Goal: Task Accomplishment & Management: Manage account settings

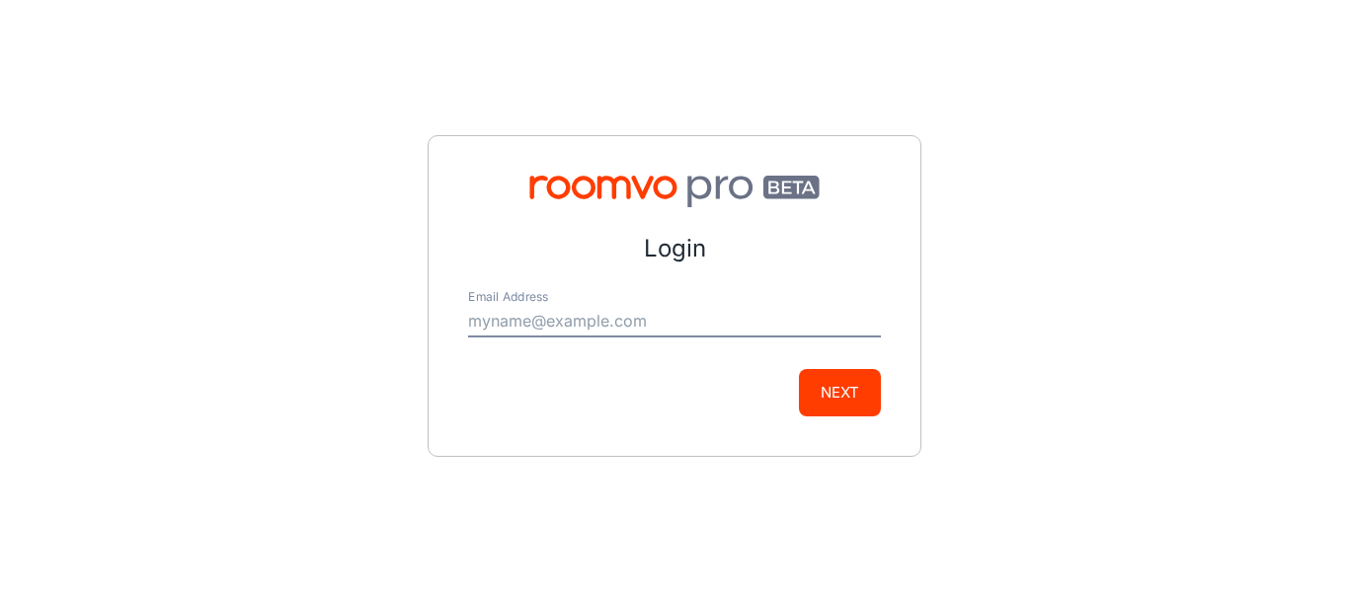
click at [600, 325] on input "Email Address" at bounding box center [674, 322] width 413 height 32
type input "[EMAIL_ADDRESS][DOMAIN_NAME]"
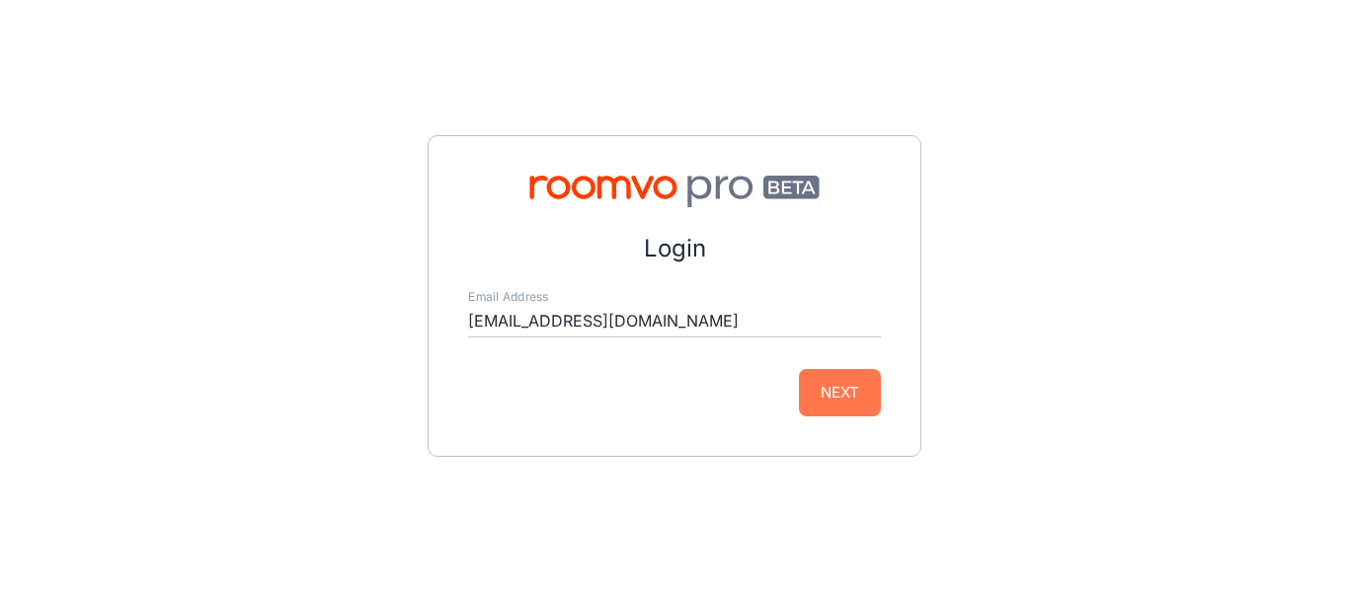
click at [805, 378] on button "Next" at bounding box center [840, 392] width 82 height 47
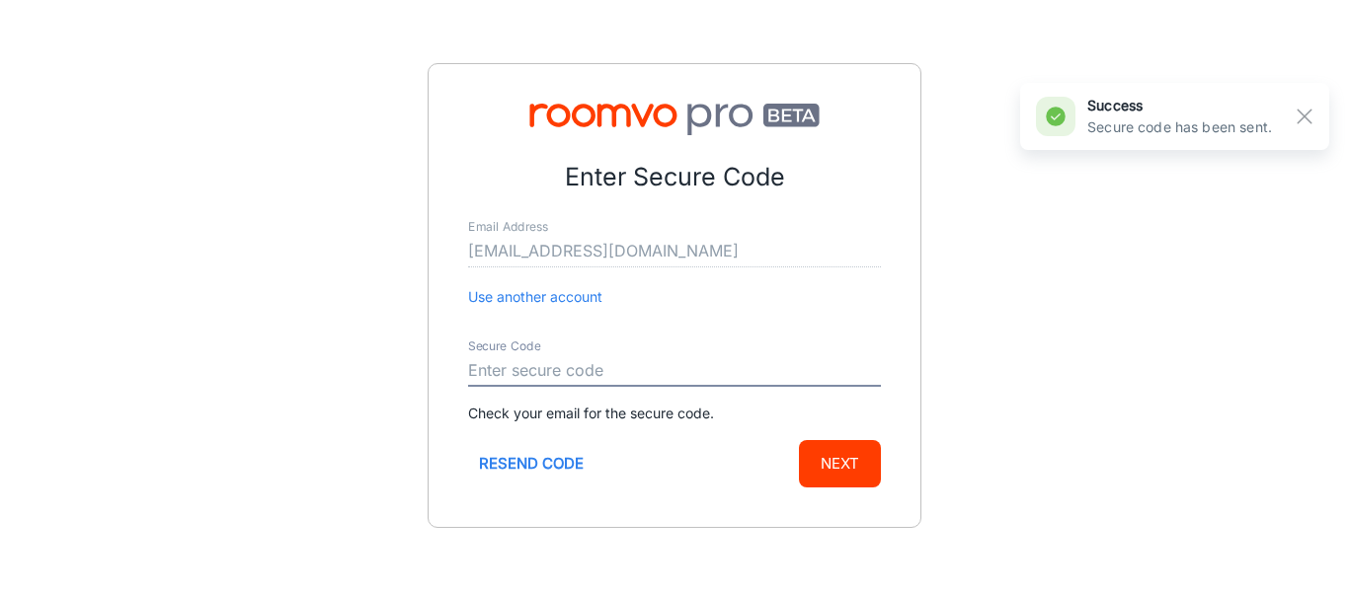
click at [562, 360] on input "Secure Code" at bounding box center [674, 371] width 413 height 32
click at [549, 525] on div "Enter Secure Code Email Address [EMAIL_ADDRESS][DOMAIN_NAME] Use another accoun…" at bounding box center [675, 295] width 494 height 465
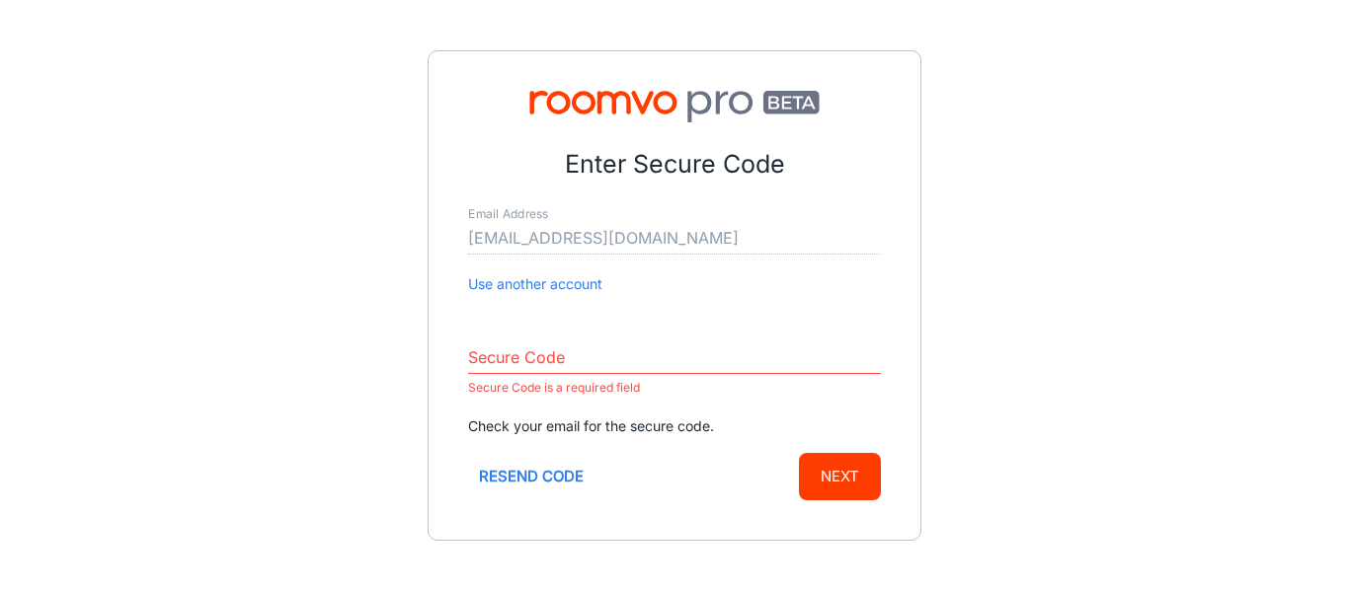
click at [665, 353] on input "Secure Code" at bounding box center [674, 359] width 413 height 32
paste input "363258"
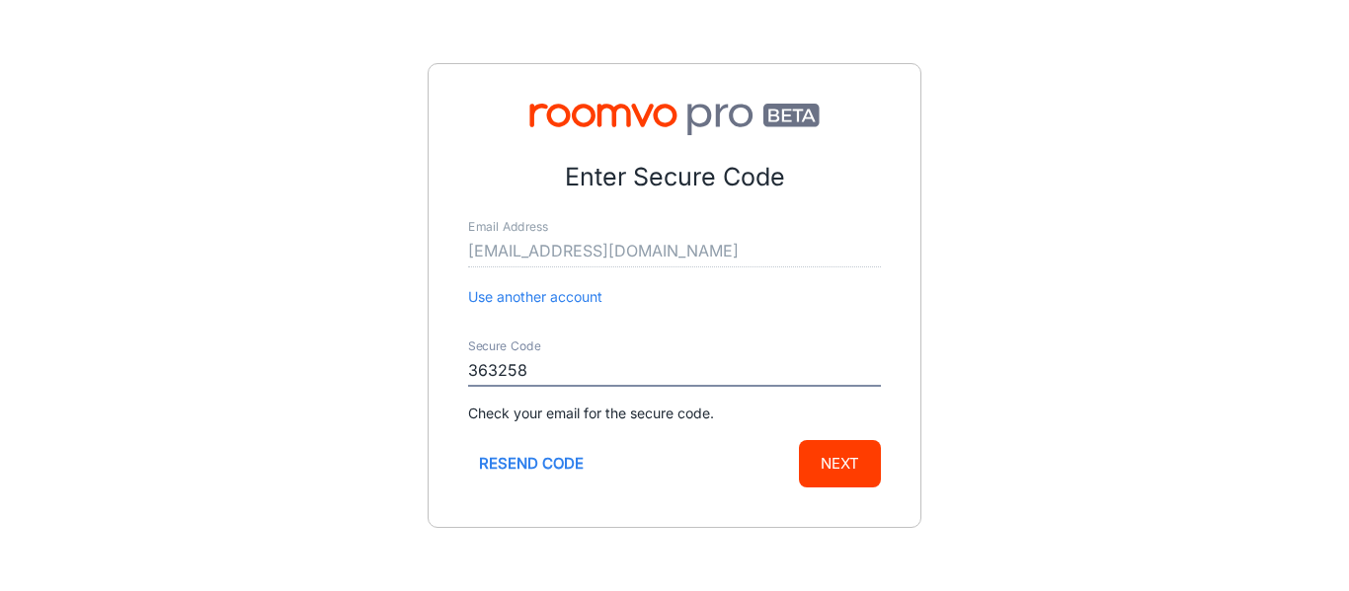
type input "363258"
click at [807, 465] on button "Next" at bounding box center [840, 463] width 82 height 47
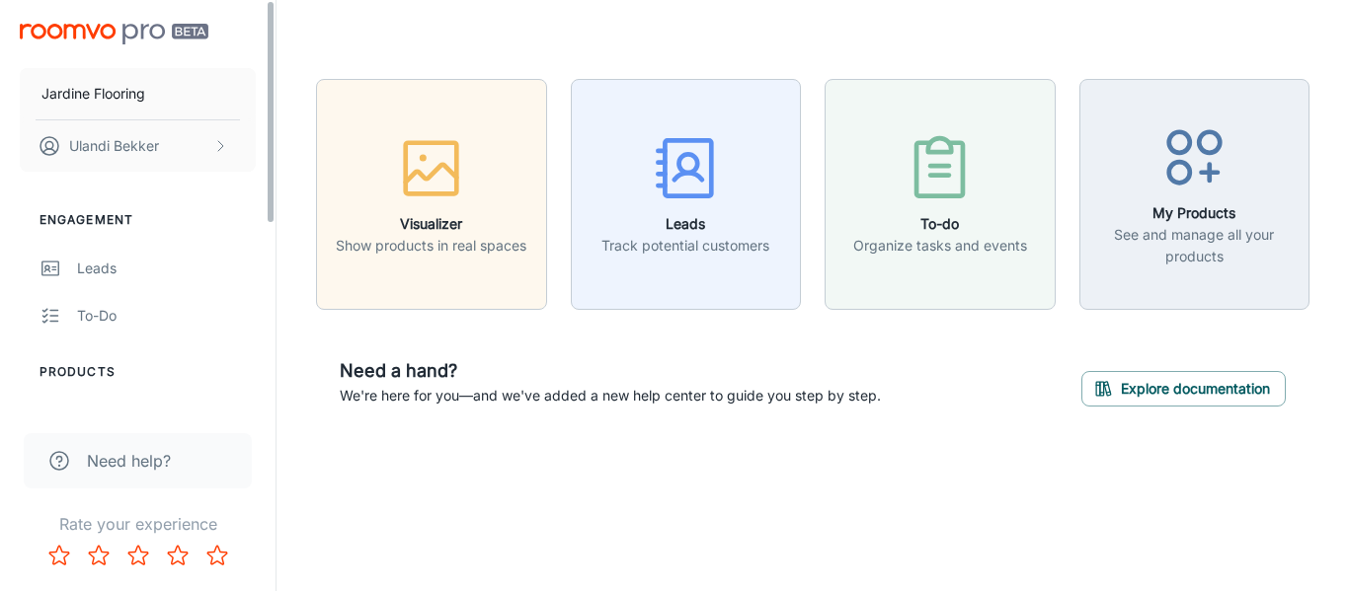
click at [120, 372] on li "Products" at bounding box center [138, 372] width 276 height 18
click at [72, 366] on li "Products" at bounding box center [138, 372] width 276 height 18
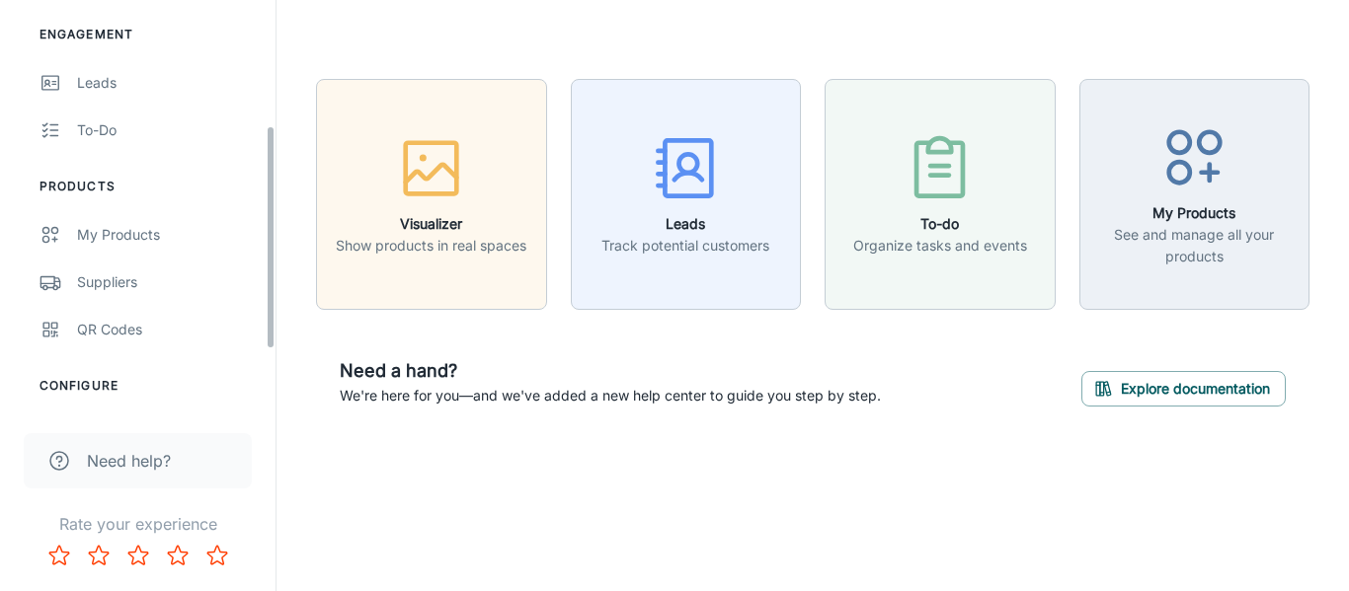
scroll to position [230, 0]
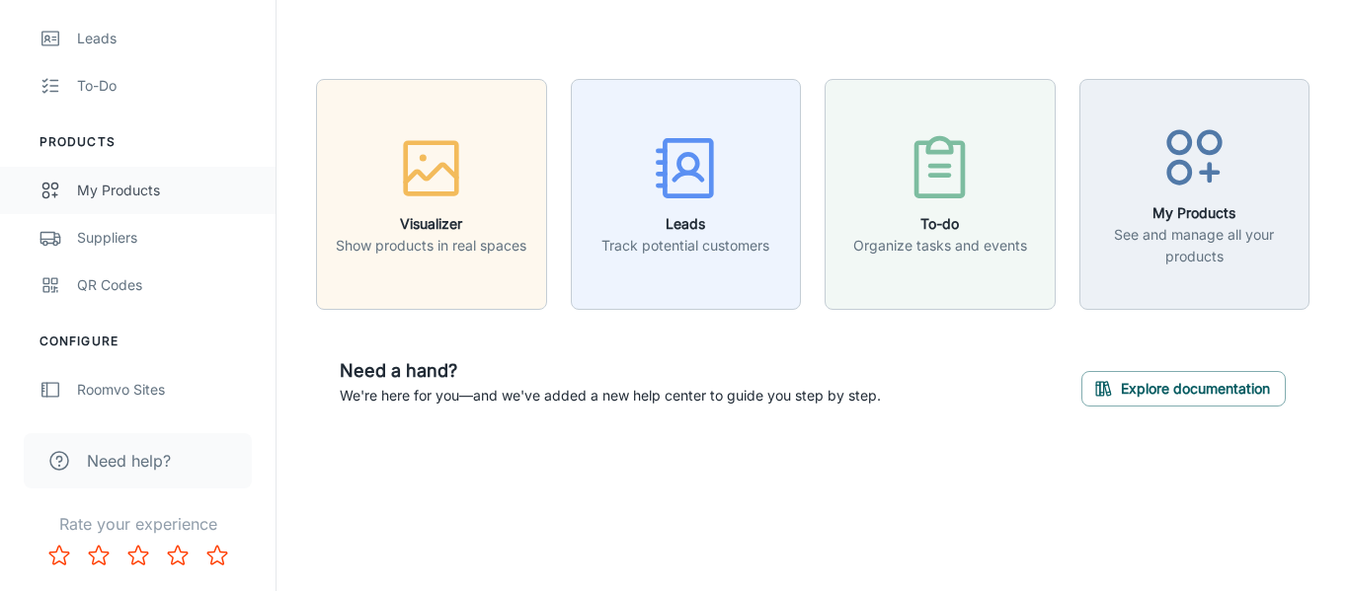
click at [124, 196] on div "My Products" at bounding box center [166, 191] width 179 height 22
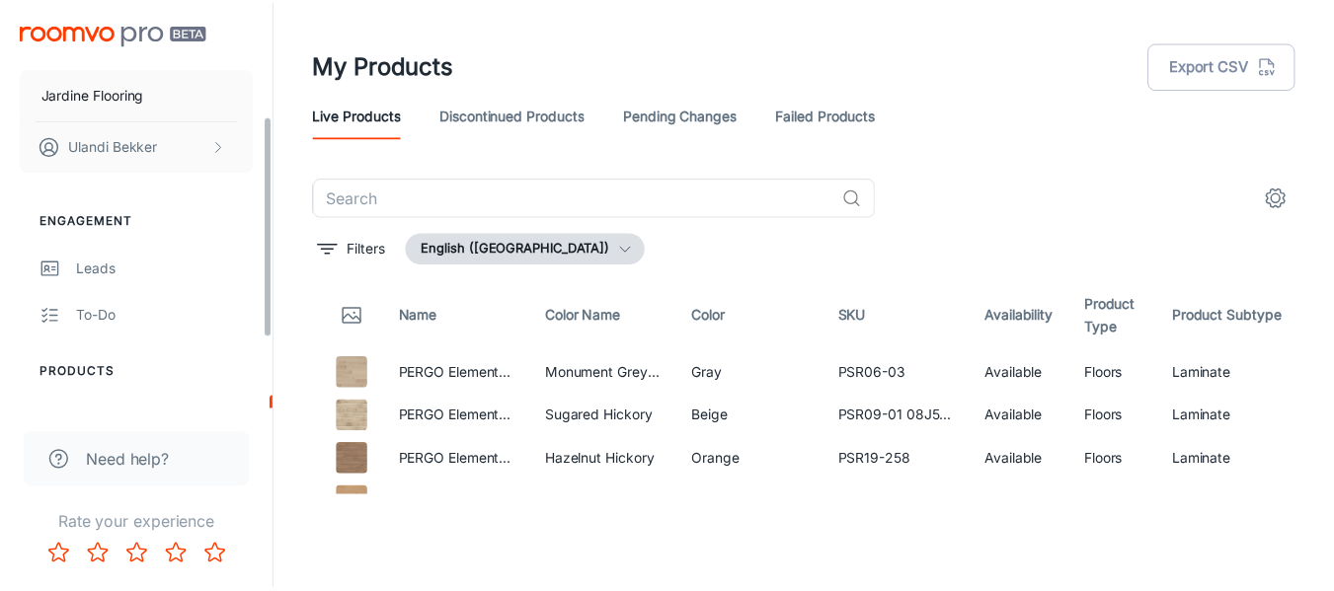
scroll to position [230, 0]
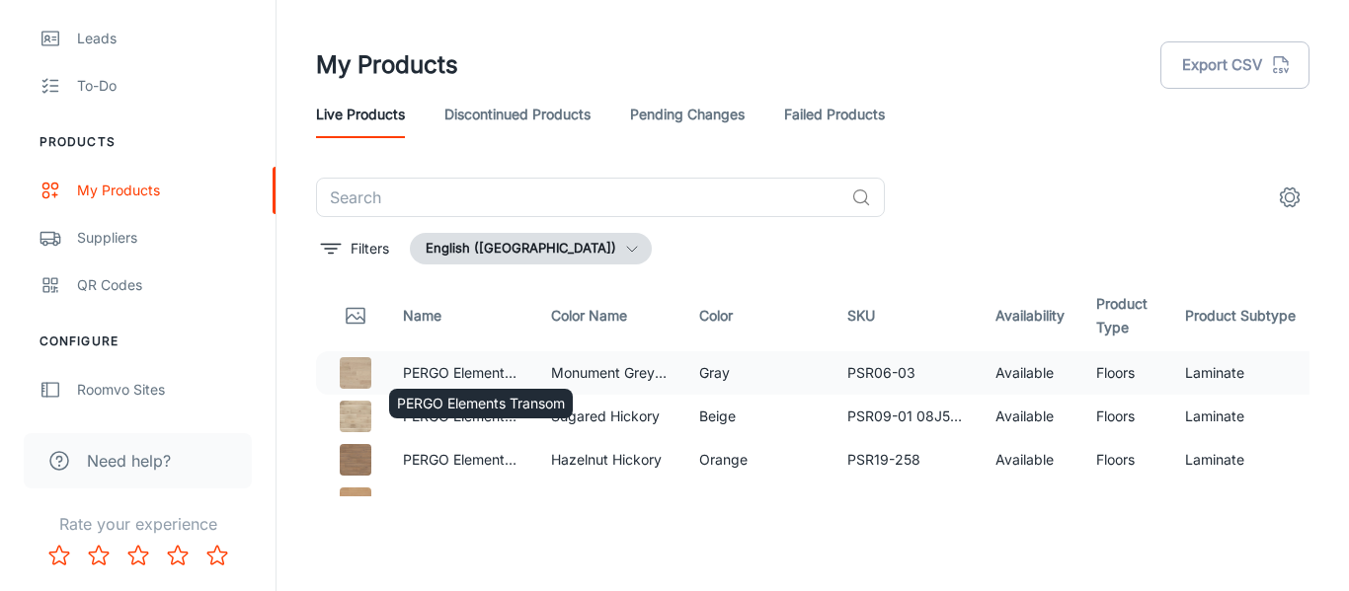
click at [462, 367] on p "PERGO Elements Transom" at bounding box center [461, 373] width 117 height 22
click at [133, 227] on div "Suppliers" at bounding box center [166, 238] width 179 height 22
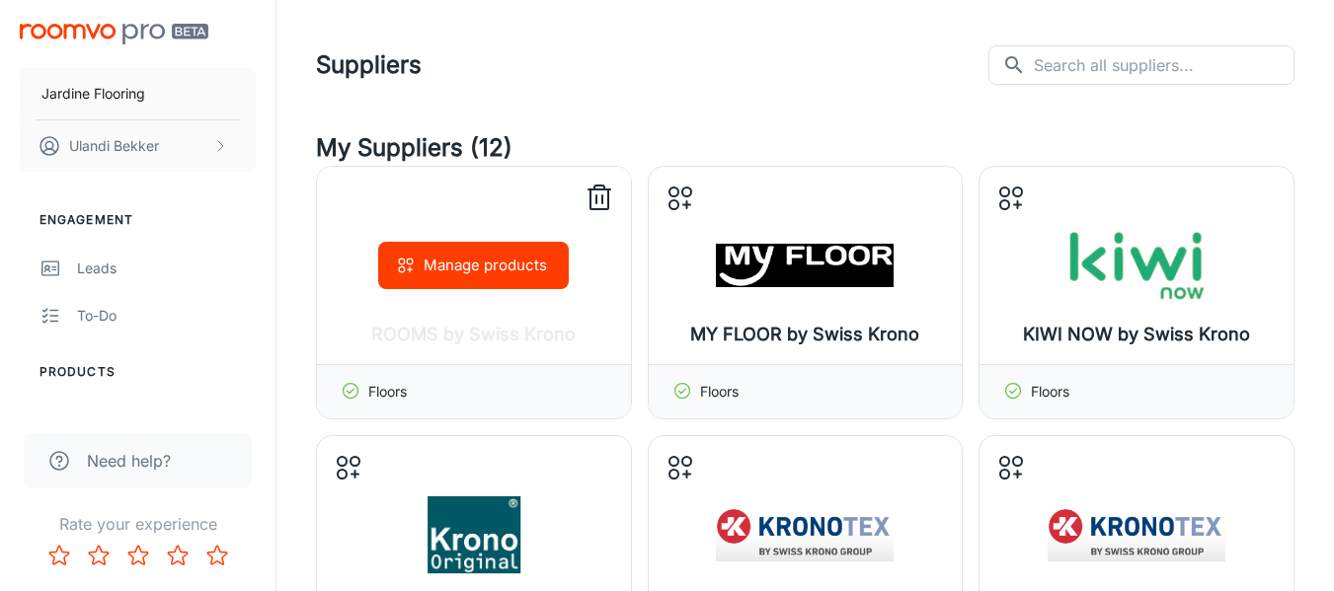
click at [455, 261] on button "Manage products" at bounding box center [473, 265] width 191 height 47
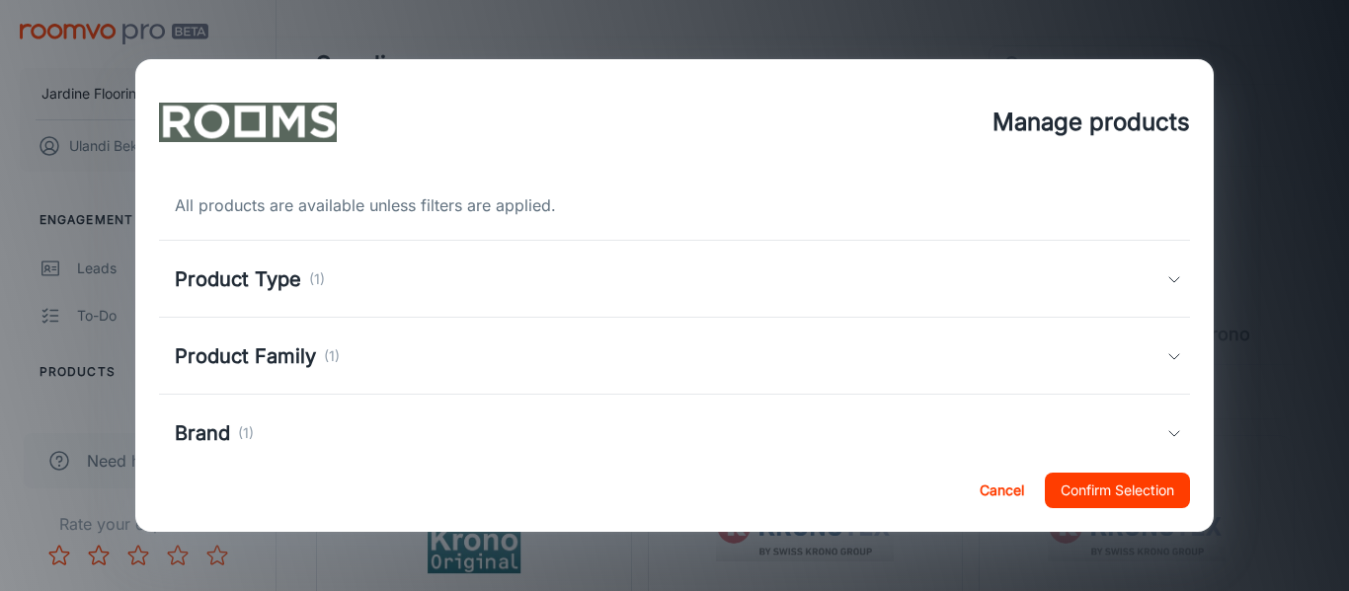
click at [454, 281] on div "Product Type (1)" at bounding box center [671, 280] width 992 height 30
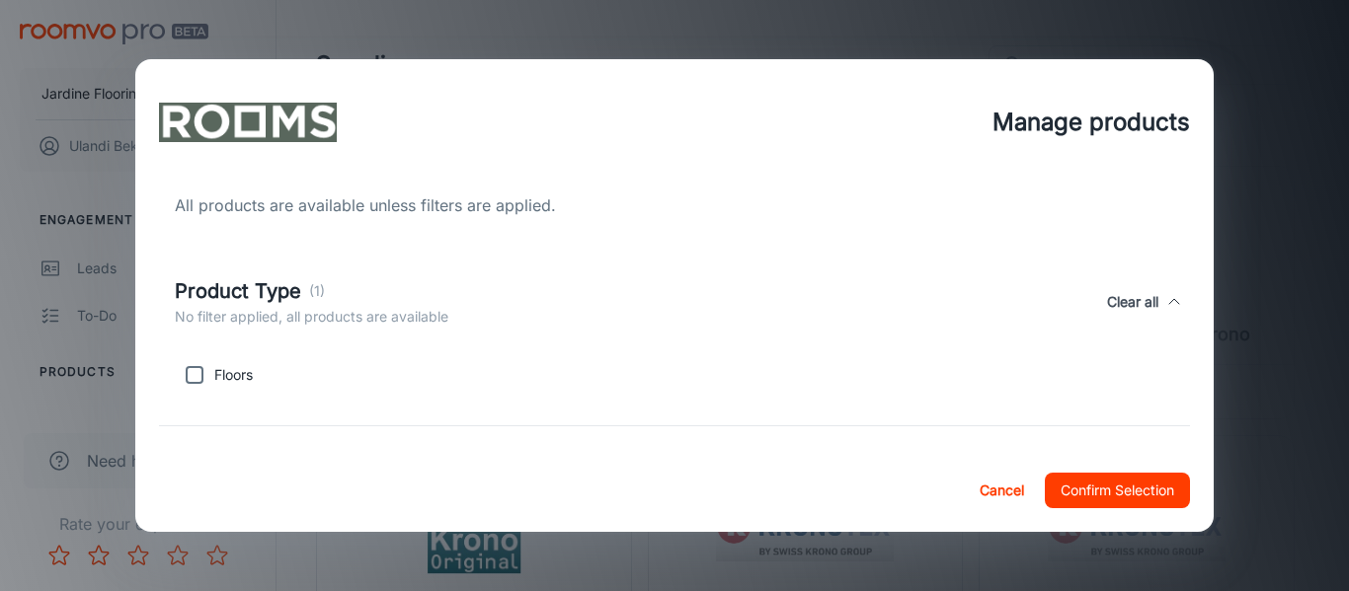
click at [289, 368] on div "Floors" at bounding box center [293, 371] width 252 height 47
click at [223, 366] on p "Floors" at bounding box center [233, 375] width 39 height 22
click at [201, 376] on input "checkbox" at bounding box center [194, 374] width 39 height 39
checkbox input "true"
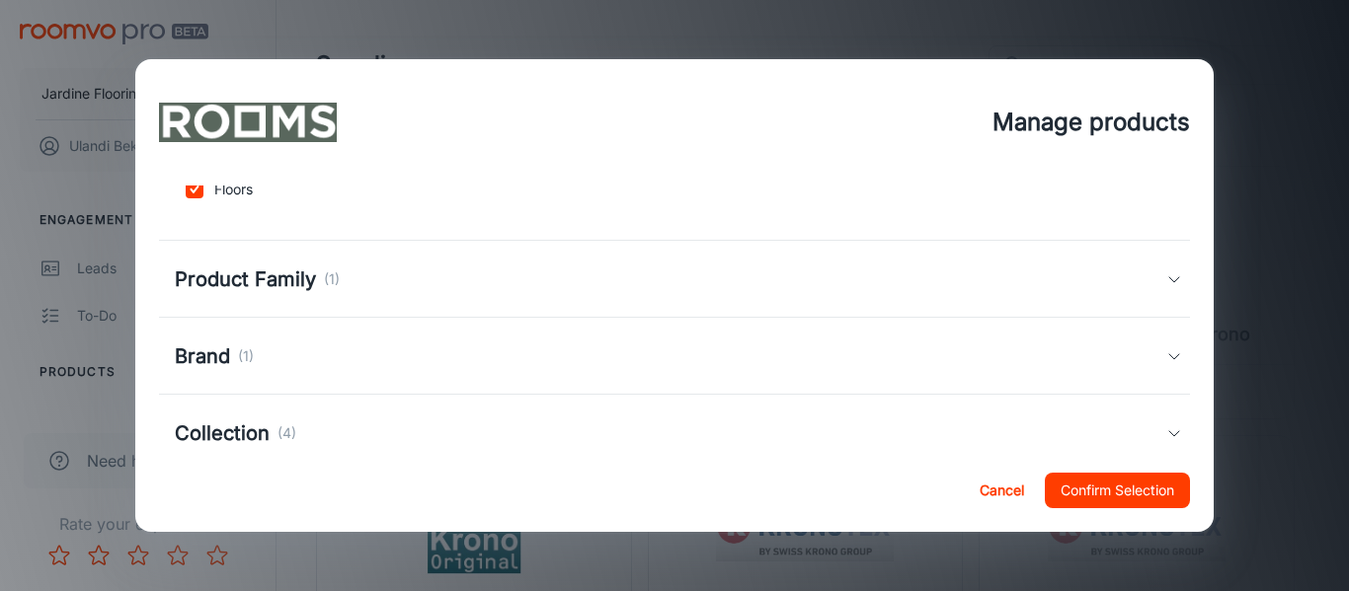
scroll to position [309, 0]
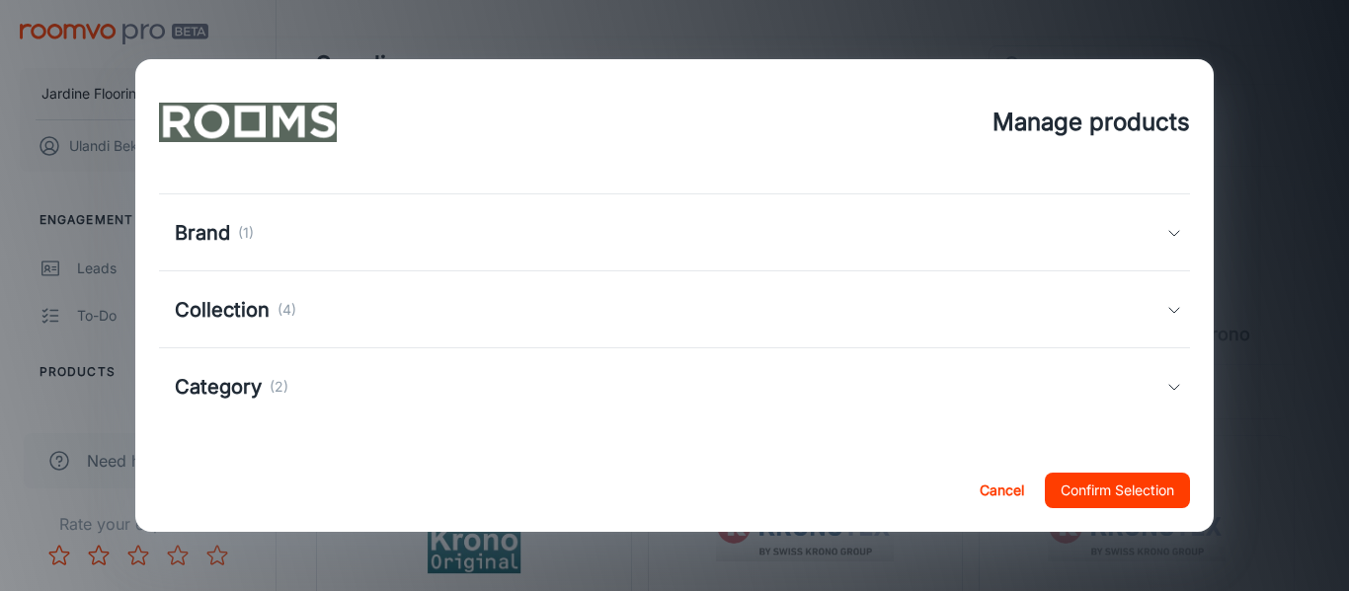
click at [285, 227] on div "Brand (1)" at bounding box center [671, 233] width 992 height 30
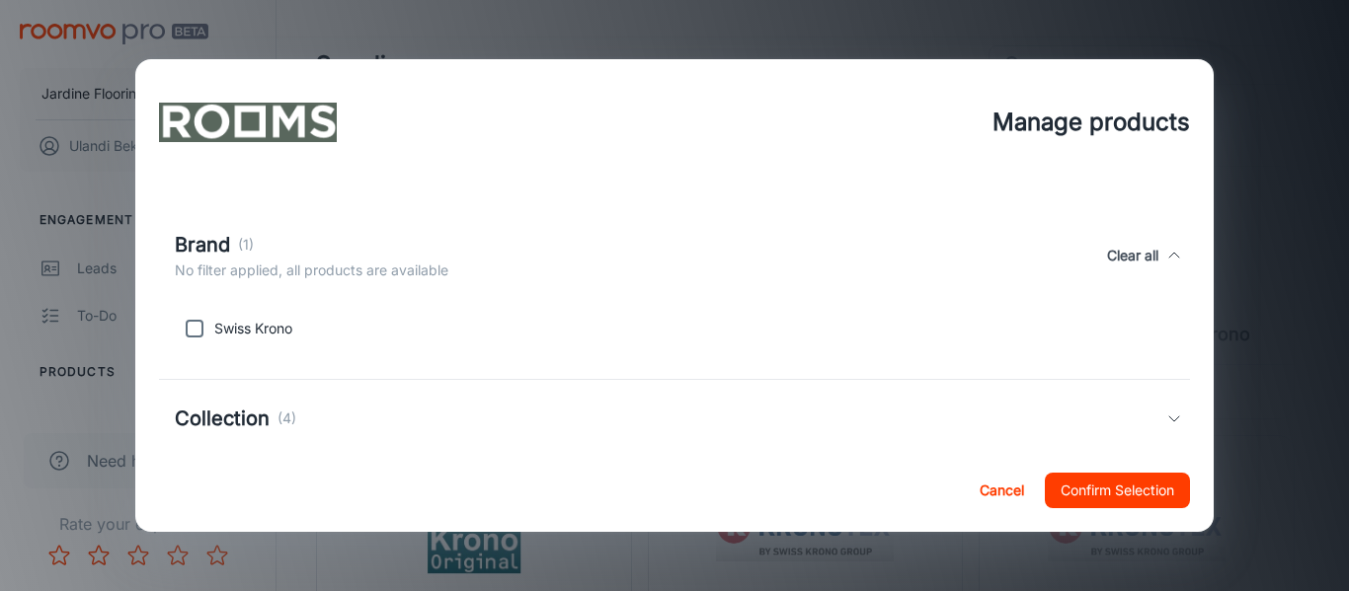
click at [216, 330] on p "Swiss Krono" at bounding box center [253, 329] width 78 height 22
click at [202, 334] on input "checkbox" at bounding box center [194, 328] width 39 height 39
checkbox input "true"
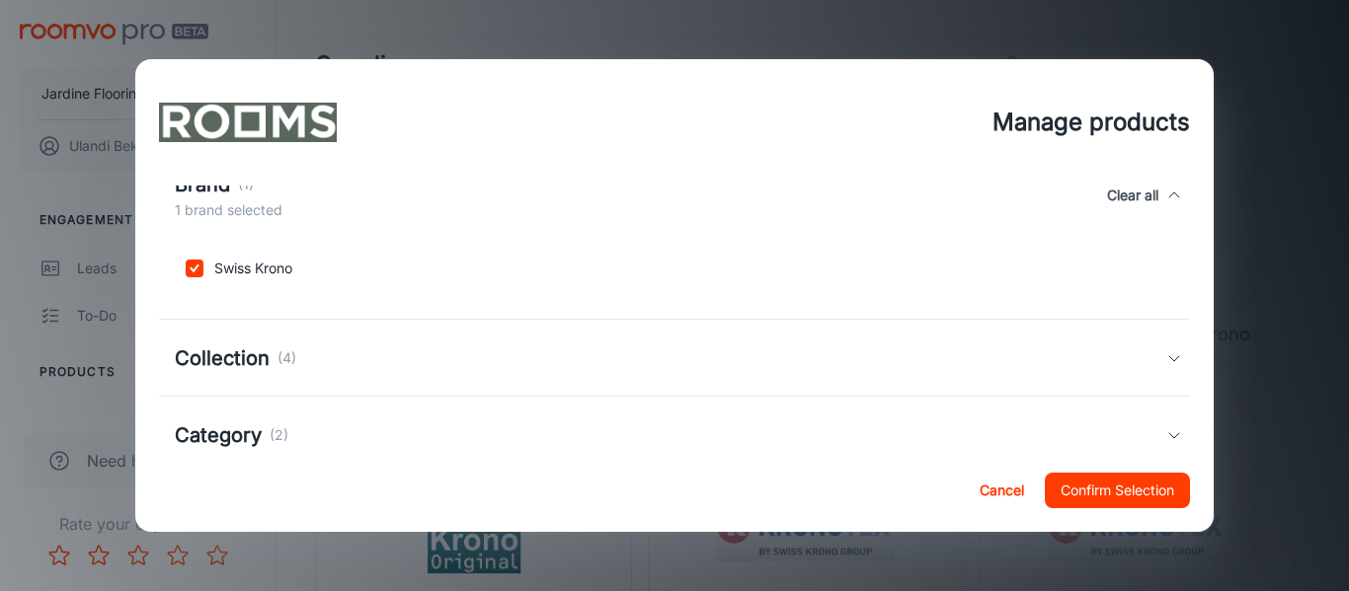
scroll to position [418, 0]
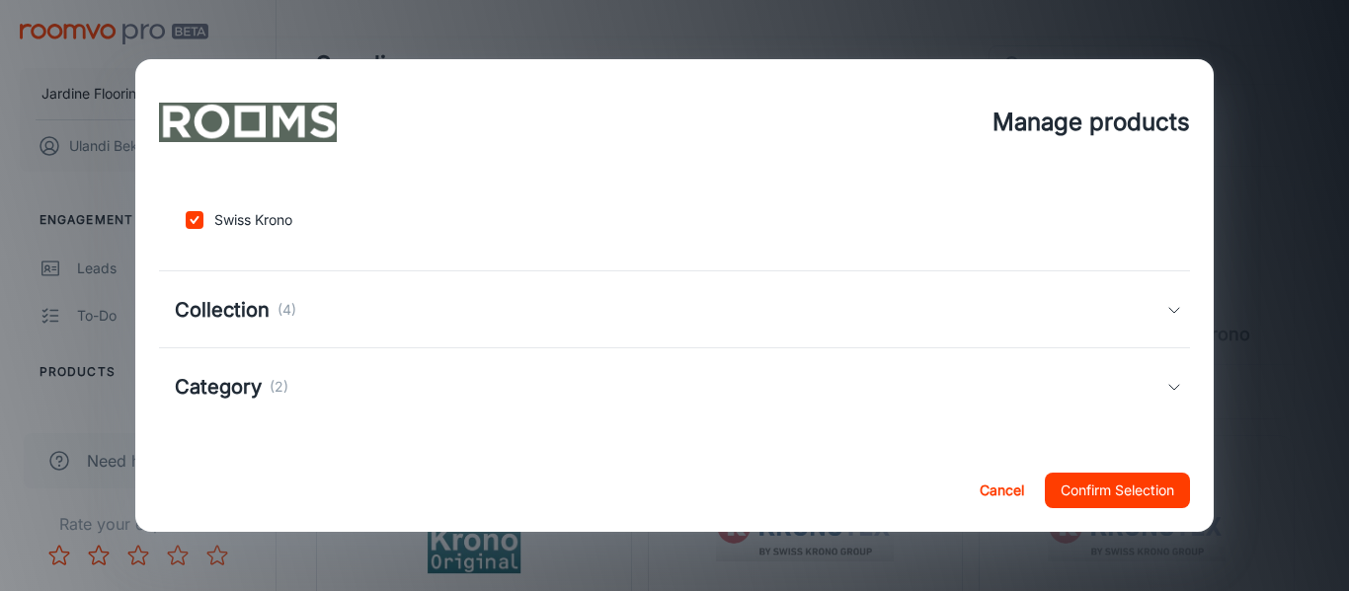
click at [264, 305] on h5 "Collection" at bounding box center [222, 310] width 95 height 30
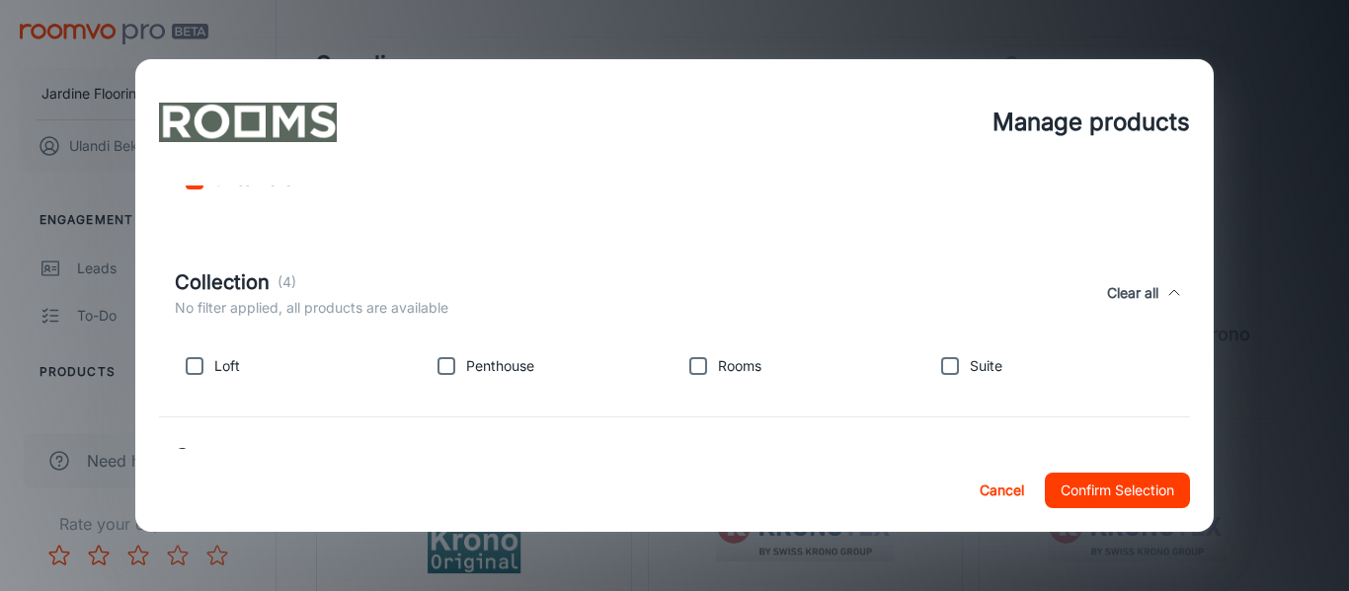
scroll to position [526, 0]
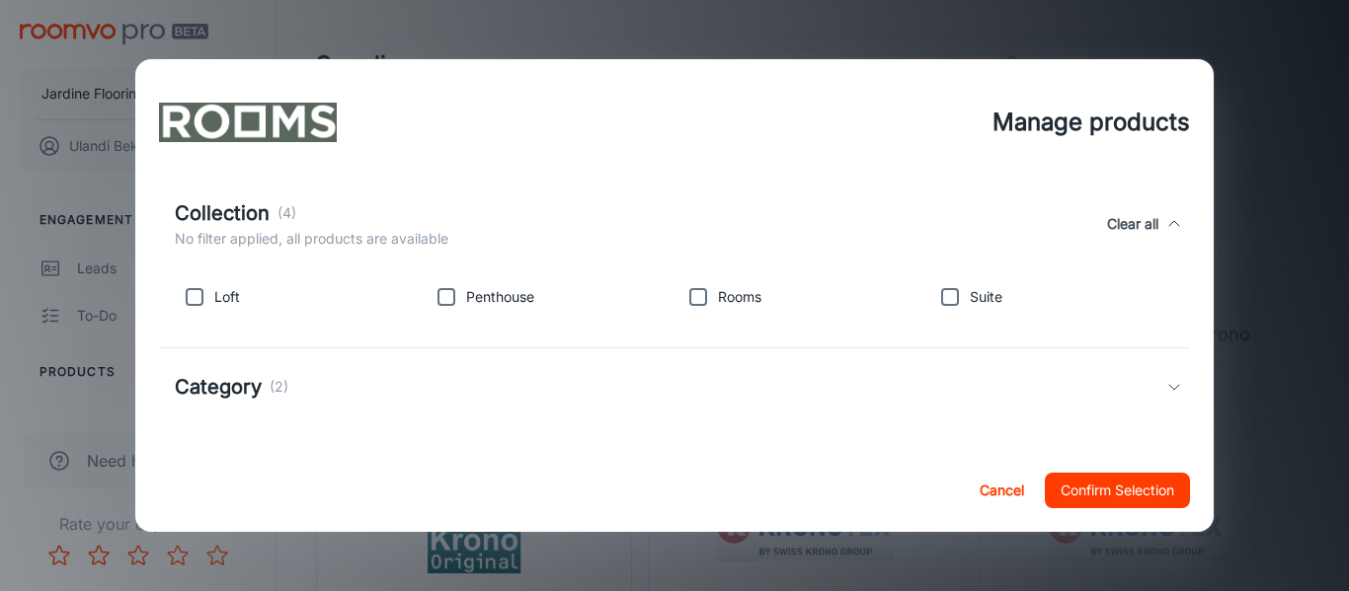
click at [209, 380] on h5 "Category" at bounding box center [218, 387] width 87 height 30
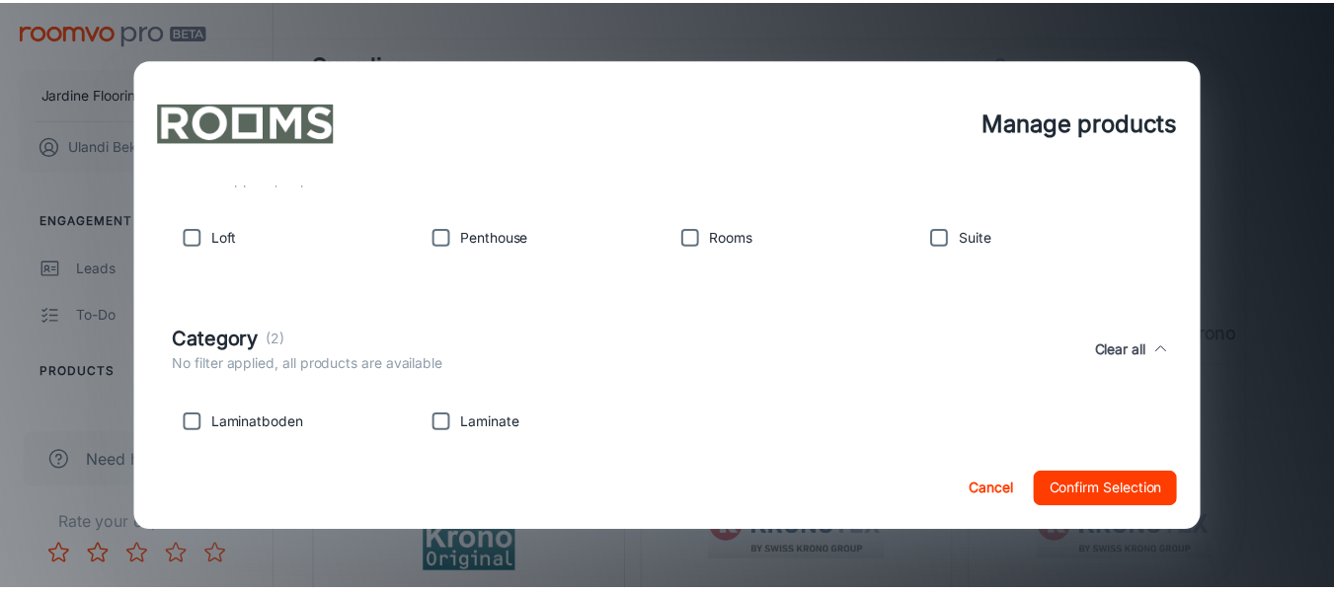
scroll to position [619, 0]
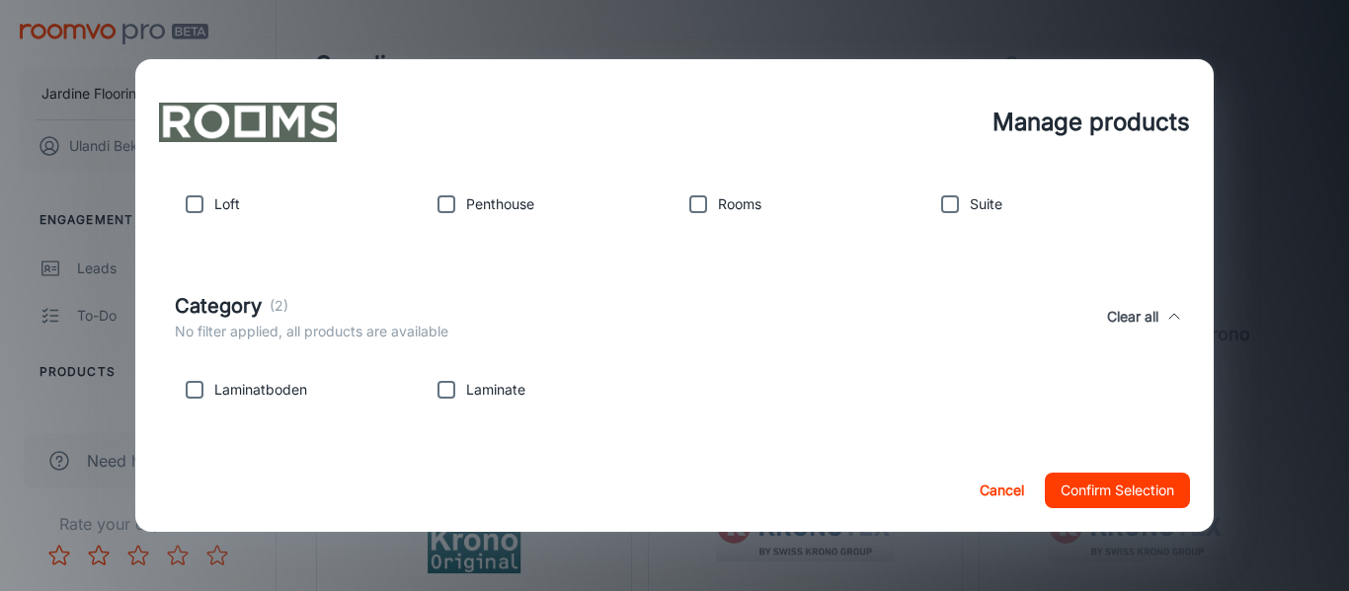
click at [295, 382] on p "Laminatboden" at bounding box center [260, 390] width 93 height 22
click at [454, 395] on input "checkbox" at bounding box center [446, 389] width 39 height 39
checkbox input "true"
click at [202, 383] on input "checkbox" at bounding box center [194, 389] width 39 height 39
checkbox input "true"
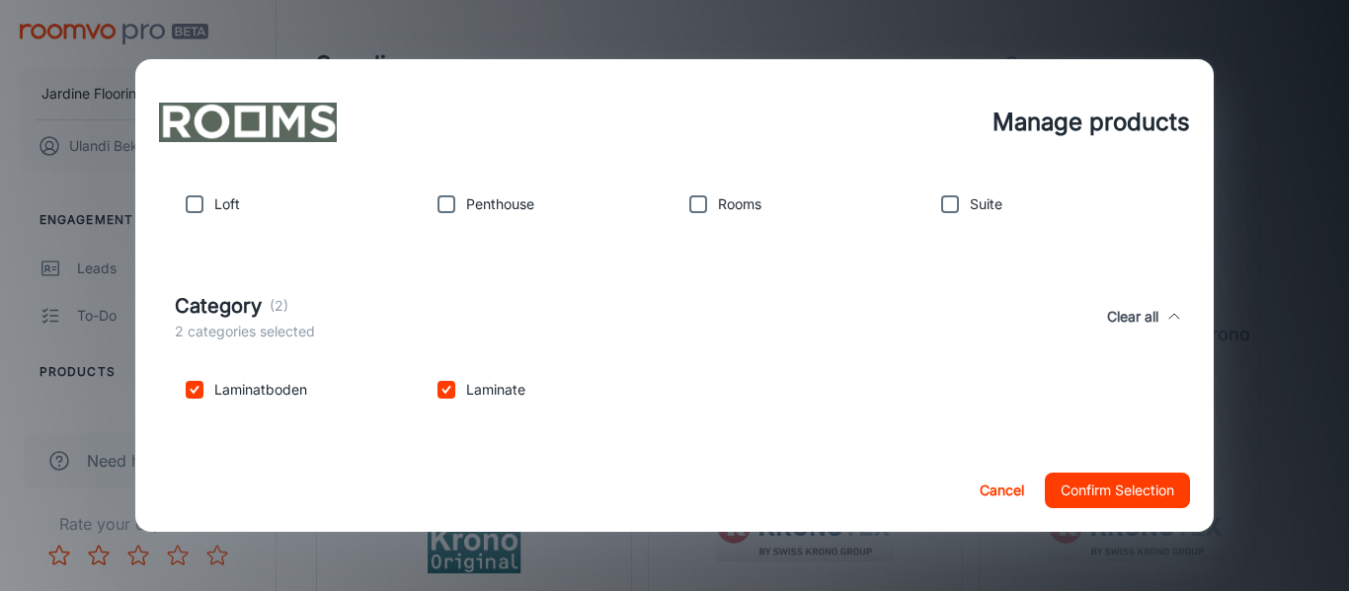
drag, startPoint x: 990, startPoint y: 492, endPoint x: 988, endPoint y: 481, distance: 11.0
click at [991, 492] on button "Cancel" at bounding box center [1001, 491] width 63 height 36
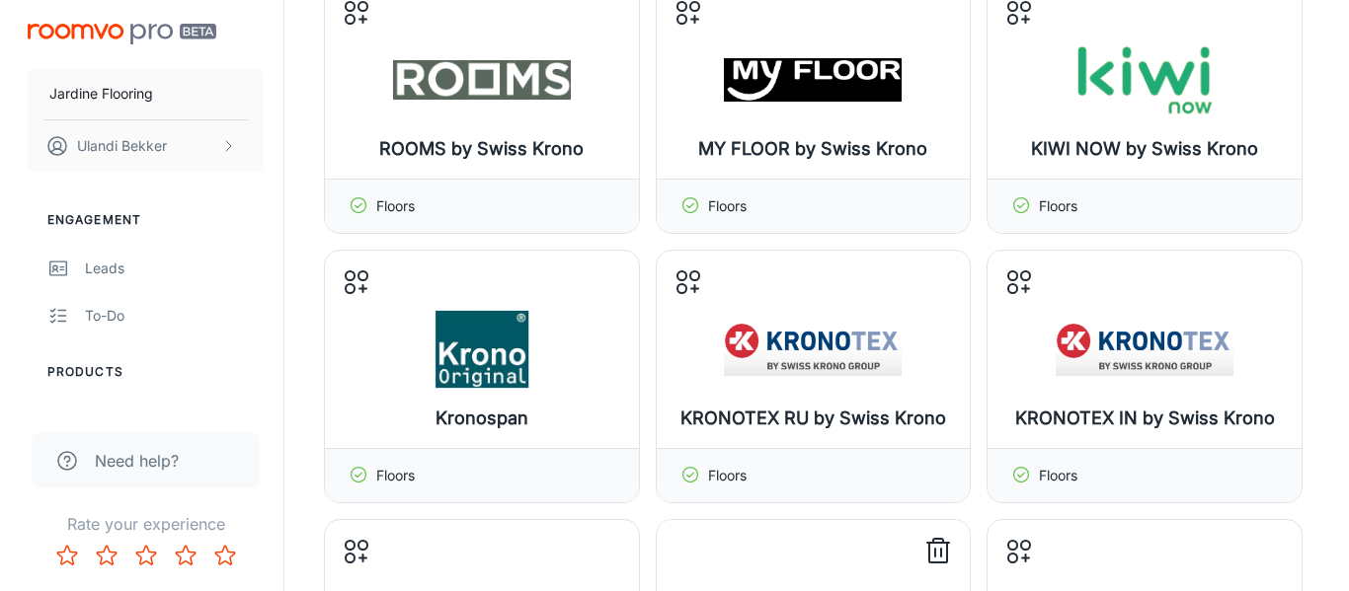
scroll to position [230, 0]
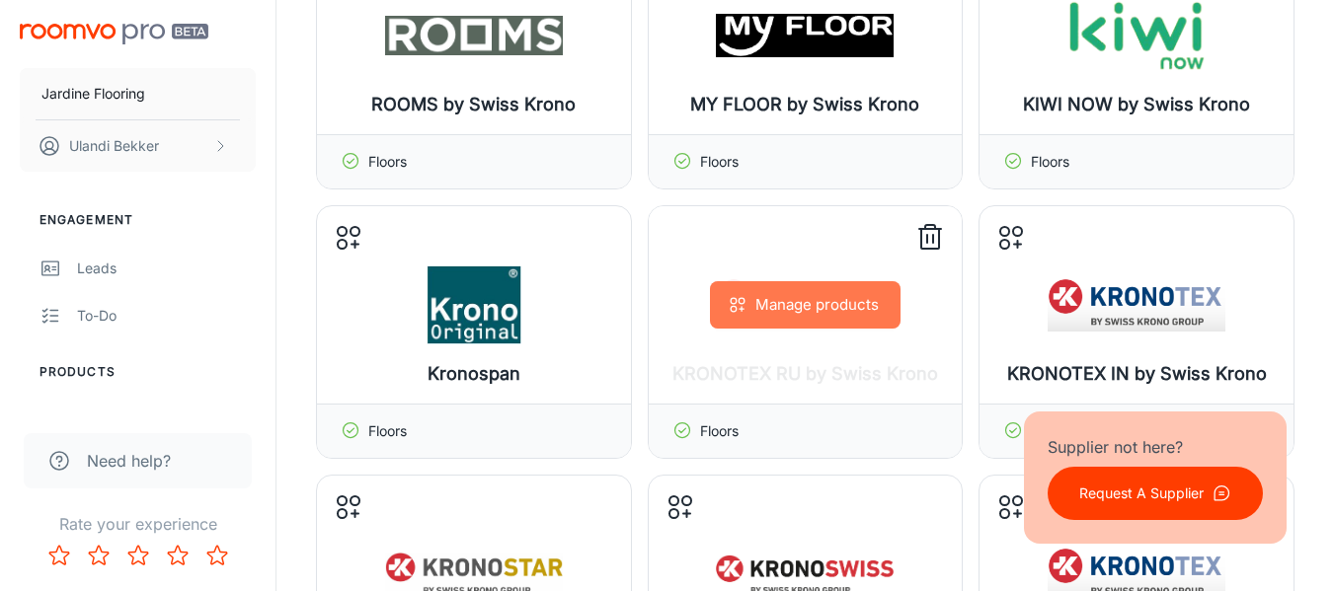
click at [797, 306] on button "Manage products" at bounding box center [805, 304] width 191 height 47
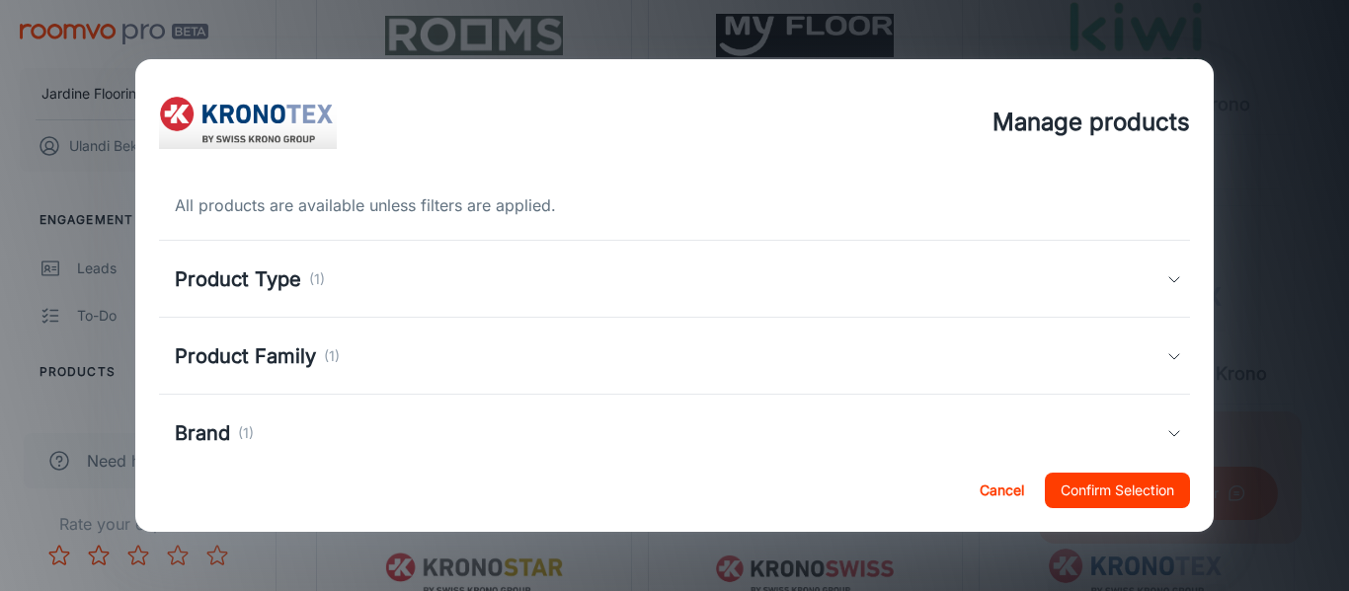
click at [463, 290] on div "Product Type (1)" at bounding box center [671, 280] width 992 height 30
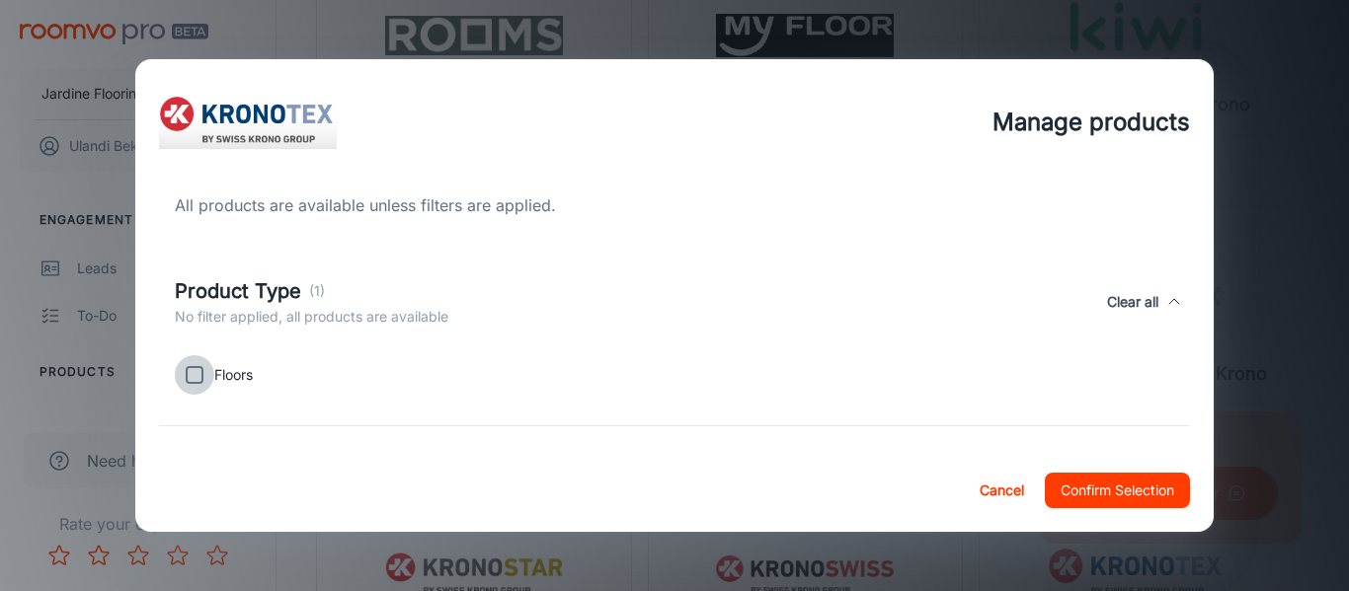
click at [211, 380] on input "checkbox" at bounding box center [194, 374] width 39 height 39
checkbox input "true"
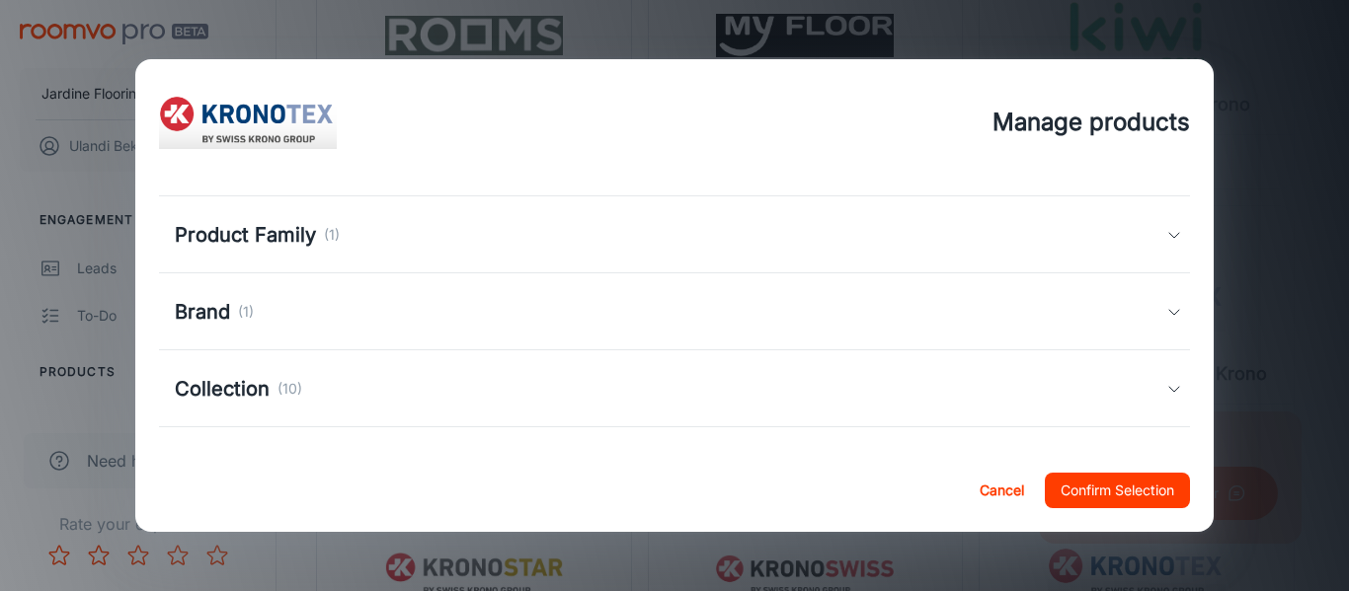
click at [336, 246] on div "Product Family (1)" at bounding box center [257, 235] width 165 height 30
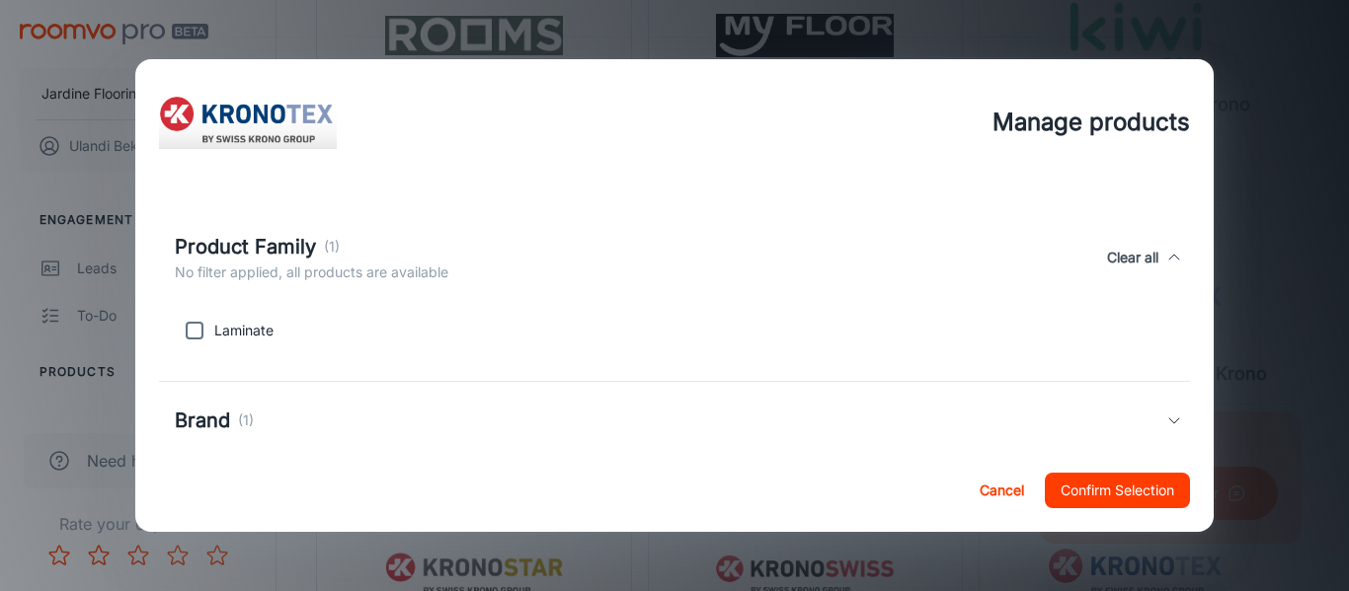
click at [235, 326] on p "Laminate" at bounding box center [243, 331] width 59 height 22
click at [194, 327] on input "checkbox" at bounding box center [194, 330] width 39 height 39
checkbox input "true"
drag, startPoint x: 226, startPoint y: 419, endPoint x: 260, endPoint y: 424, distance: 33.9
click at [227, 419] on h5 "Brand" at bounding box center [202, 421] width 55 height 30
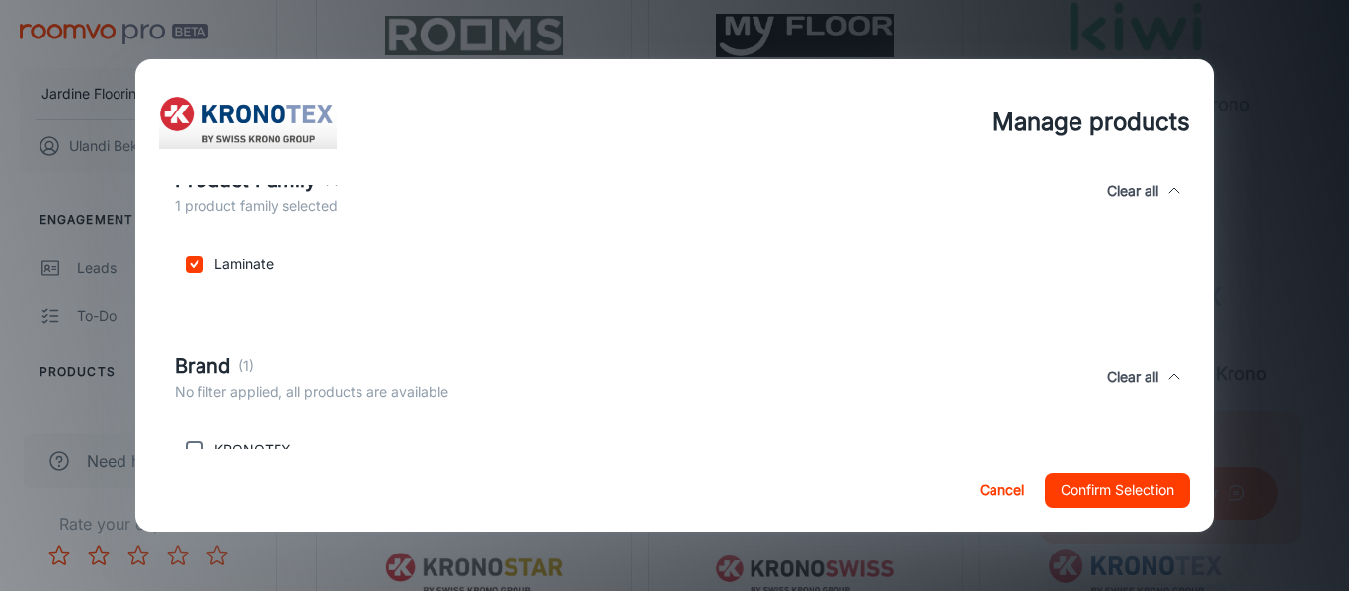
scroll to position [526, 0]
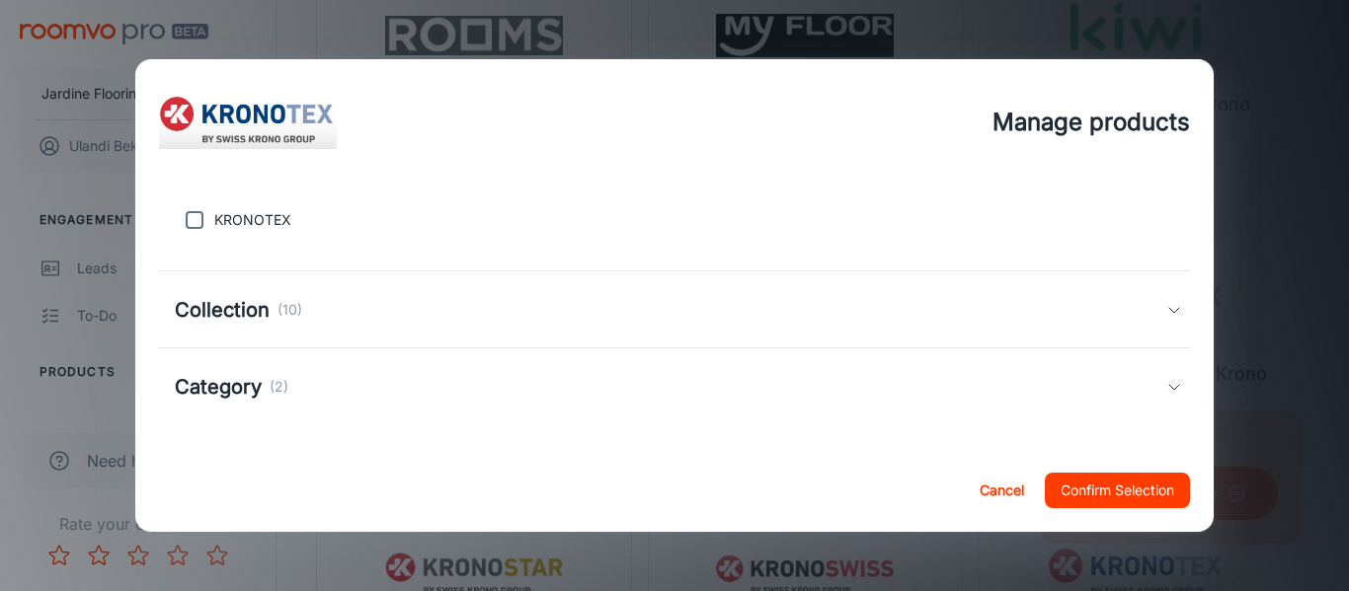
click at [259, 220] on p "KRONOTEX" at bounding box center [252, 220] width 77 height 22
click at [187, 224] on input "checkbox" at bounding box center [194, 219] width 39 height 39
checkbox input "true"
click at [241, 311] on h5 "Collection" at bounding box center [222, 310] width 95 height 30
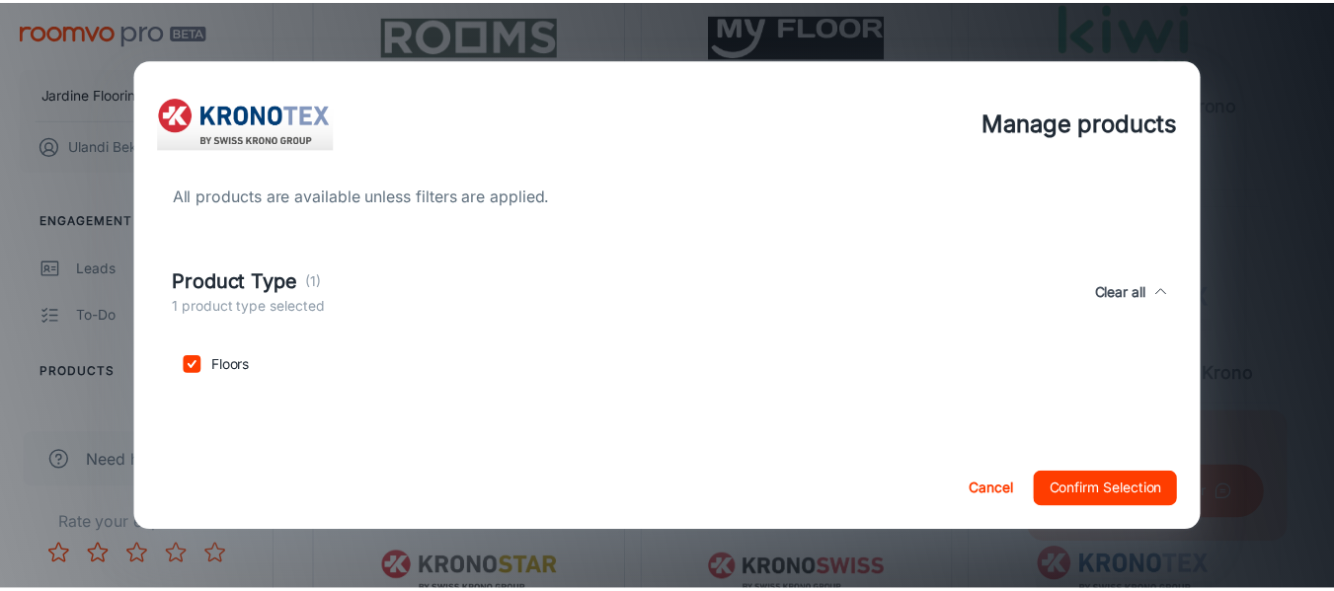
scroll to position [0, 0]
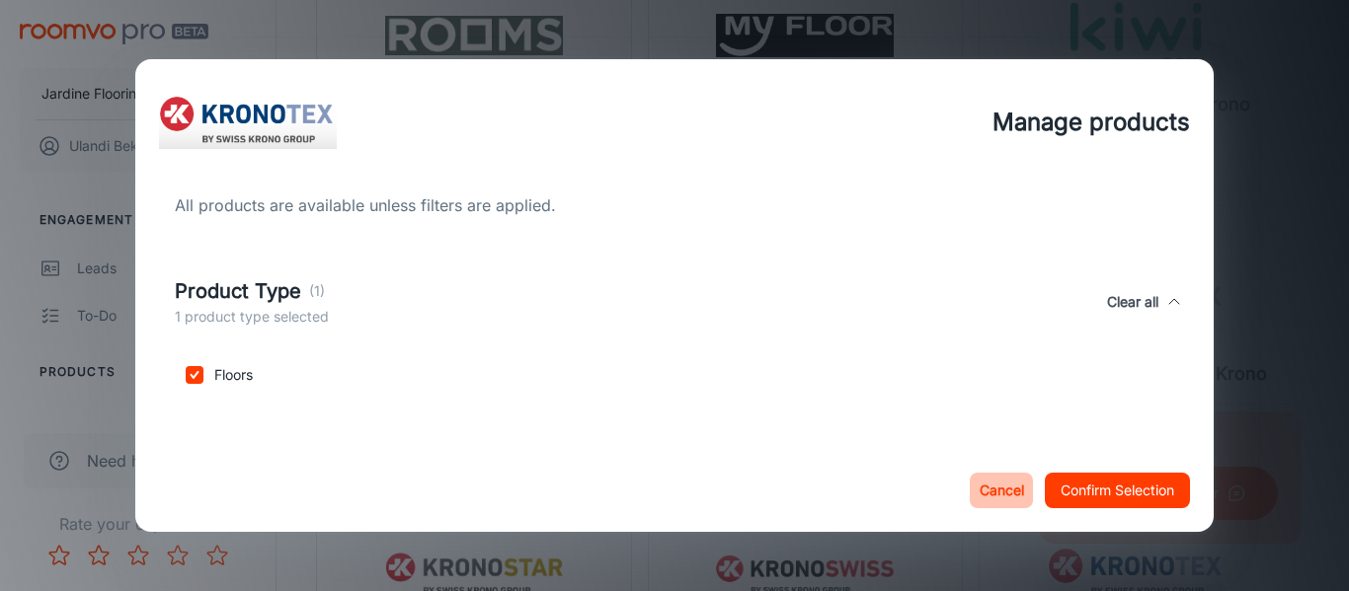
click at [1003, 490] on button "Cancel" at bounding box center [1001, 491] width 63 height 36
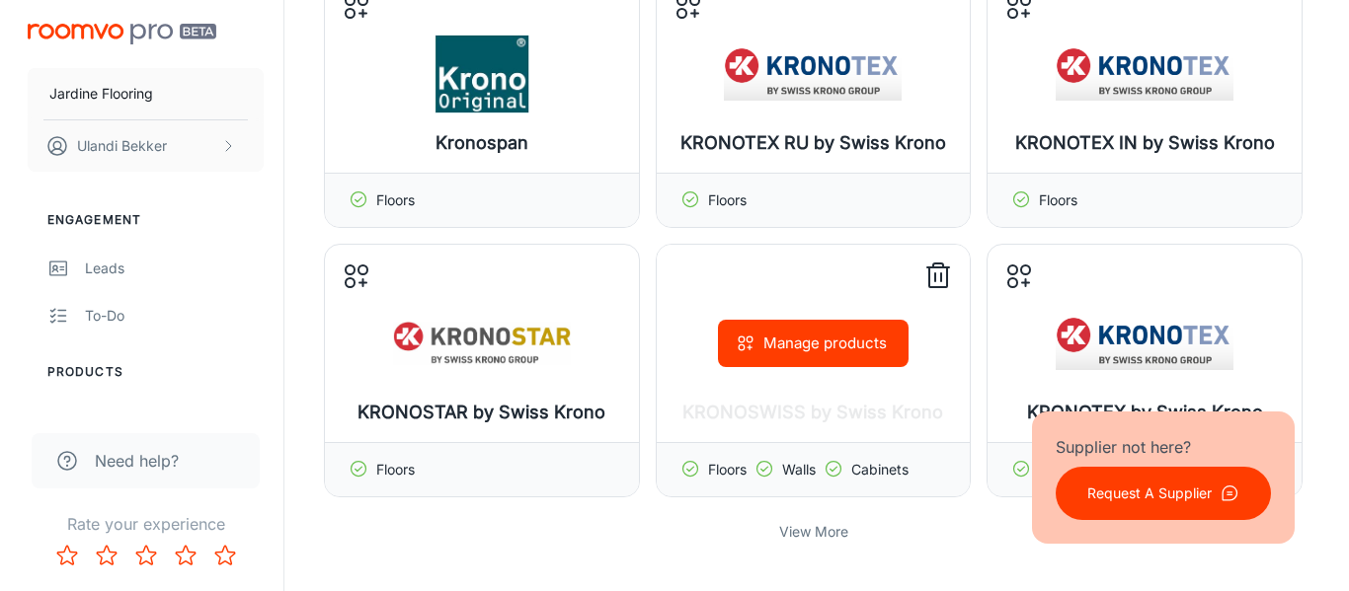
scroll to position [691, 0]
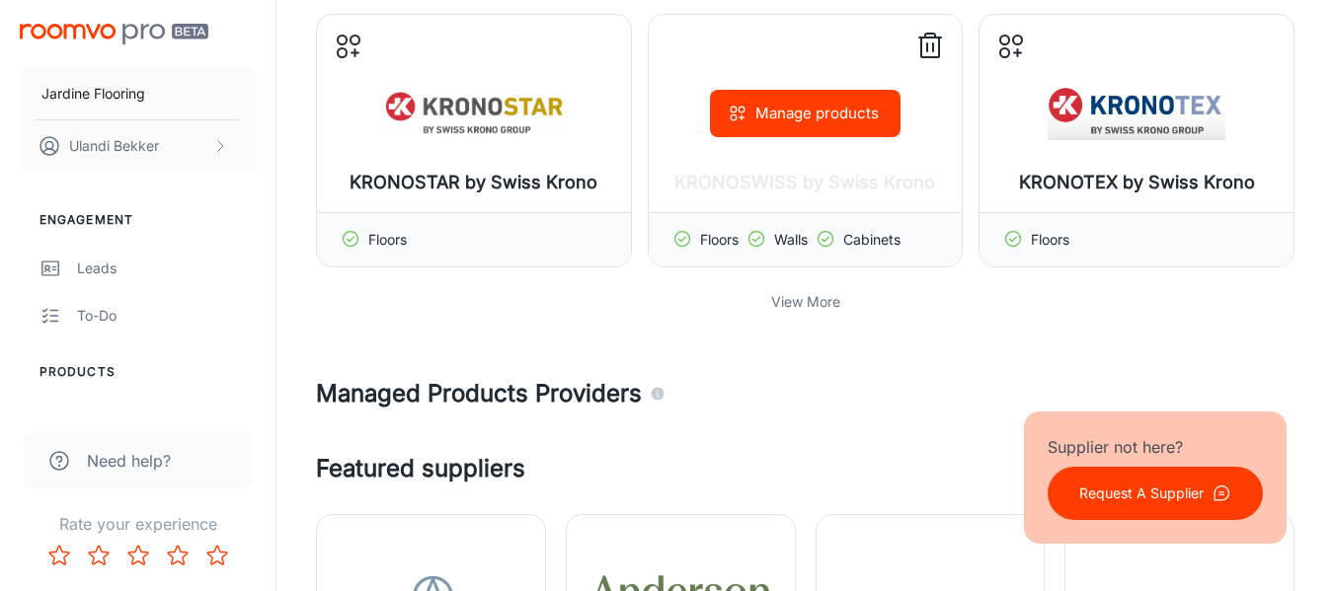
click at [817, 106] on button "Manage products" at bounding box center [805, 113] width 191 height 47
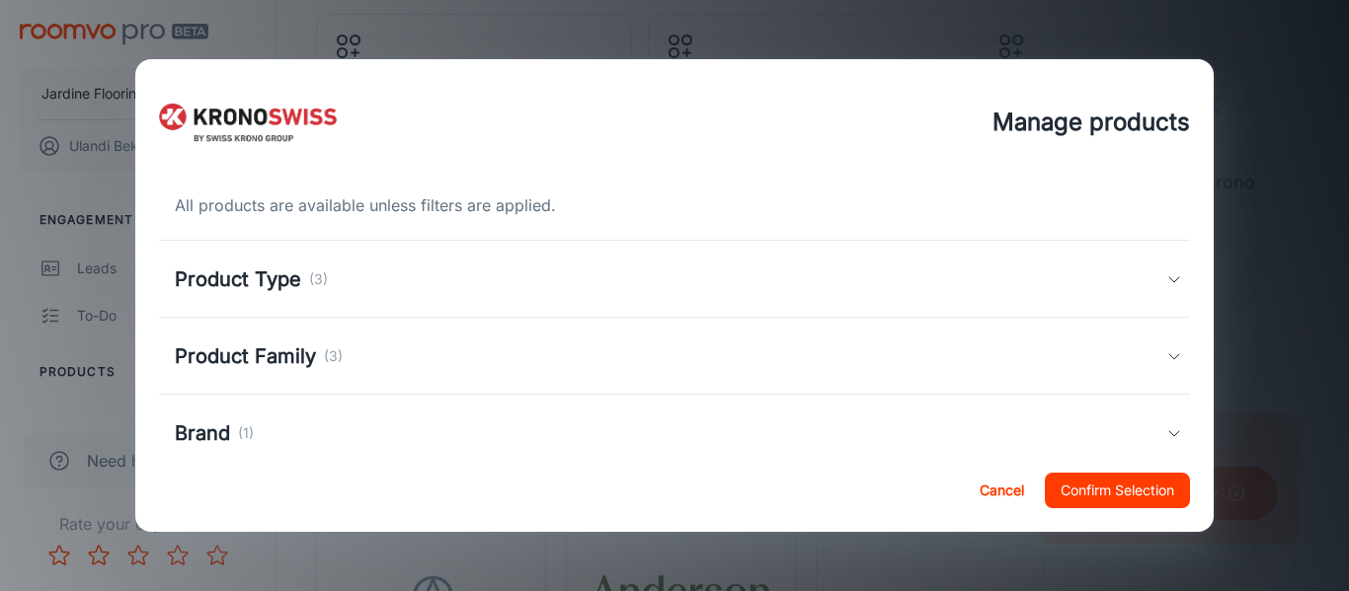
click at [265, 366] on h5 "Product Family" at bounding box center [245, 357] width 141 height 30
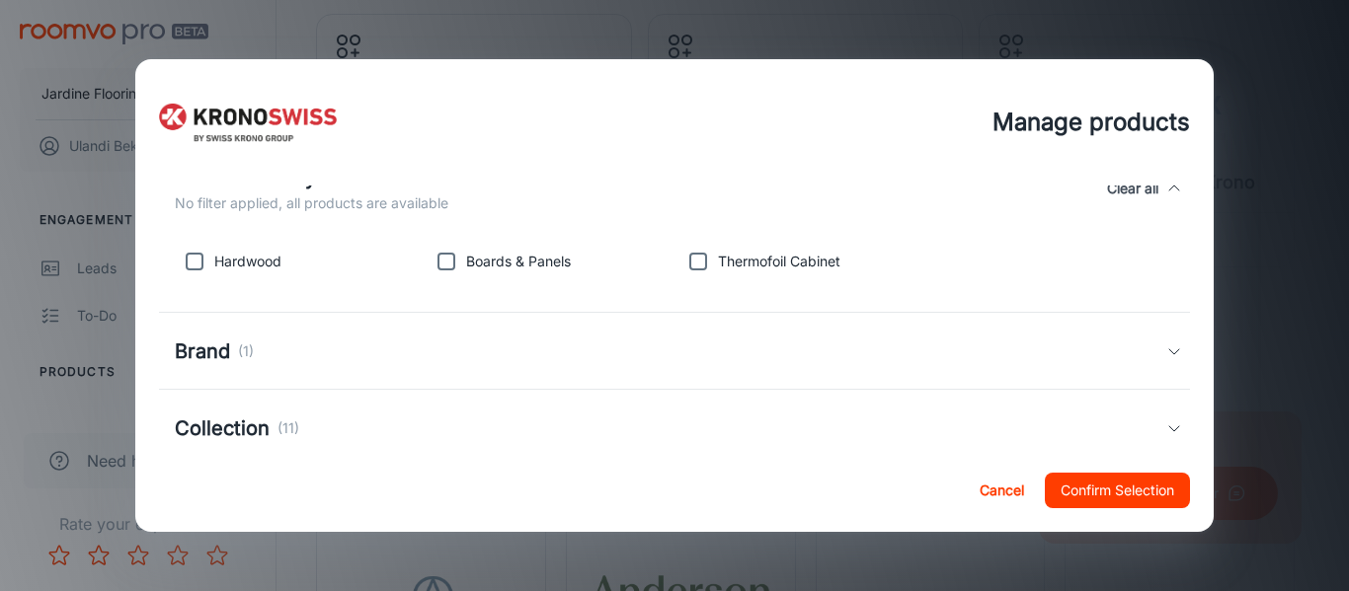
scroll to position [230, 0]
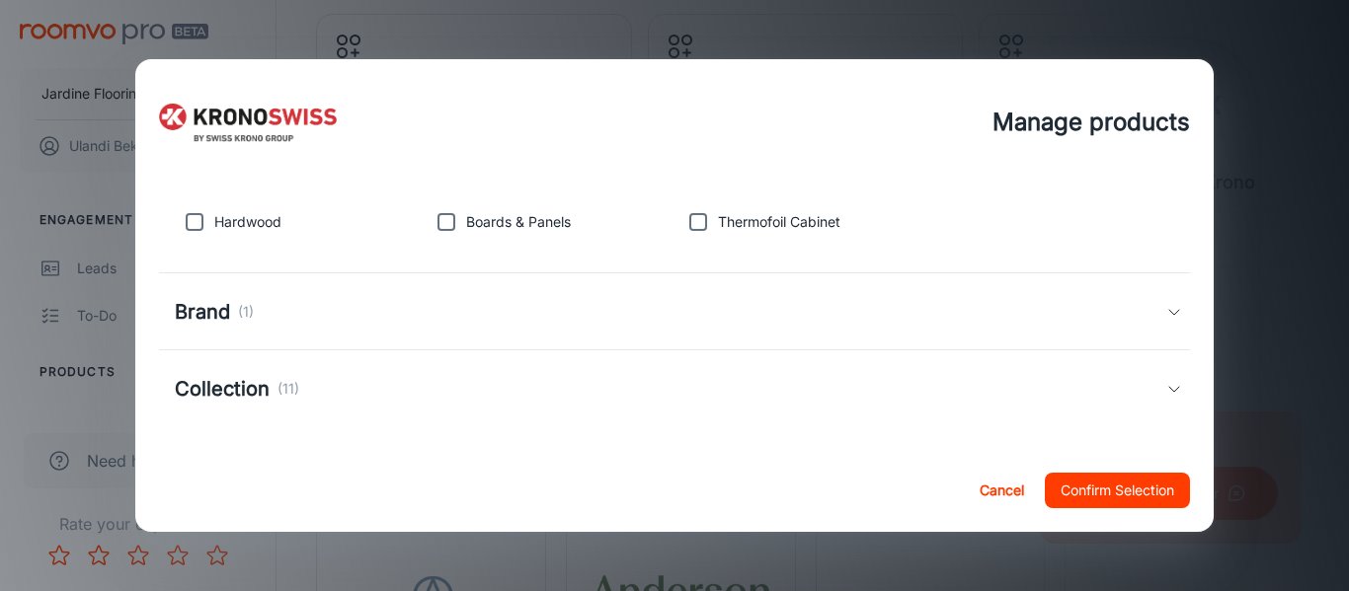
click at [228, 214] on p "Hardwood" at bounding box center [247, 222] width 67 height 22
click at [200, 220] on input "checkbox" at bounding box center [194, 221] width 39 height 39
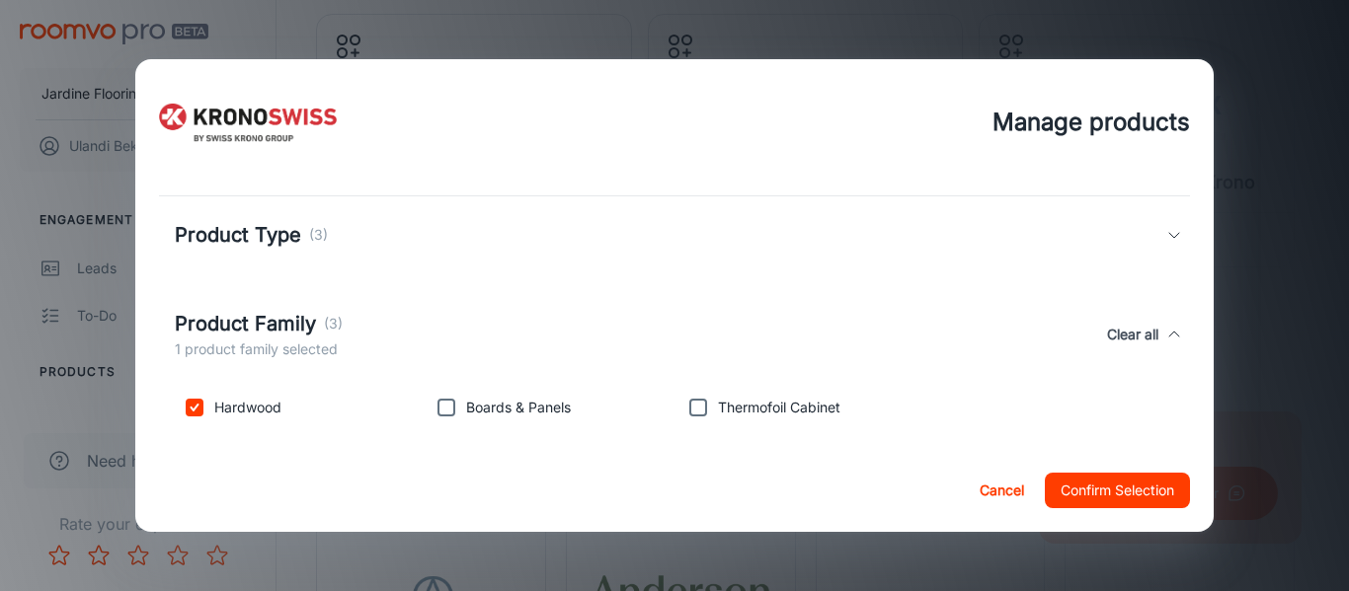
scroll to position [0, 0]
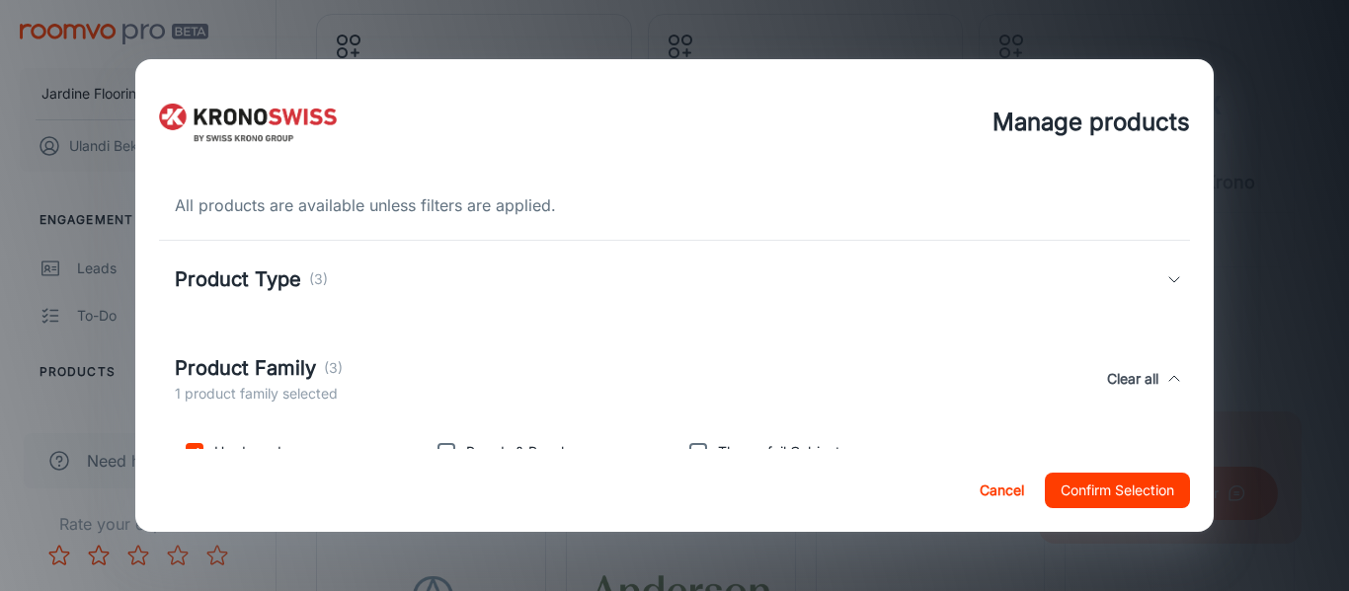
click at [198, 443] on input "checkbox" at bounding box center [194, 452] width 39 height 39
checkbox input "false"
click at [260, 276] on h5 "Product Type" at bounding box center [238, 280] width 126 height 30
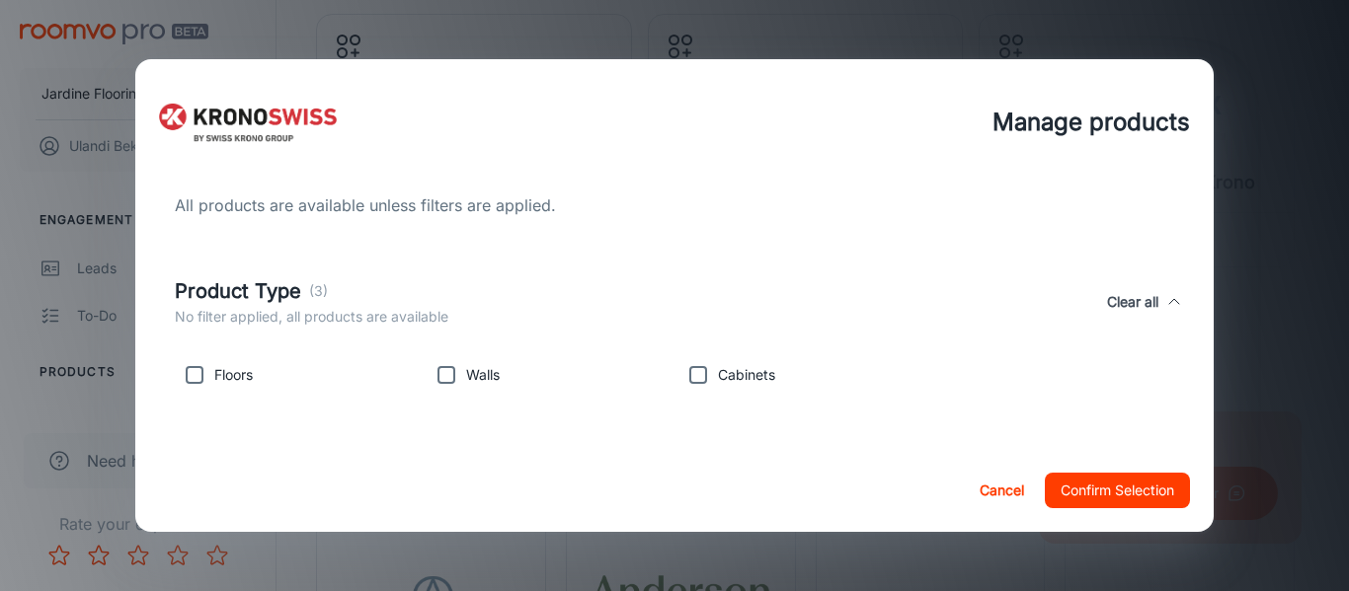
click at [215, 374] on p "Floors" at bounding box center [233, 375] width 39 height 22
click at [192, 371] on input "checkbox" at bounding box center [194, 374] width 39 height 39
checkbox input "true"
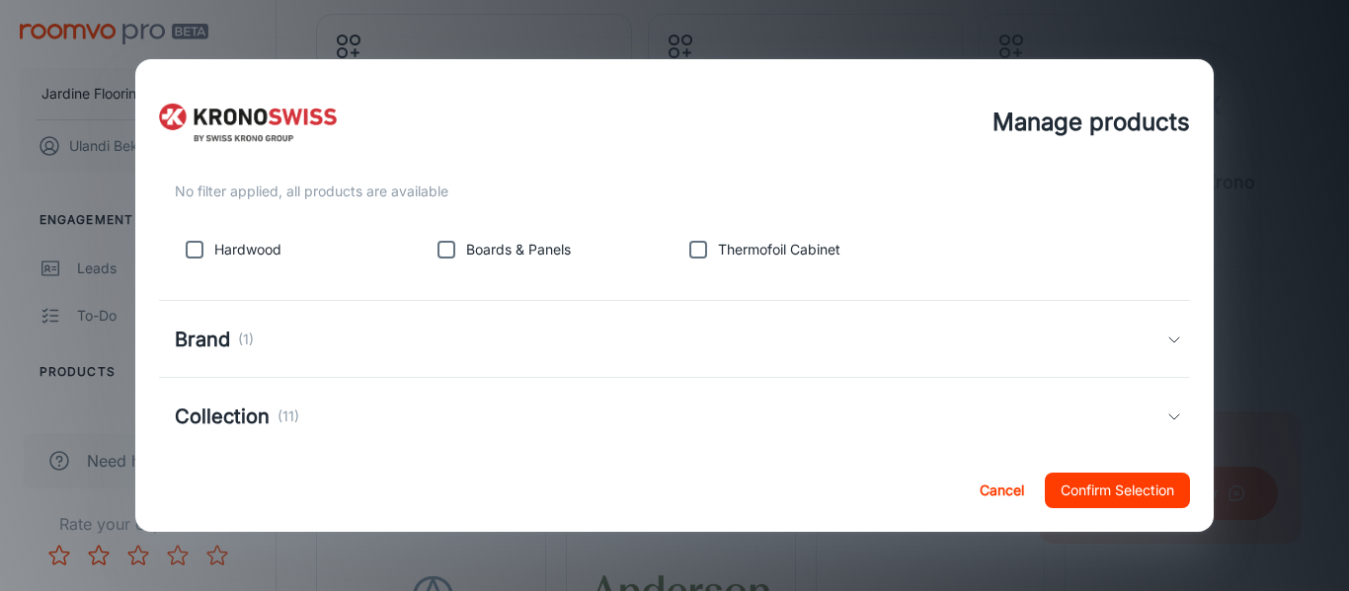
scroll to position [341, 0]
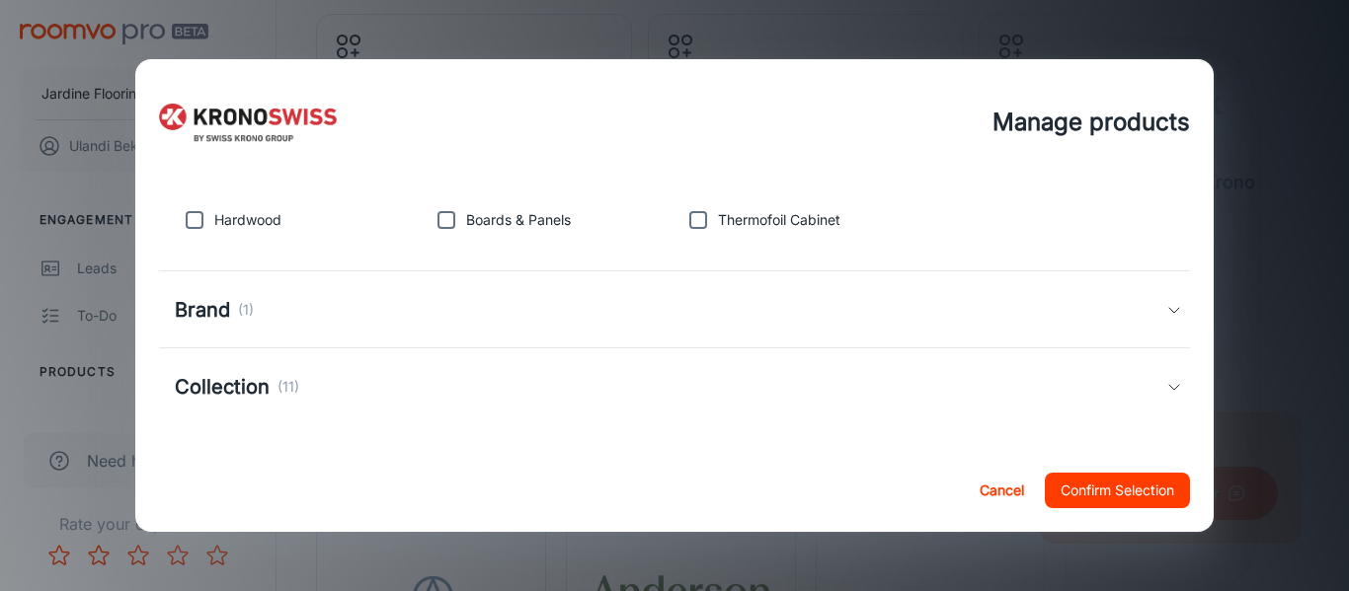
click at [231, 392] on h5 "Collection" at bounding box center [222, 387] width 95 height 30
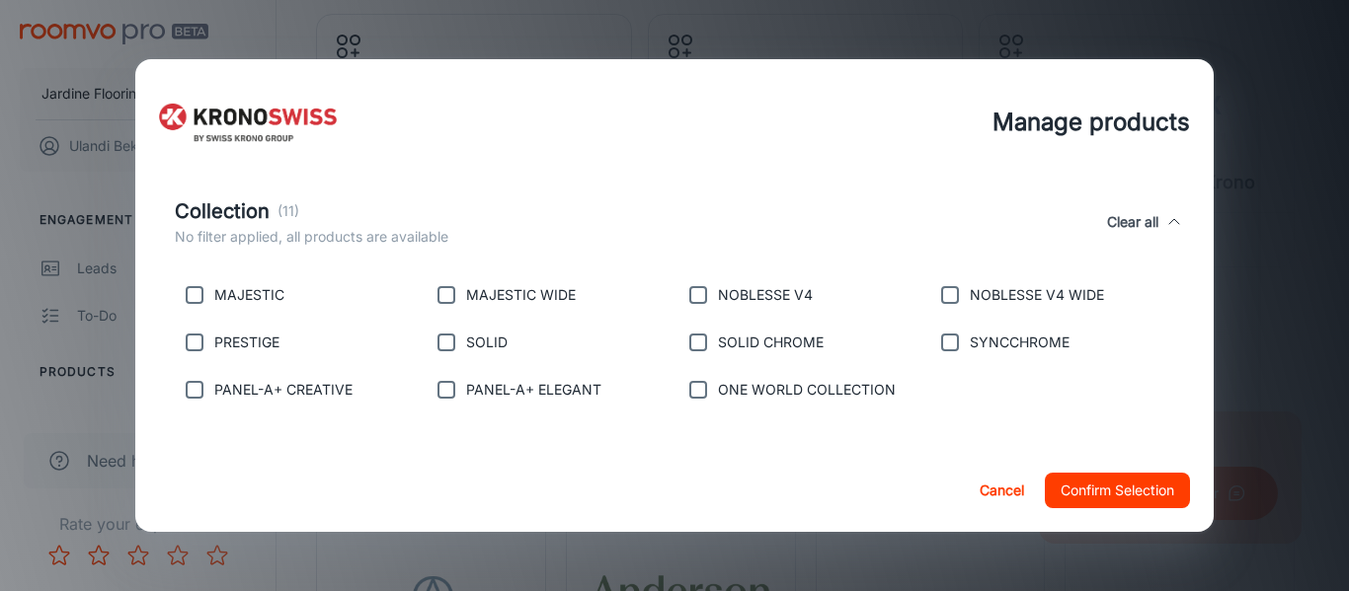
scroll to position [298, 0]
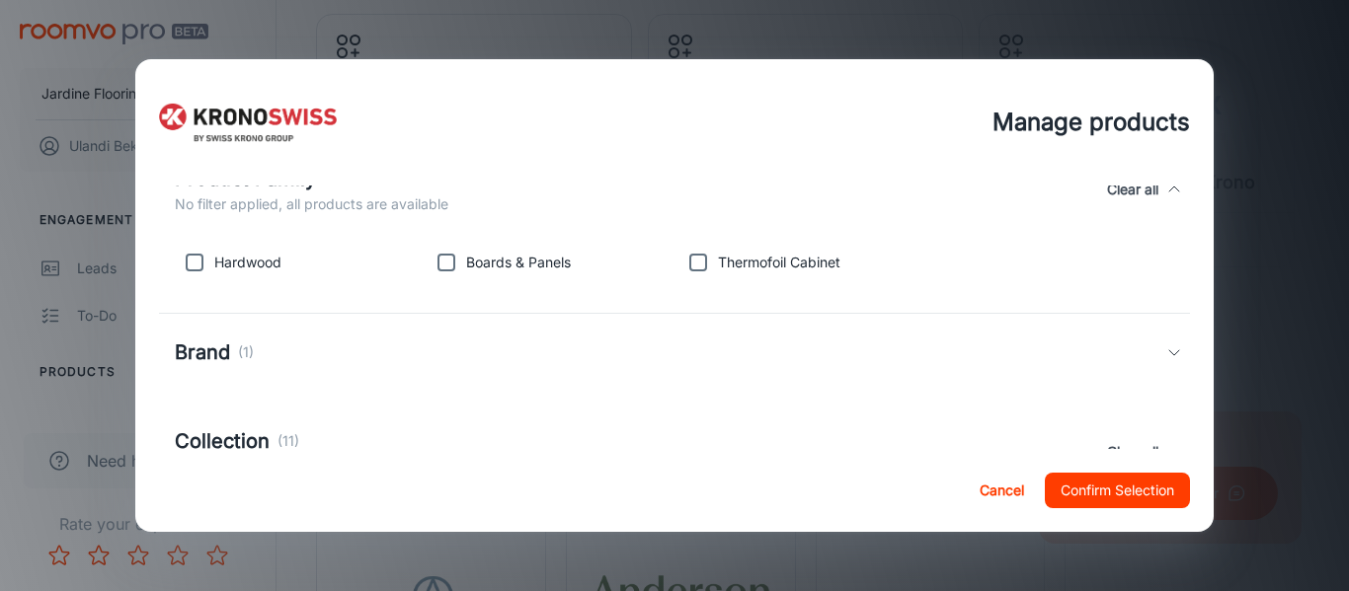
click at [214, 347] on h5 "Brand" at bounding box center [202, 353] width 55 height 30
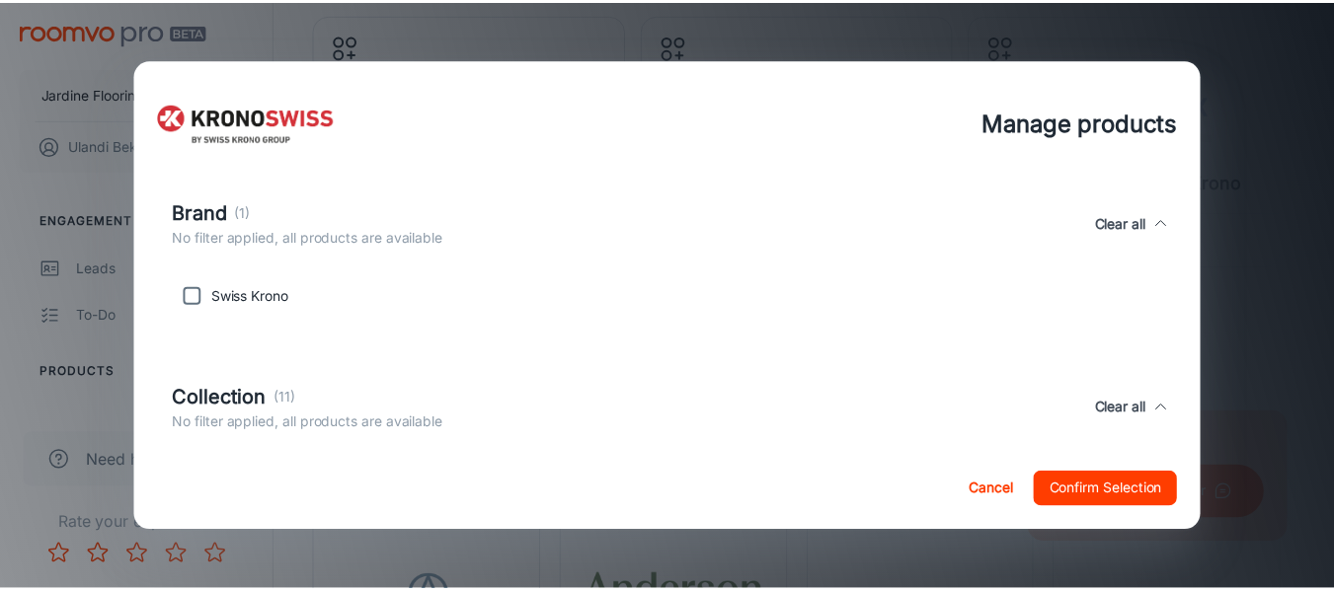
scroll to position [528, 0]
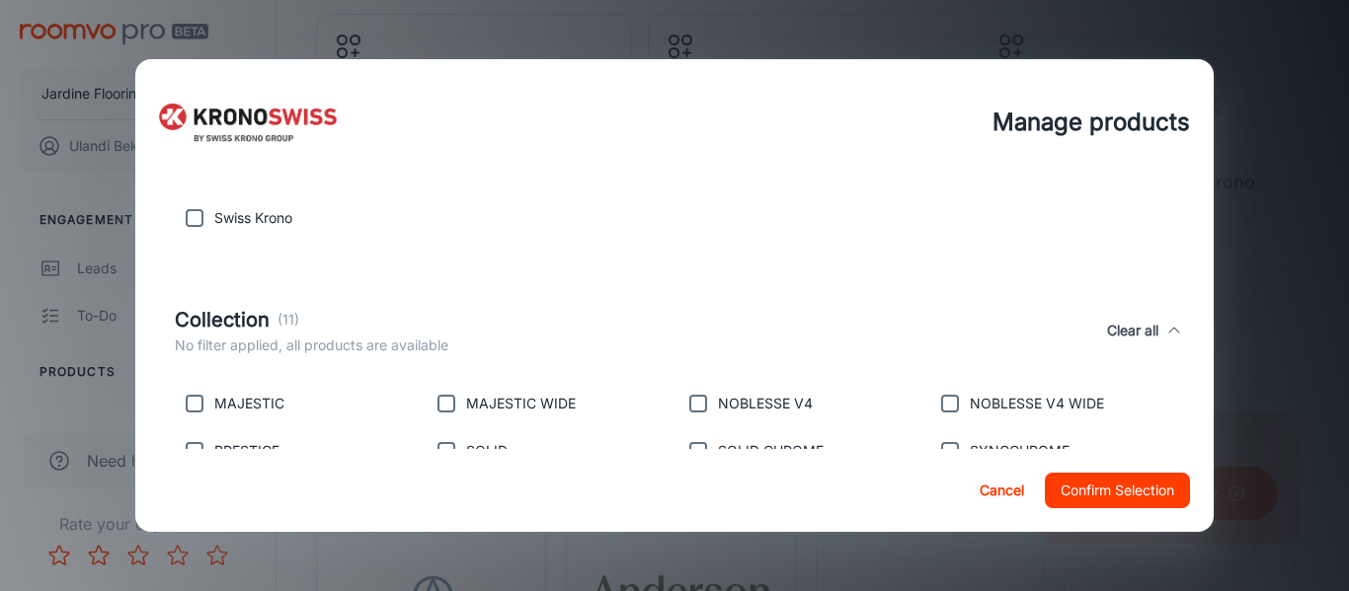
click at [984, 486] on button "Cancel" at bounding box center [1001, 491] width 63 height 36
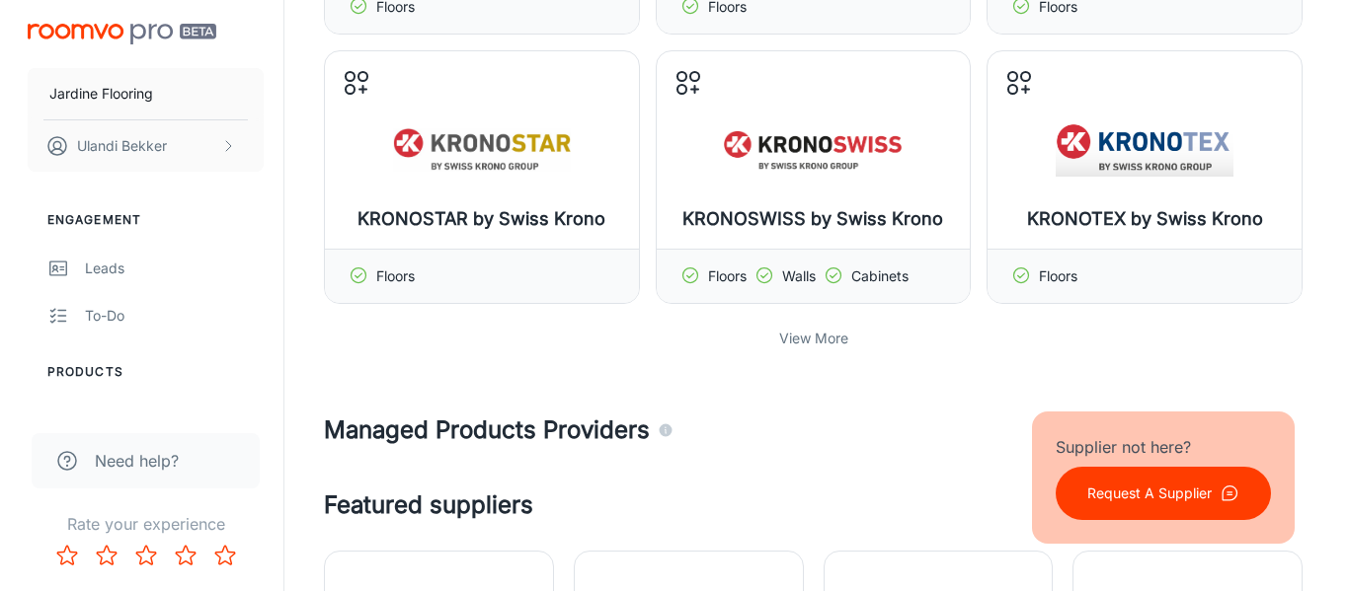
scroll to position [691, 0]
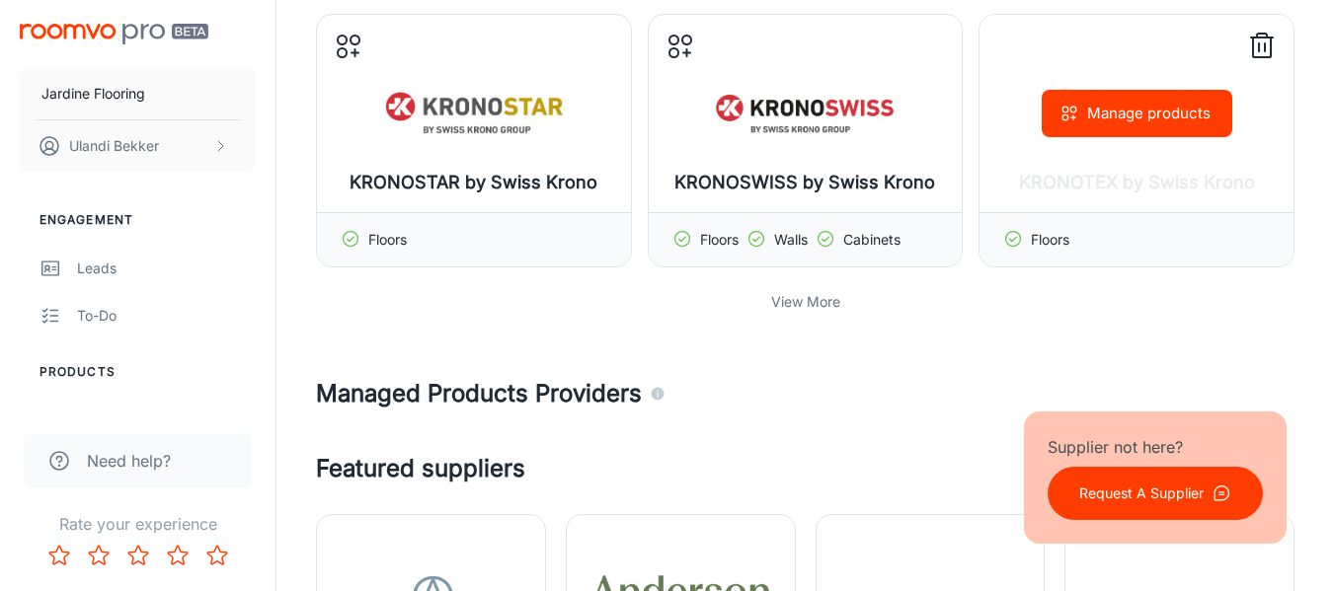
click at [1154, 105] on button "Manage products" at bounding box center [1137, 113] width 191 height 47
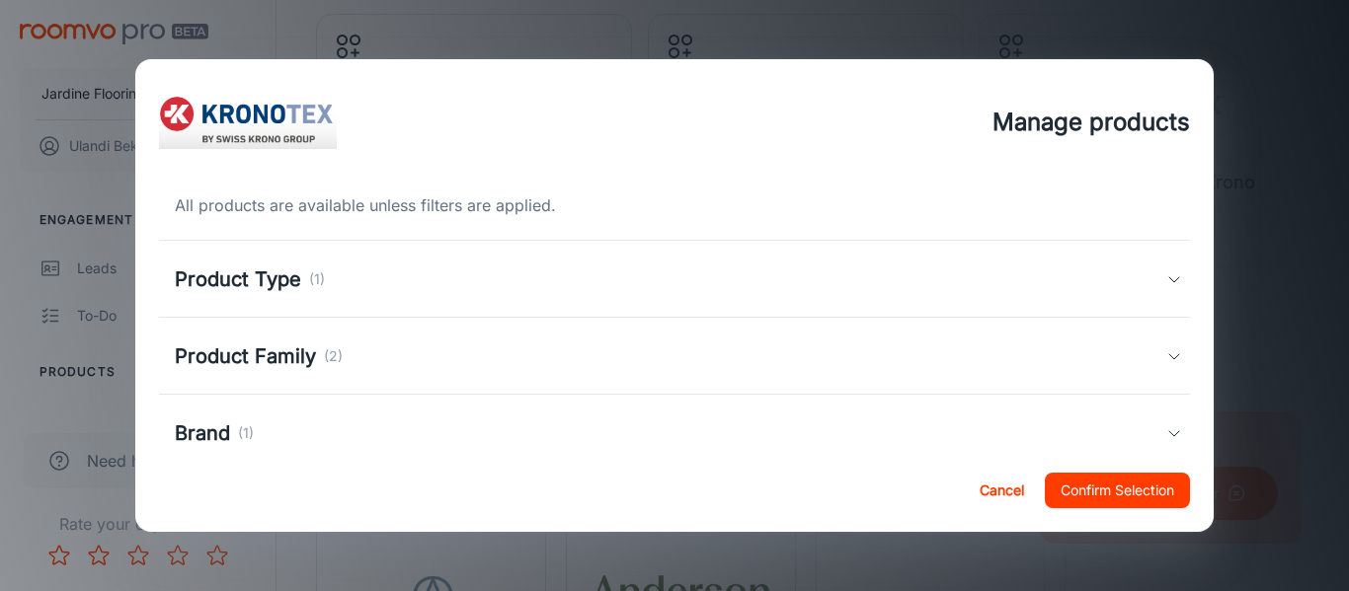
click at [394, 370] on div "Product Family (2)" at bounding box center [671, 357] width 992 height 30
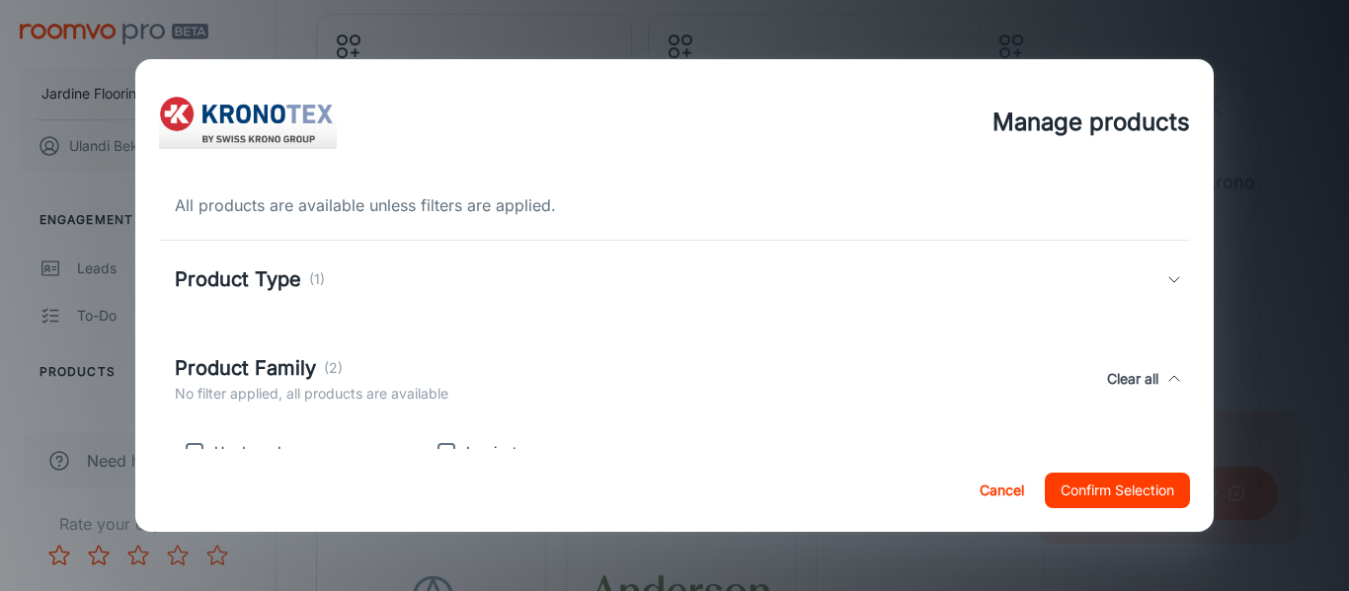
scroll to position [230, 0]
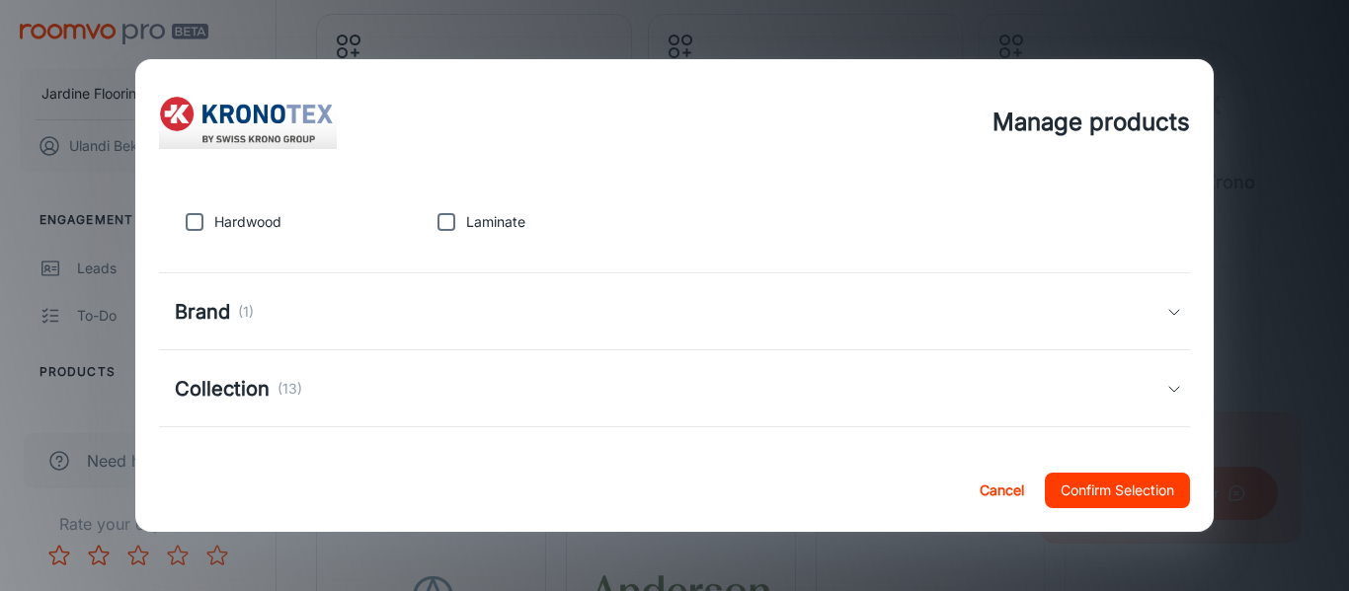
click at [345, 309] on div "Brand (1)" at bounding box center [671, 312] width 992 height 30
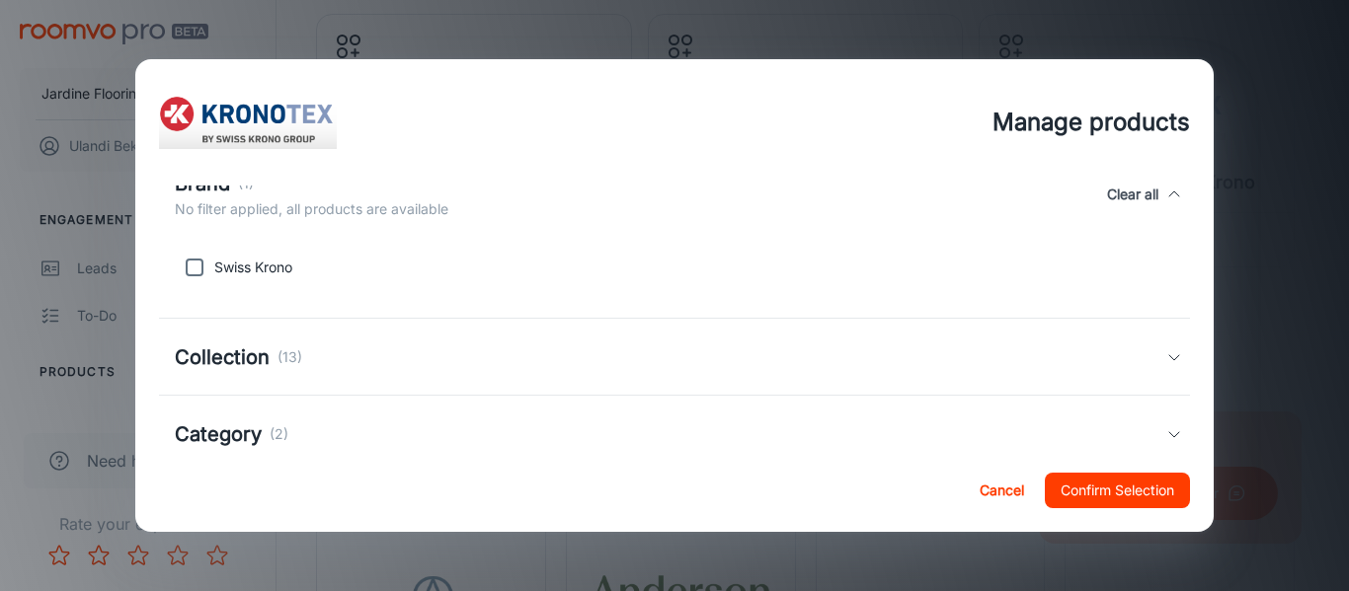
scroll to position [418, 0]
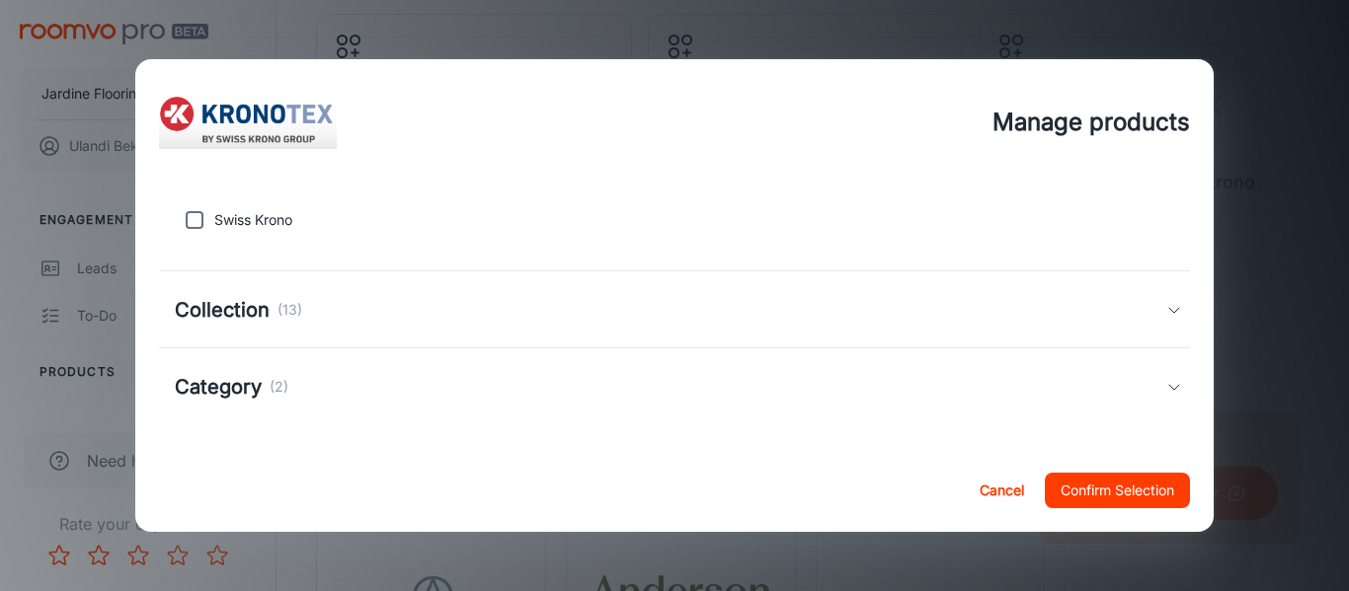
click at [343, 309] on div "Collection (13)" at bounding box center [671, 310] width 992 height 30
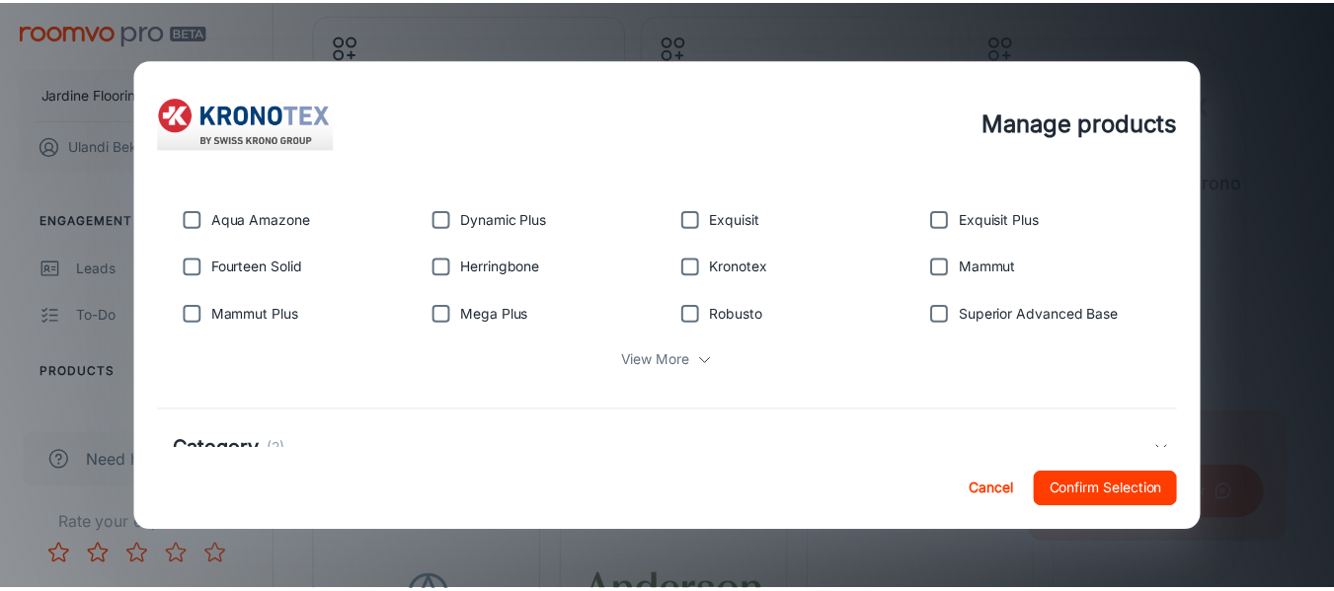
scroll to position [648, 0]
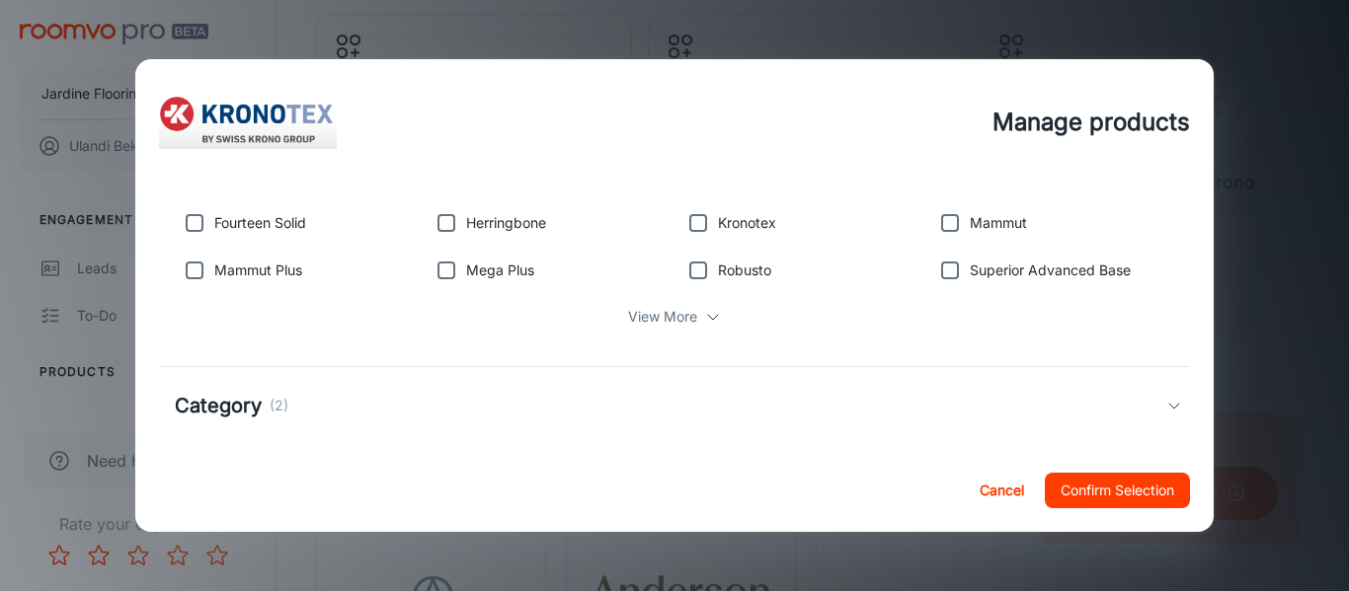
click at [679, 325] on p "View More" at bounding box center [662, 317] width 69 height 22
click at [989, 482] on button "Cancel" at bounding box center [1001, 491] width 63 height 36
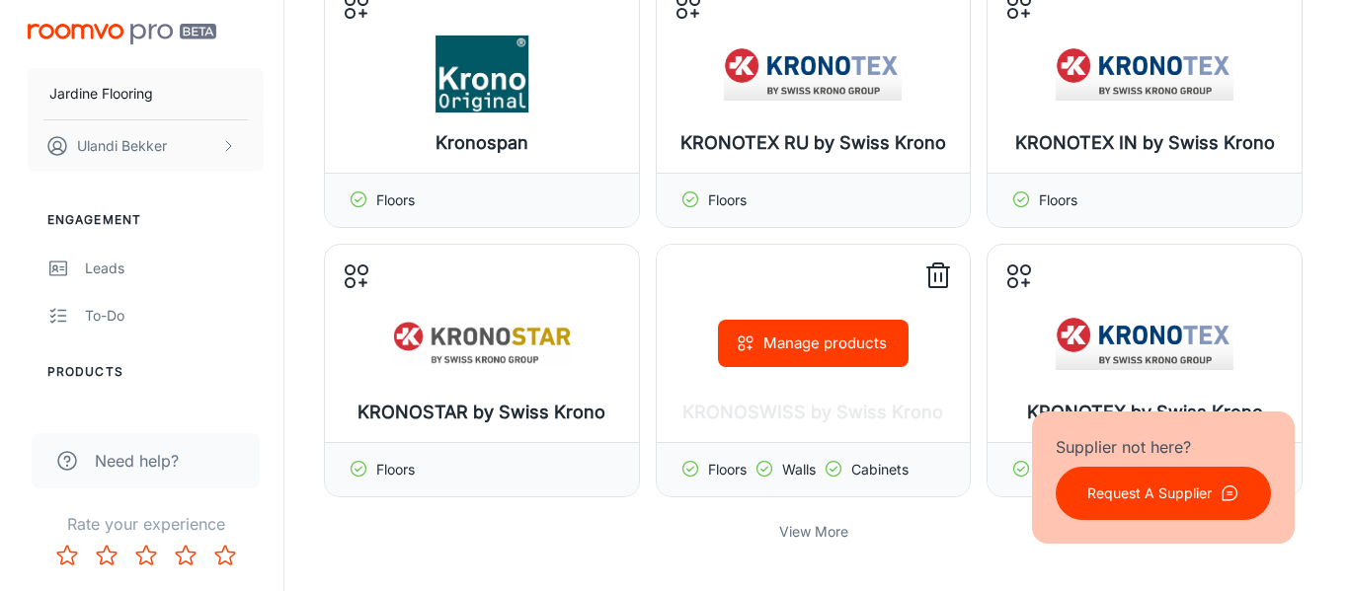
scroll to position [230, 0]
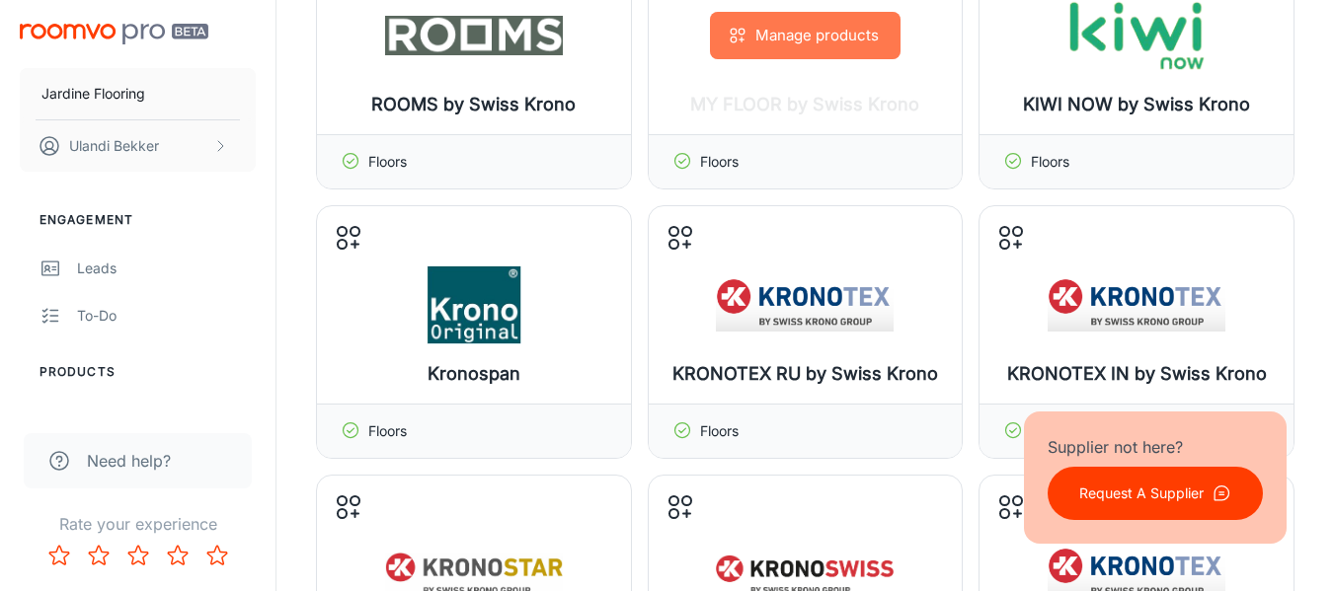
click at [832, 34] on button "Manage products" at bounding box center [805, 35] width 191 height 47
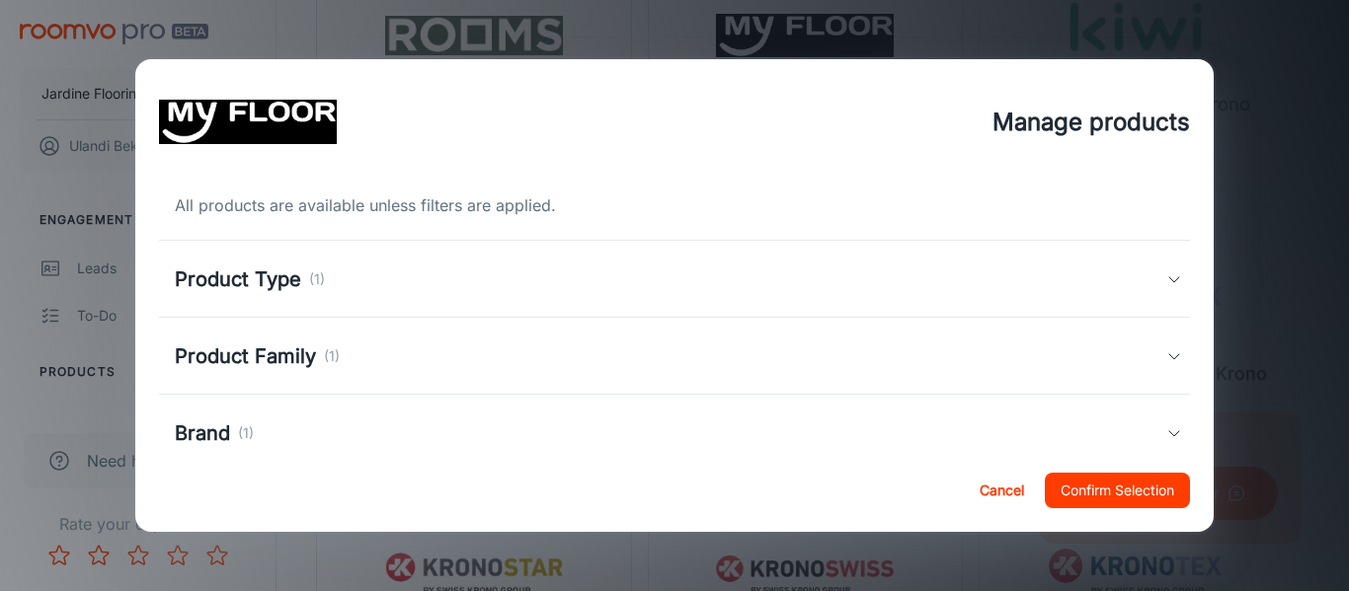
drag, startPoint x: 278, startPoint y: 362, endPoint x: 300, endPoint y: 368, distance: 22.5
click at [279, 362] on h5 "Product Family" at bounding box center [245, 357] width 141 height 30
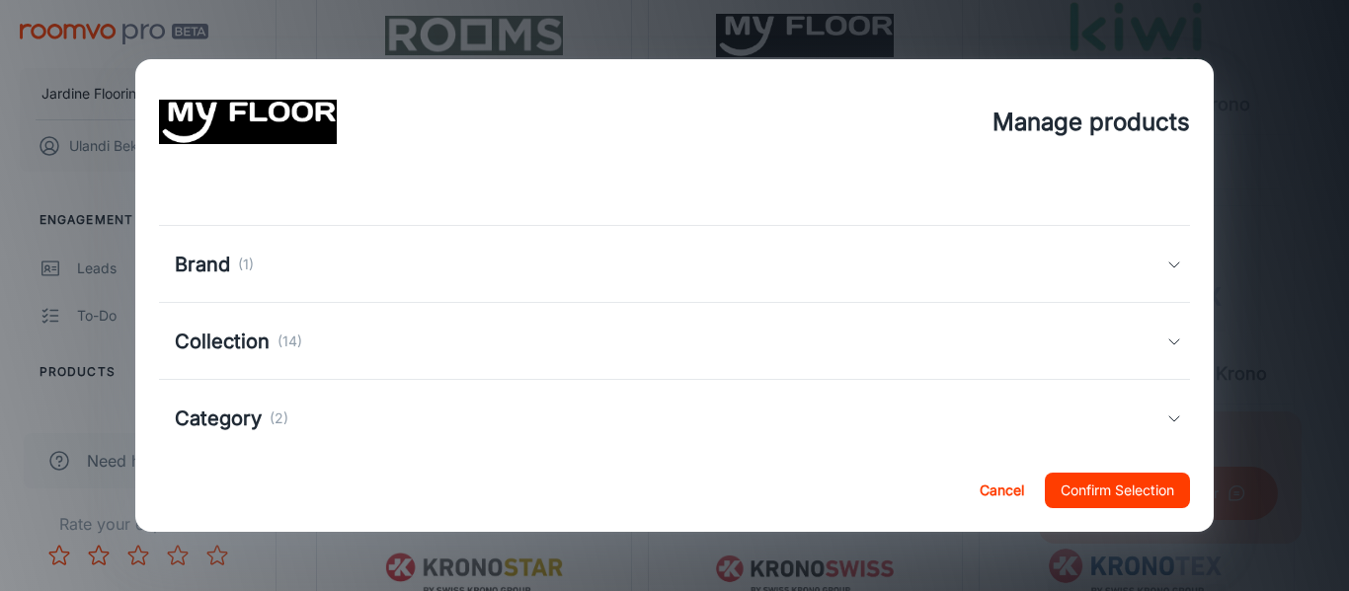
scroll to position [309, 0]
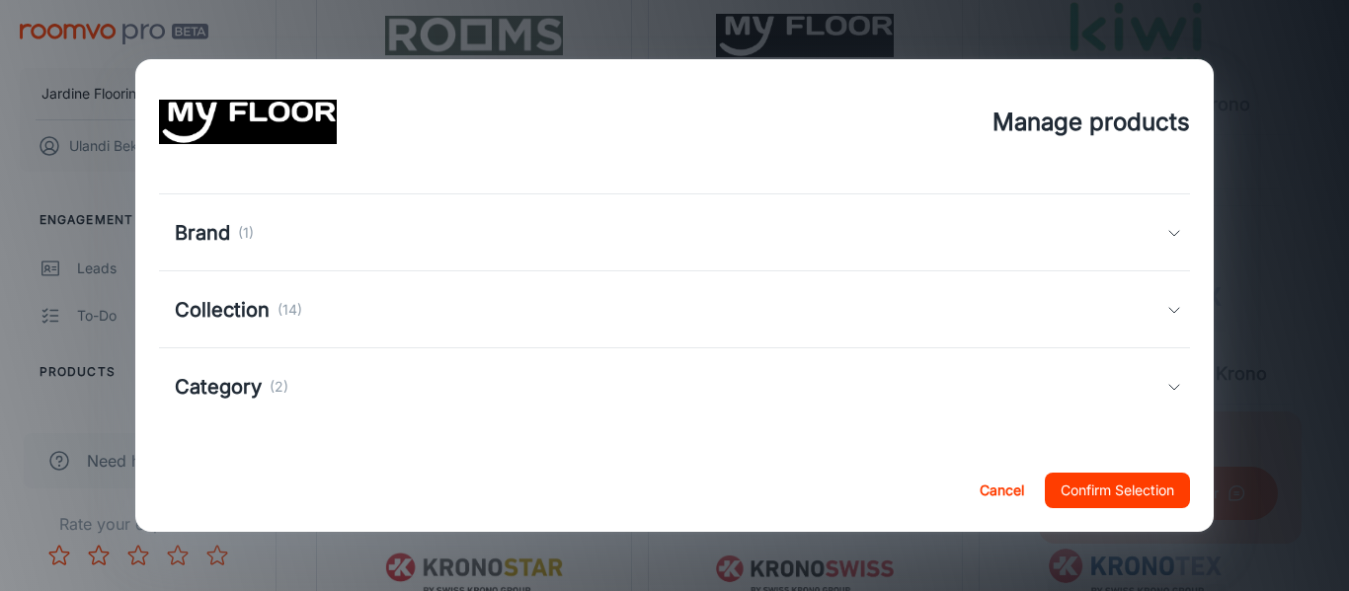
click at [241, 318] on h5 "Collection" at bounding box center [222, 310] width 95 height 30
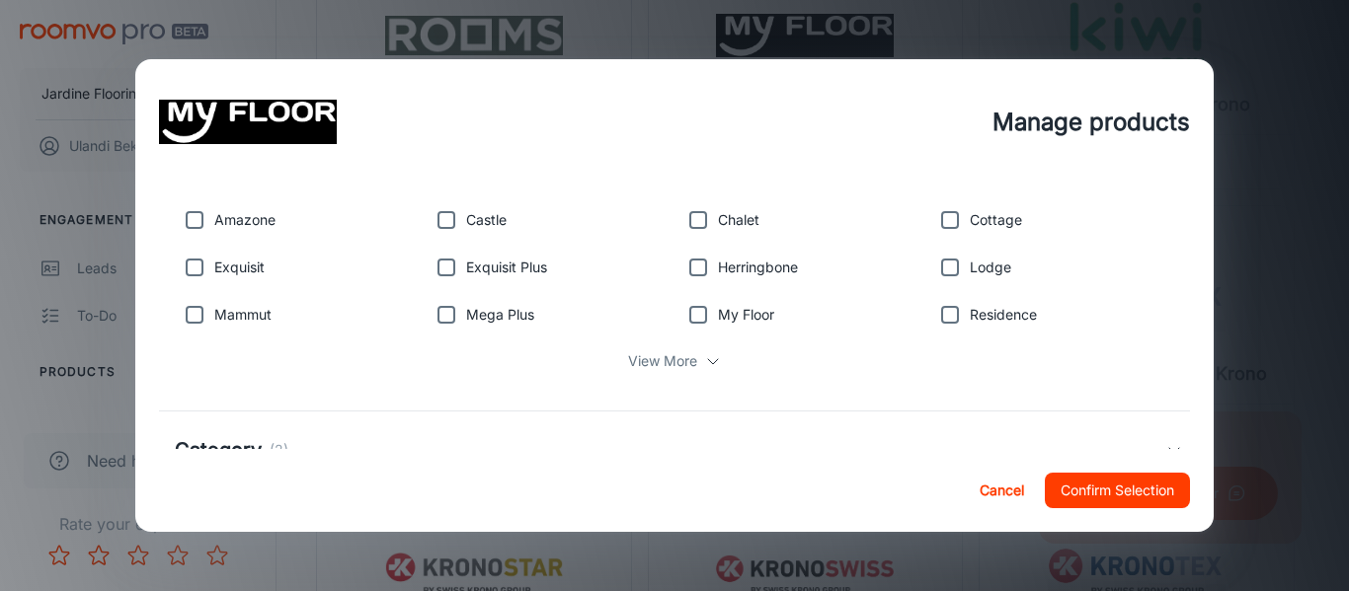
scroll to position [539, 0]
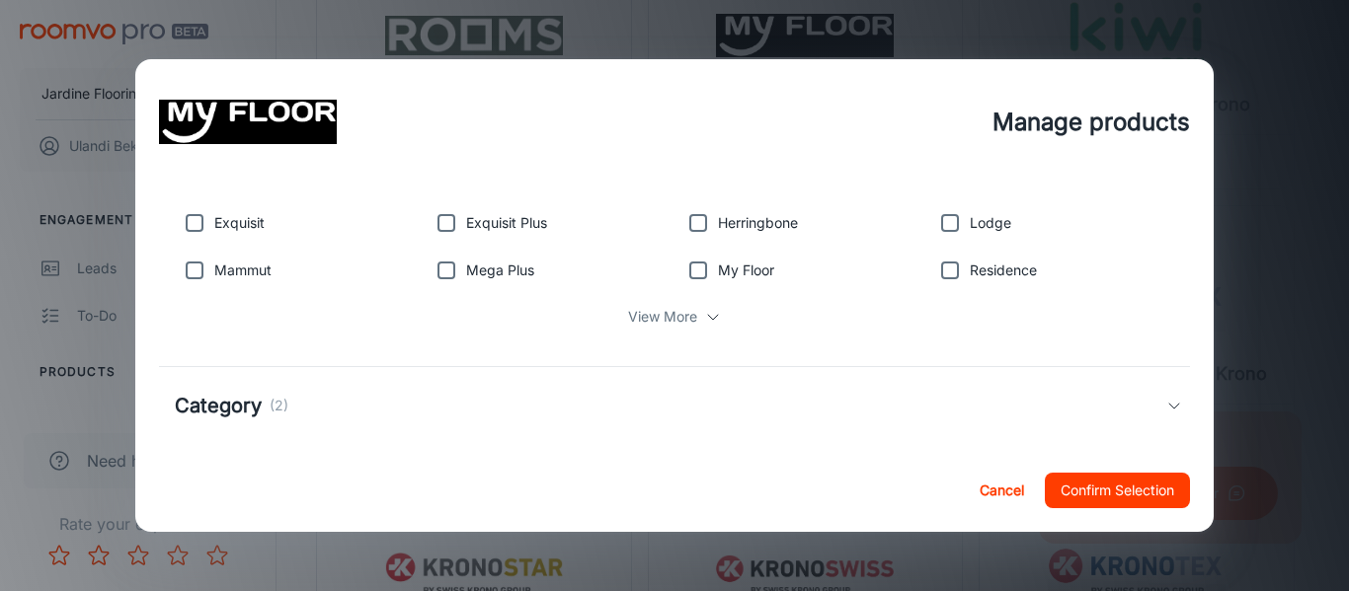
click at [628, 314] on p "View More" at bounding box center [662, 317] width 69 height 22
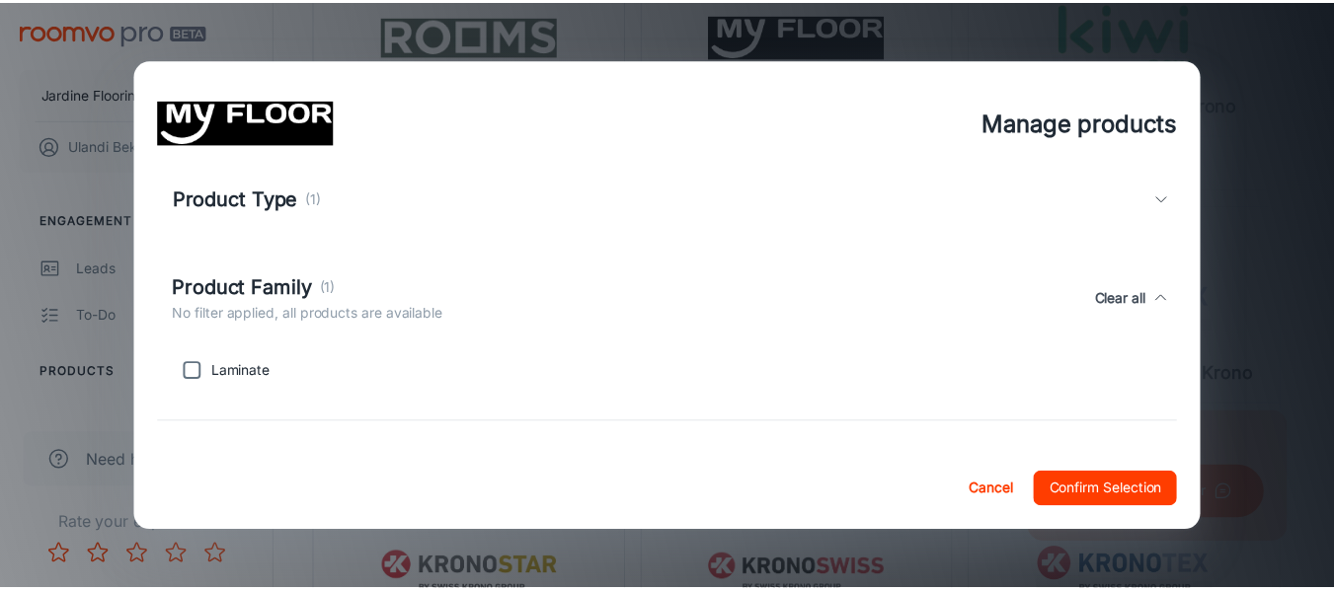
scroll to position [0, 0]
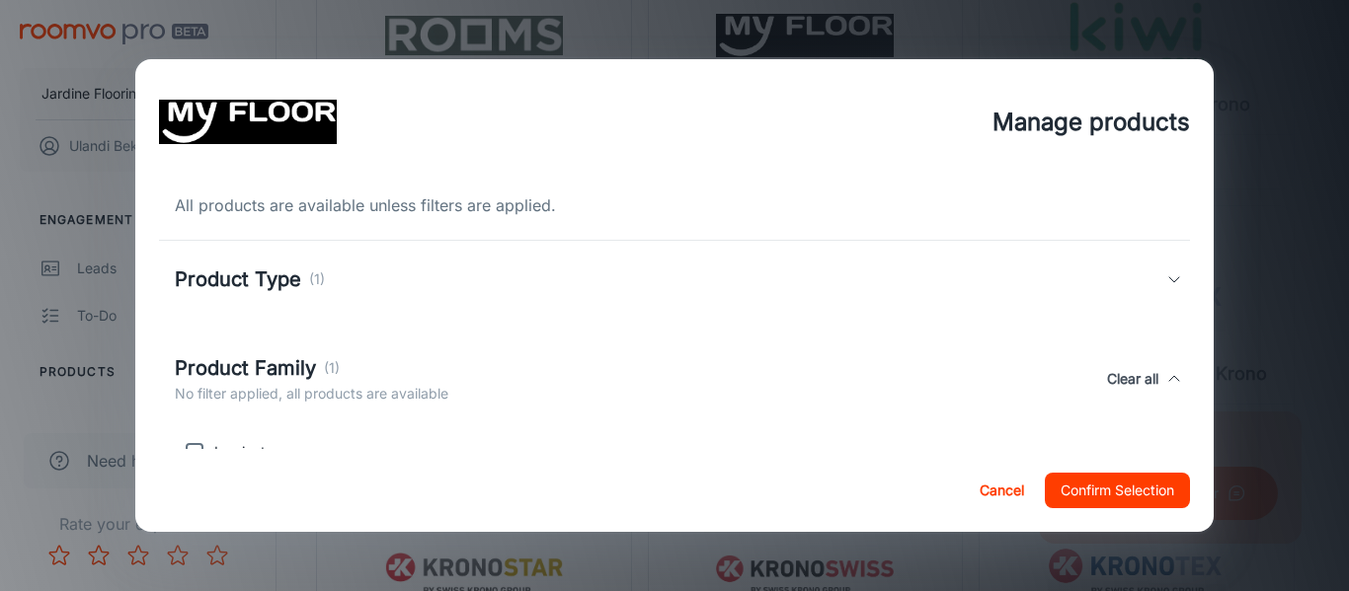
click at [986, 497] on button "Cancel" at bounding box center [1001, 491] width 63 height 36
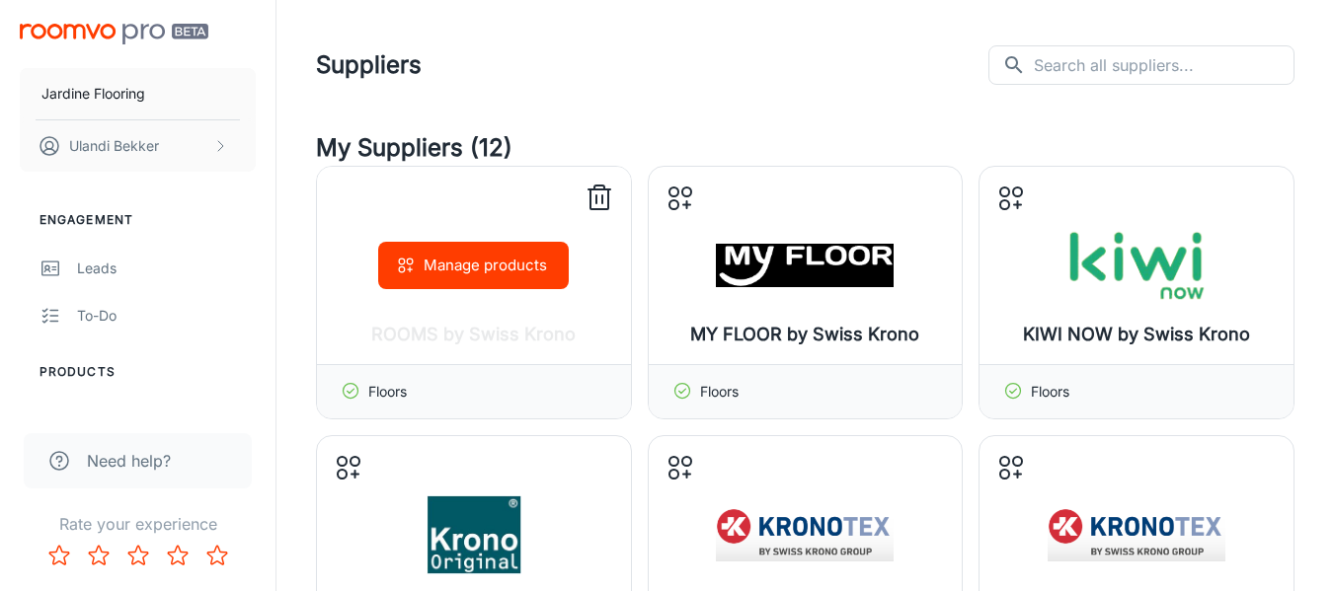
click at [497, 266] on button "Manage products" at bounding box center [473, 265] width 191 height 47
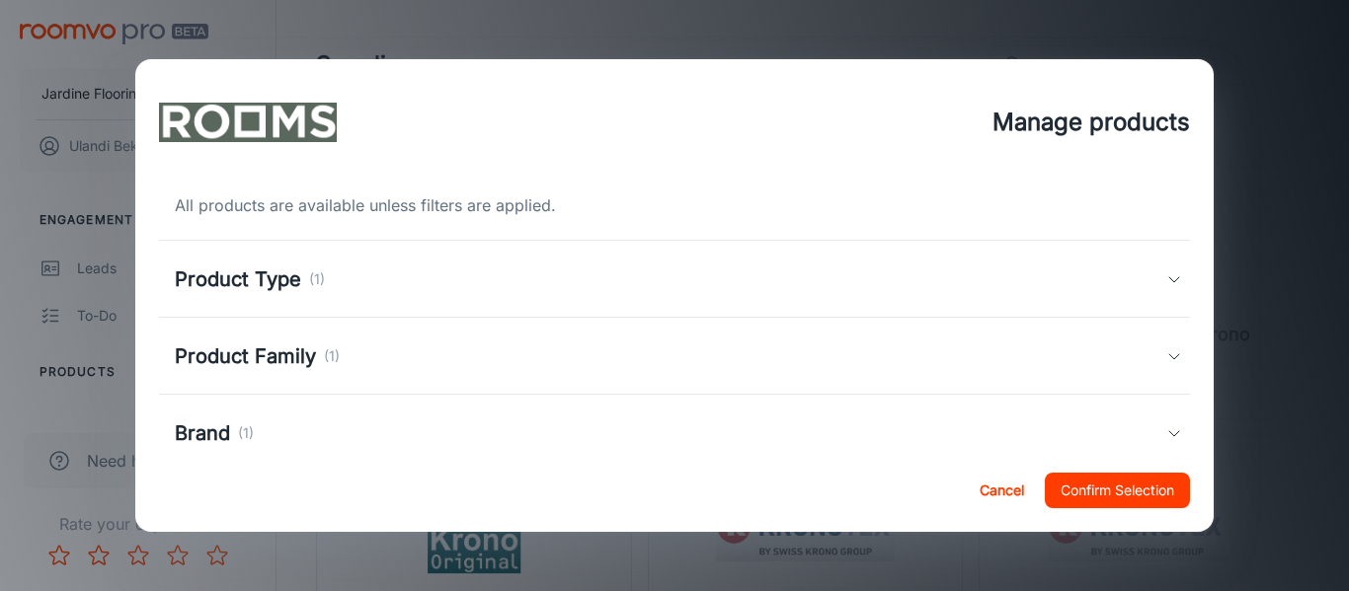
scroll to position [200, 0]
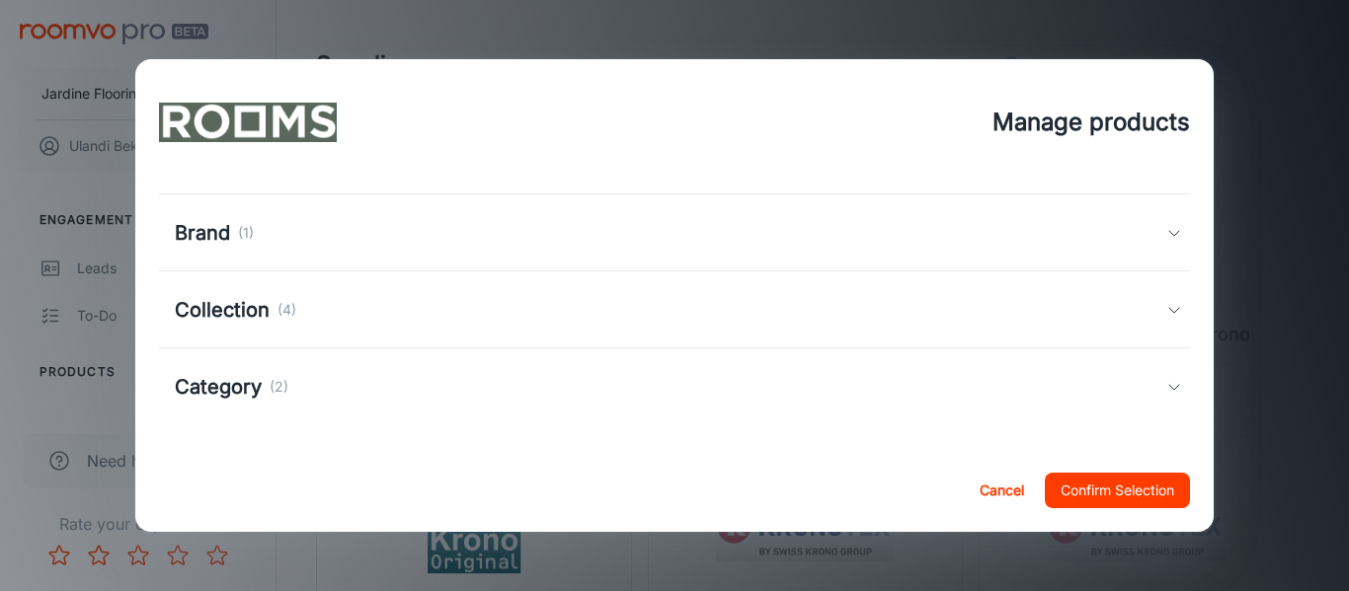
click at [252, 306] on h5 "Collection" at bounding box center [222, 310] width 95 height 30
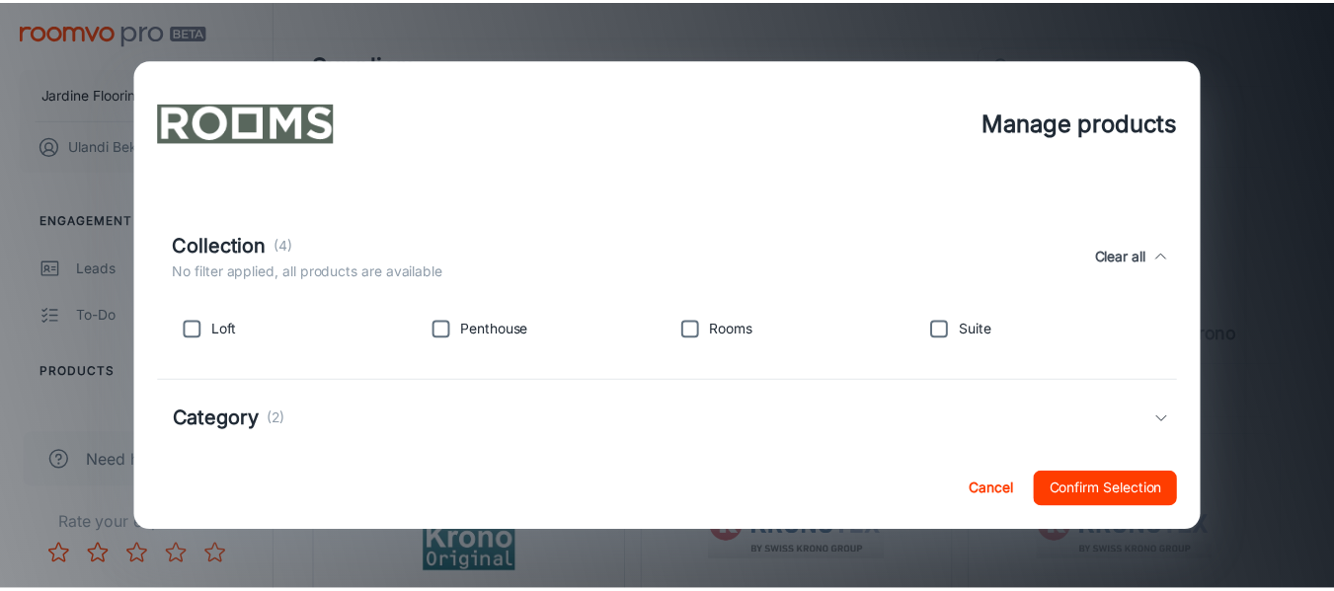
scroll to position [309, 0]
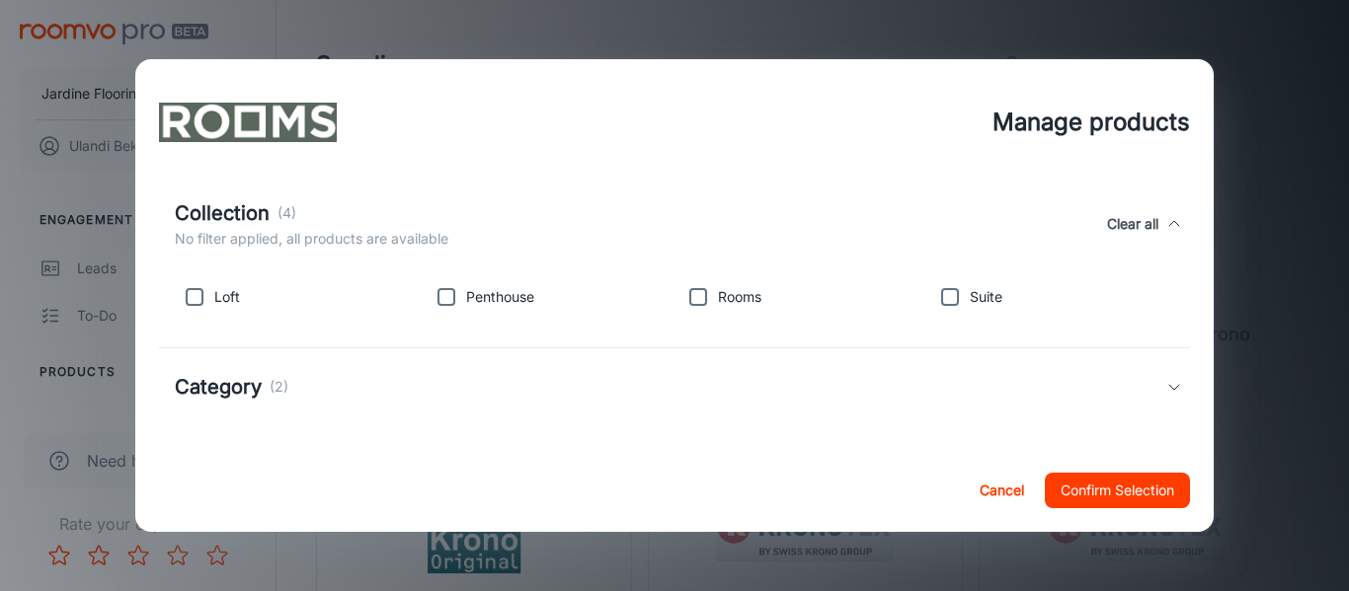
click at [360, 397] on div "Category (2)" at bounding box center [671, 387] width 992 height 30
click at [989, 487] on button "Cancel" at bounding box center [1001, 491] width 63 height 36
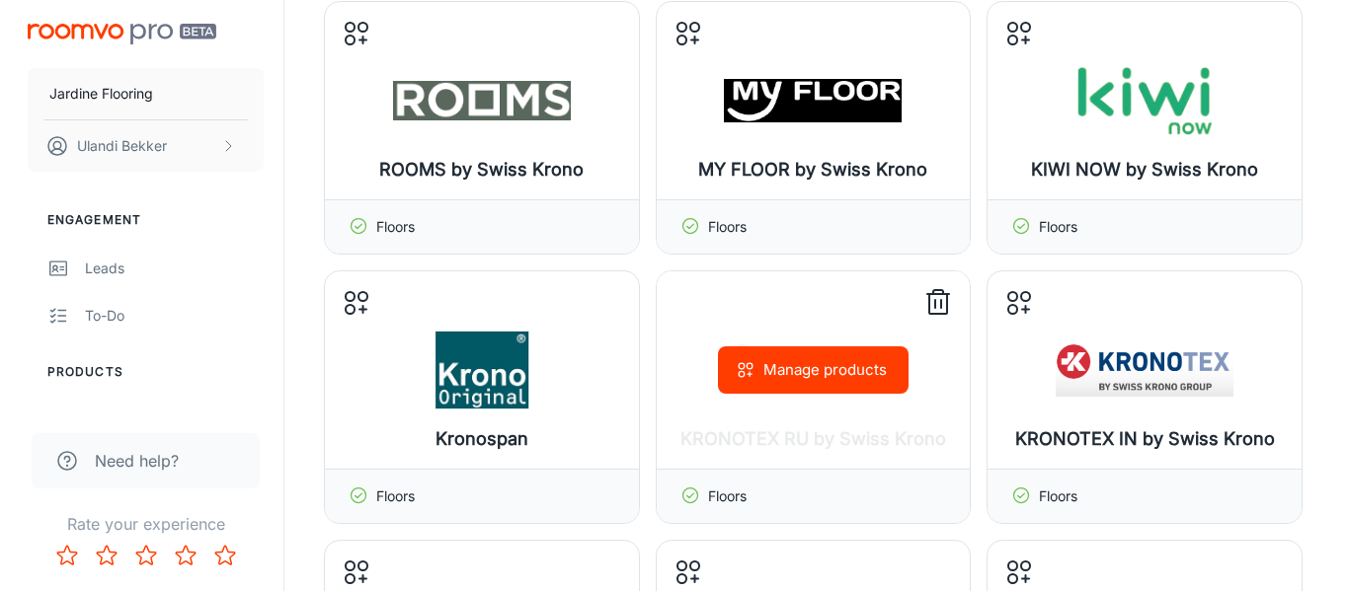
scroll to position [230, 0]
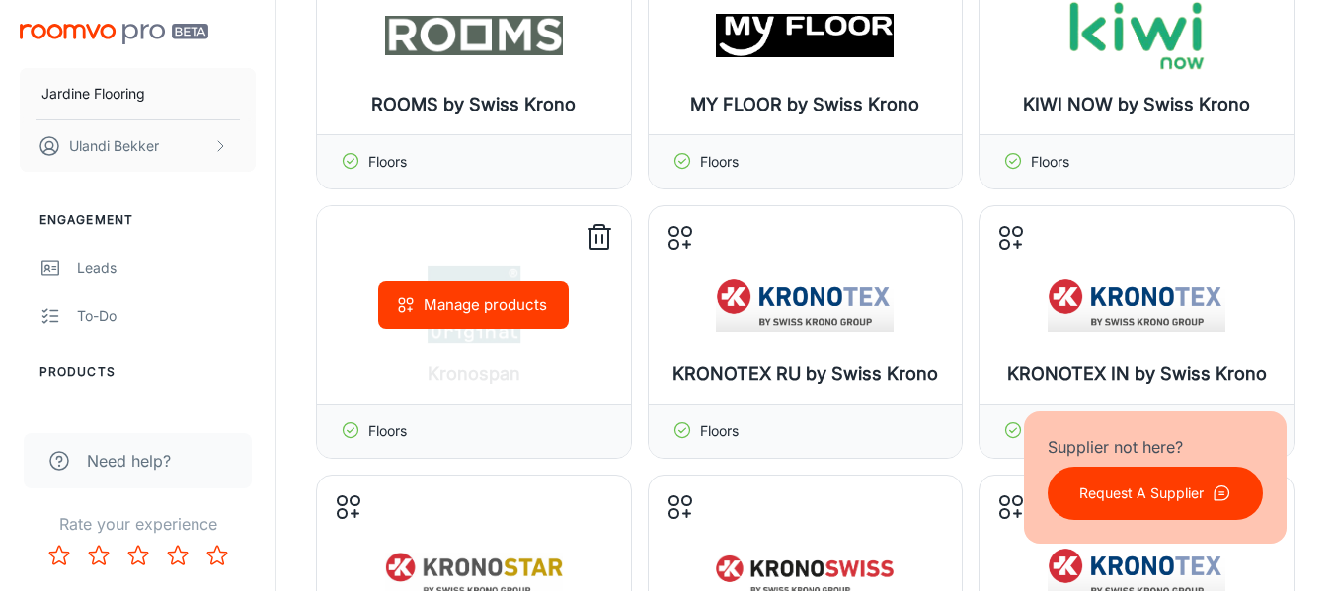
click at [499, 294] on button "Manage products" at bounding box center [473, 304] width 191 height 47
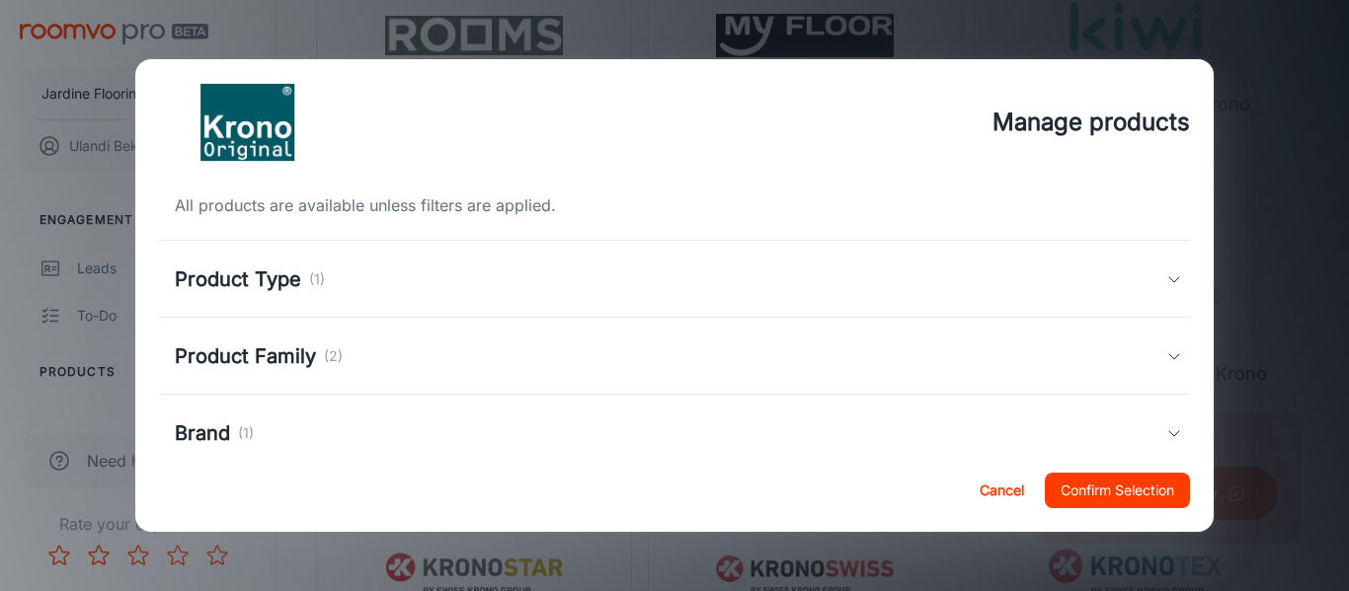
click at [283, 352] on h5 "Product Family" at bounding box center [245, 357] width 141 height 30
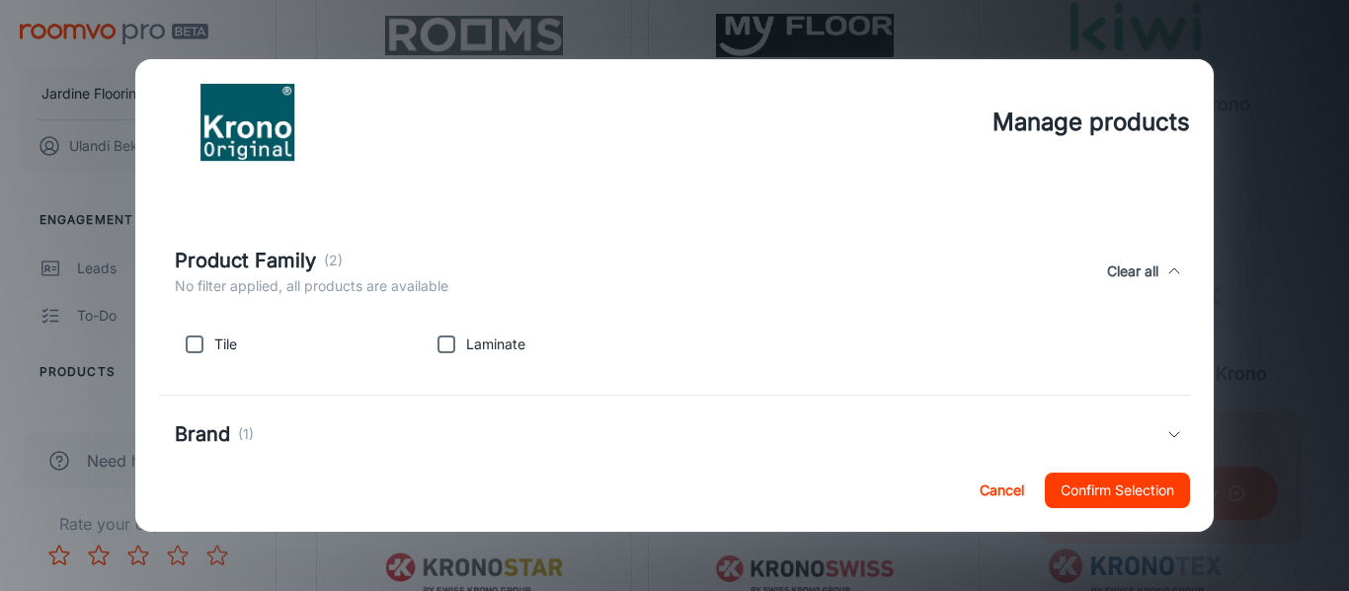
scroll to position [155, 0]
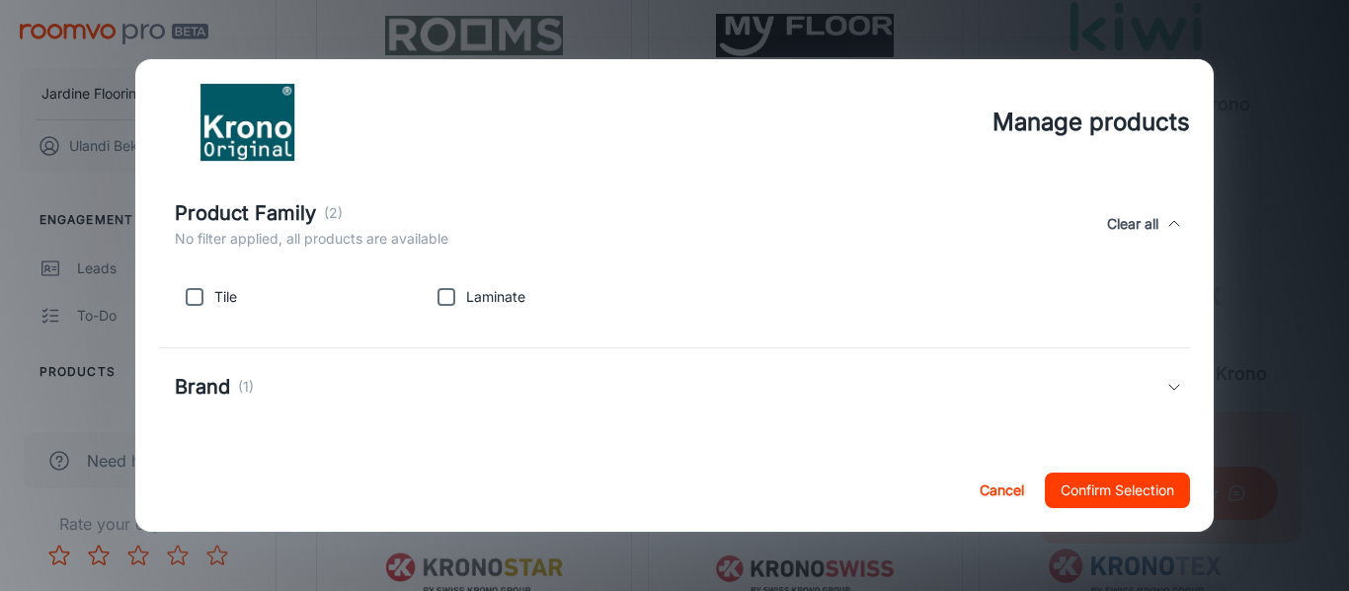
click at [246, 381] on p "(1)" at bounding box center [246, 387] width 16 height 22
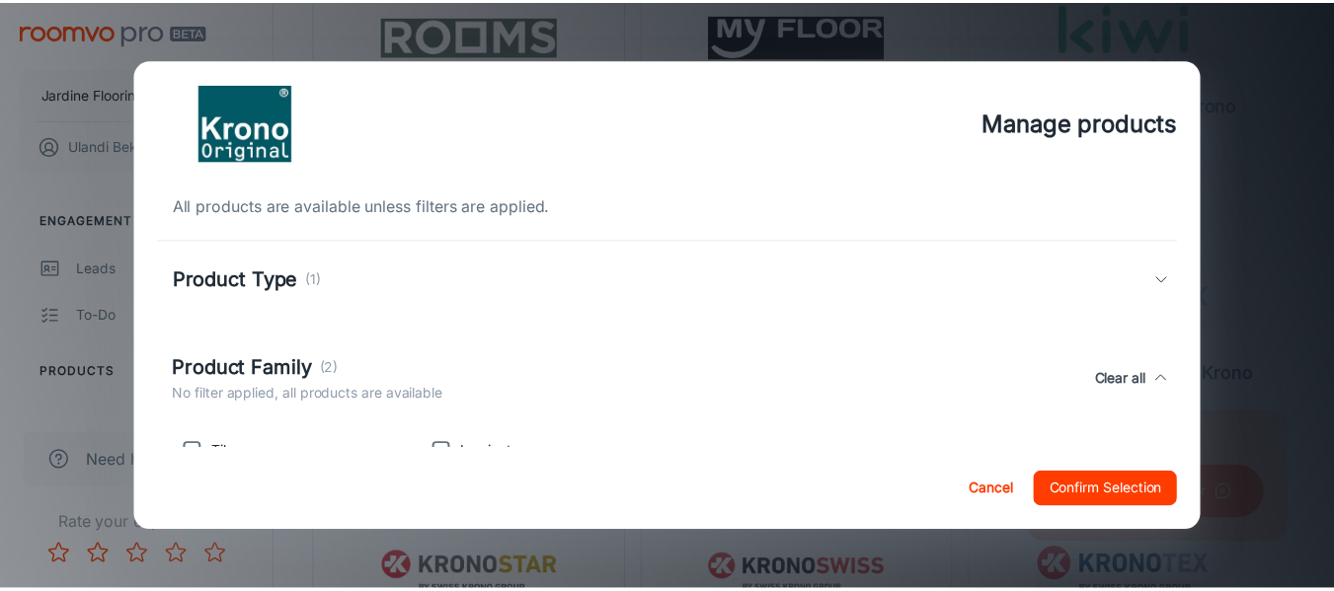
scroll to position [248, 0]
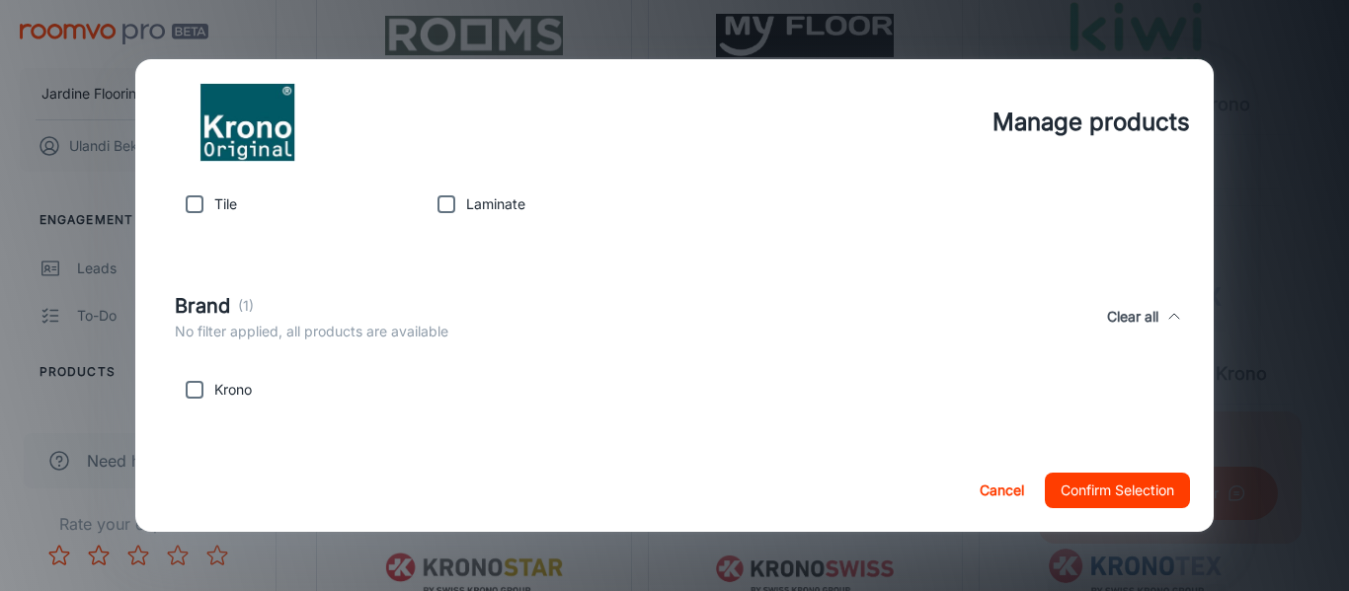
click at [241, 373] on div "Krono" at bounding box center [293, 385] width 252 height 47
click at [987, 488] on button "Cancel" at bounding box center [1001, 491] width 63 height 36
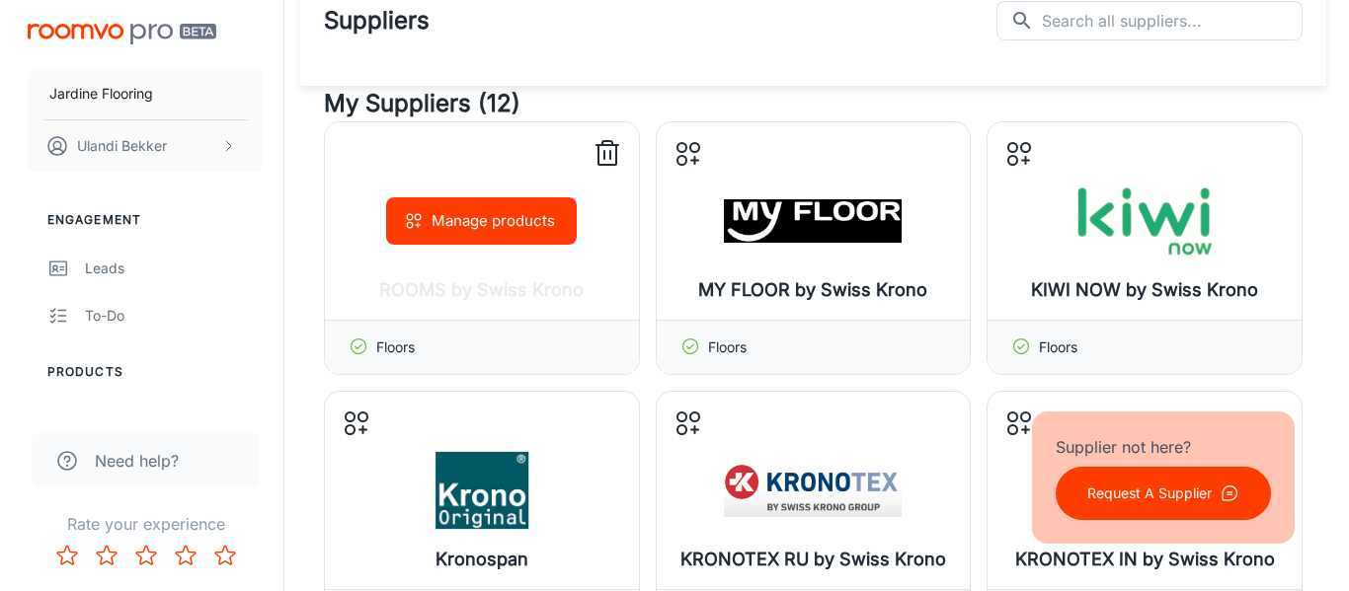
scroll to position [0, 0]
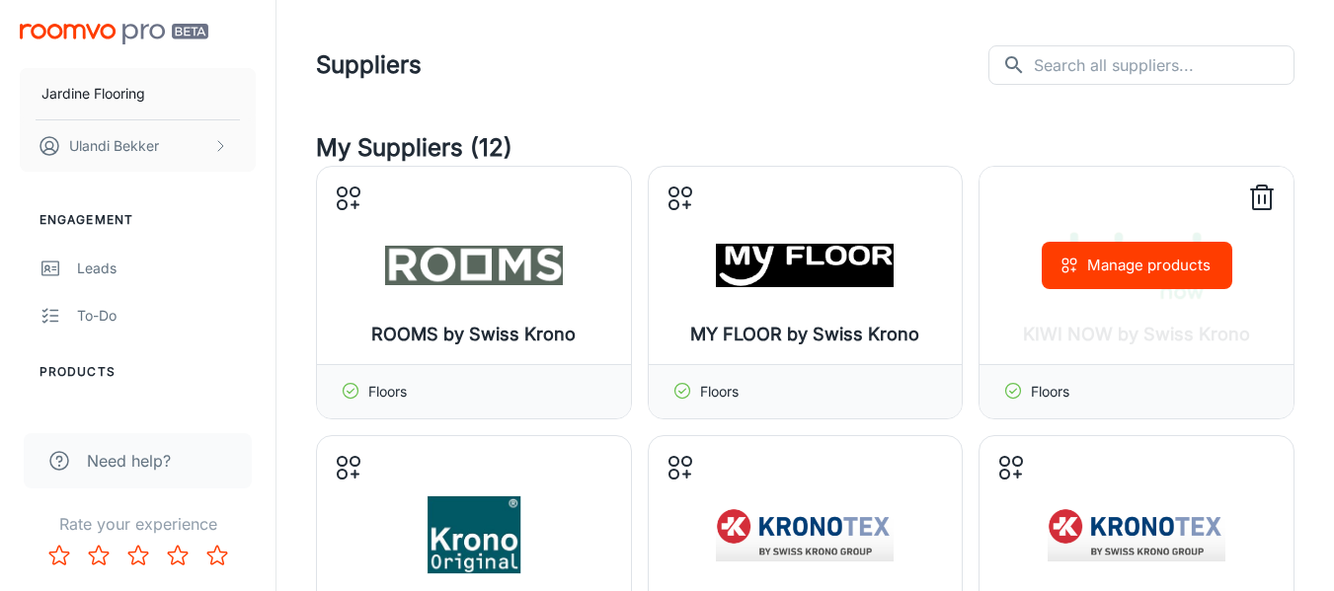
click at [1126, 256] on button "Manage products" at bounding box center [1137, 265] width 191 height 47
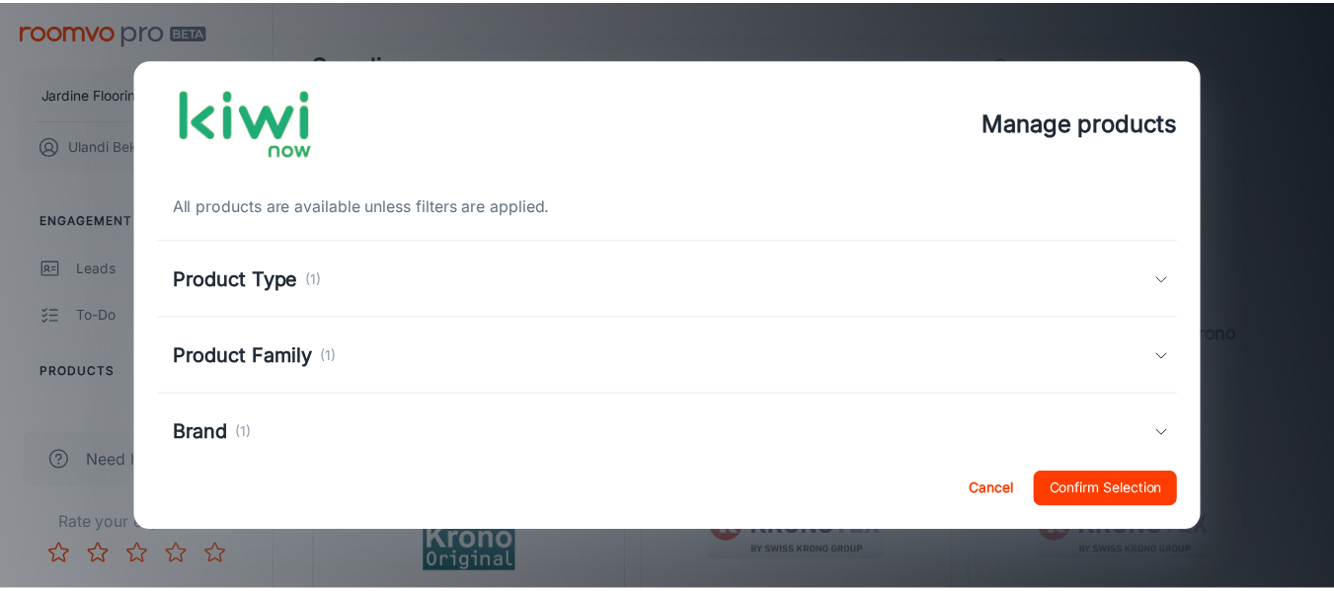
scroll to position [200, 0]
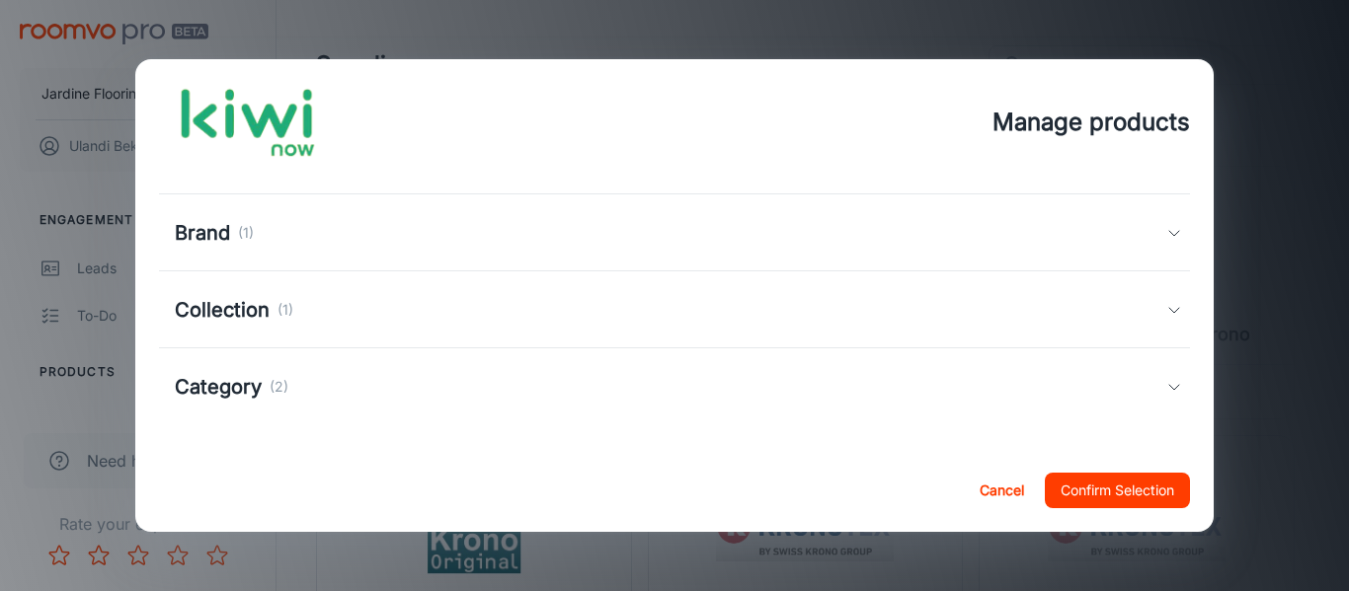
click at [352, 318] on div "Collection (1)" at bounding box center [671, 310] width 992 height 30
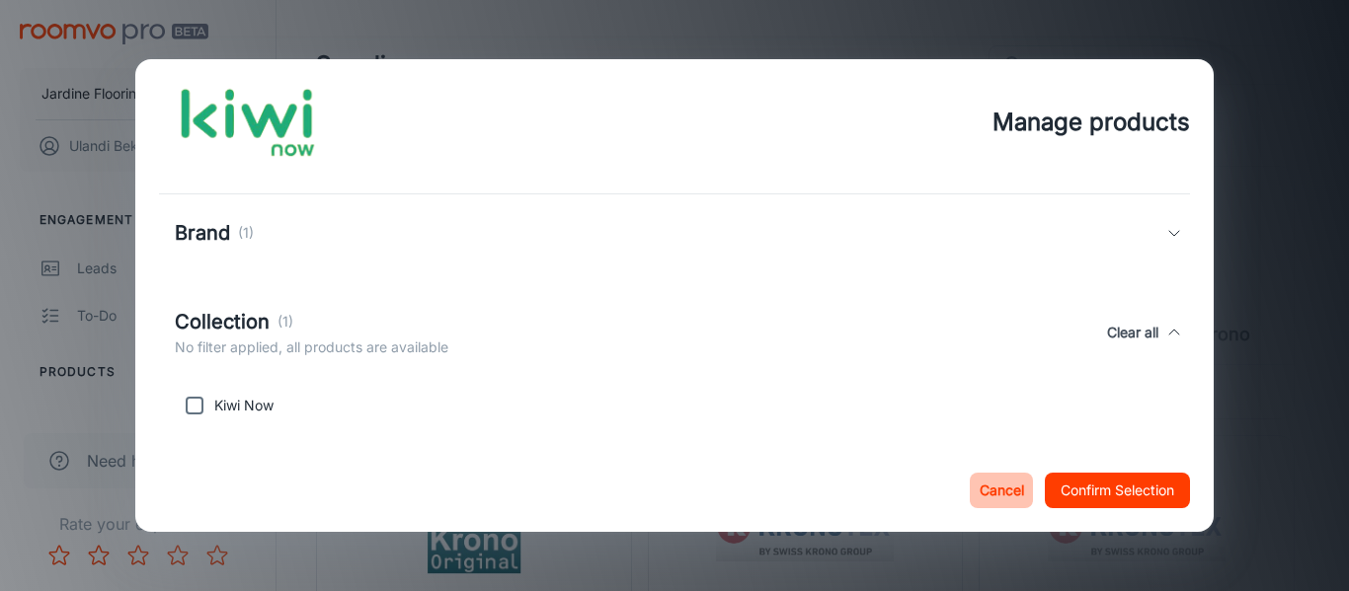
click at [1012, 473] on button "Cancel" at bounding box center [1001, 491] width 63 height 36
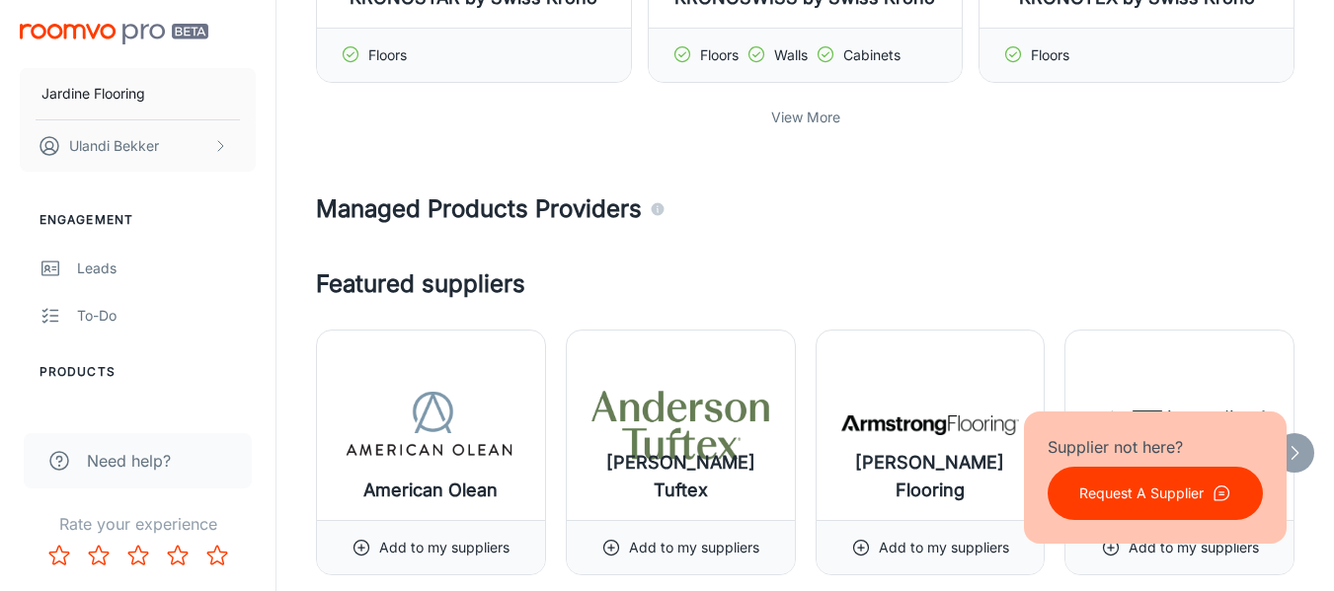
scroll to position [691, 0]
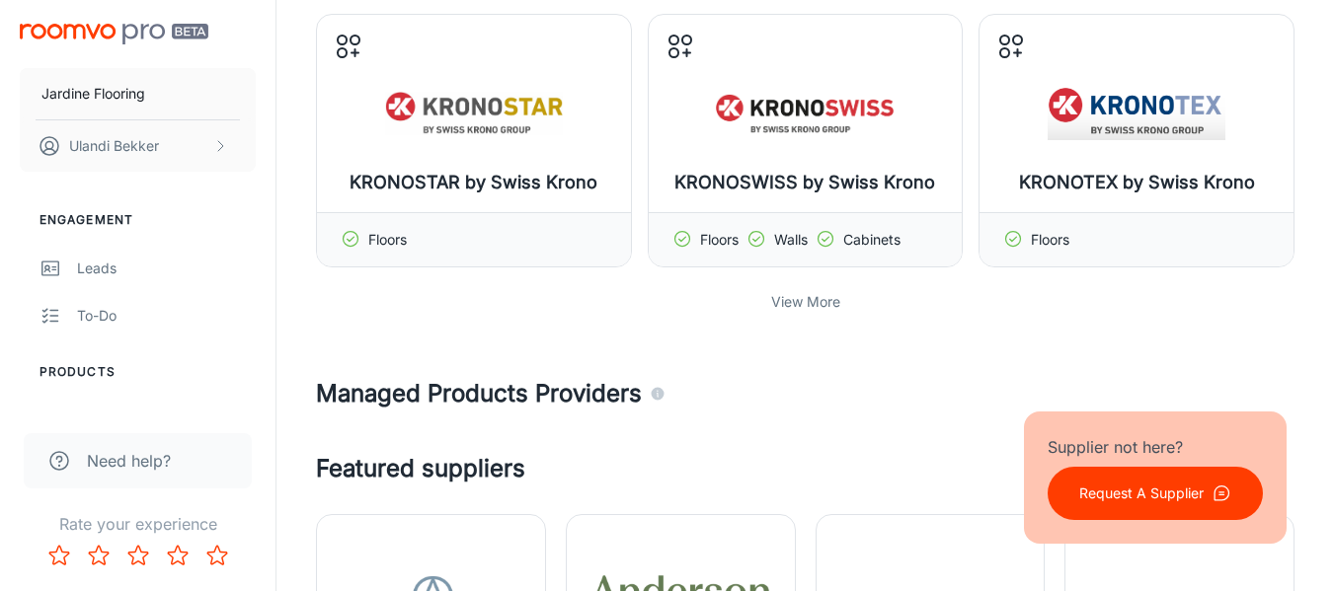
click at [815, 312] on p "View More" at bounding box center [805, 302] width 69 height 22
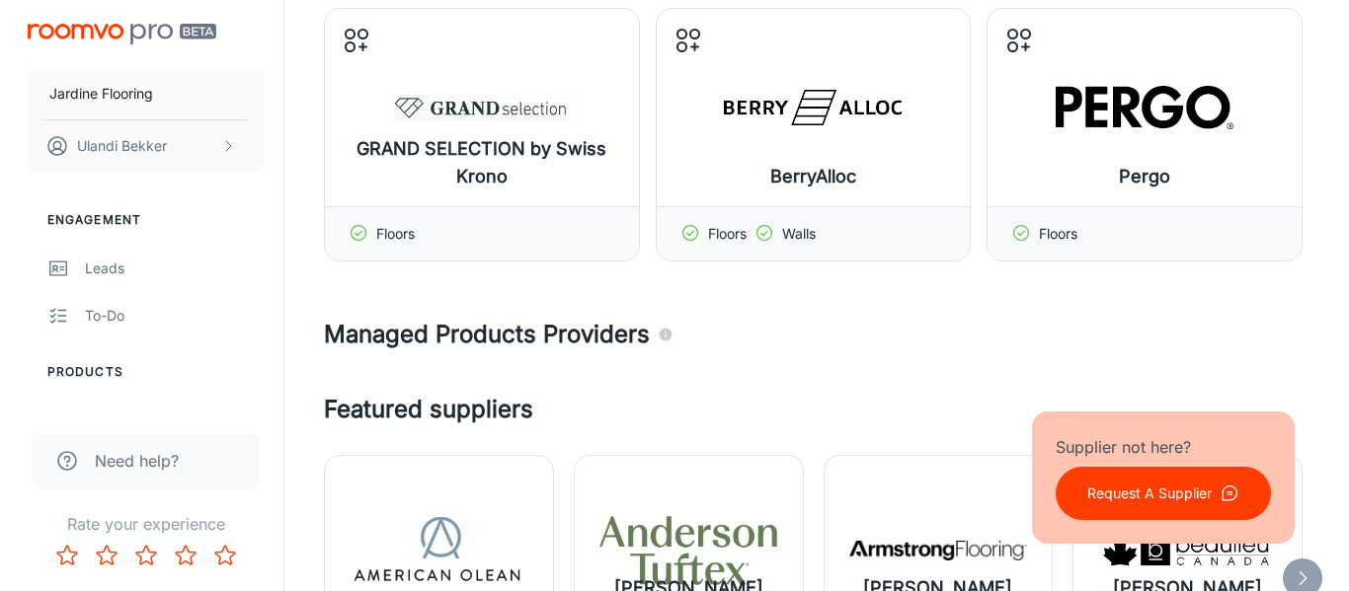
scroll to position [921, 0]
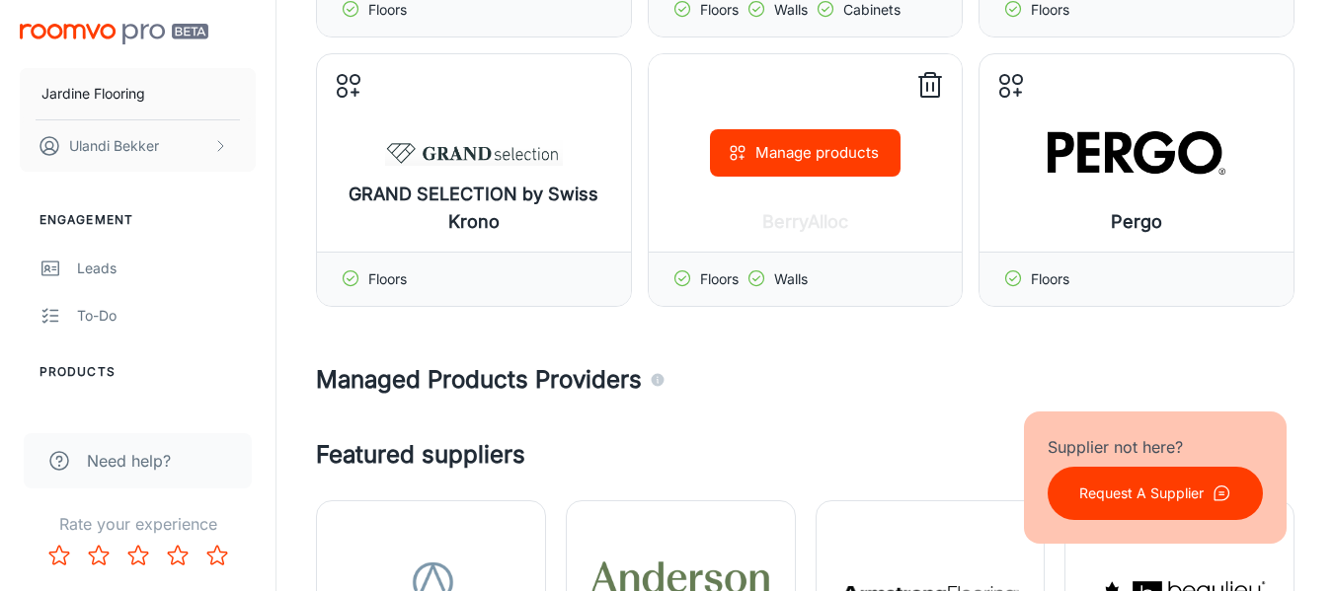
click at [784, 160] on button "Manage products" at bounding box center [805, 152] width 191 height 47
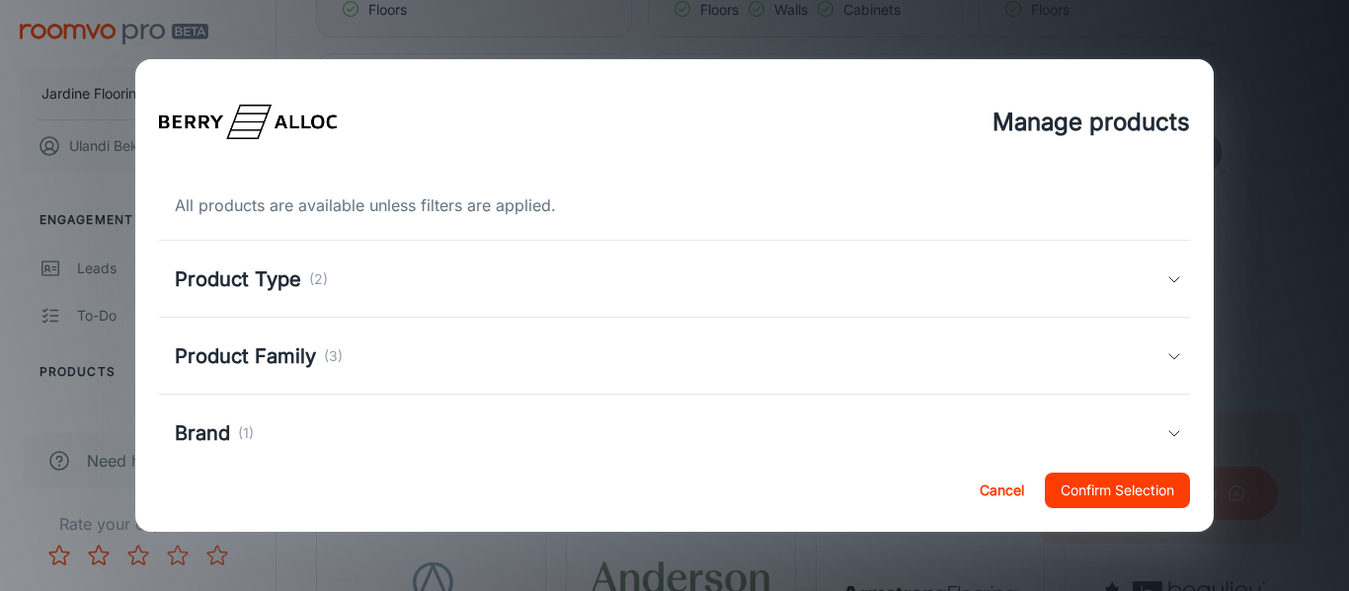
click at [419, 277] on div "Product Type (2)" at bounding box center [671, 280] width 992 height 30
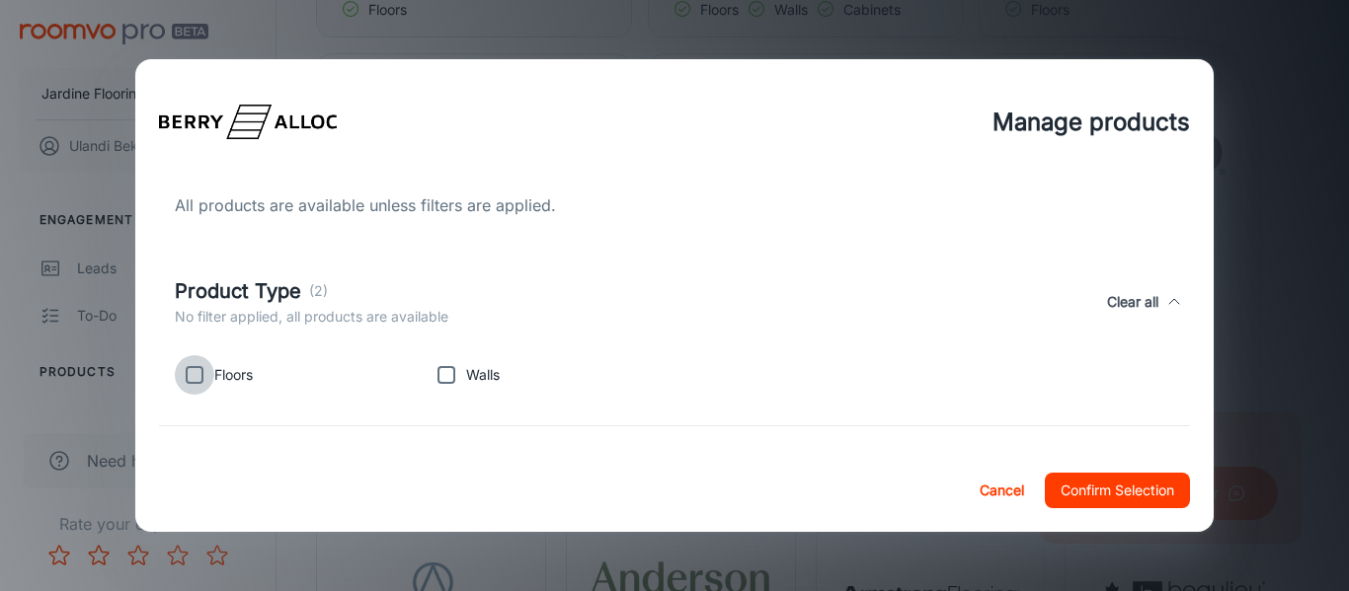
click at [193, 377] on input "checkbox" at bounding box center [194, 374] width 39 height 39
checkbox input "true"
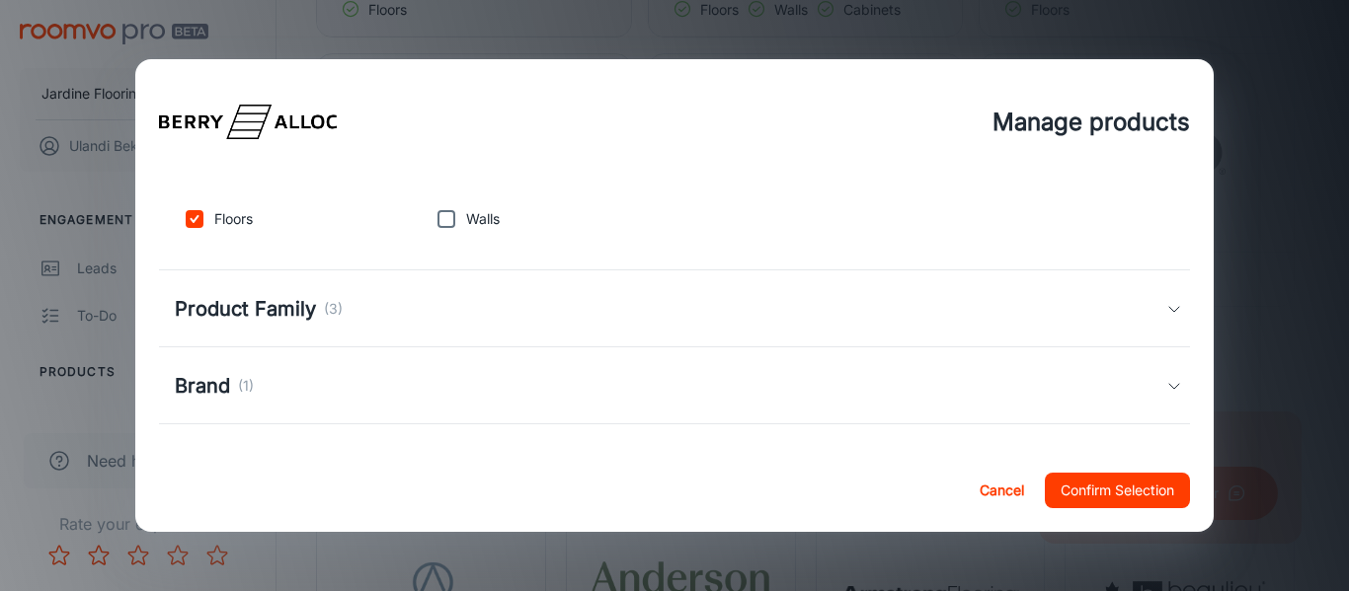
scroll to position [230, 0]
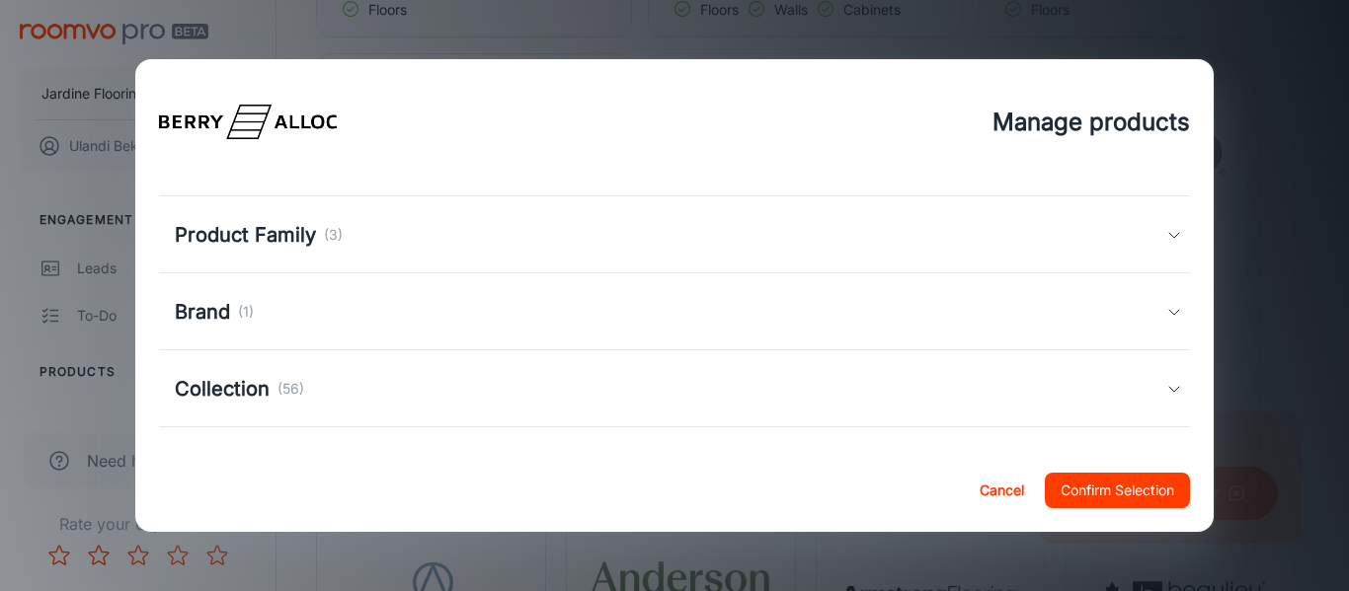
click at [274, 241] on h5 "Product Family" at bounding box center [245, 235] width 141 height 30
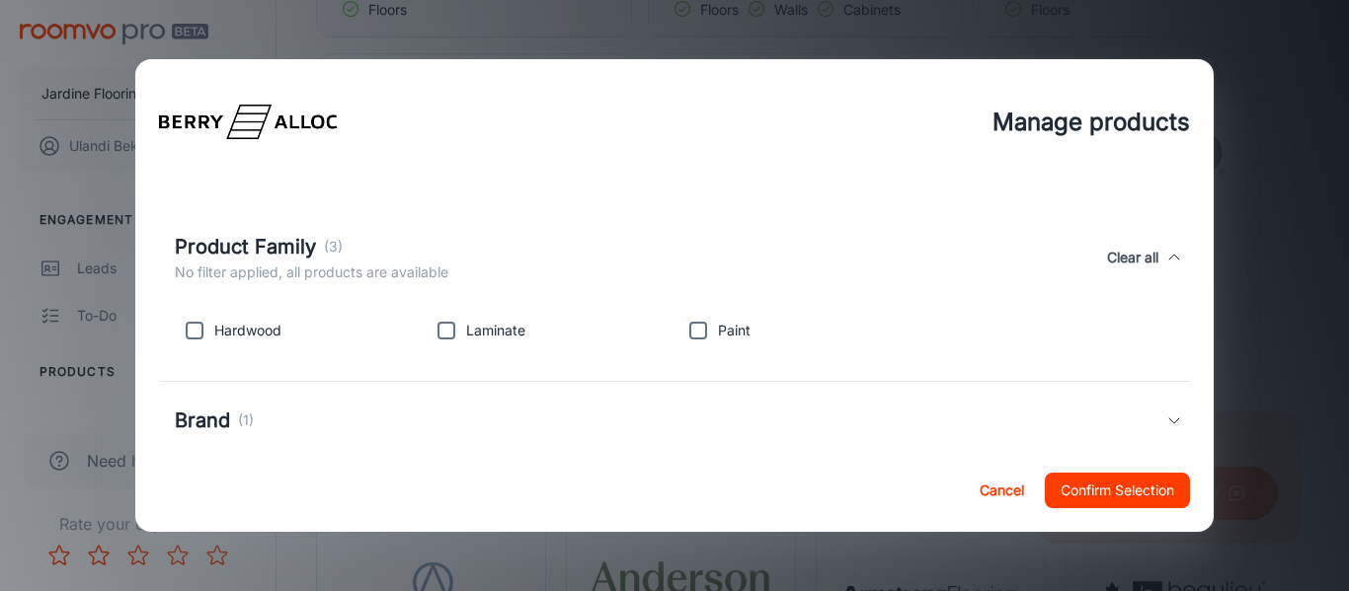
click at [191, 340] on input "checkbox" at bounding box center [194, 330] width 39 height 39
checkbox input "true"
click at [466, 334] on p "Laminate" at bounding box center [495, 331] width 59 height 22
click at [433, 332] on input "checkbox" at bounding box center [446, 330] width 39 height 39
checkbox input "true"
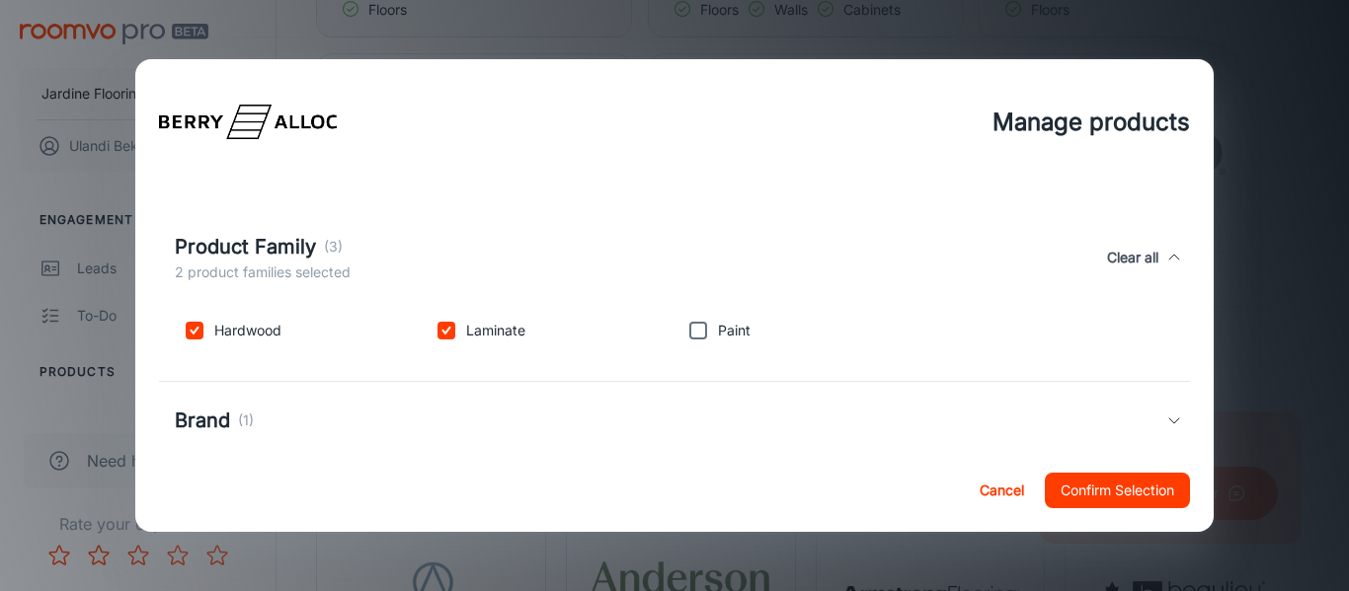
click at [255, 415] on div "Brand (1)" at bounding box center [671, 421] width 992 height 30
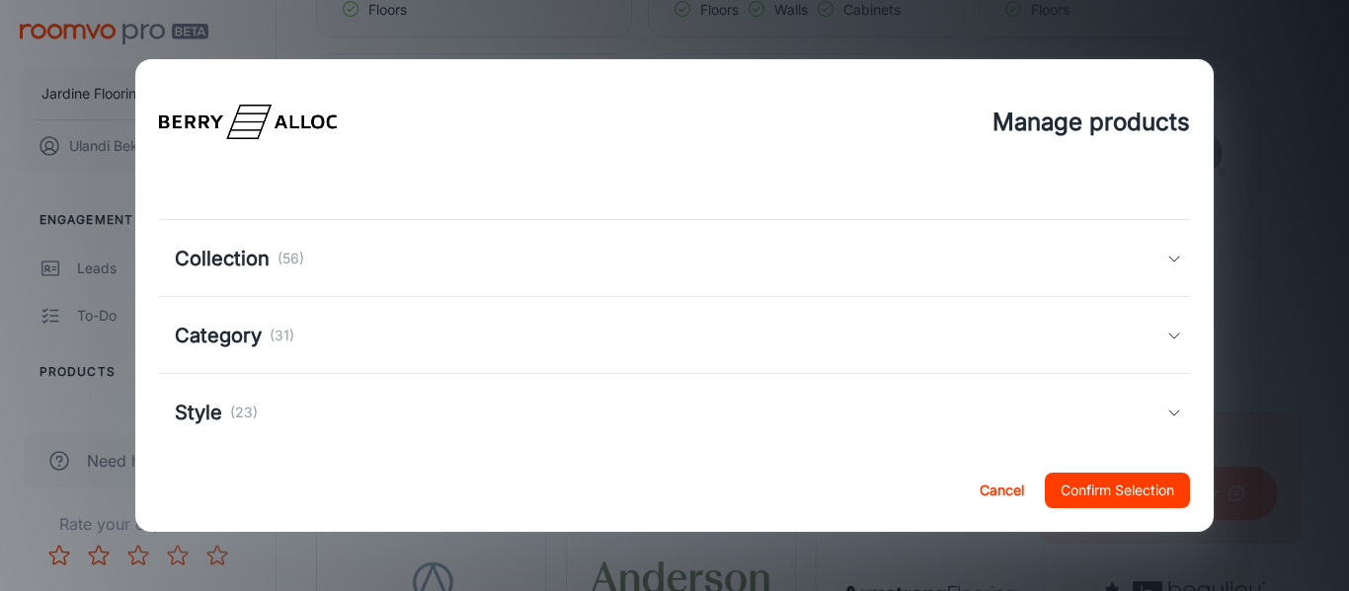
scroll to position [461, 0]
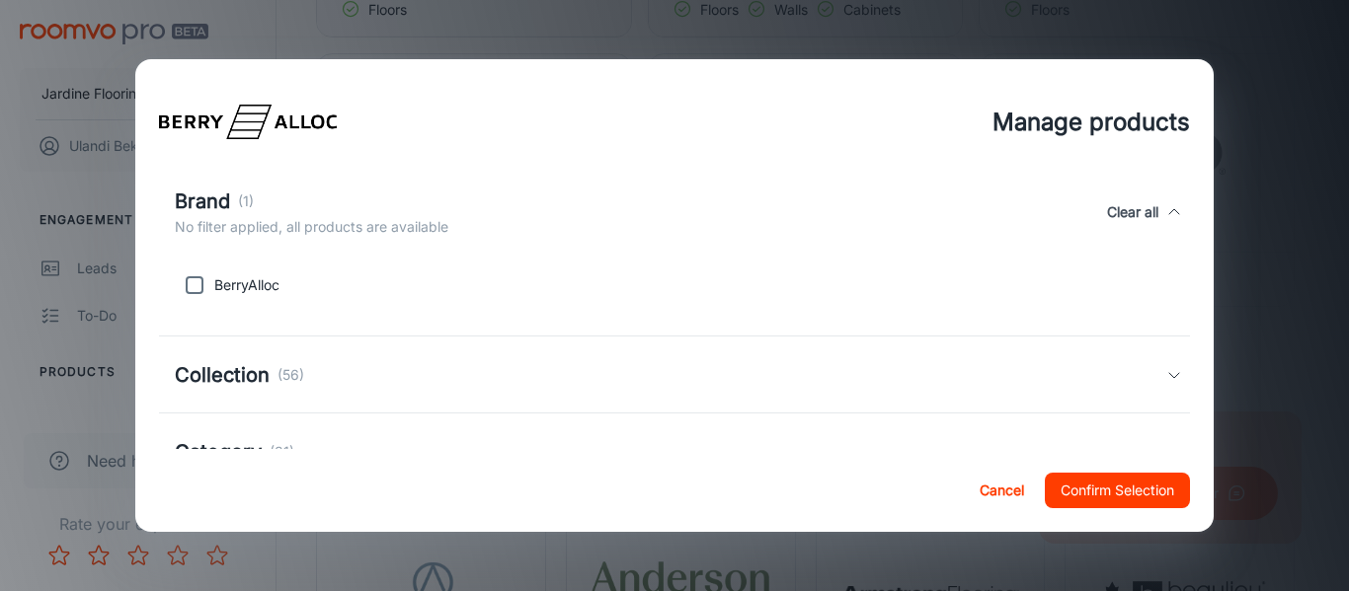
click at [196, 285] on input "checkbox" at bounding box center [194, 285] width 39 height 39
checkbox input "true"
click at [266, 355] on div "Collection (56)" at bounding box center [675, 375] width 1032 height 77
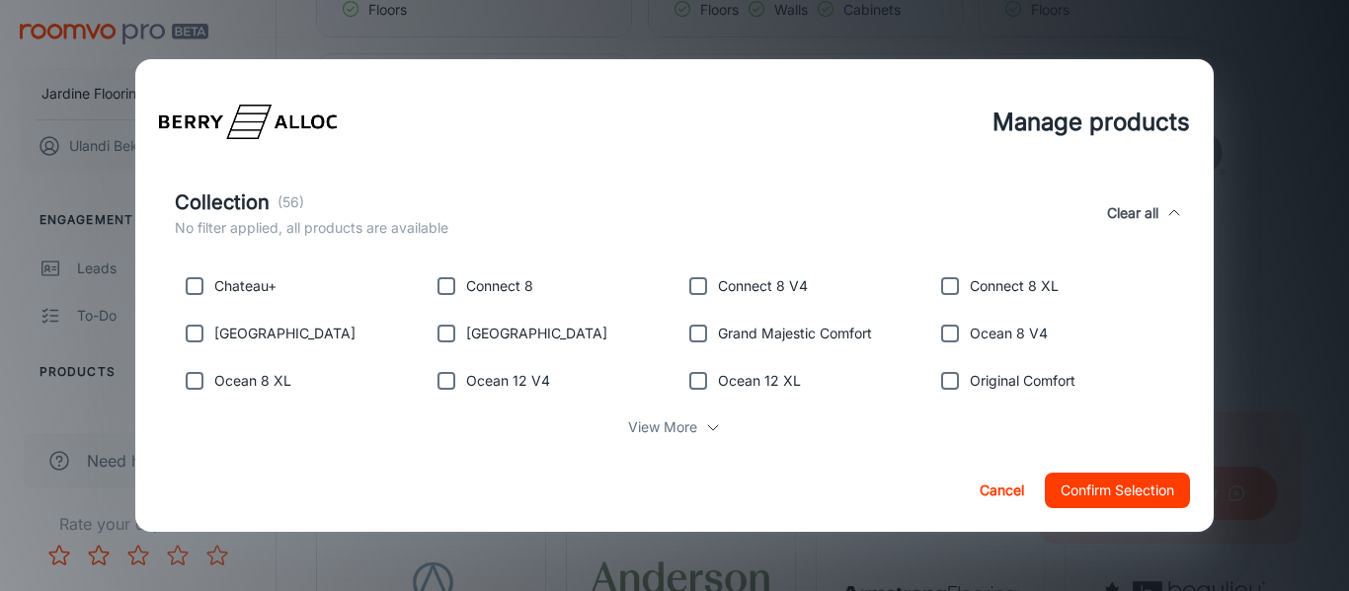
scroll to position [691, 0]
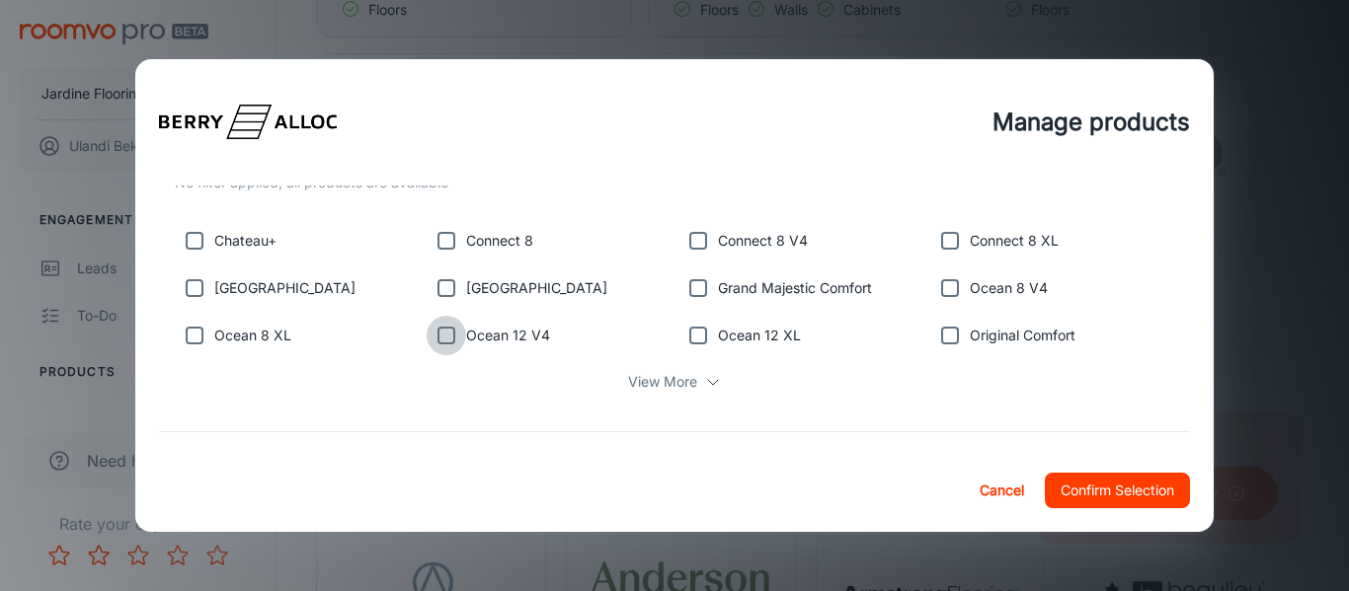
click at [444, 336] on input "checkbox" at bounding box center [446, 335] width 39 height 39
click at [458, 333] on input "checkbox" at bounding box center [446, 335] width 39 height 39
checkbox input "false"
click at [187, 336] on input "checkbox" at bounding box center [194, 335] width 39 height 39
checkbox input "true"
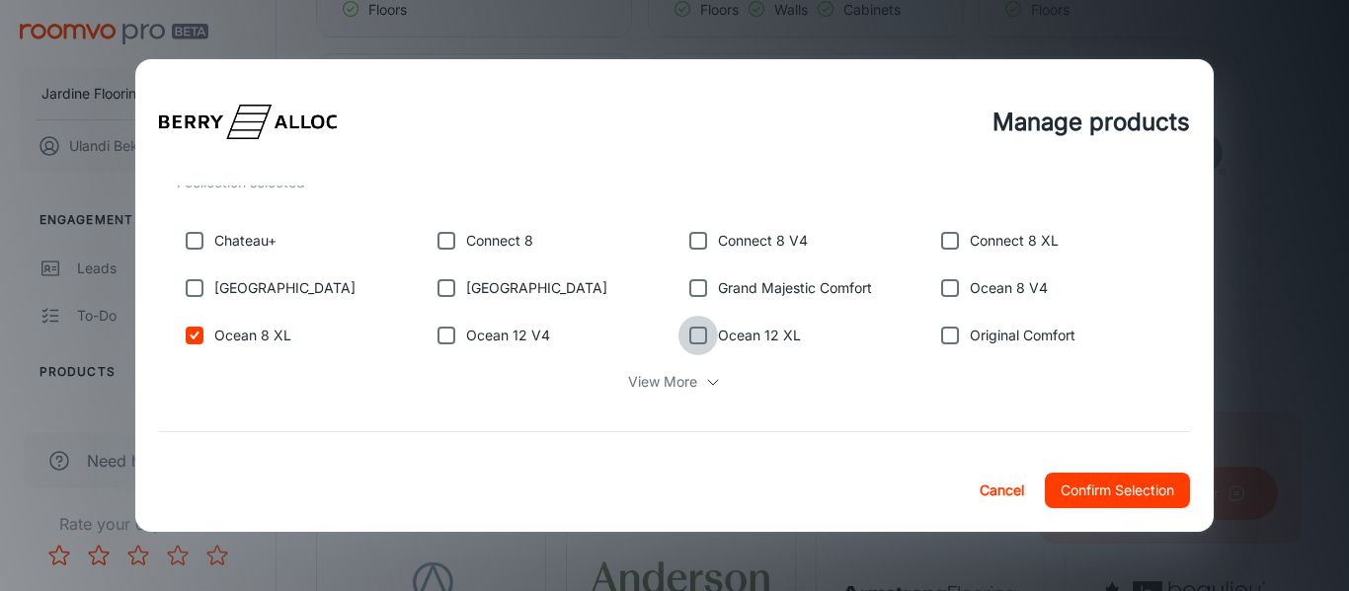
click at [694, 340] on input "checkbox" at bounding box center [697, 335] width 39 height 39
checkbox input "true"
click at [685, 381] on p "View More" at bounding box center [662, 382] width 69 height 22
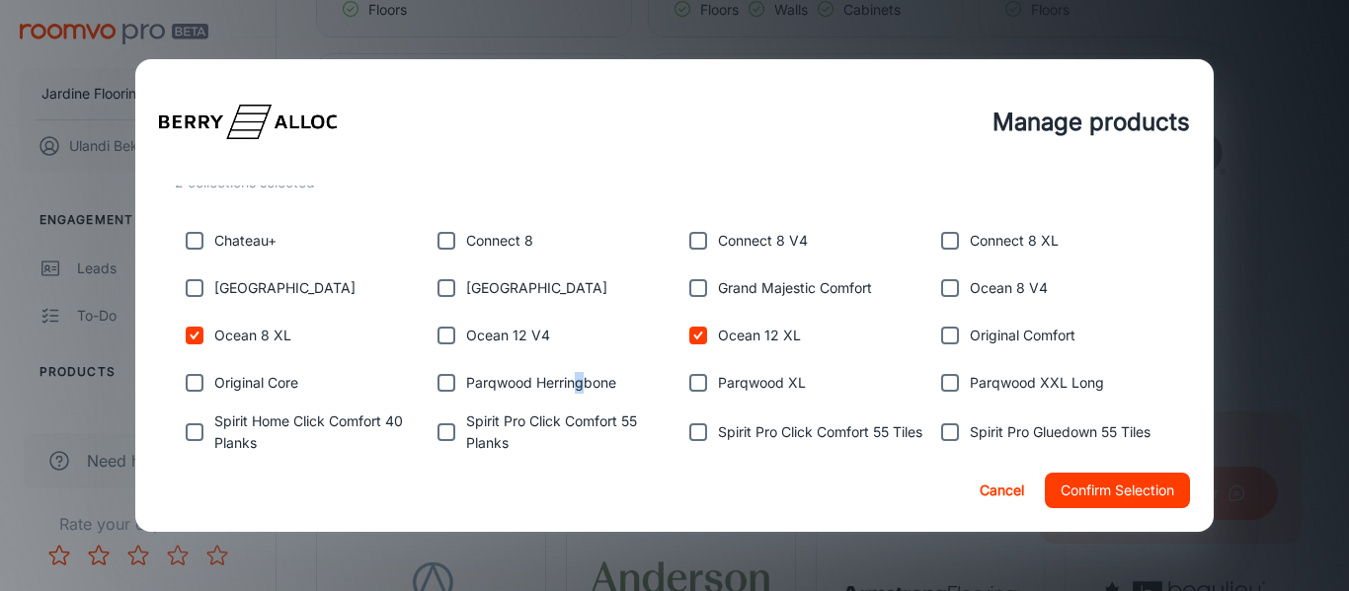
click at [578, 387] on p "Parqwood Herringbone" at bounding box center [541, 383] width 150 height 22
click at [441, 385] on input "checkbox" at bounding box center [446, 382] width 39 height 39
checkbox input "true"
click at [685, 389] on input "checkbox" at bounding box center [697, 382] width 39 height 39
checkbox input "true"
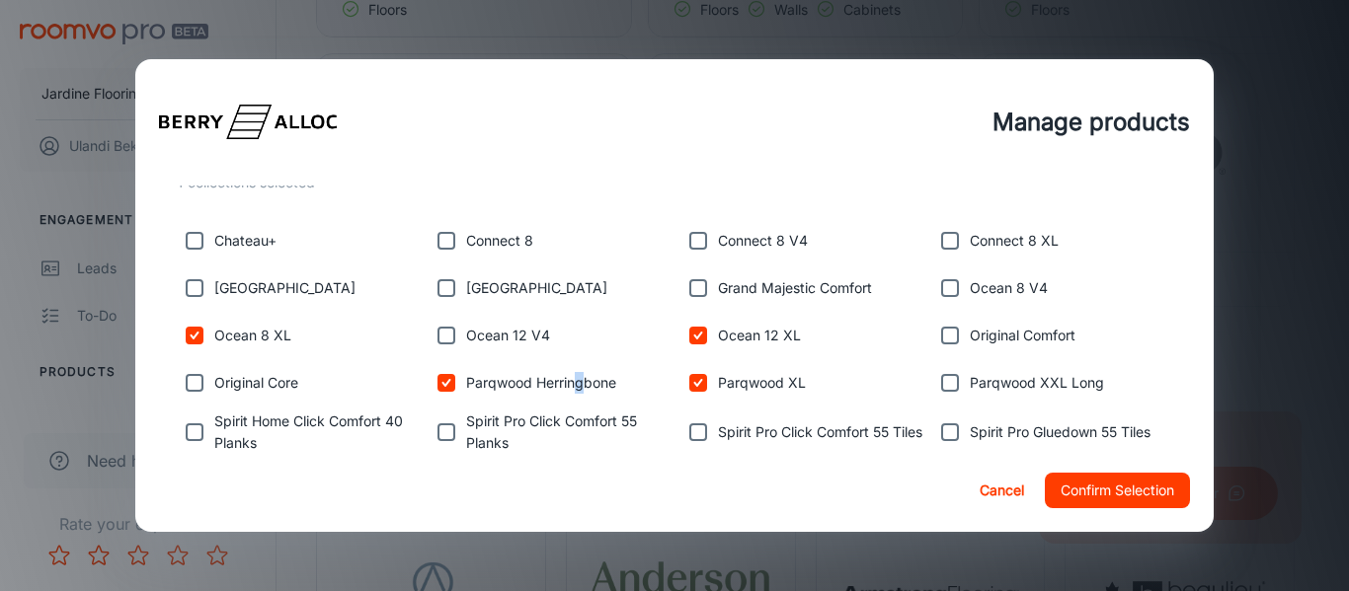
click at [932, 385] on input "checkbox" at bounding box center [949, 382] width 39 height 39
checkbox input "true"
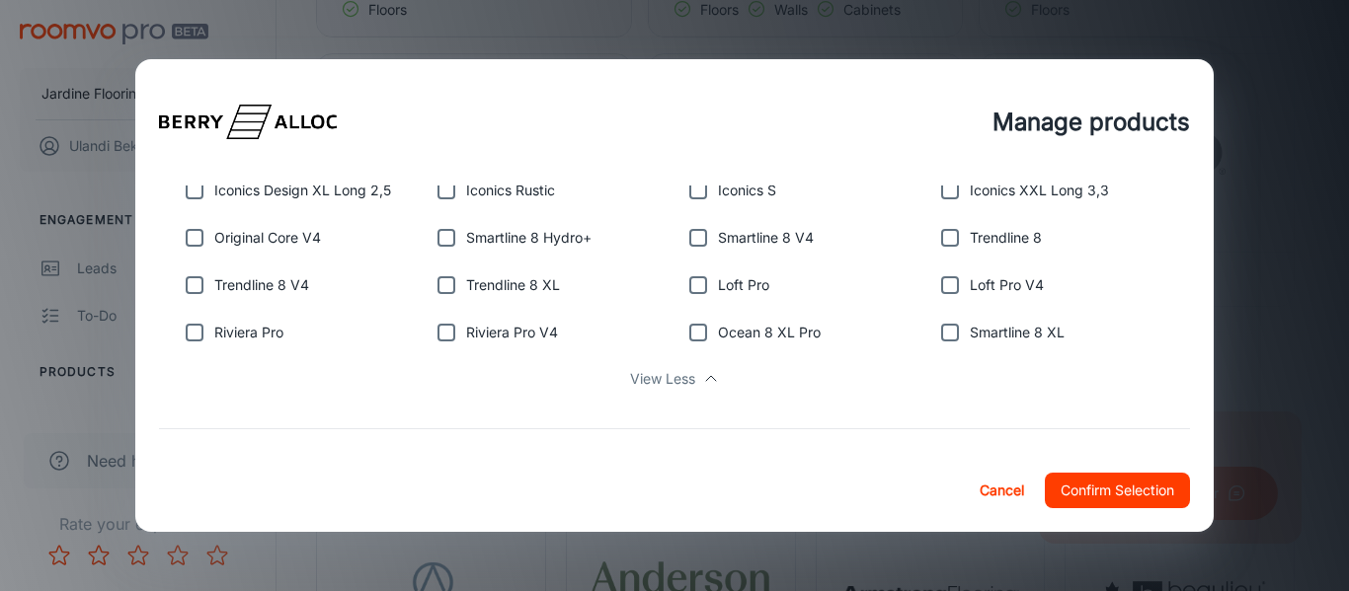
scroll to position [1382, 0]
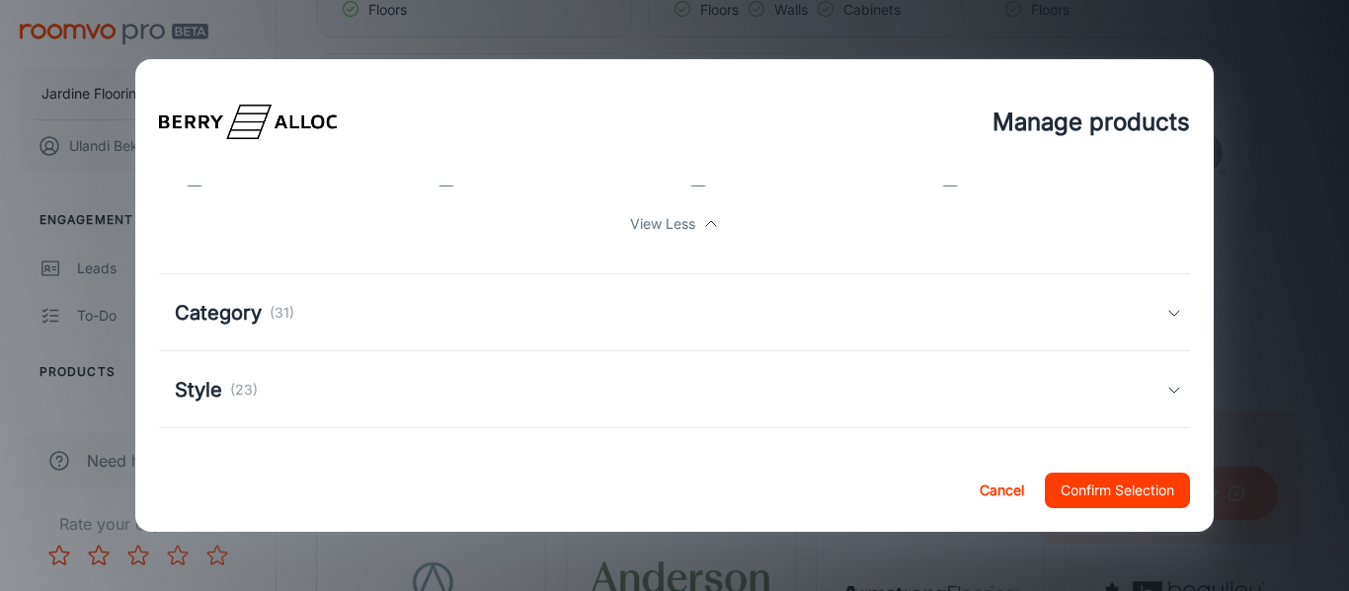
click at [272, 324] on p "(31)" at bounding box center [282, 313] width 25 height 22
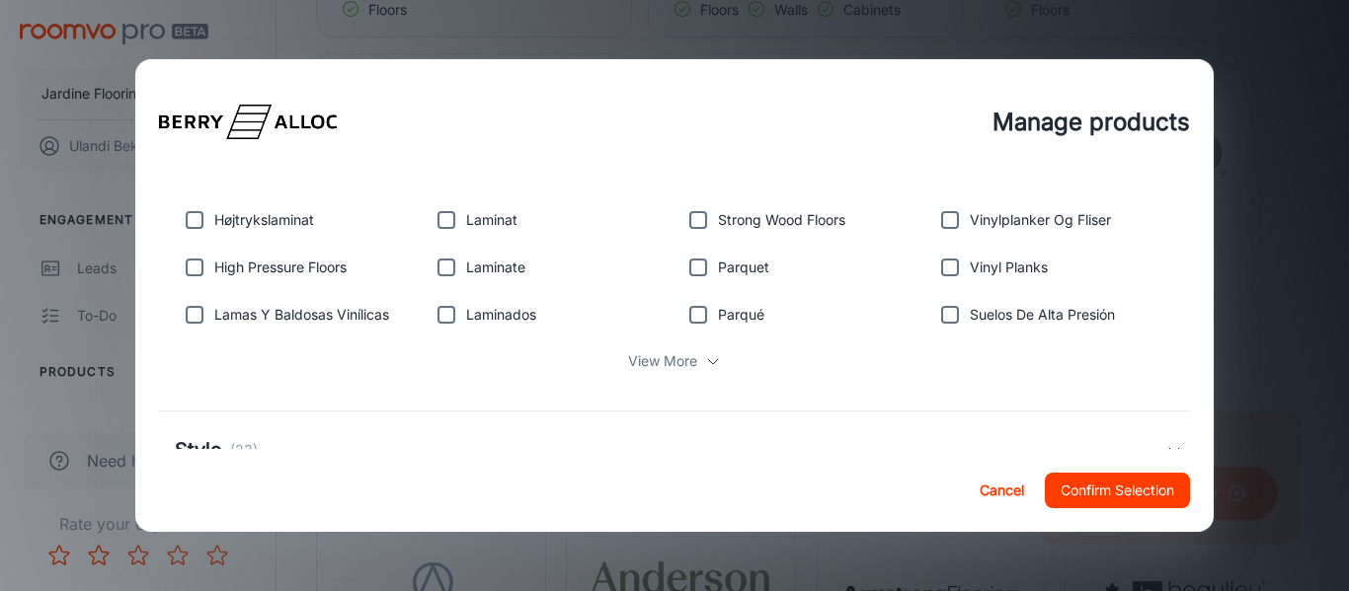
scroll to position [1613, 0]
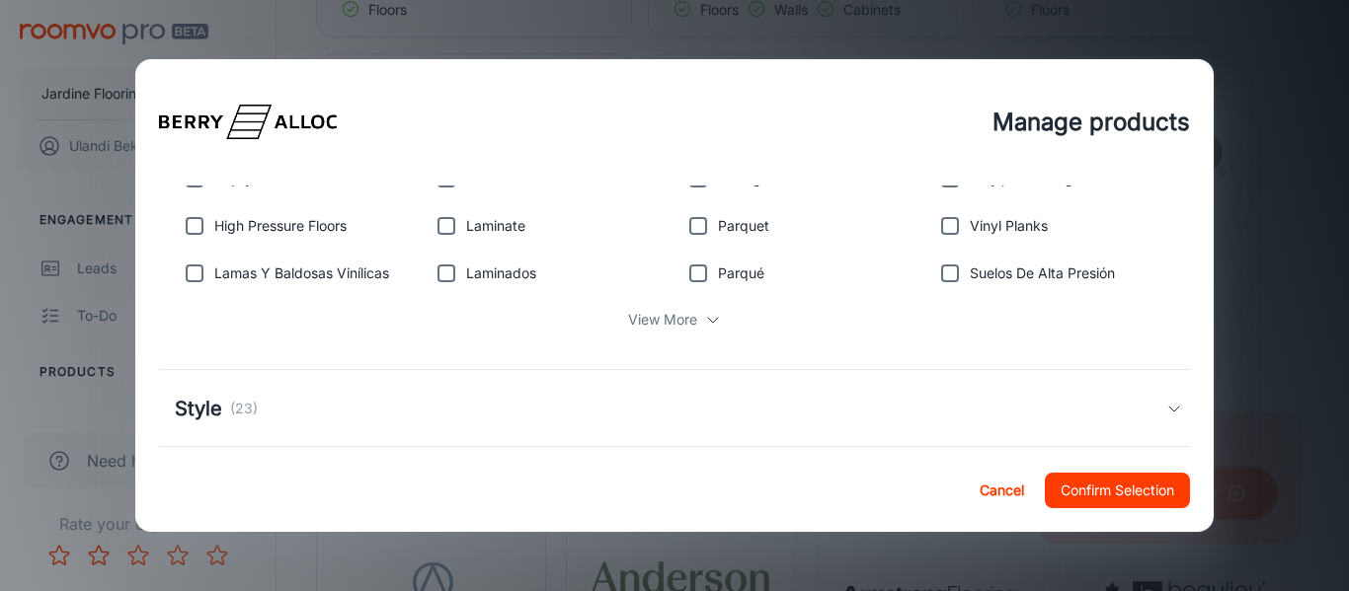
click at [233, 412] on p "(23)" at bounding box center [244, 409] width 28 height 22
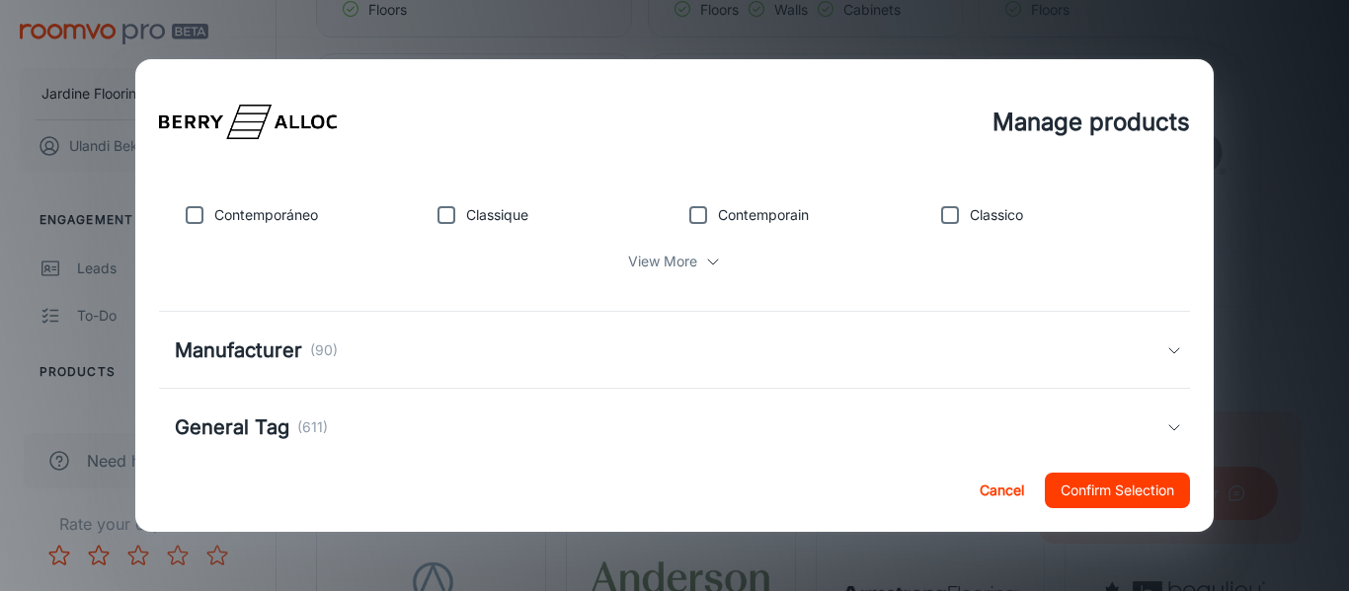
scroll to position [2041, 0]
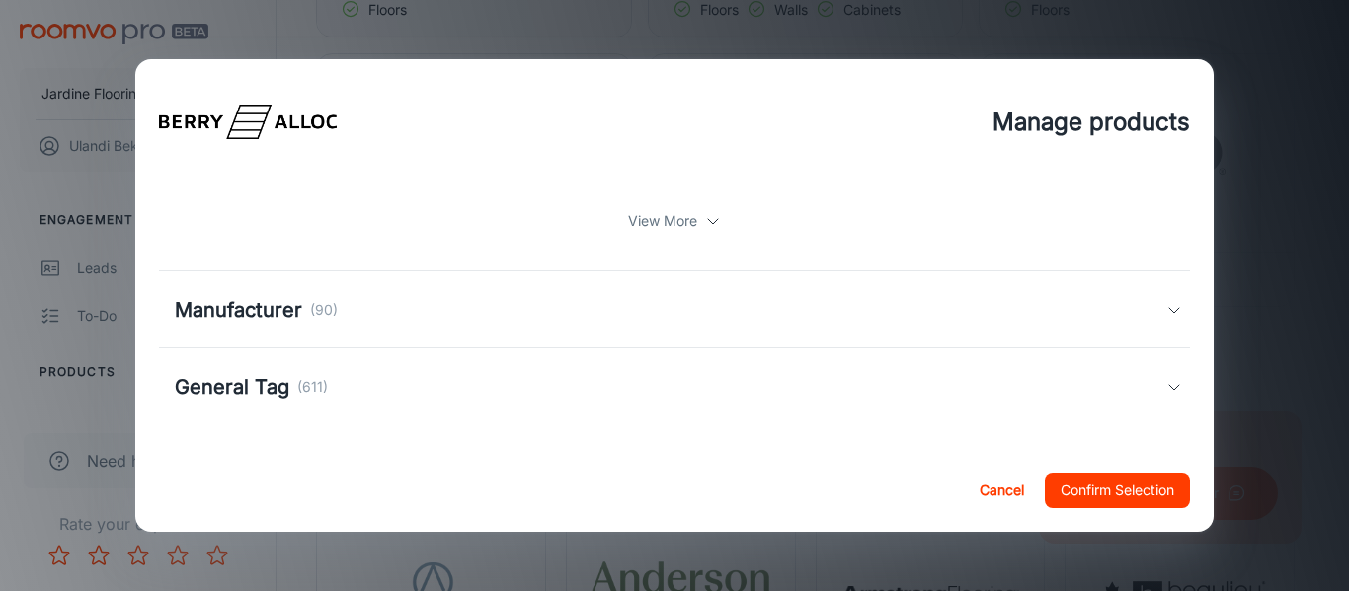
click at [218, 304] on h5 "Manufacturer" at bounding box center [238, 310] width 127 height 30
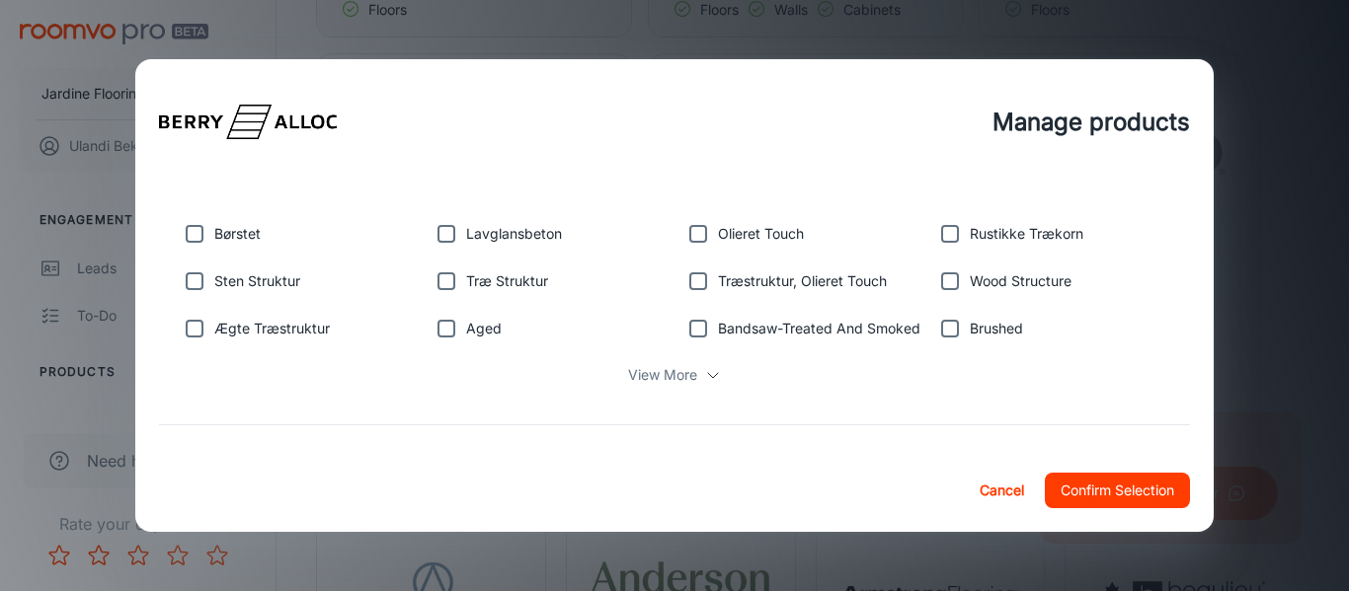
scroll to position [2271, 0]
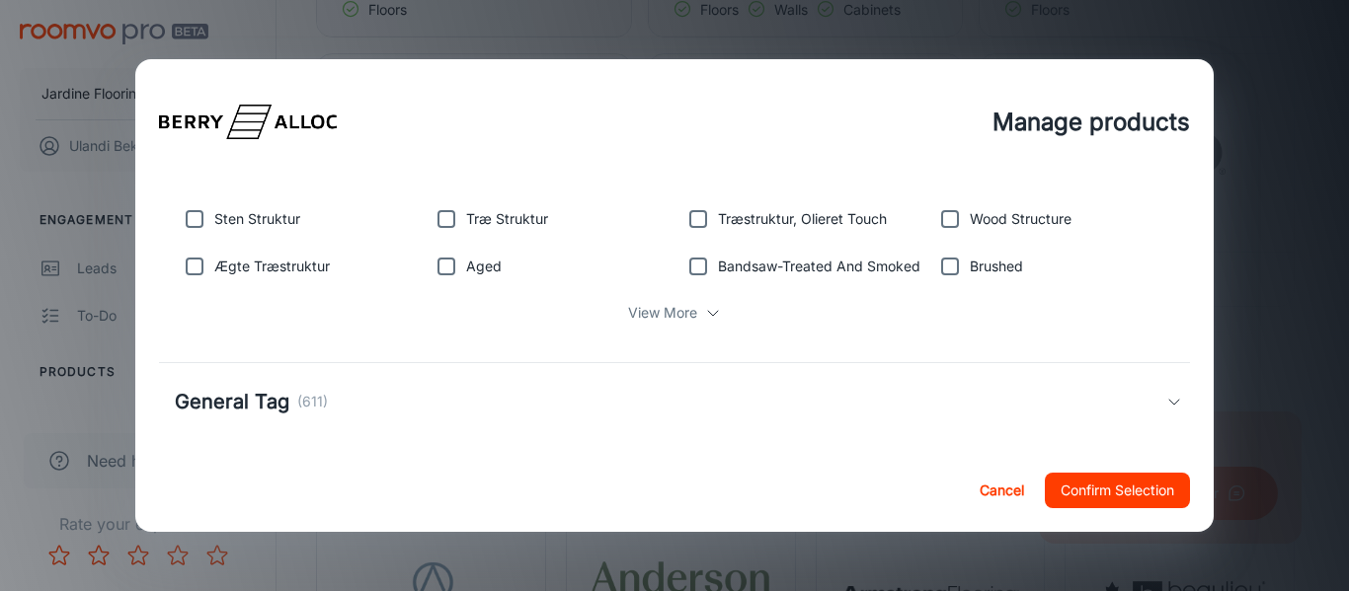
click at [652, 318] on p "View More" at bounding box center [662, 313] width 69 height 22
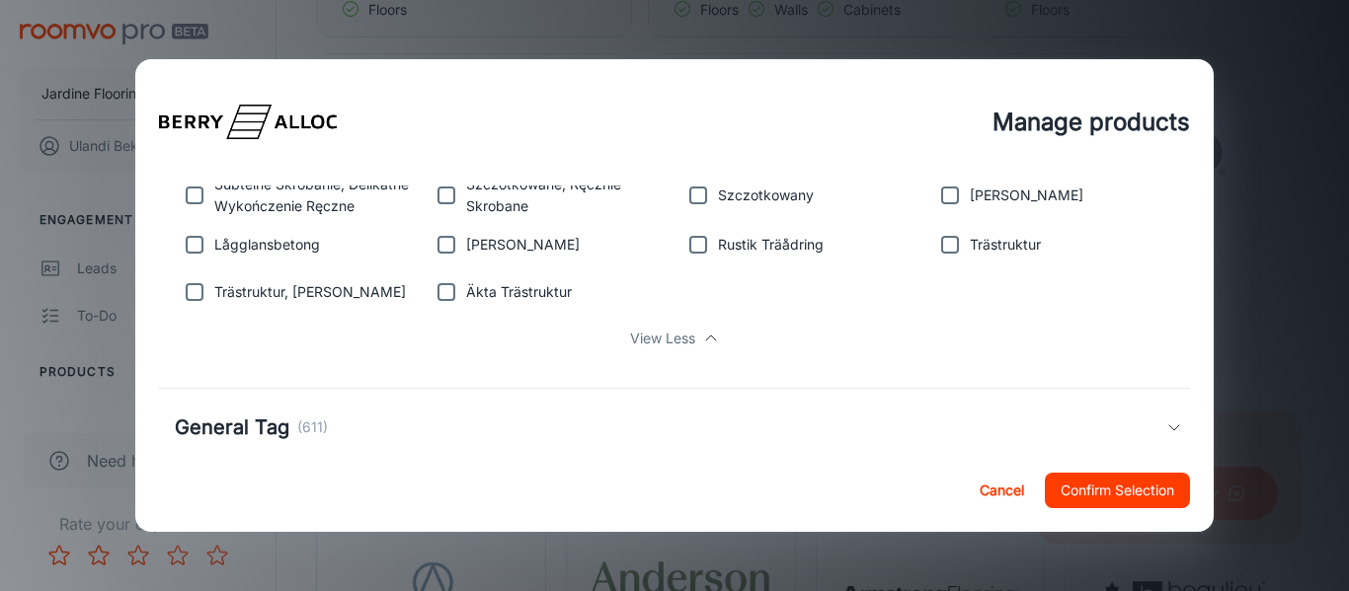
scroll to position [3297, 0]
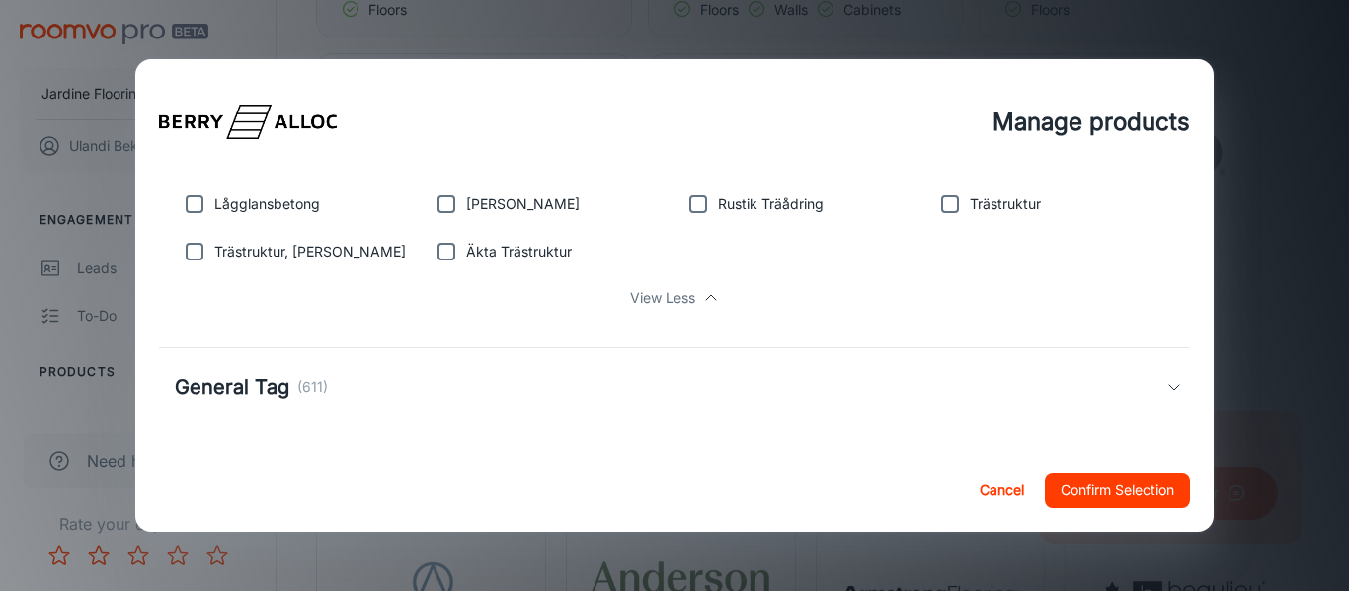
click at [288, 407] on div "General Tag (611)" at bounding box center [675, 387] width 1032 height 77
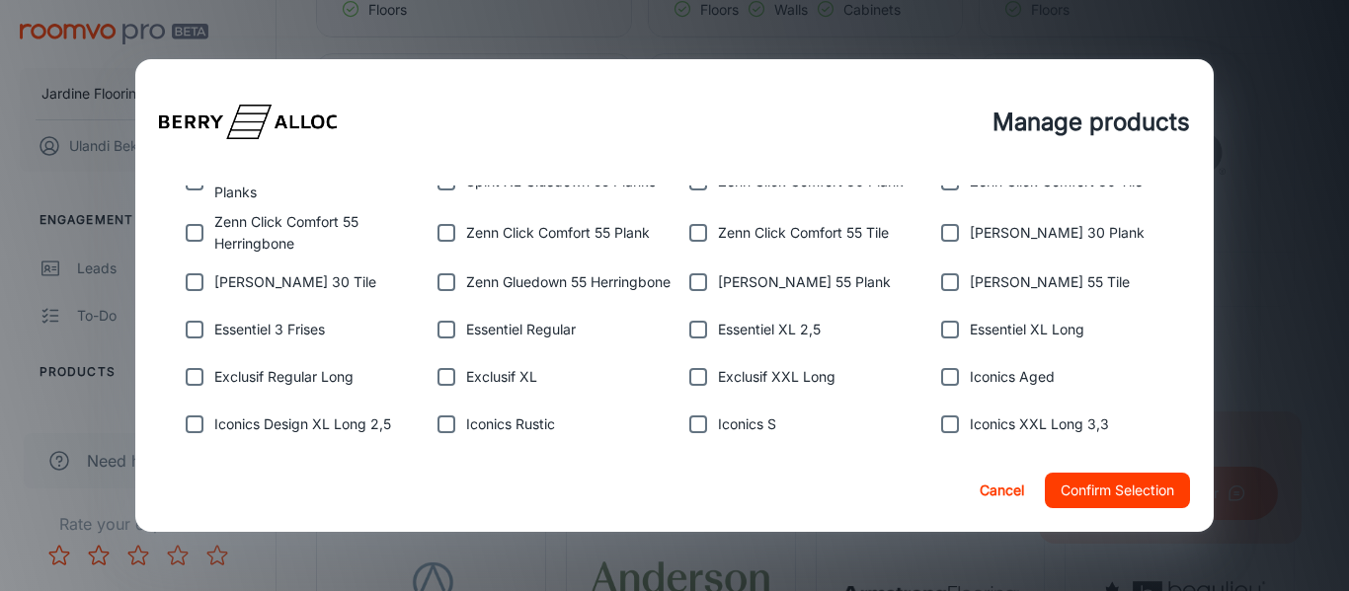
scroll to position [1223, 0]
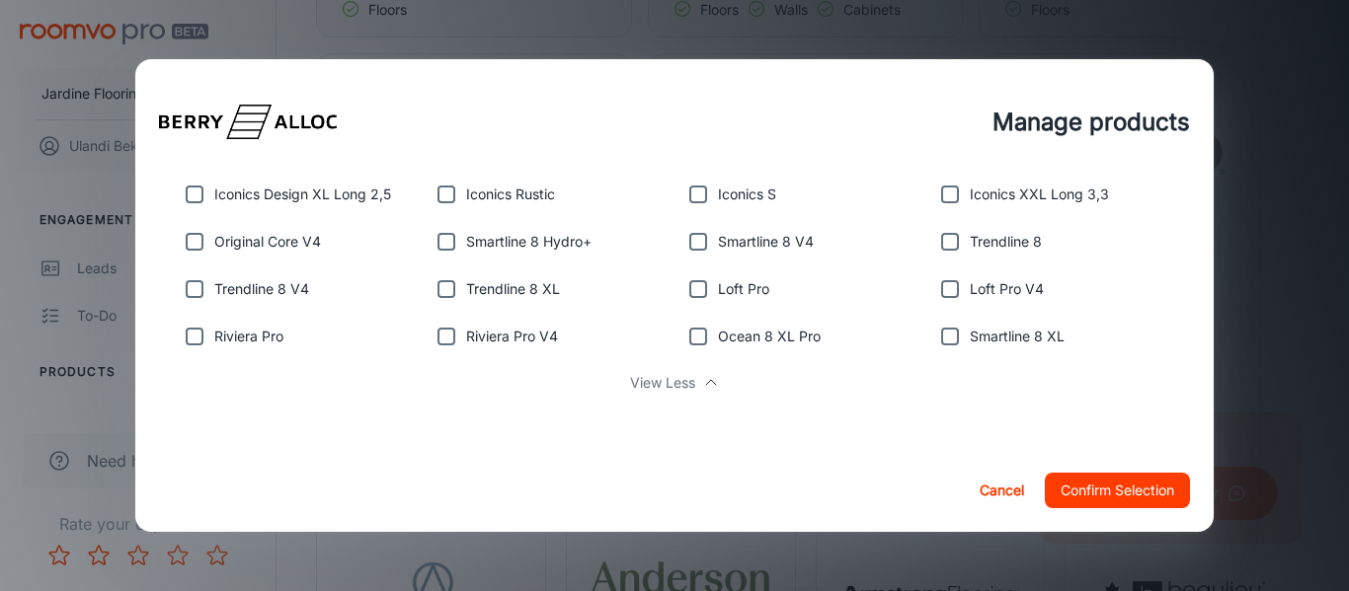
click at [1115, 485] on button "Confirm Selection" at bounding box center [1117, 491] width 145 height 36
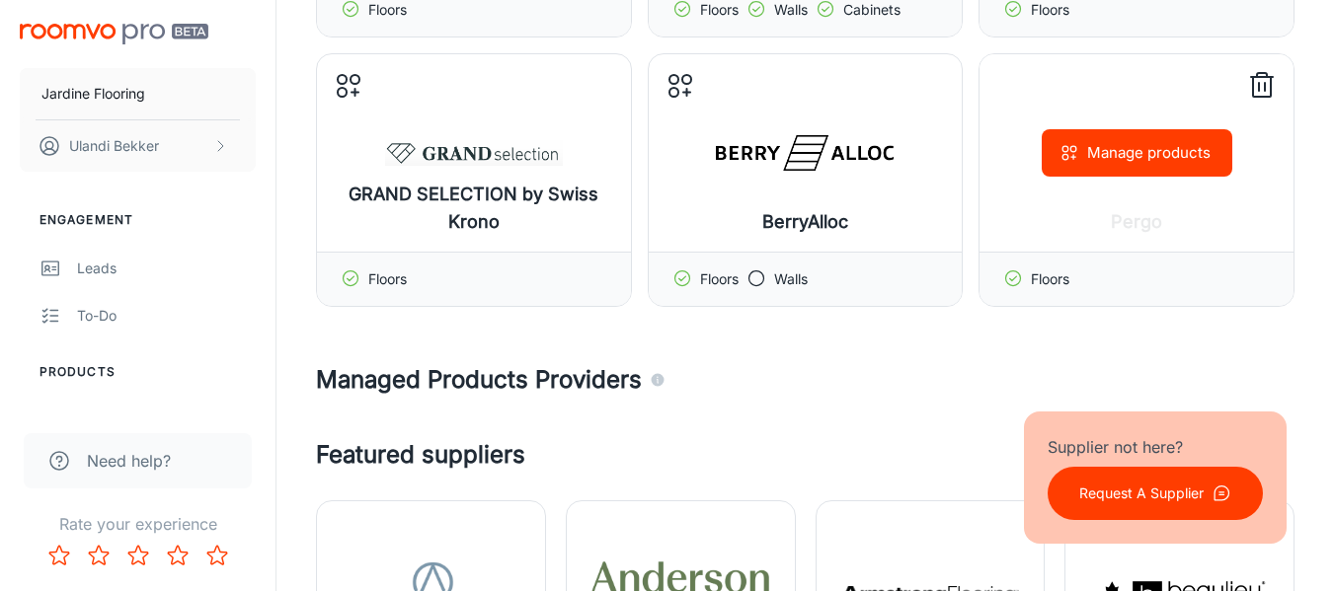
click at [1153, 145] on button "Manage products" at bounding box center [1137, 152] width 191 height 47
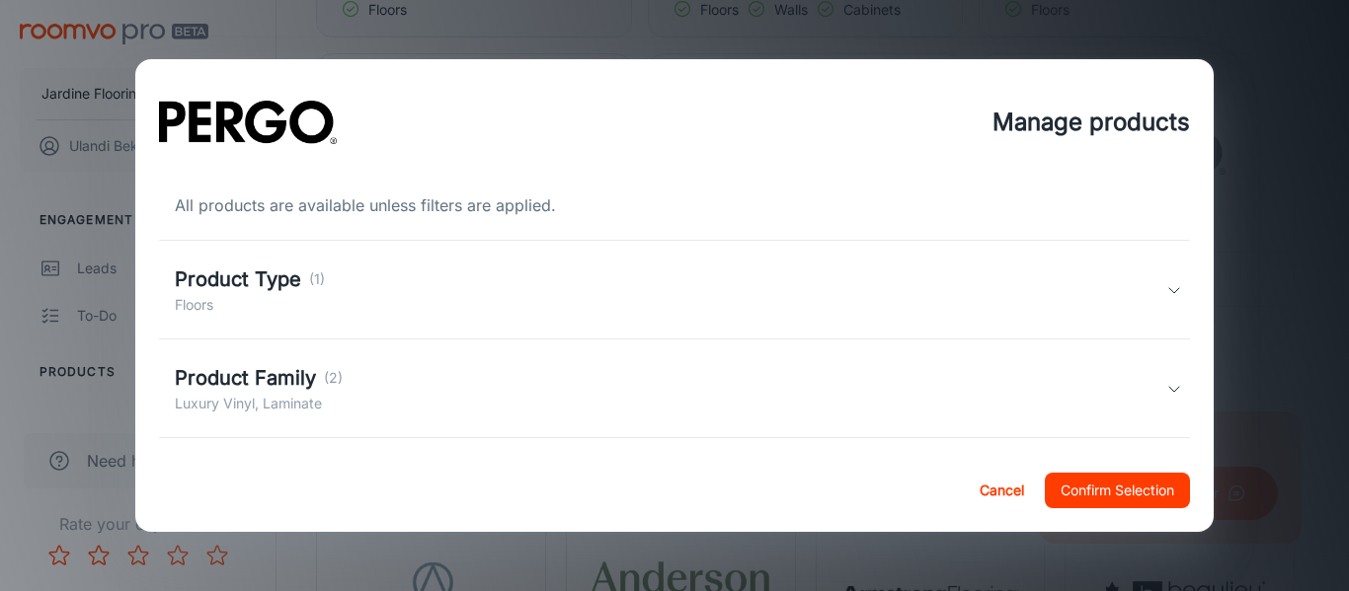
click at [321, 294] on p "Floors" at bounding box center [250, 305] width 150 height 22
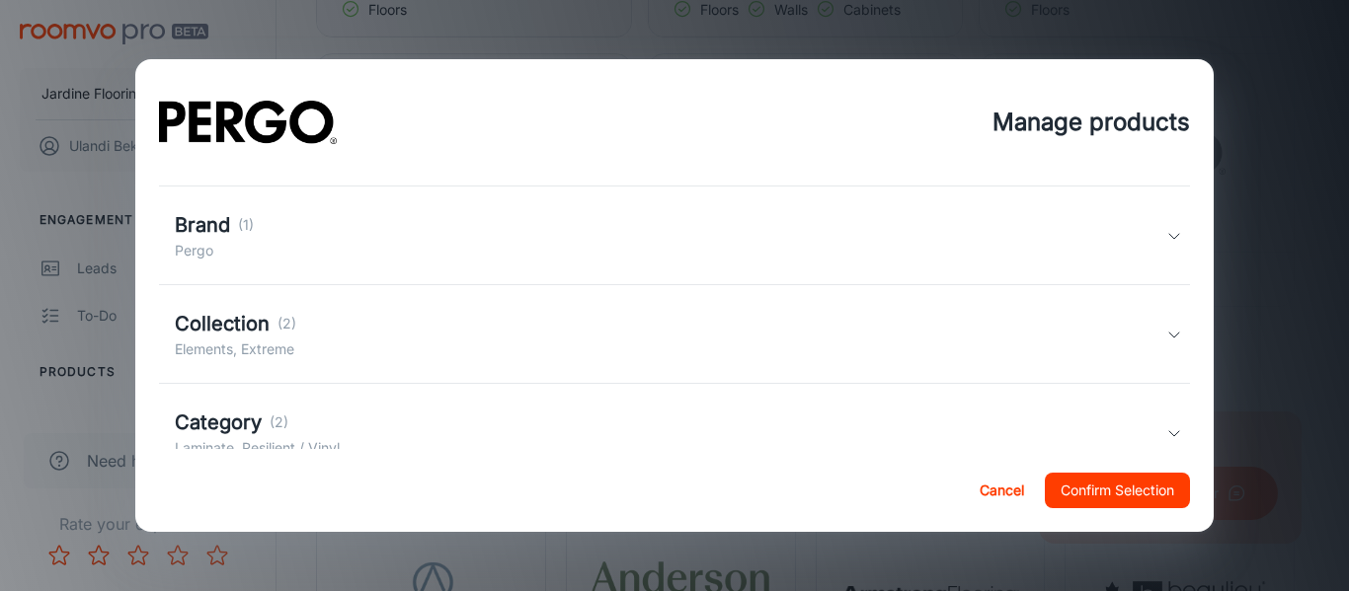
scroll to position [461, 0]
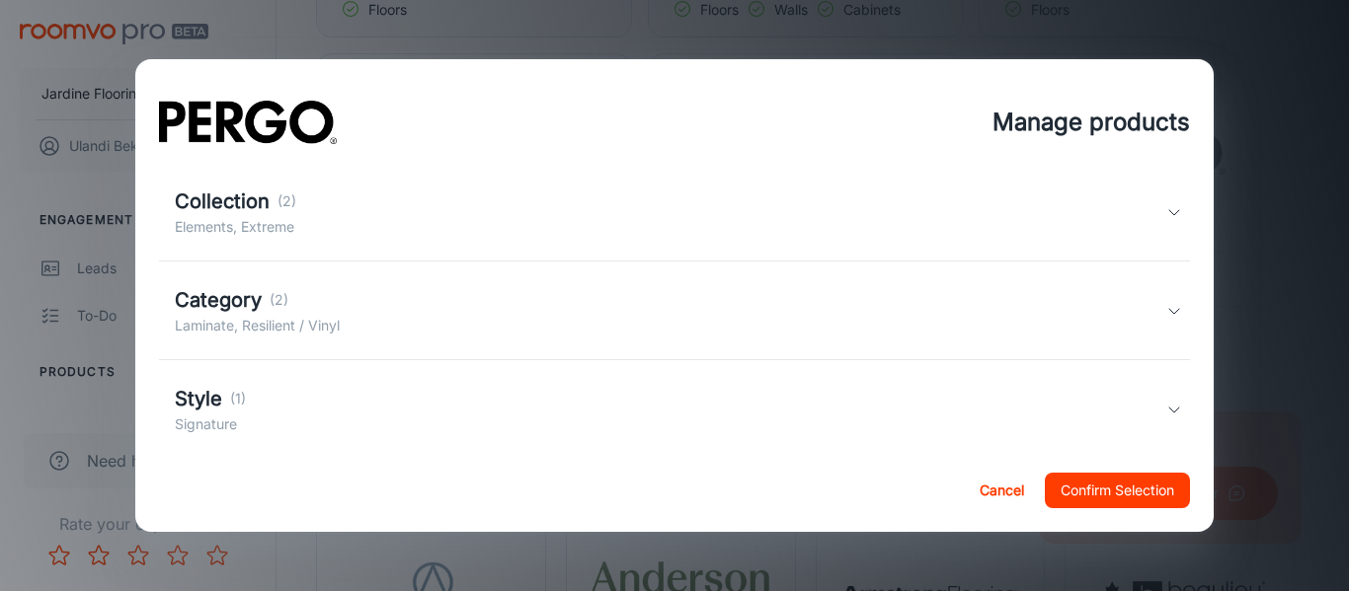
click at [270, 209] on div "Collection (2)" at bounding box center [235, 202] width 121 height 30
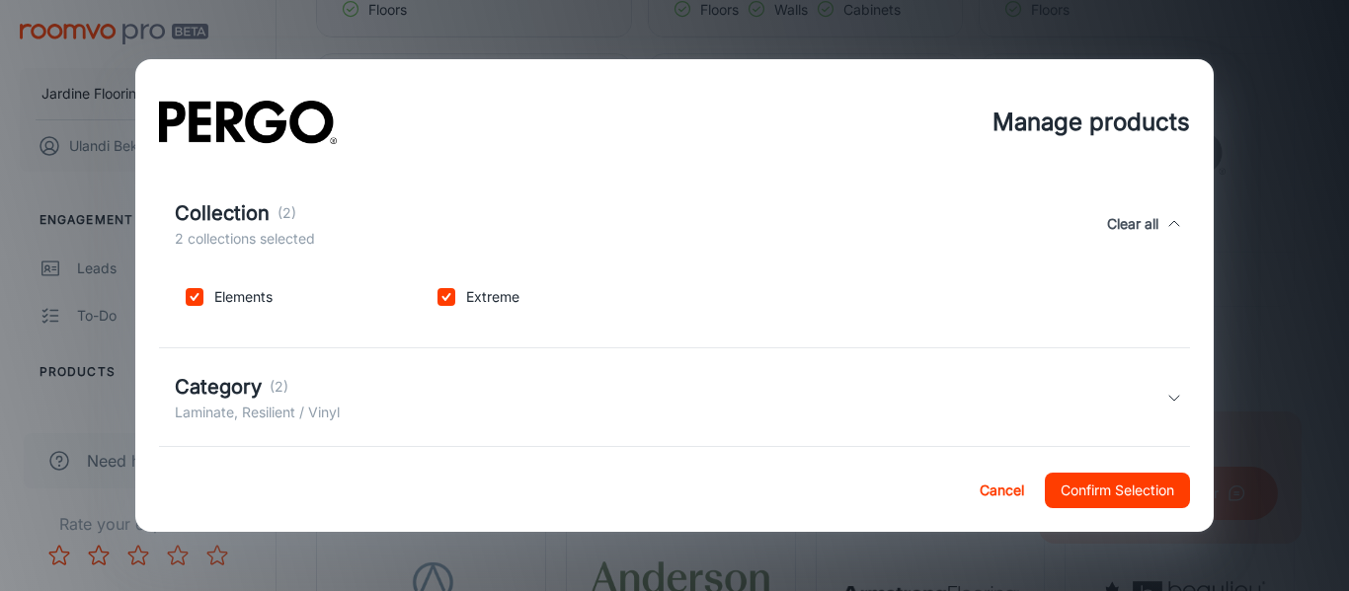
drag, startPoint x: 283, startPoint y: 385, endPoint x: 309, endPoint y: 385, distance: 25.7
click at [284, 385] on p "(2)" at bounding box center [279, 387] width 19 height 22
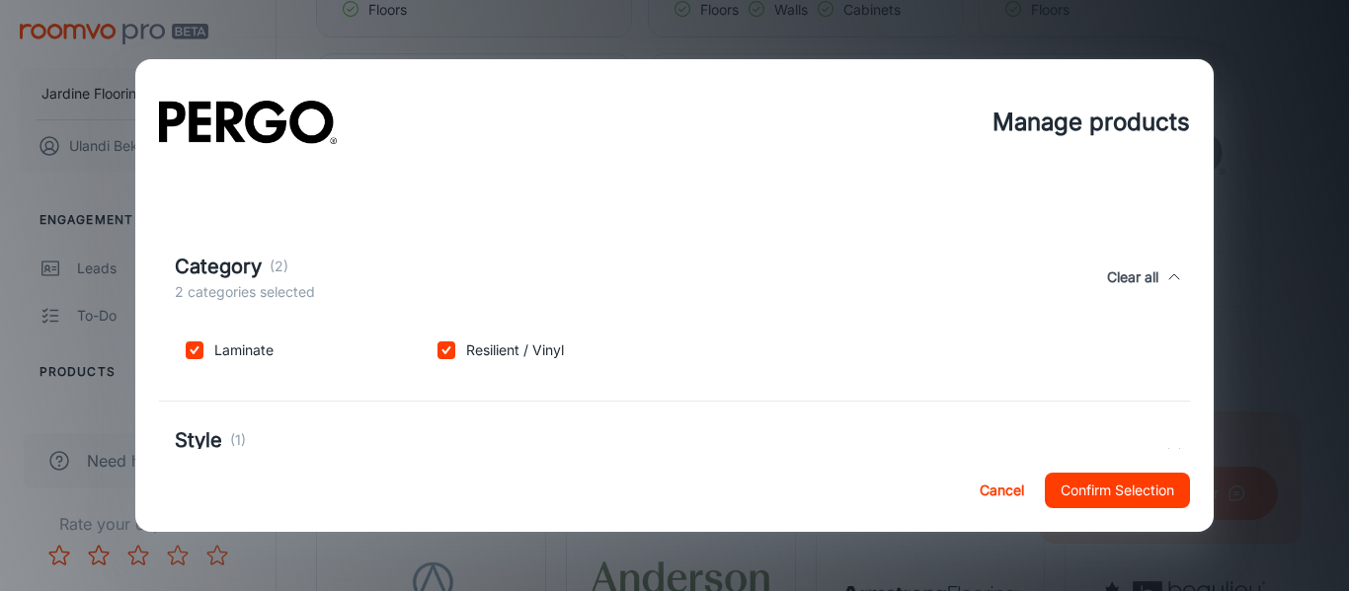
scroll to position [669, 0]
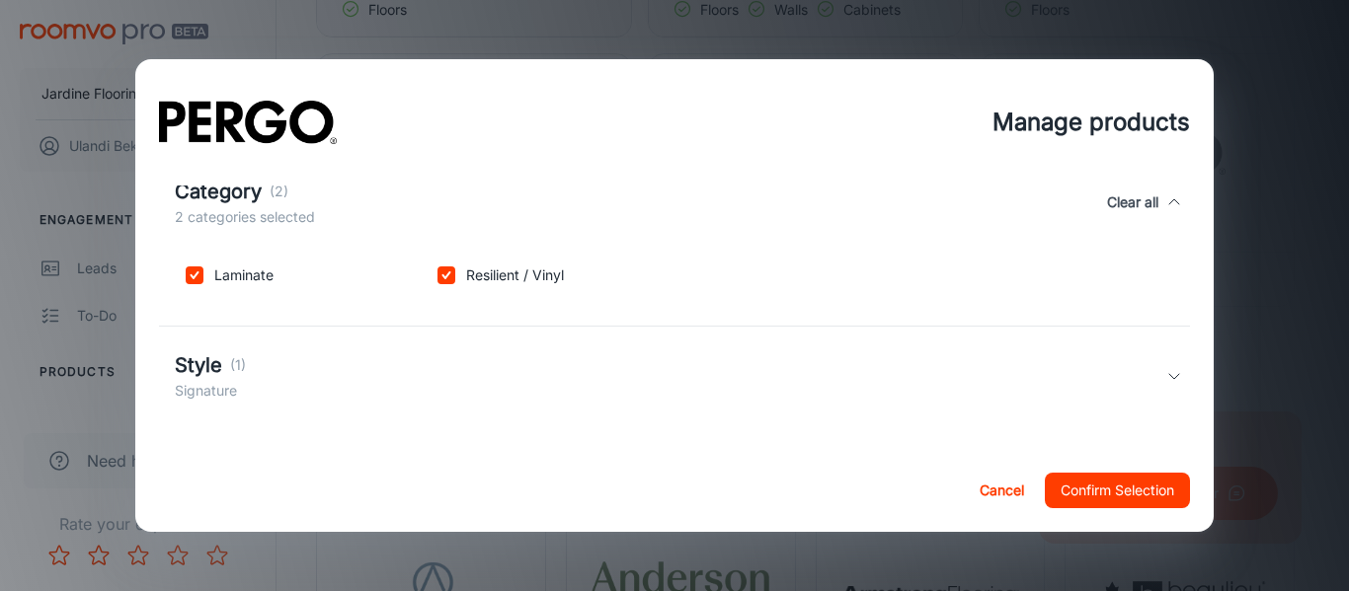
click at [367, 369] on div "Style (1) Signature" at bounding box center [671, 376] width 992 height 51
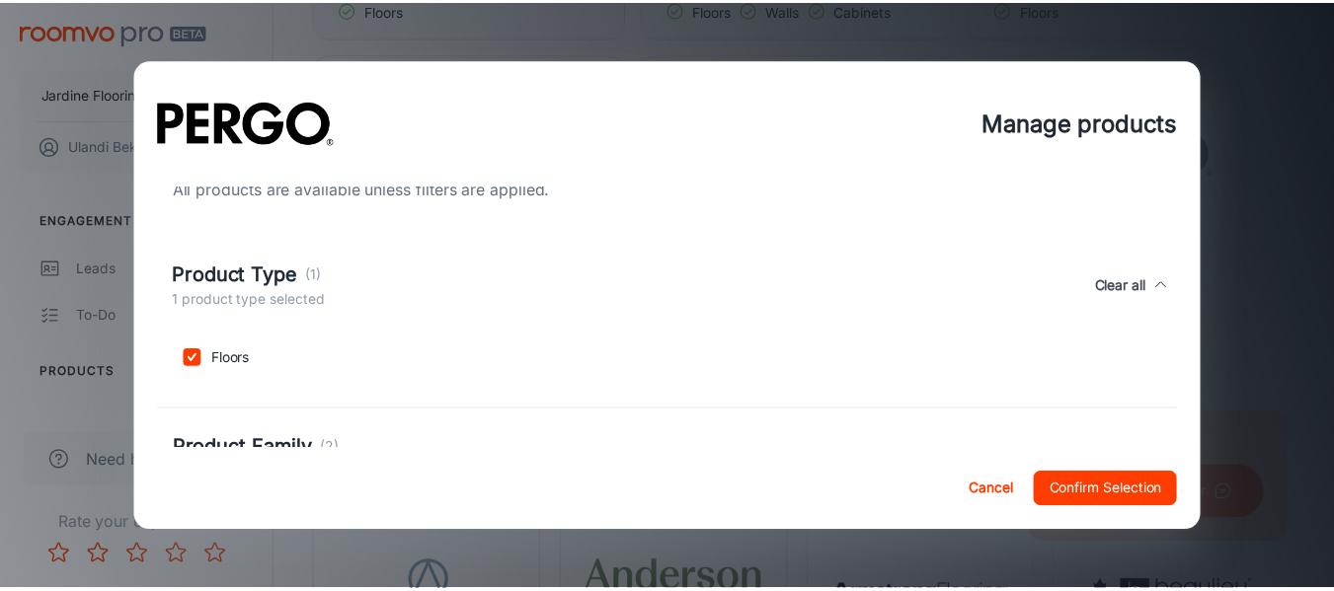
scroll to position [0, 0]
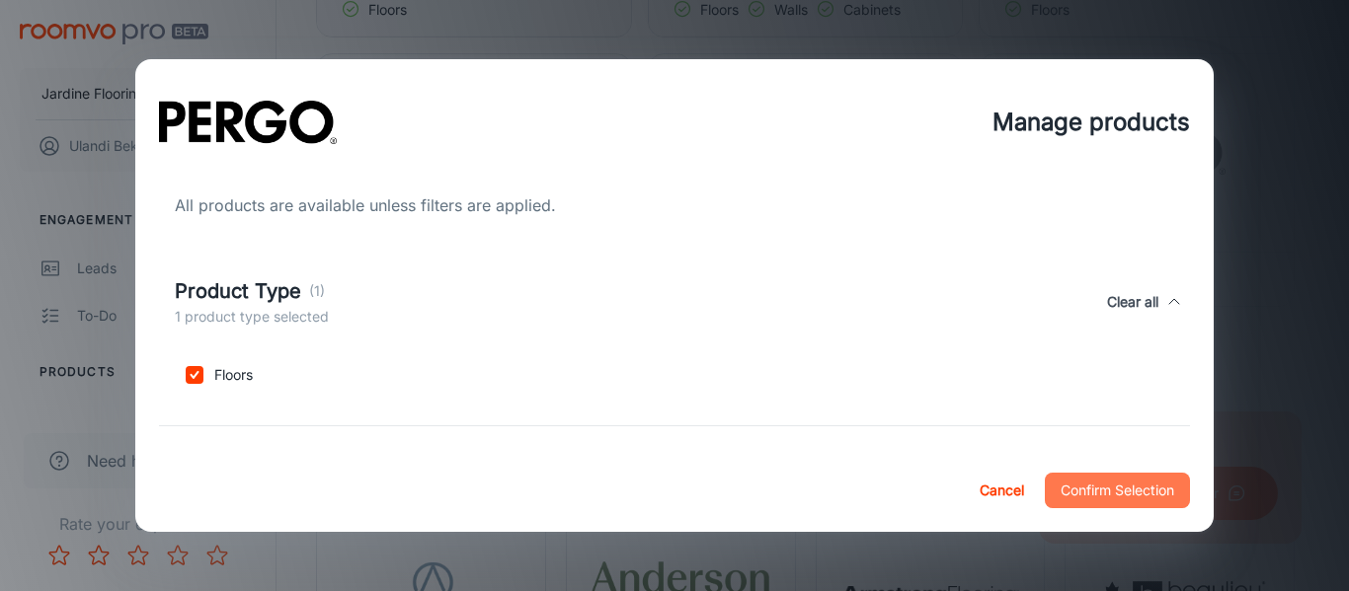
click at [1133, 485] on button "Confirm Selection" at bounding box center [1117, 491] width 145 height 36
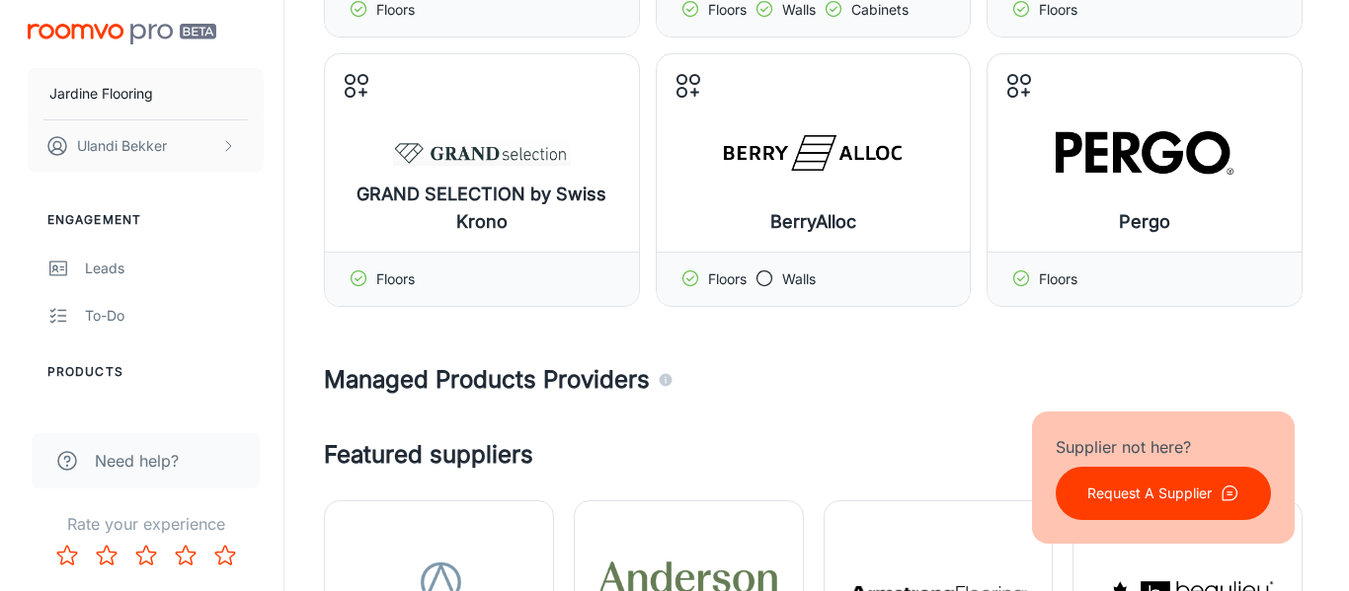
scroll to position [691, 0]
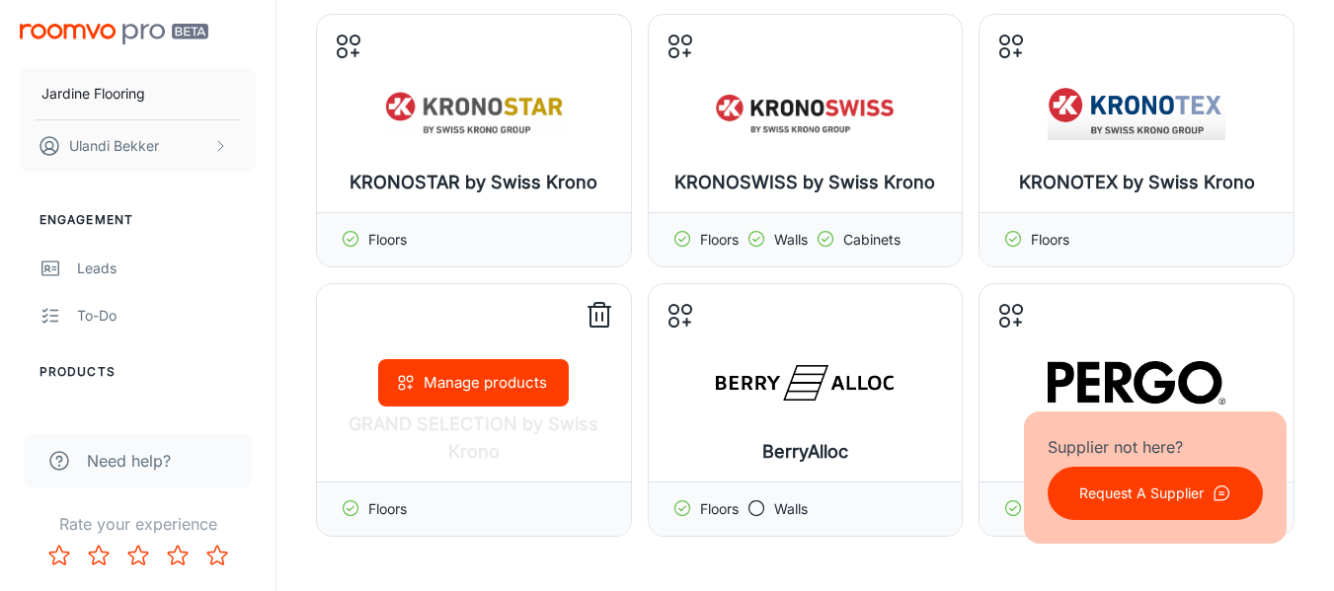
click at [429, 381] on button "Manage products" at bounding box center [473, 382] width 191 height 47
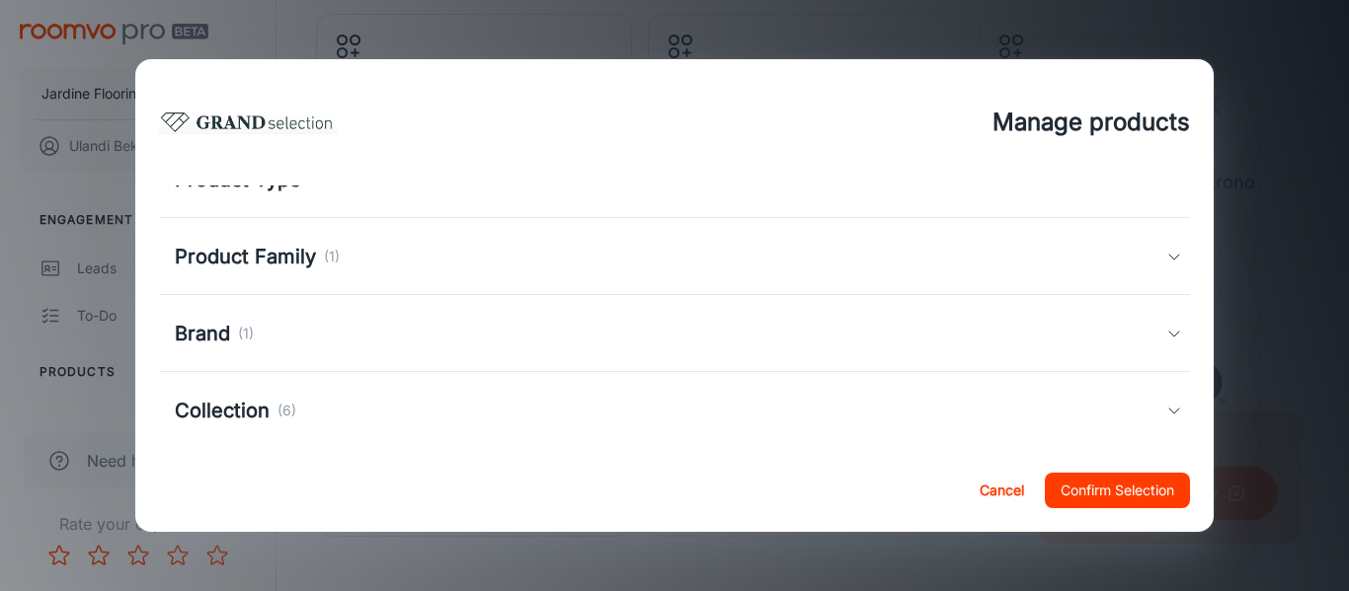
scroll to position [123, 0]
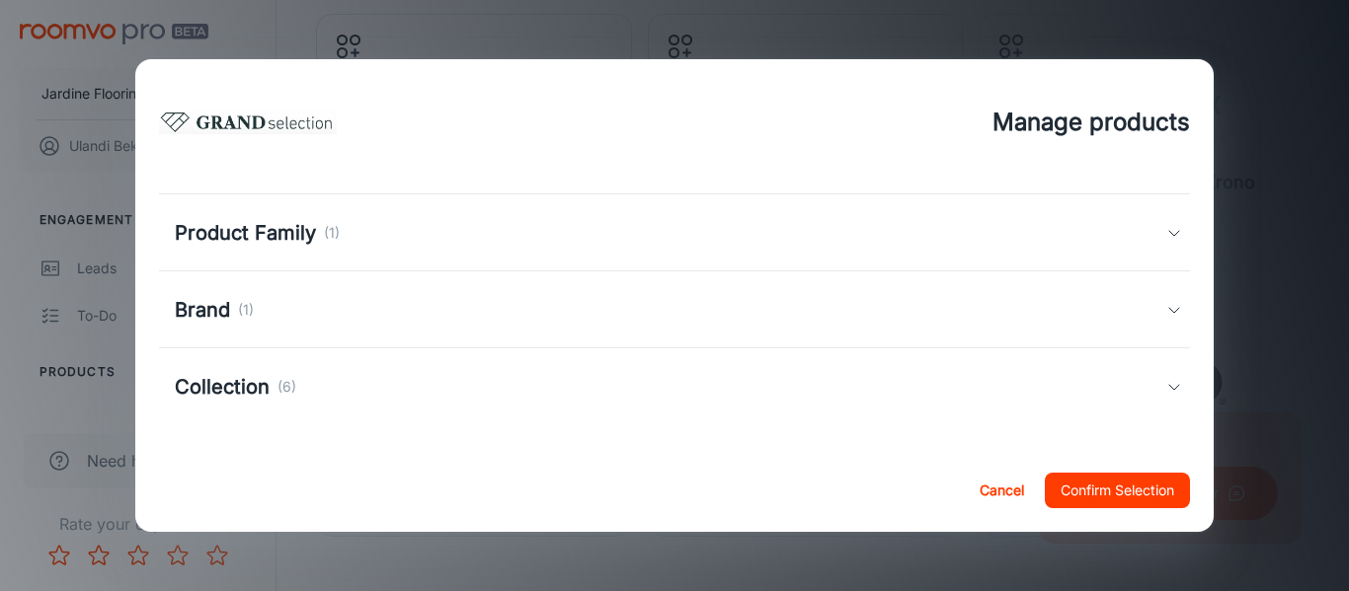
click at [408, 384] on div "Collection (6)" at bounding box center [671, 387] width 992 height 30
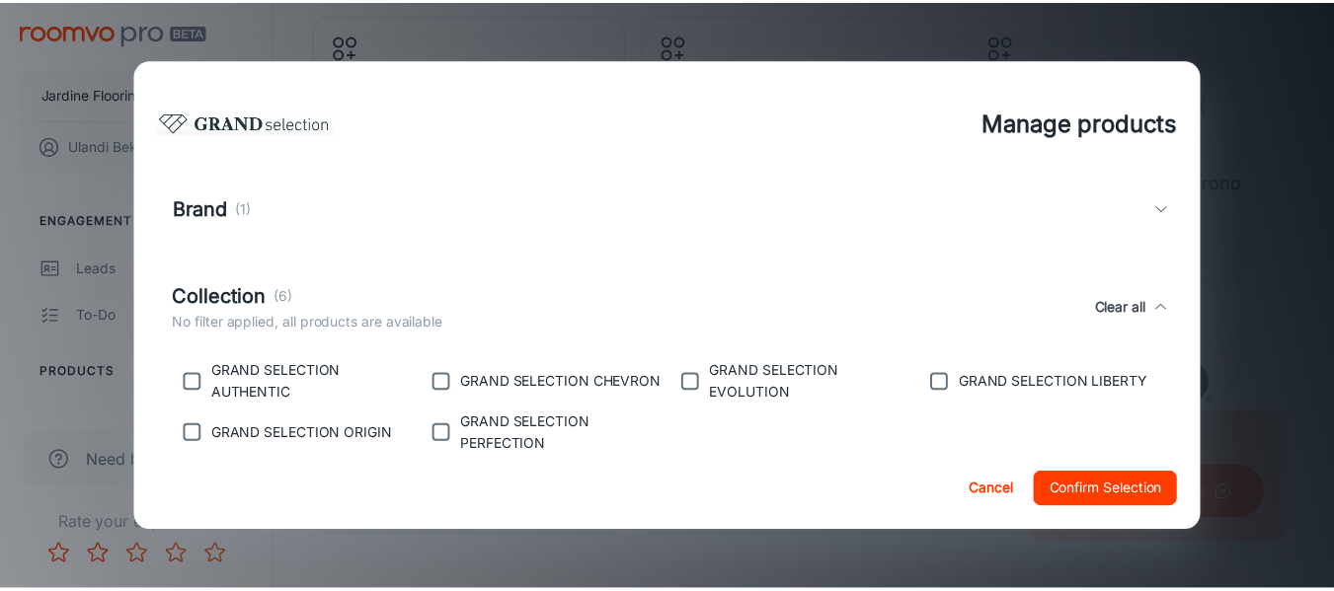
scroll to position [272, 0]
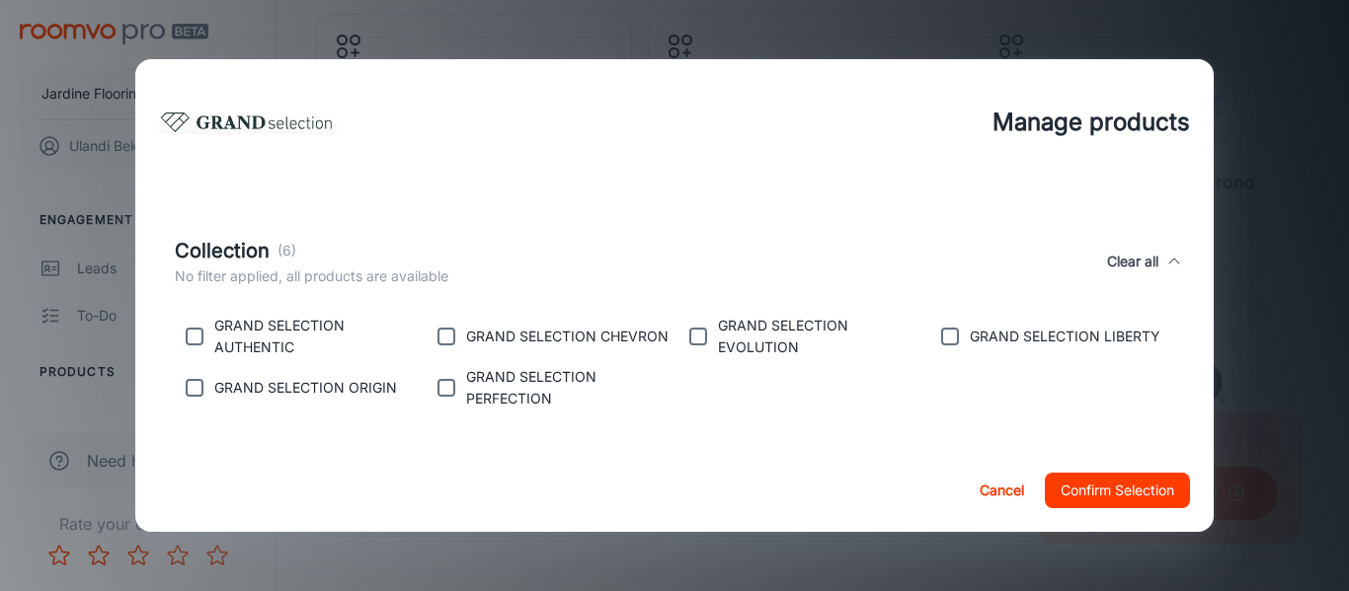
click at [993, 483] on button "Cancel" at bounding box center [1001, 491] width 63 height 36
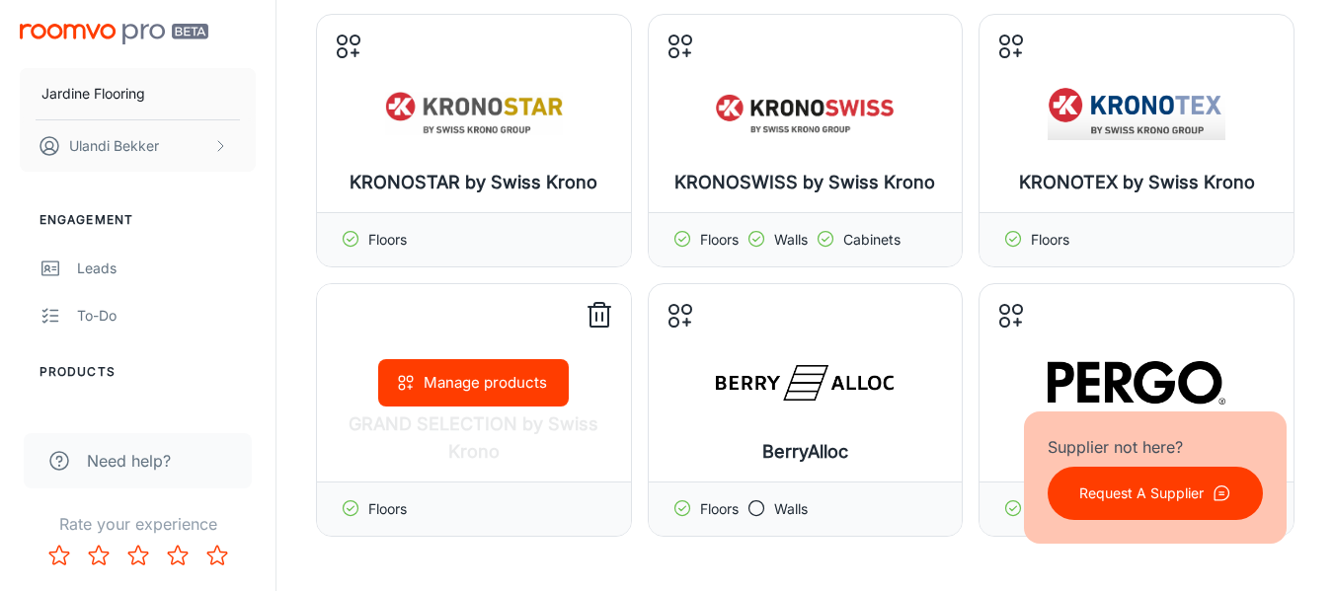
click at [445, 381] on button "Manage products" at bounding box center [473, 382] width 191 height 47
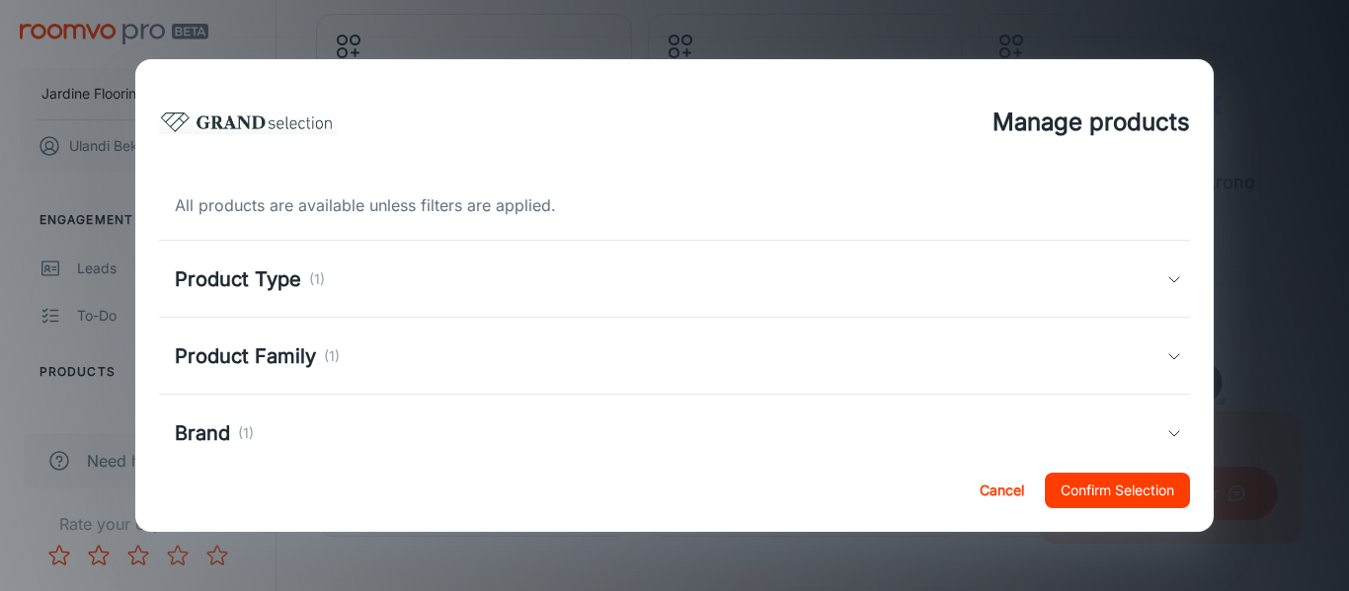
click at [985, 489] on button "Cancel" at bounding box center [1001, 491] width 63 height 36
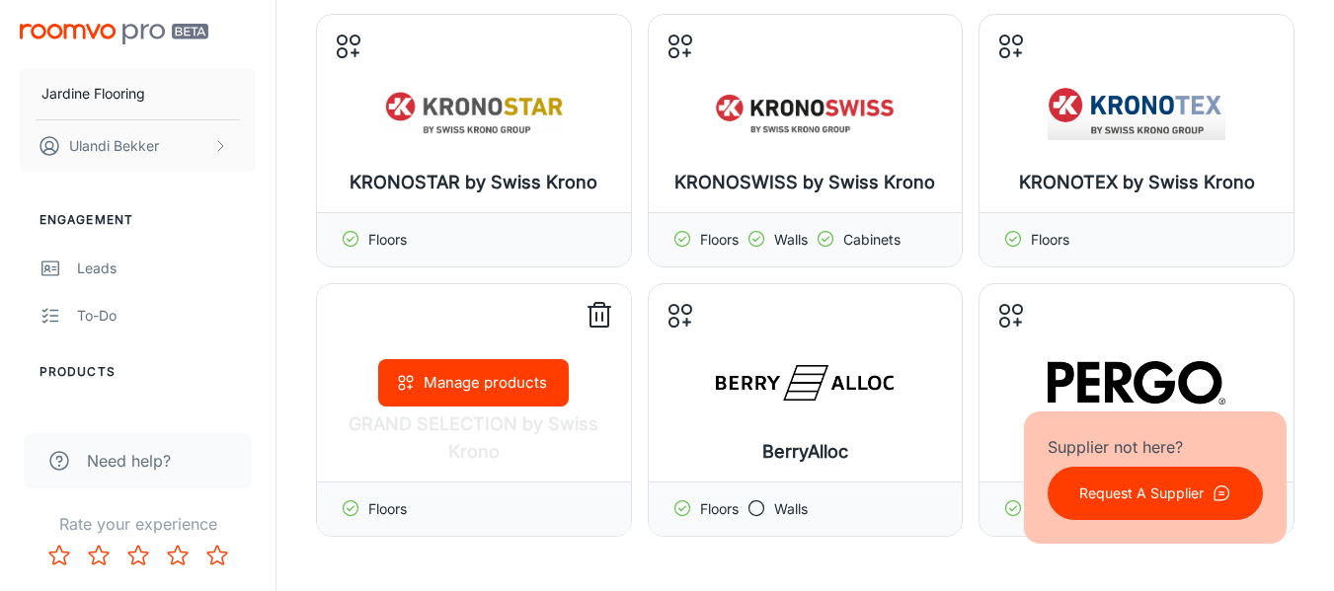
click at [600, 318] on icon at bounding box center [600, 316] width 32 height 32
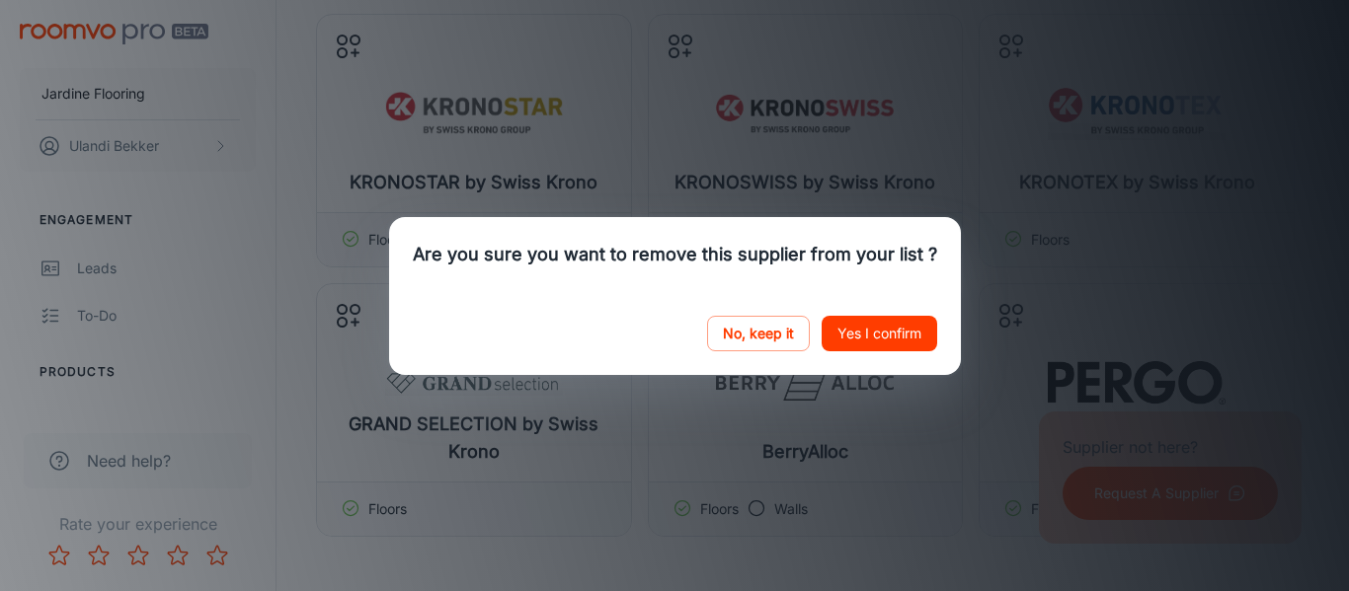
click at [858, 331] on button "Yes I confirm" at bounding box center [880, 334] width 116 height 36
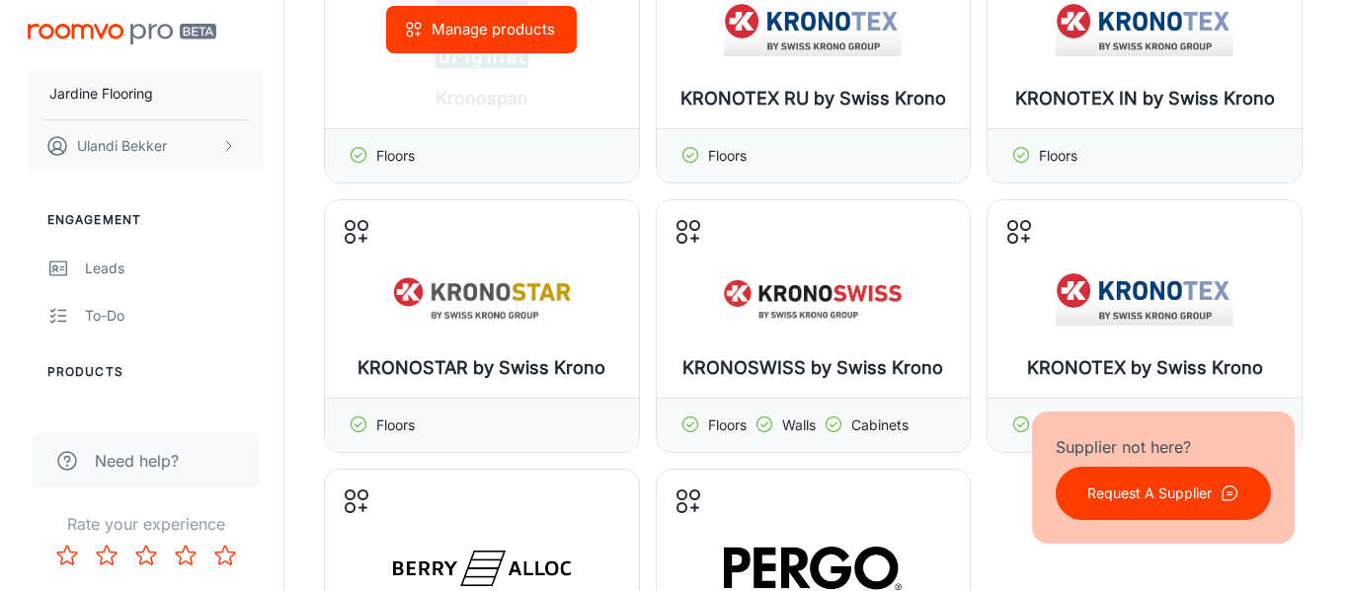
scroll to position [461, 0]
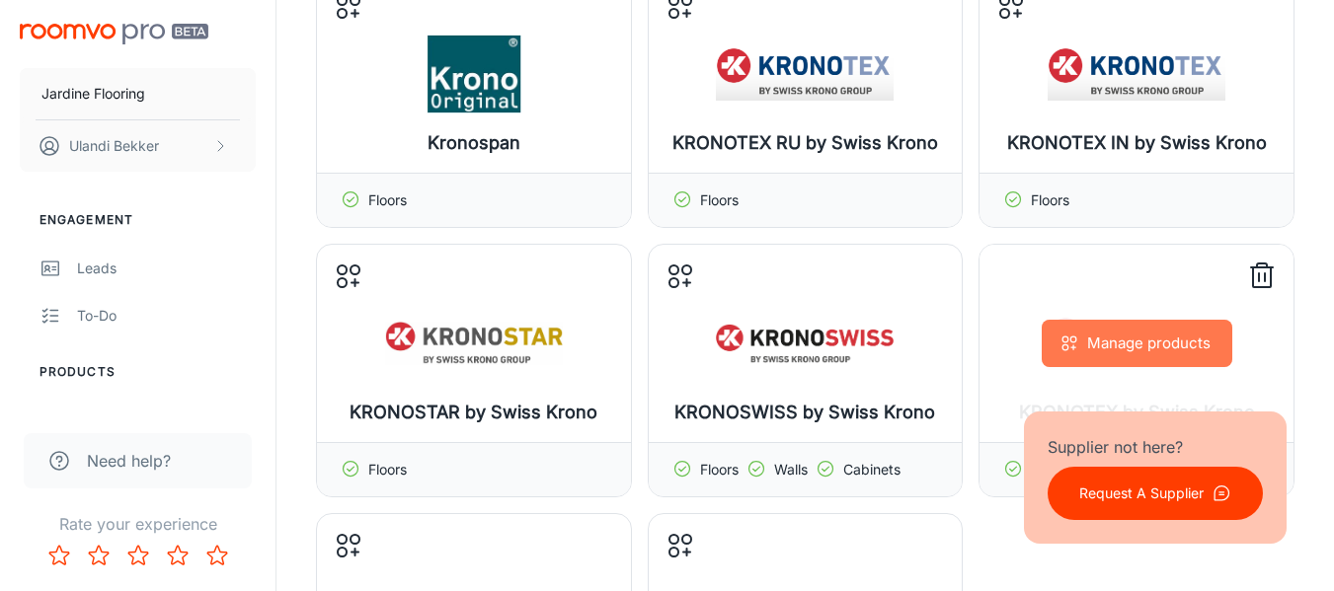
click at [1122, 346] on button "Manage products" at bounding box center [1137, 343] width 191 height 47
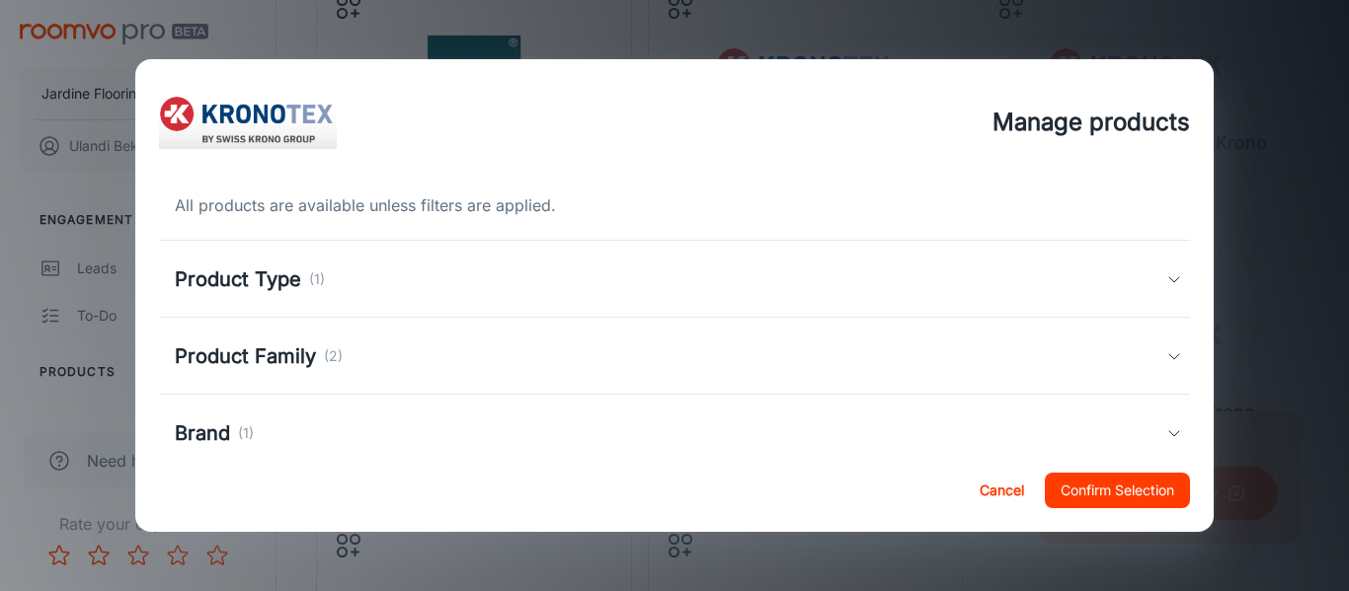
click at [466, 358] on div "Product Family (2)" at bounding box center [671, 357] width 992 height 30
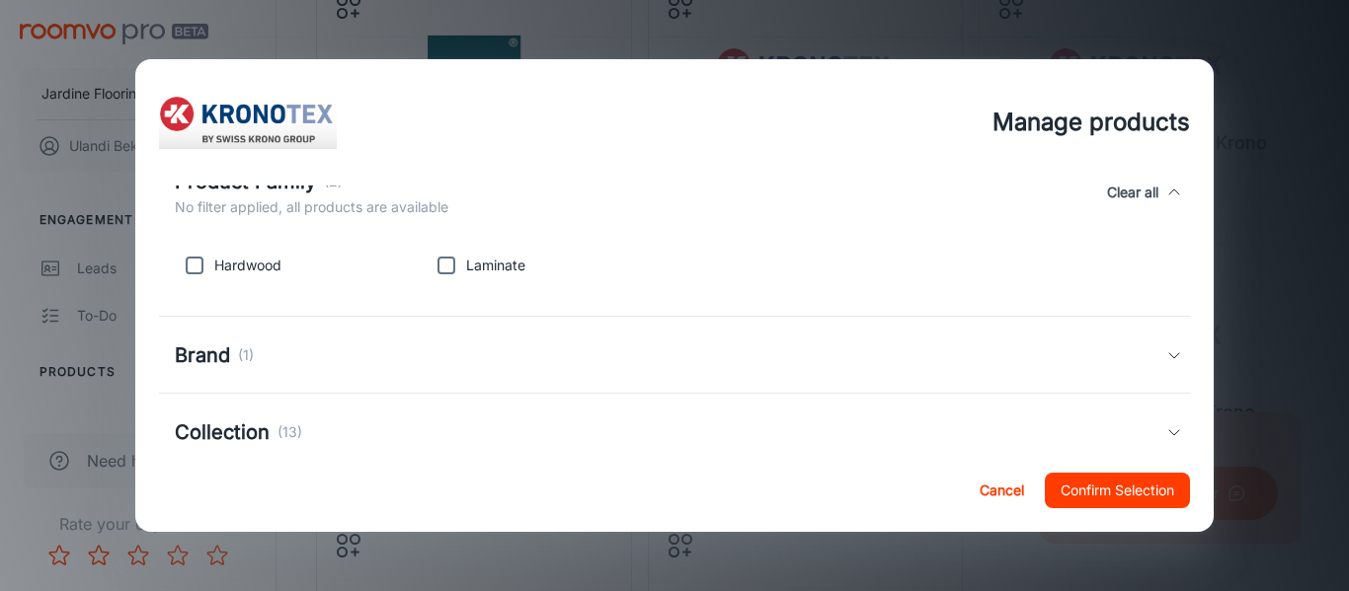
scroll to position [230, 0]
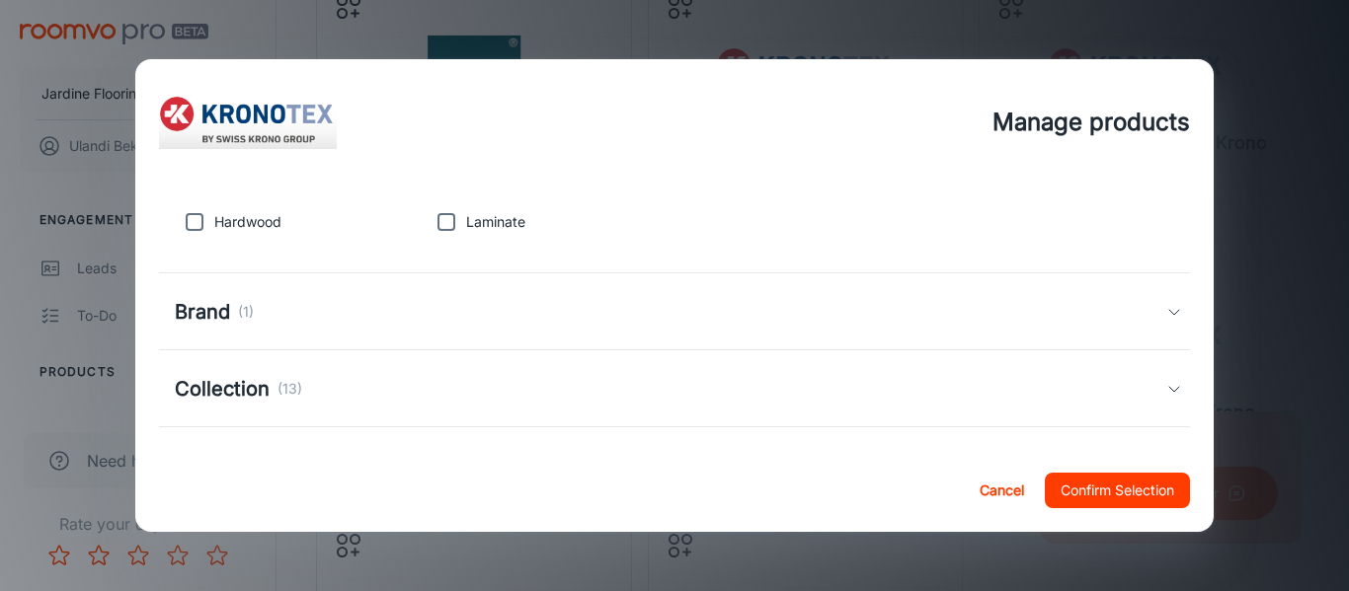
click at [342, 363] on div "Collection (13)" at bounding box center [675, 389] width 1032 height 77
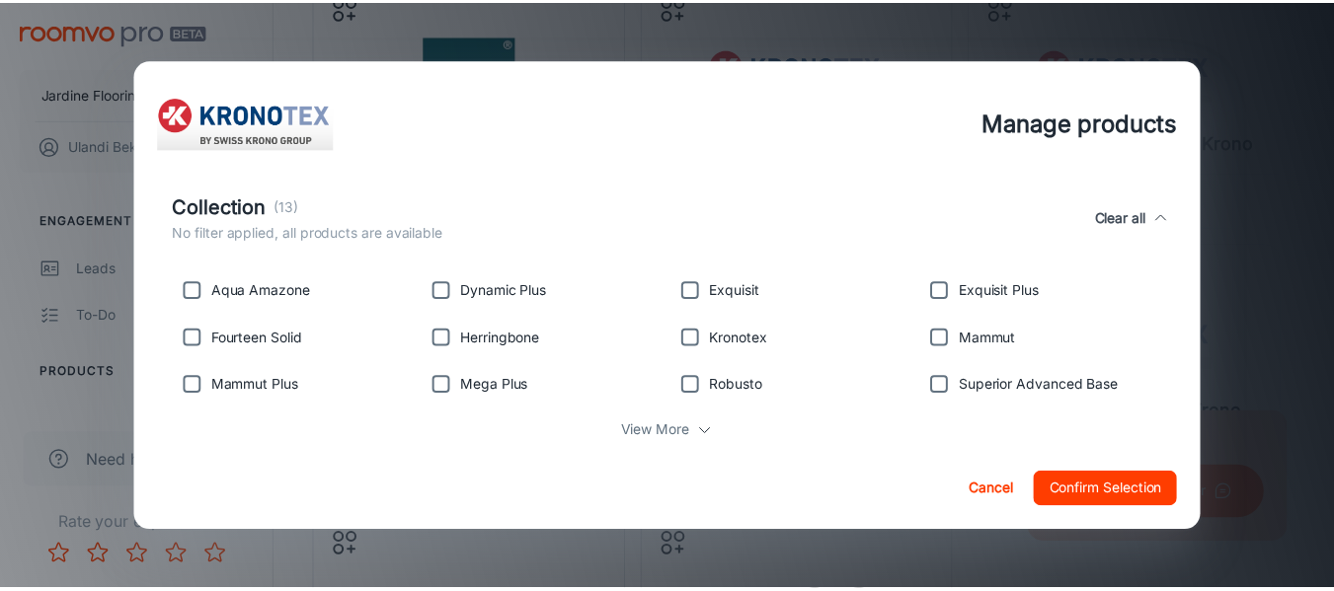
scroll to position [461, 0]
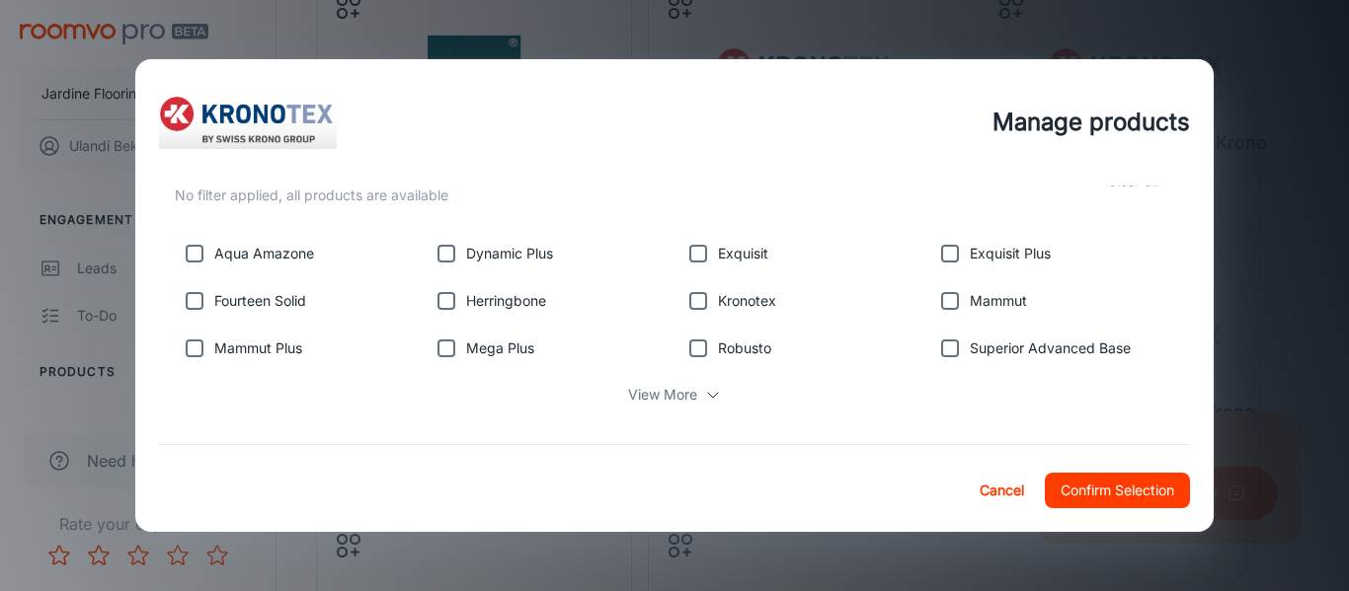
click at [632, 388] on p "View More" at bounding box center [662, 395] width 69 height 22
click at [977, 493] on button "Cancel" at bounding box center [1001, 491] width 63 height 36
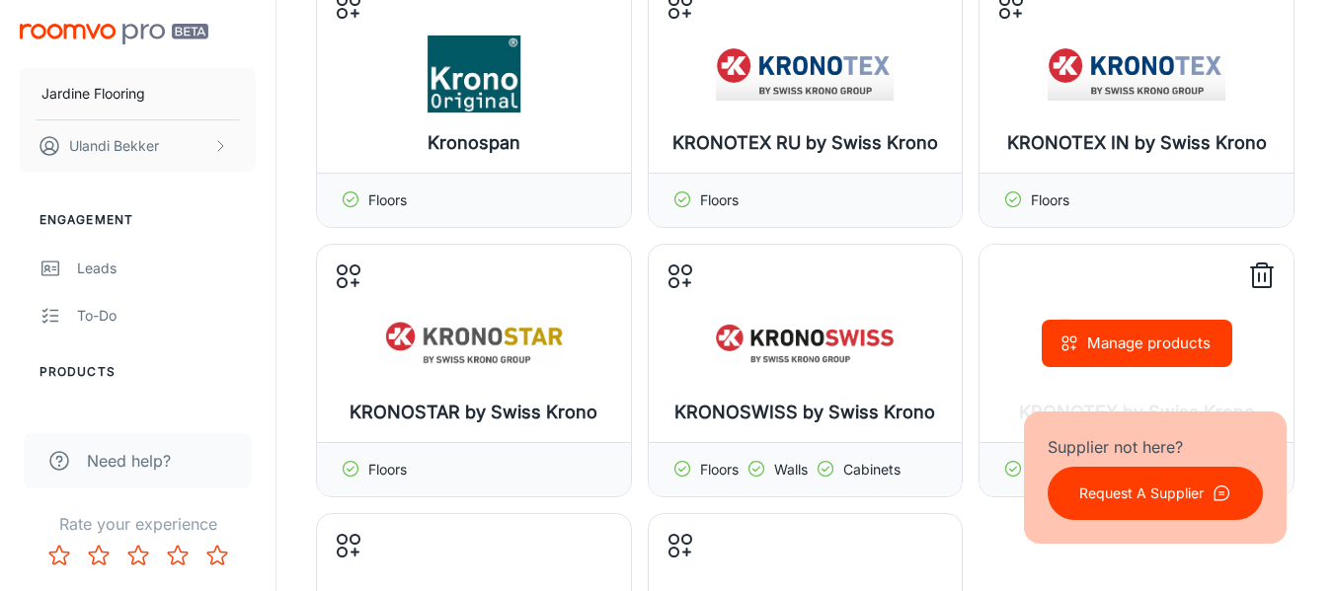
click at [1261, 265] on icon at bounding box center [1262, 266] width 10 height 4
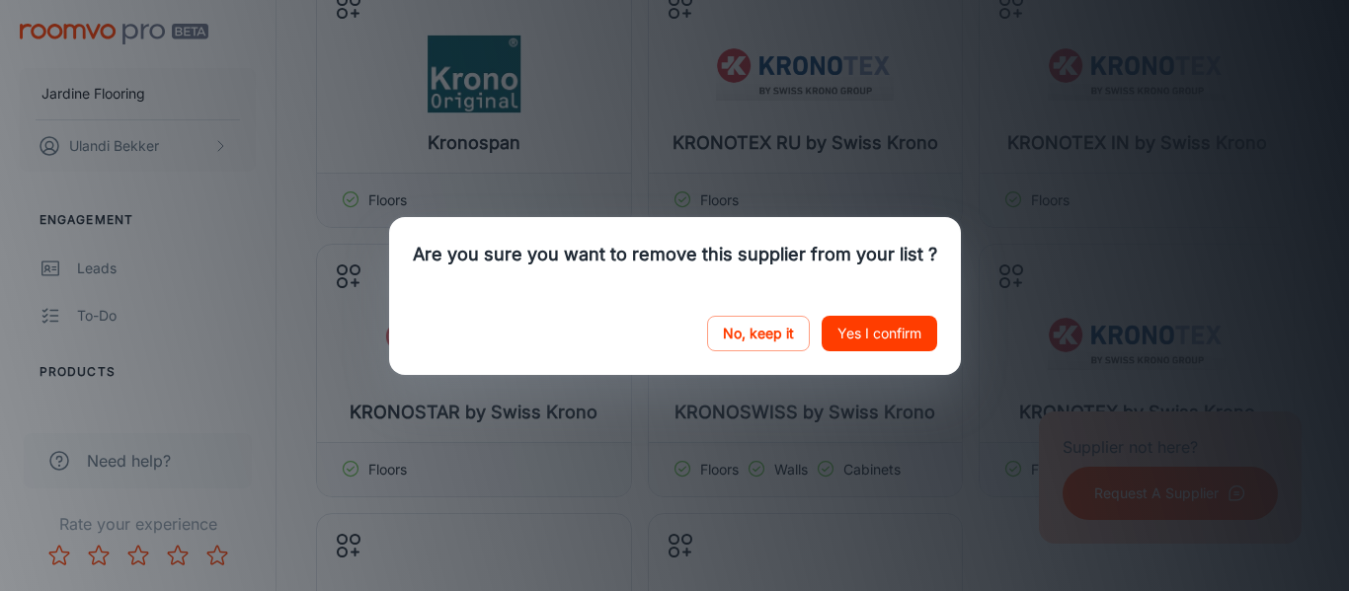
click at [913, 341] on button "Yes I confirm" at bounding box center [880, 334] width 116 height 36
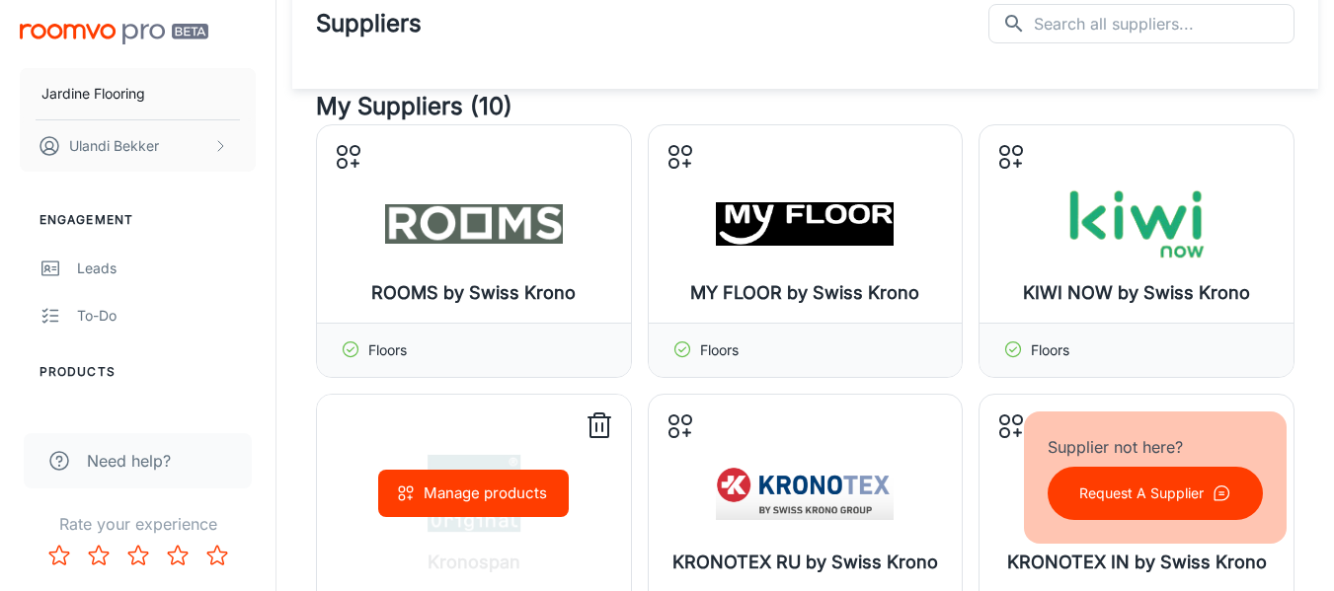
scroll to position [0, 0]
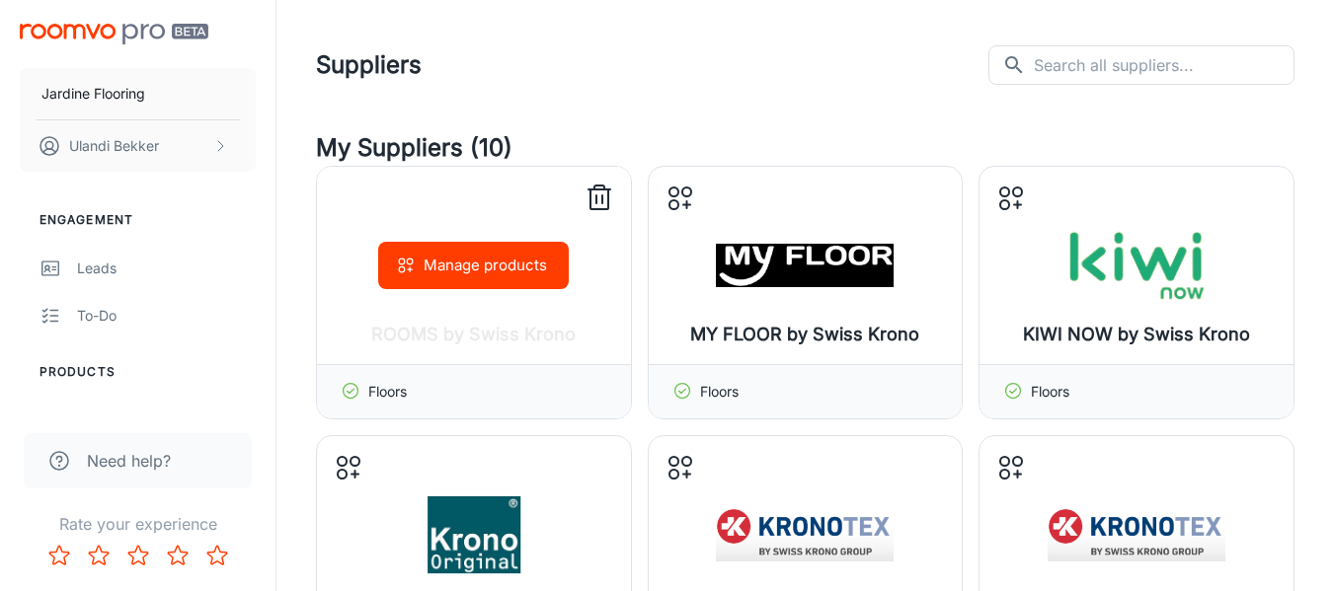
click at [599, 202] on icon at bounding box center [600, 199] width 32 height 32
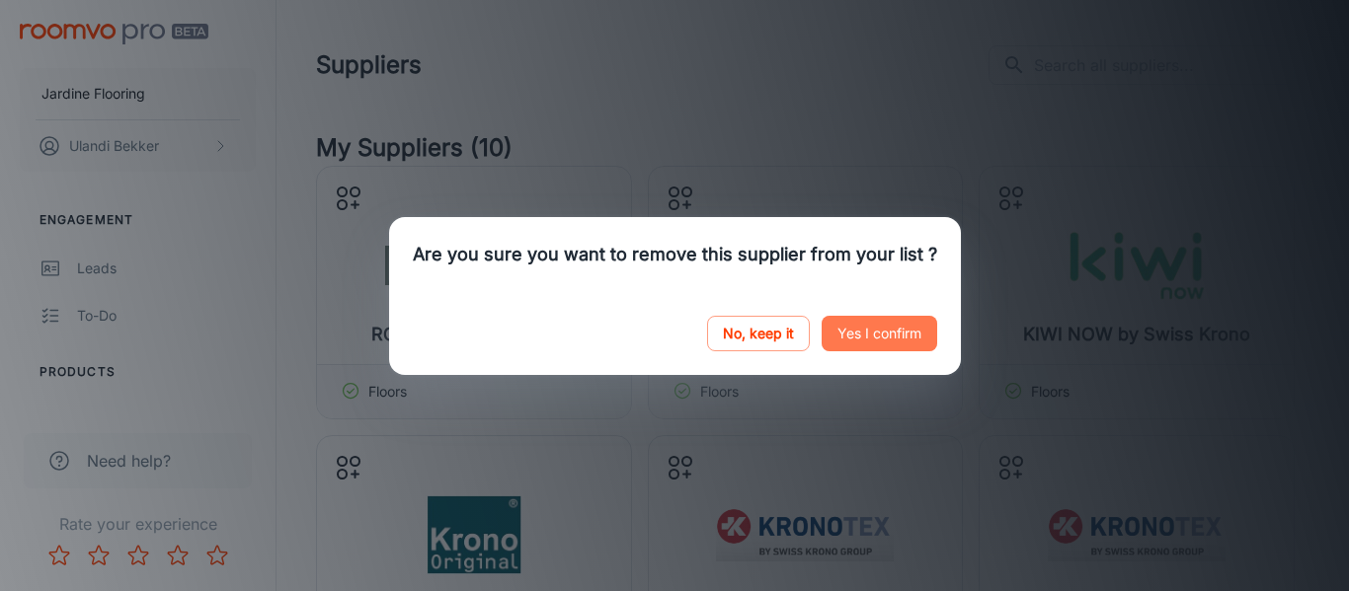
click at [873, 325] on button "Yes I confirm" at bounding box center [880, 334] width 116 height 36
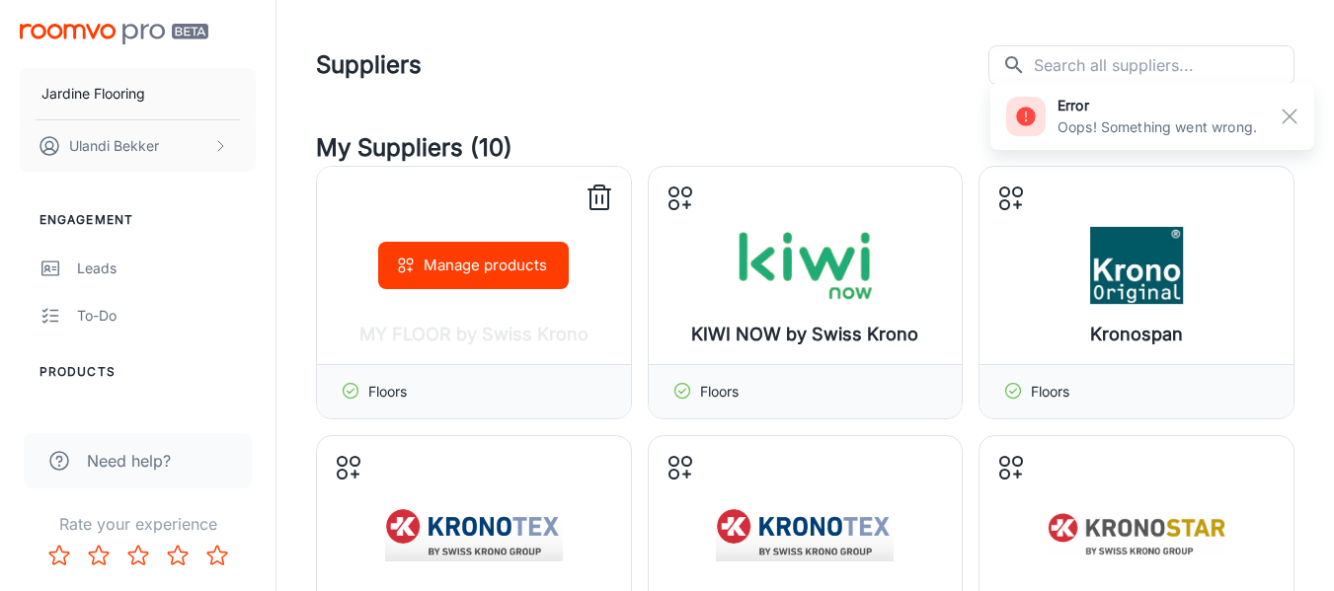
click at [606, 197] on icon at bounding box center [600, 199] width 32 height 32
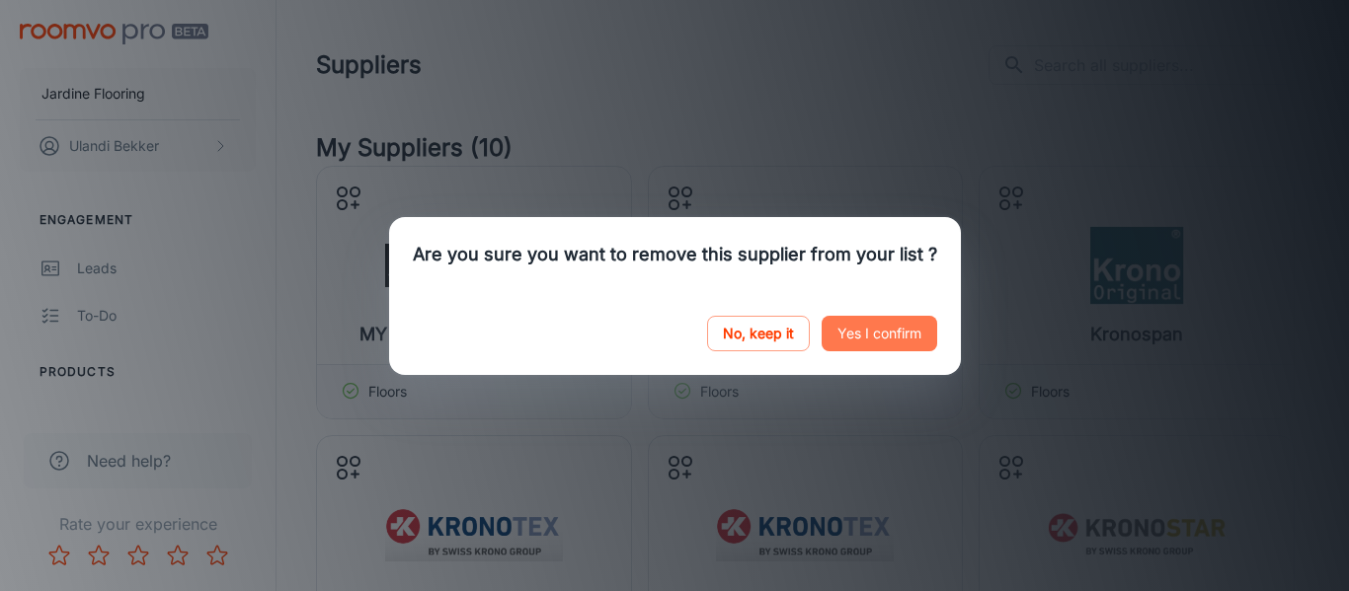
click at [887, 333] on button "Yes I confirm" at bounding box center [880, 334] width 116 height 36
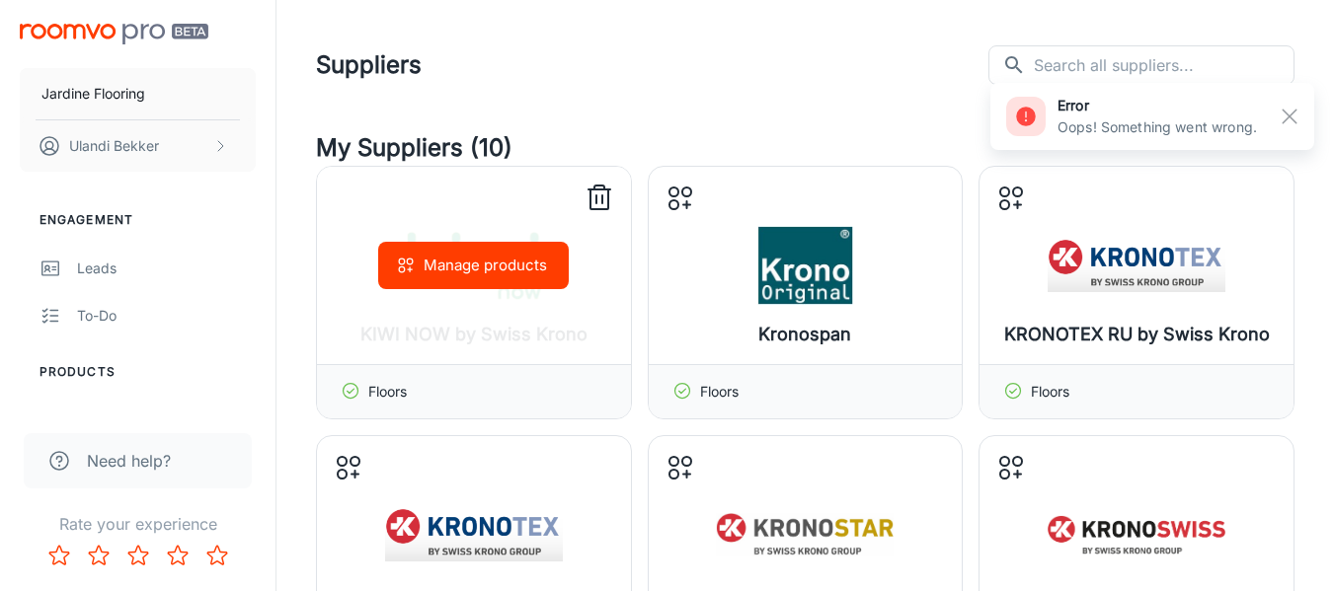
click at [602, 201] on line at bounding box center [602, 200] width 0 height 8
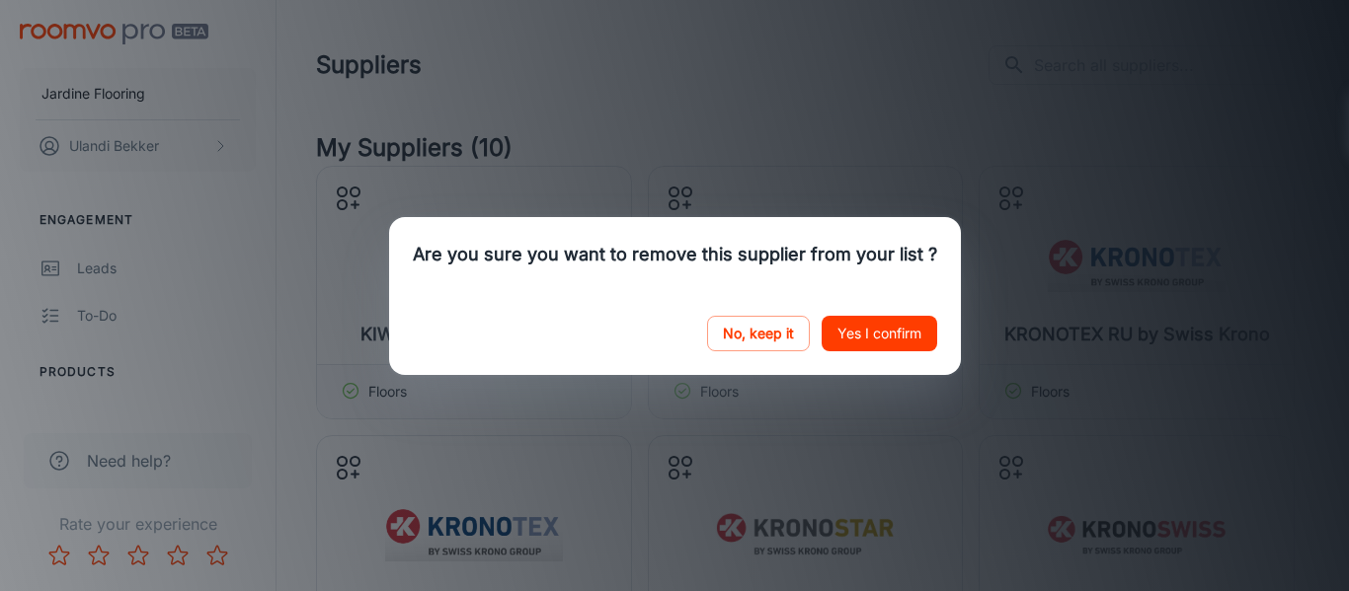
click at [850, 338] on button "Yes I confirm" at bounding box center [880, 334] width 116 height 36
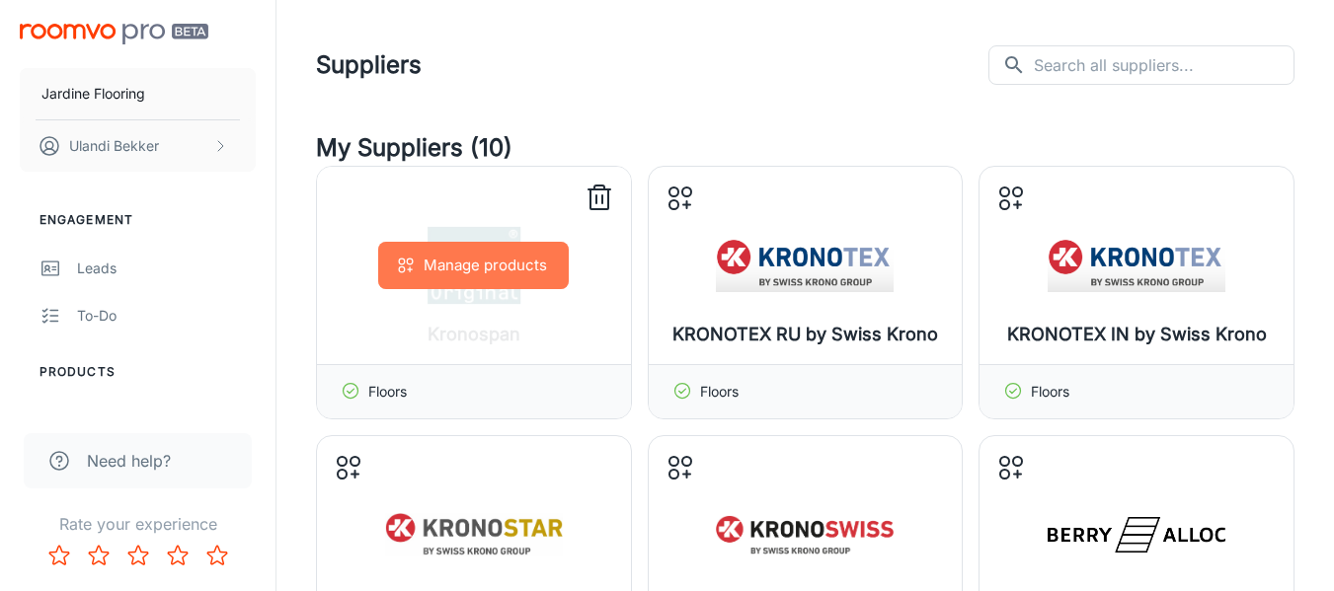
click at [517, 261] on button "Manage products" at bounding box center [473, 265] width 191 height 47
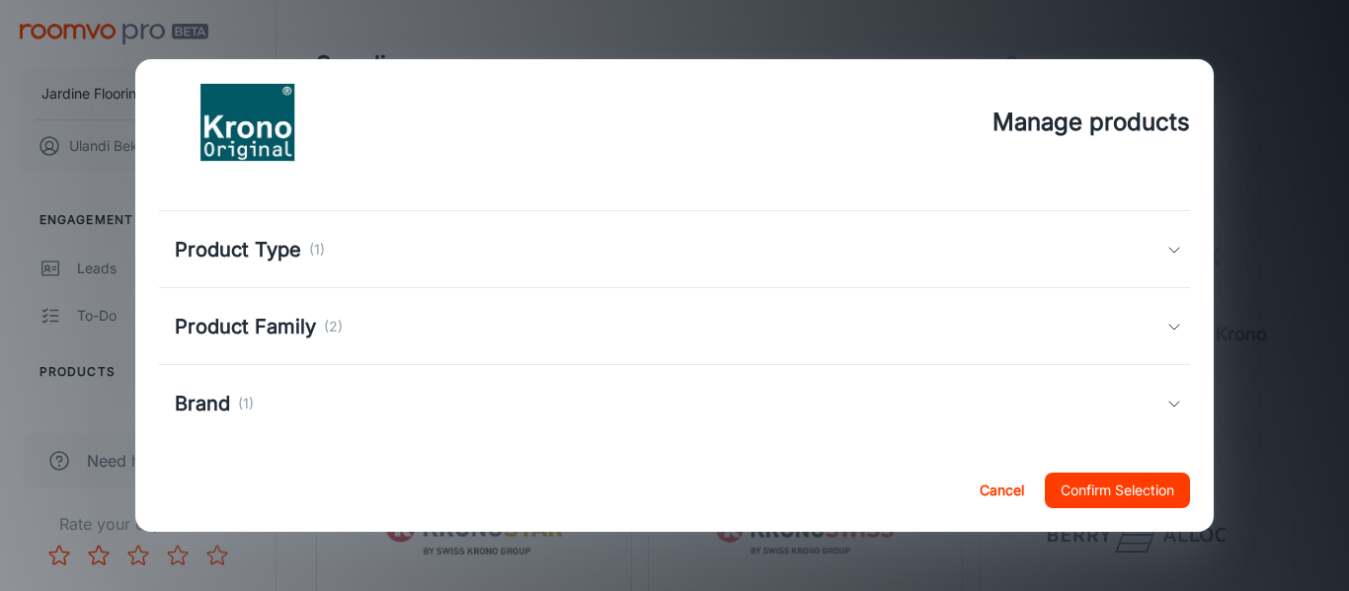
scroll to position [46, 0]
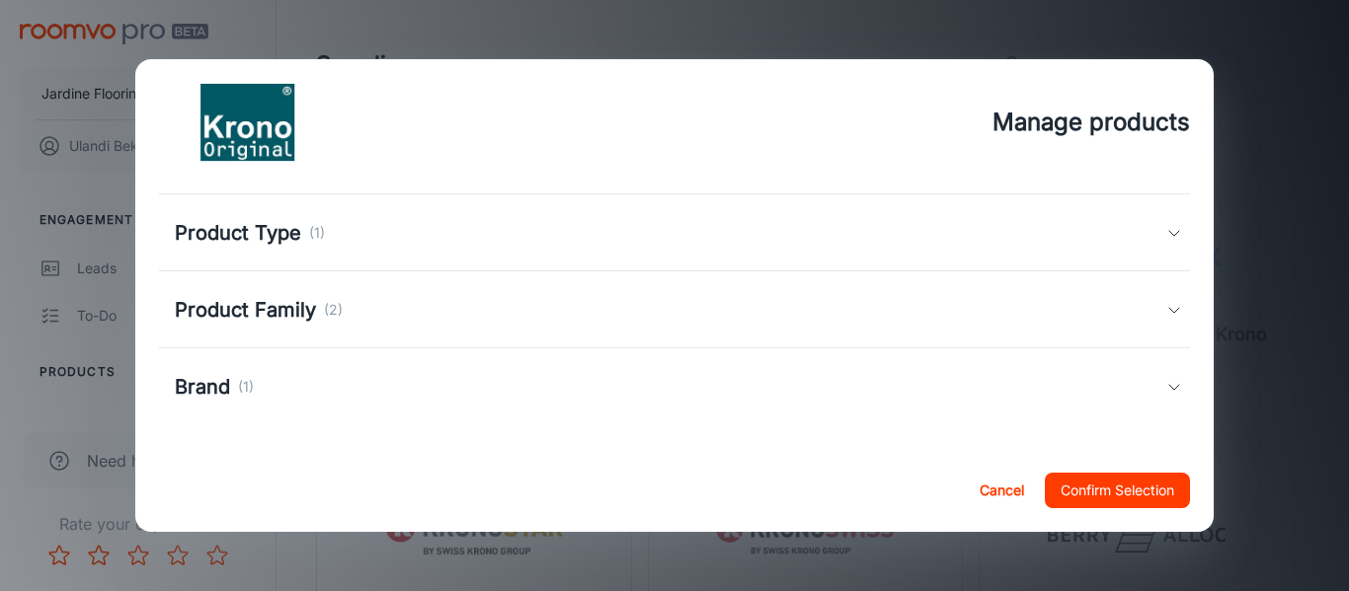
click at [261, 311] on h5 "Product Family" at bounding box center [245, 310] width 141 height 30
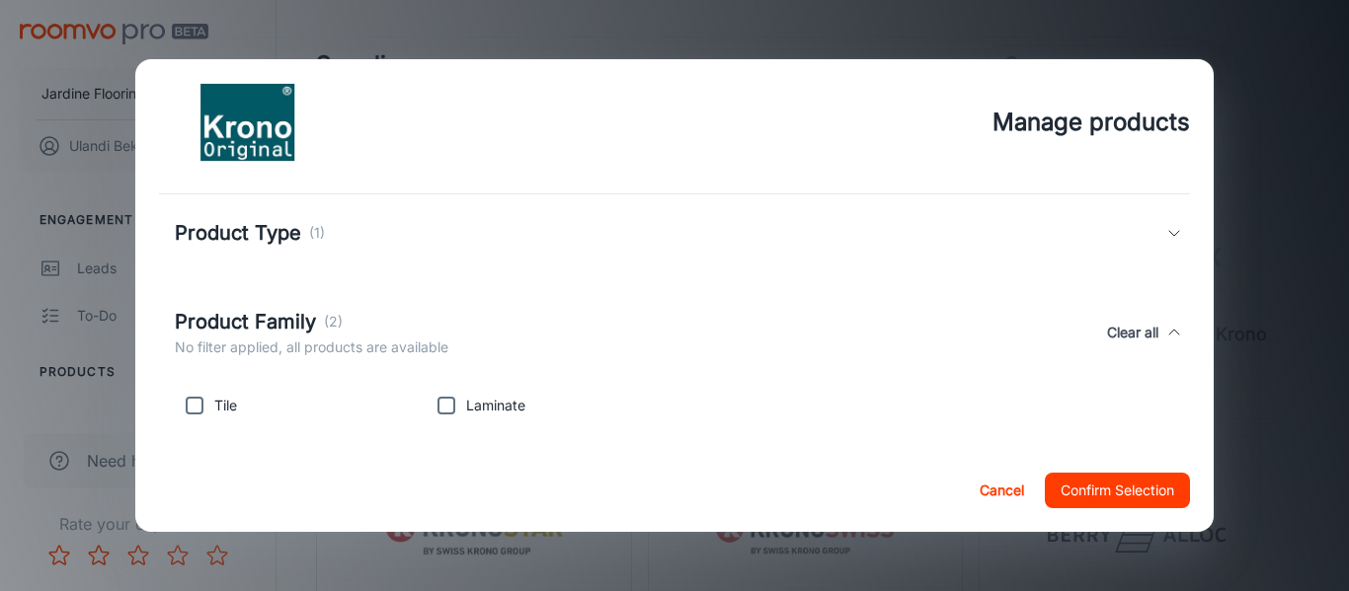
click at [256, 228] on h5 "Product Type" at bounding box center [238, 233] width 126 height 30
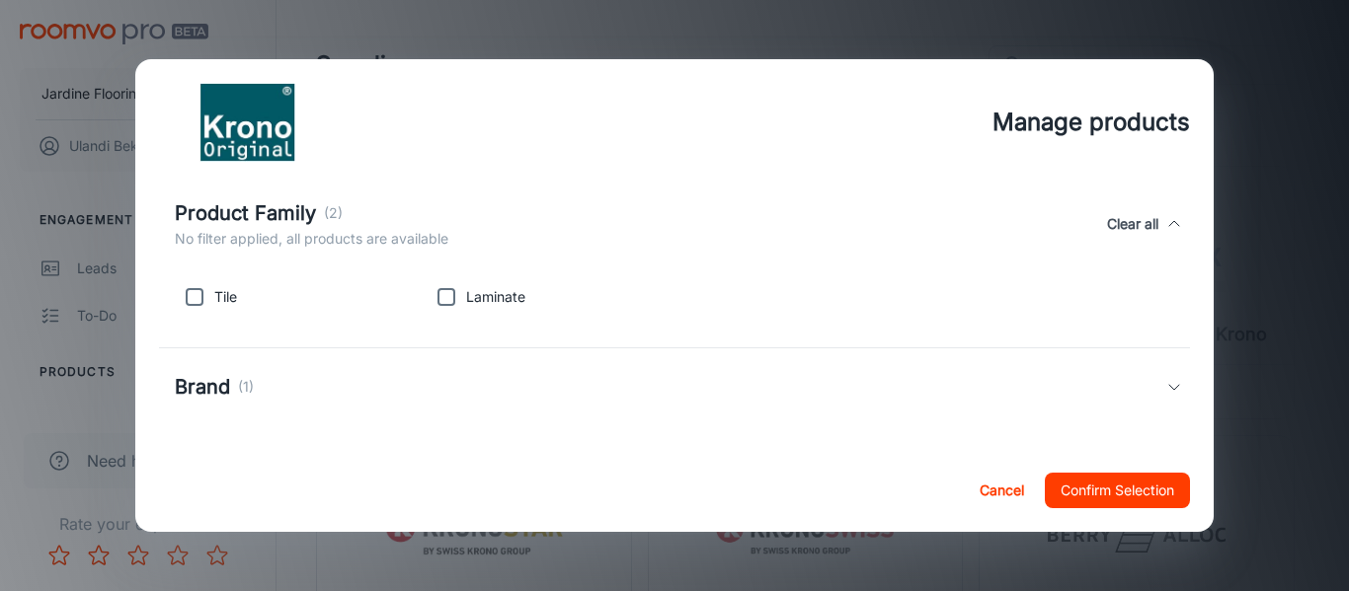
click at [223, 378] on h5 "Brand" at bounding box center [202, 387] width 55 height 30
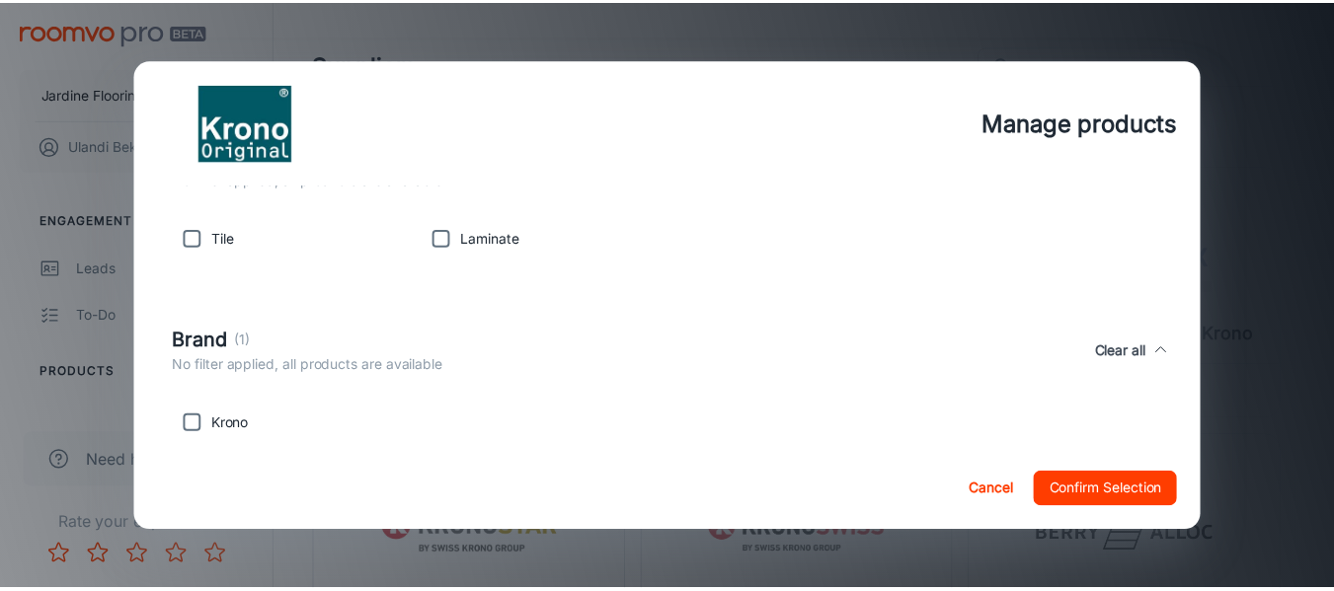
scroll to position [356, 0]
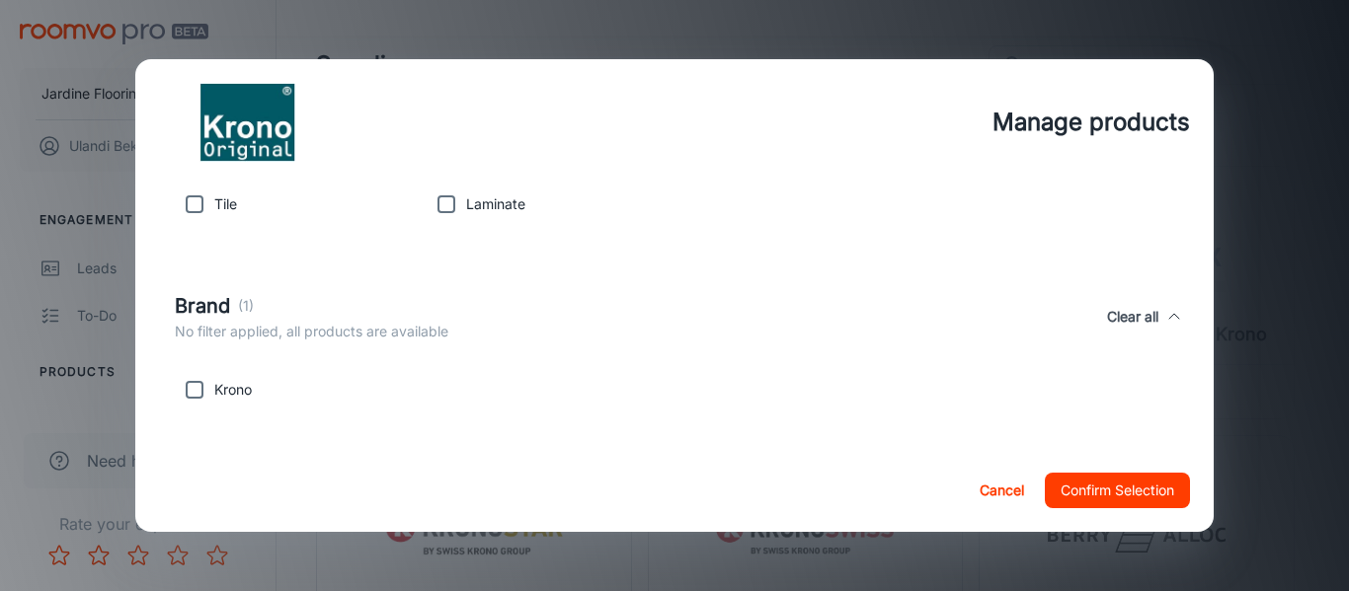
click at [357, 388] on div "Krono" at bounding box center [293, 385] width 252 height 47
click at [200, 385] on input "checkbox" at bounding box center [194, 389] width 39 height 39
checkbox input "true"
click at [981, 496] on button "Cancel" at bounding box center [1001, 491] width 63 height 36
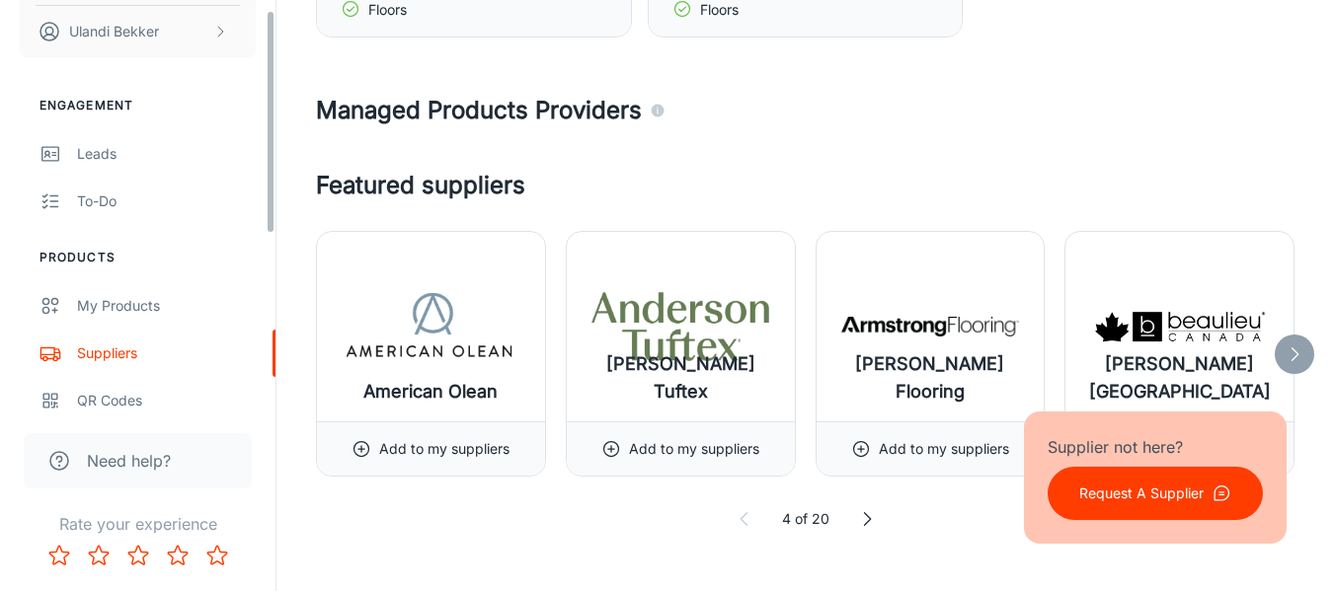
scroll to position [339, 0]
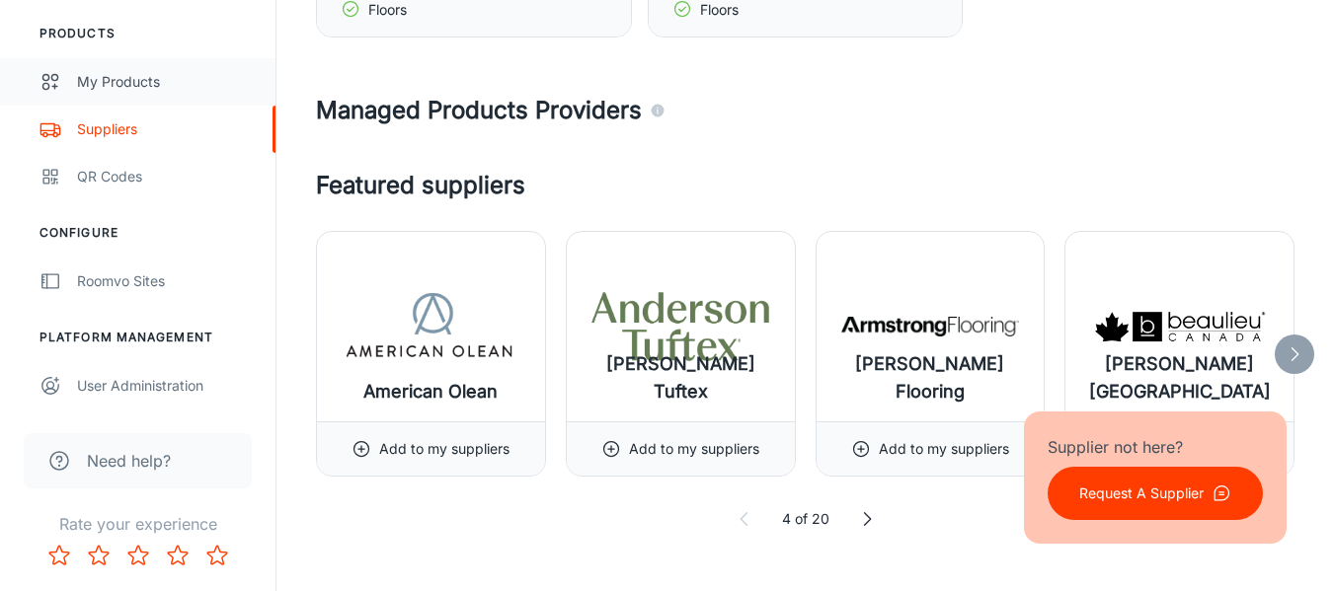
click at [111, 68] on link "My Products" at bounding box center [138, 81] width 276 height 47
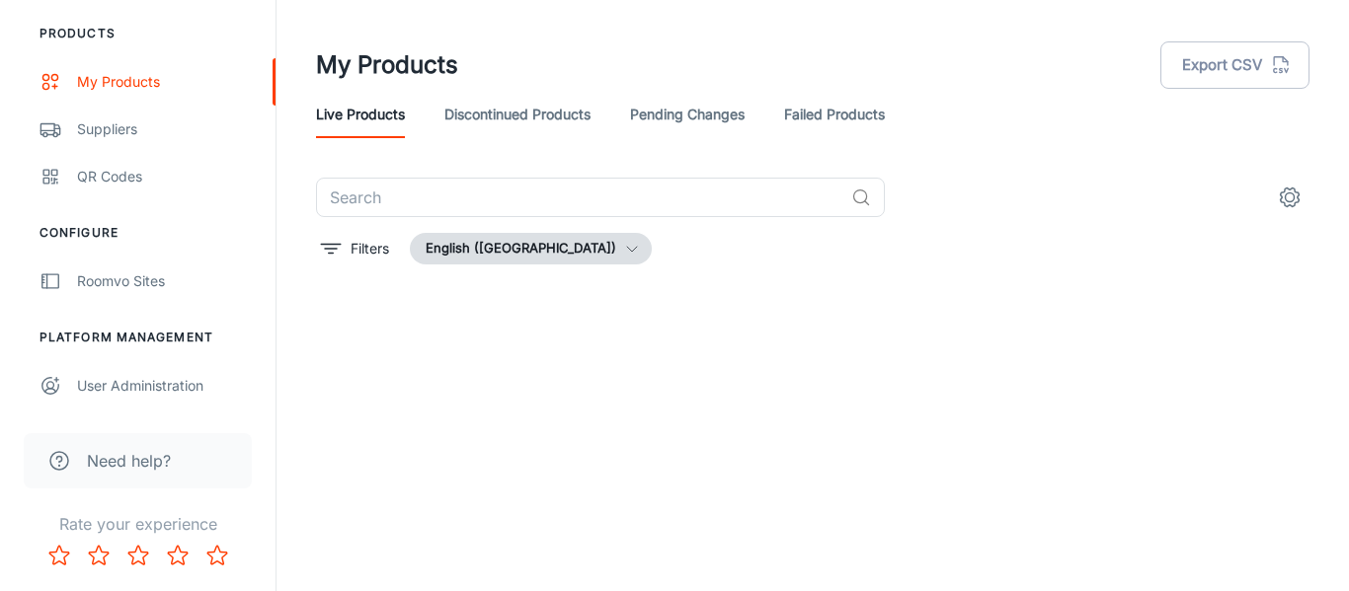
scroll to position [1588, 0]
click at [537, 125] on link "Discontinued Products" at bounding box center [517, 114] width 146 height 47
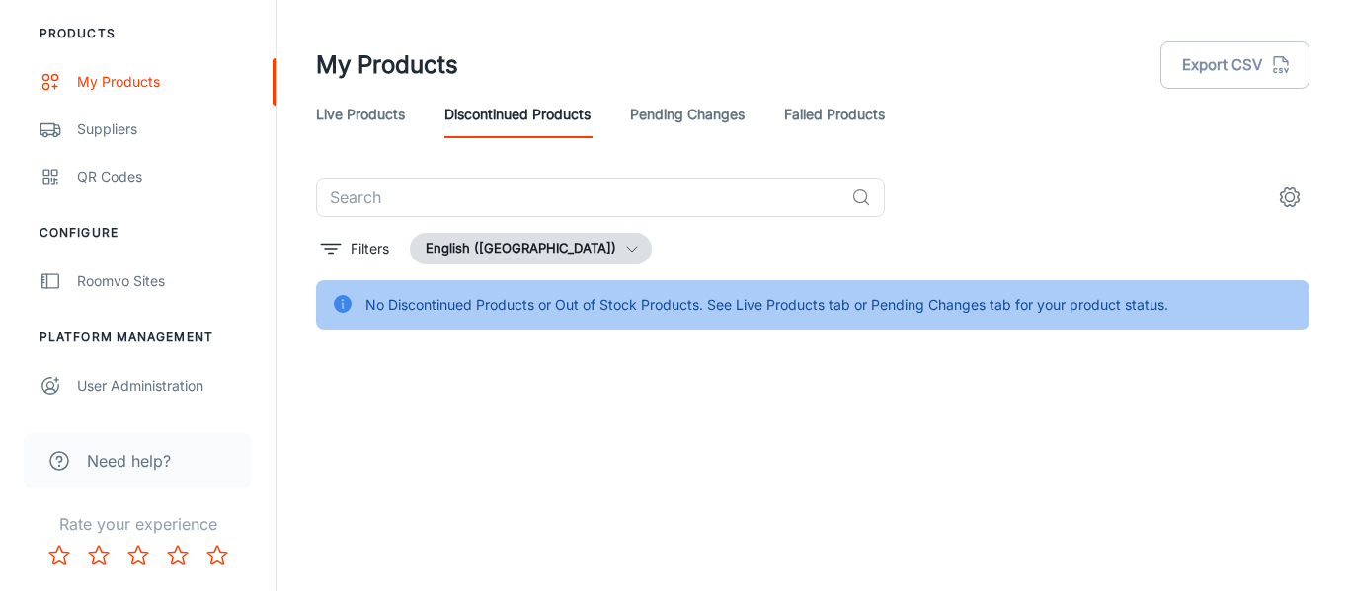
click at [710, 119] on link "Pending Changes" at bounding box center [687, 114] width 115 height 47
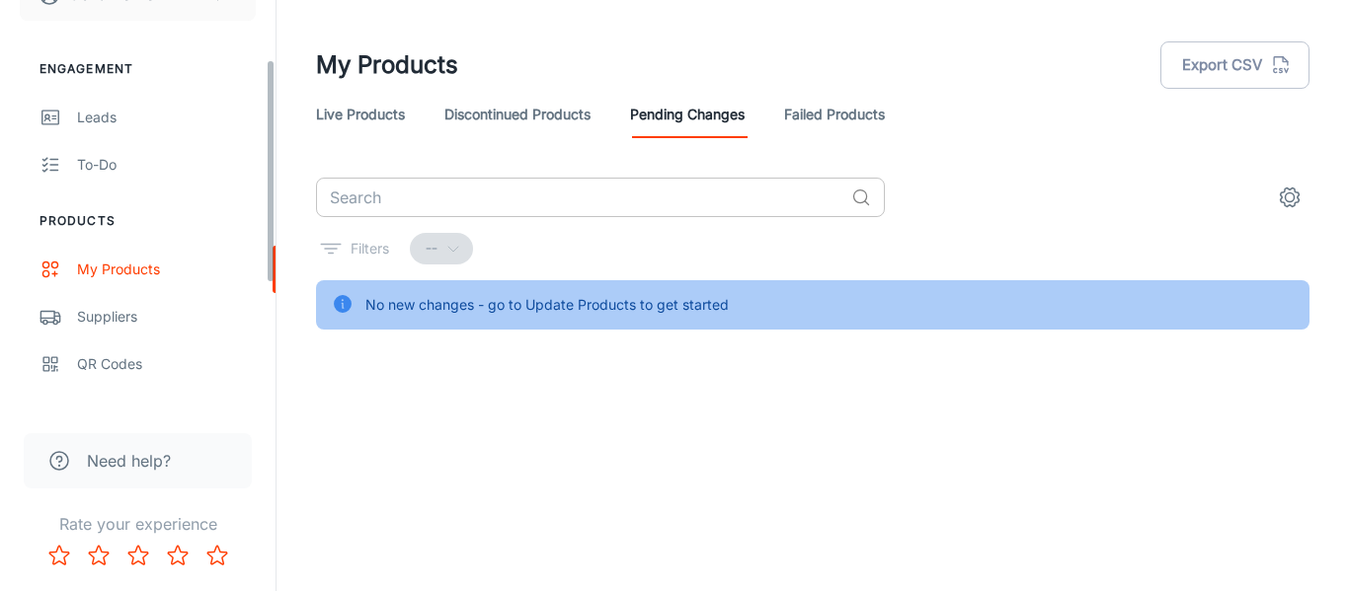
scroll to position [109, 0]
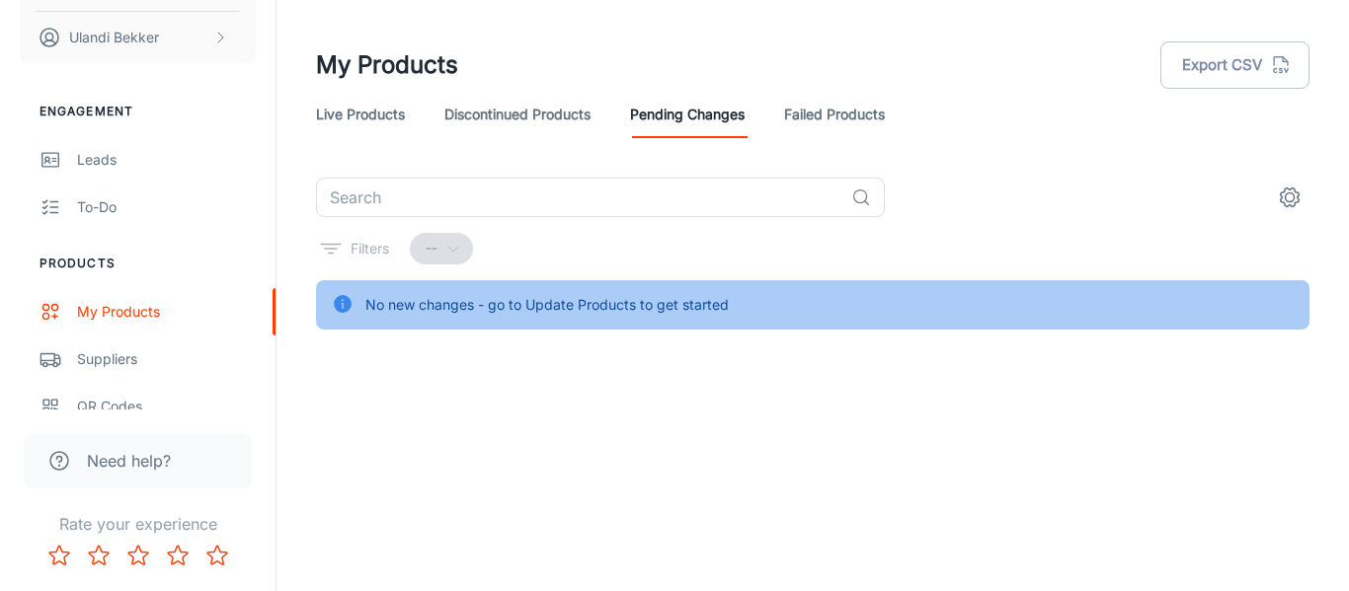
click at [384, 97] on link "Live Products" at bounding box center [360, 114] width 89 height 47
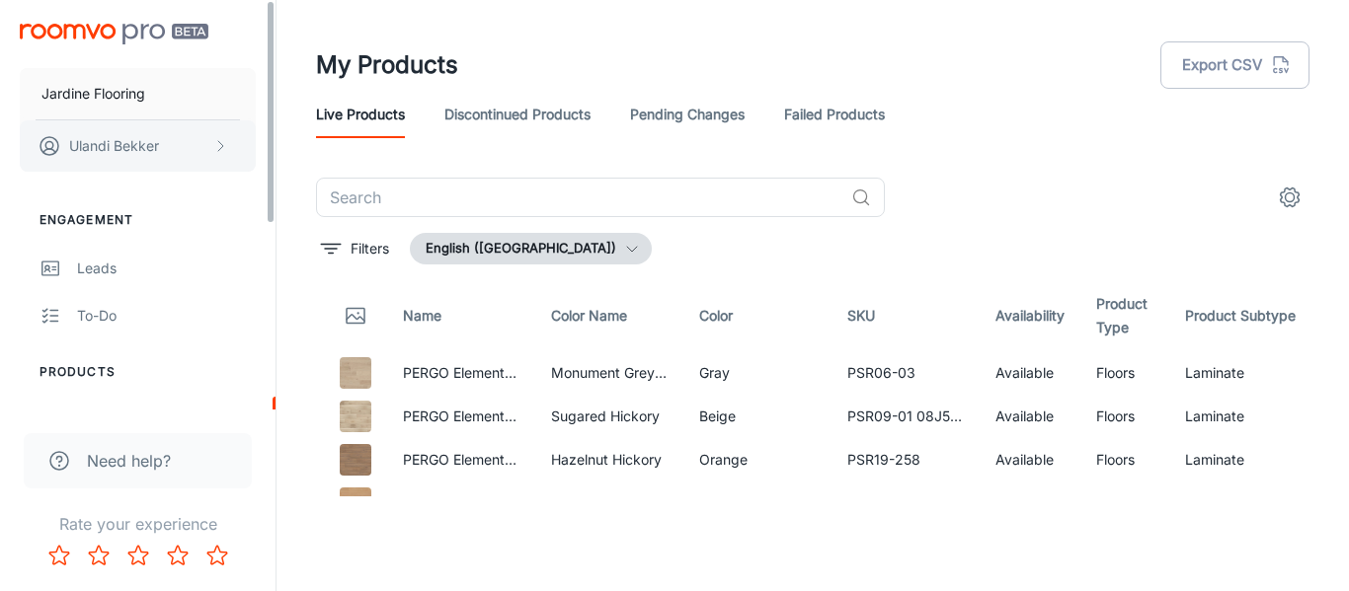
click at [126, 169] on button "[PERSON_NAME]" at bounding box center [138, 145] width 236 height 51
click at [310, 144] on li "User Profile" at bounding box center [309, 145] width 106 height 34
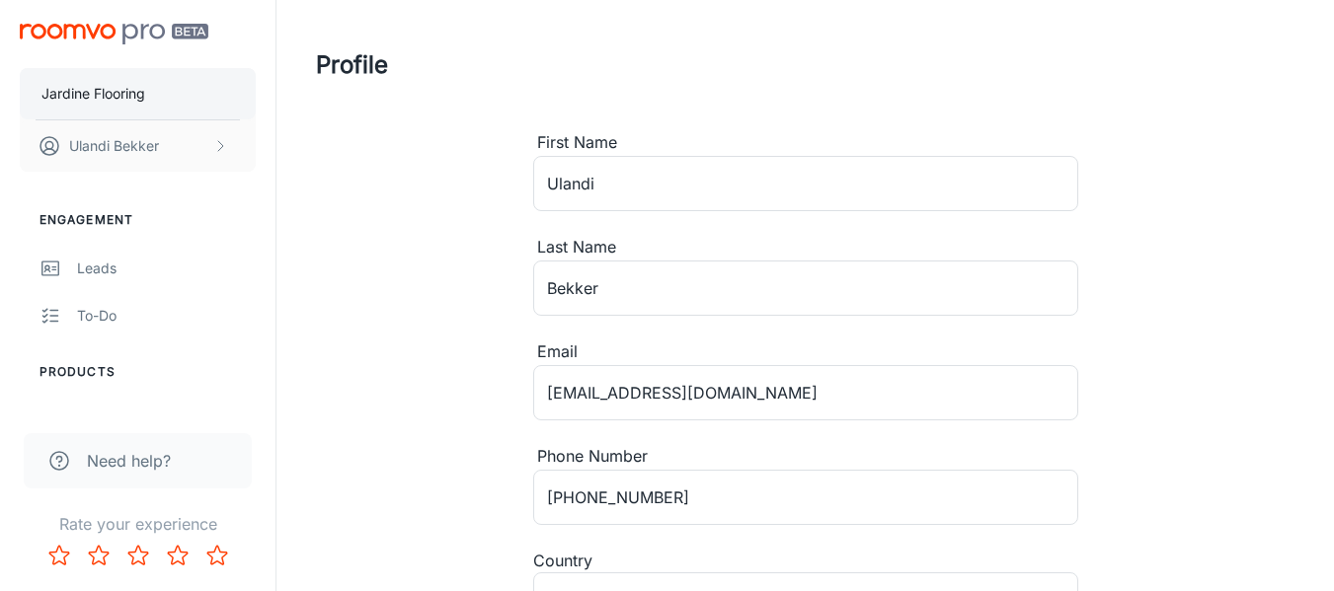
click at [101, 103] on p "Jardine Flooring" at bounding box center [93, 94] width 104 height 22
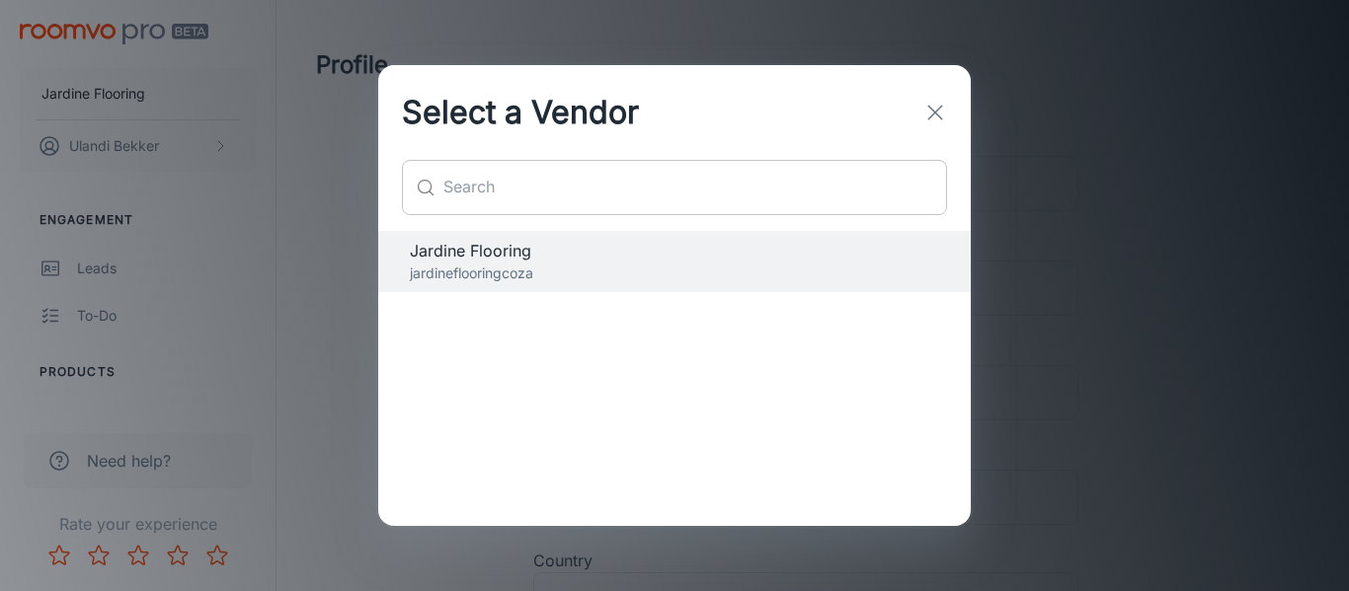
click at [562, 186] on input "text" at bounding box center [695, 187] width 504 height 55
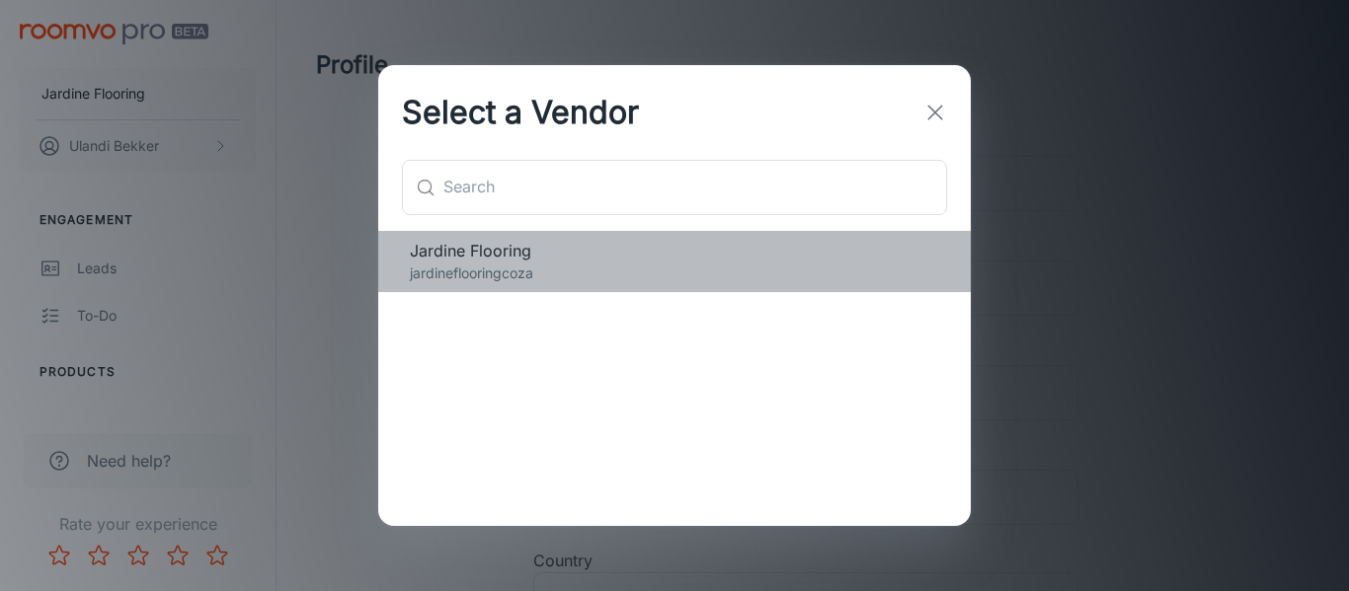
click at [517, 253] on span "Jardine Flooring" at bounding box center [674, 251] width 529 height 24
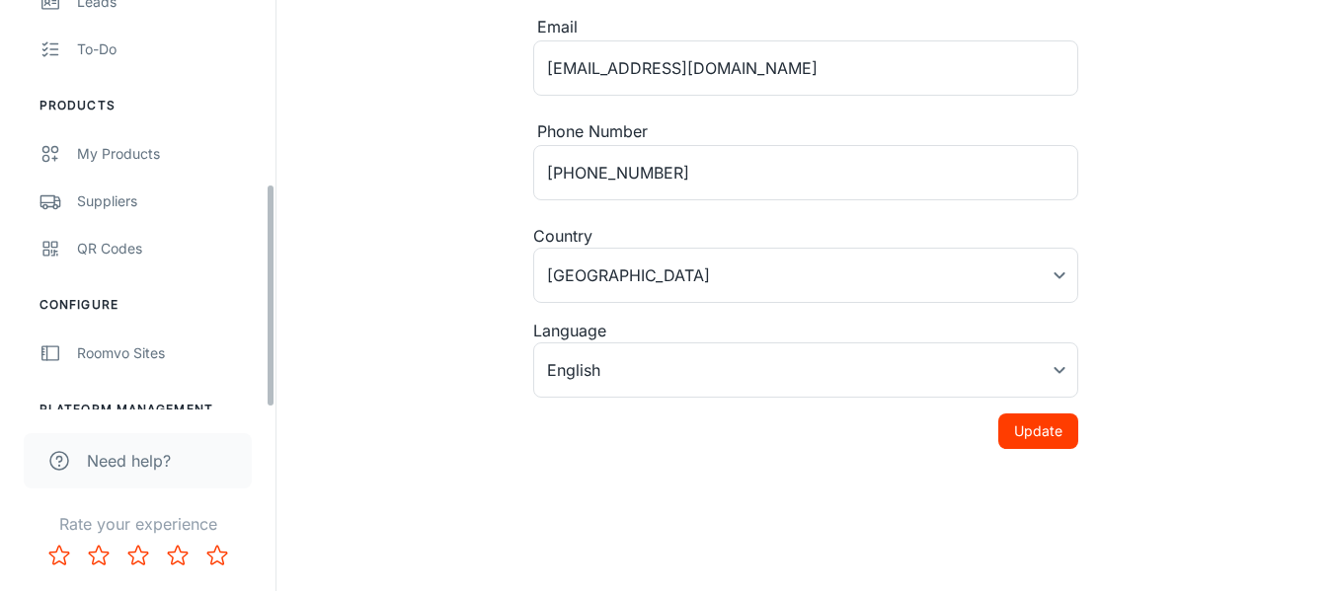
scroll to position [339, 0]
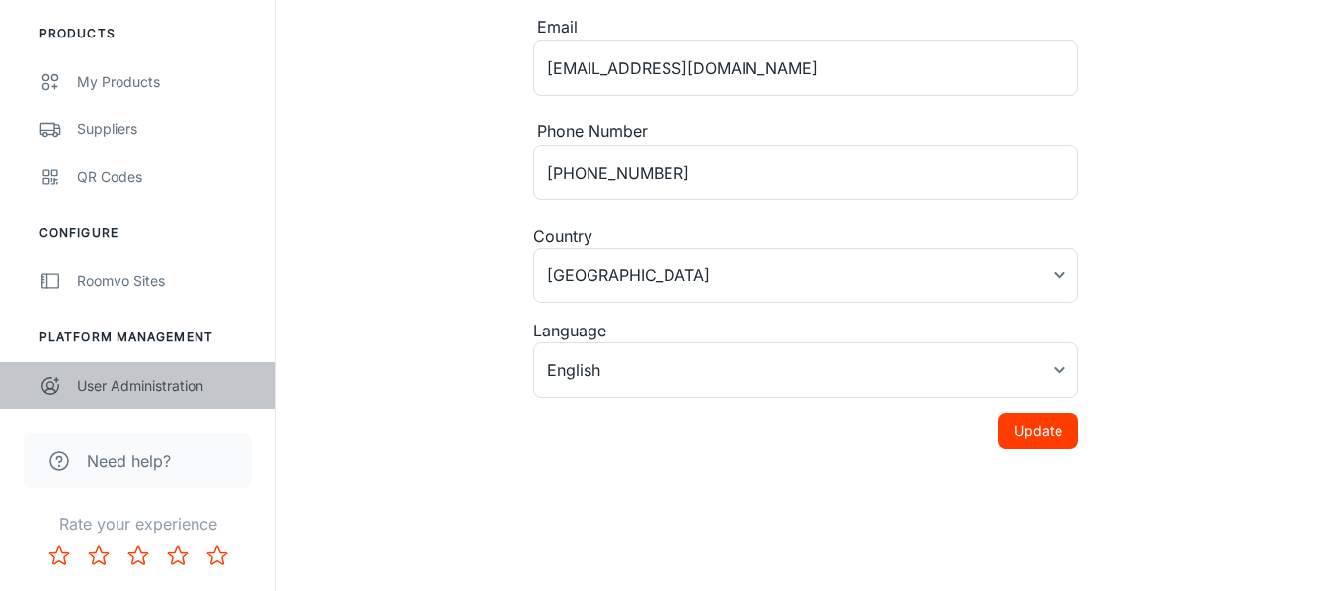
click at [116, 386] on div "User Administration" at bounding box center [166, 386] width 179 height 22
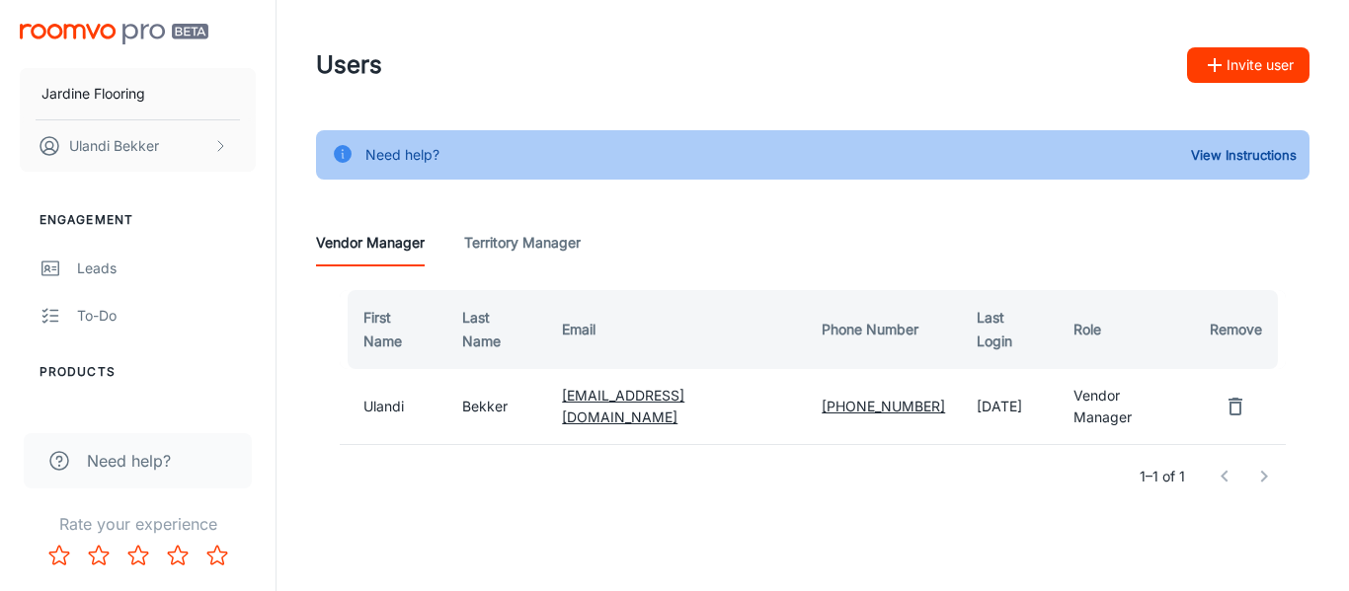
click at [1215, 51] on button "Invite user" at bounding box center [1248, 65] width 122 height 36
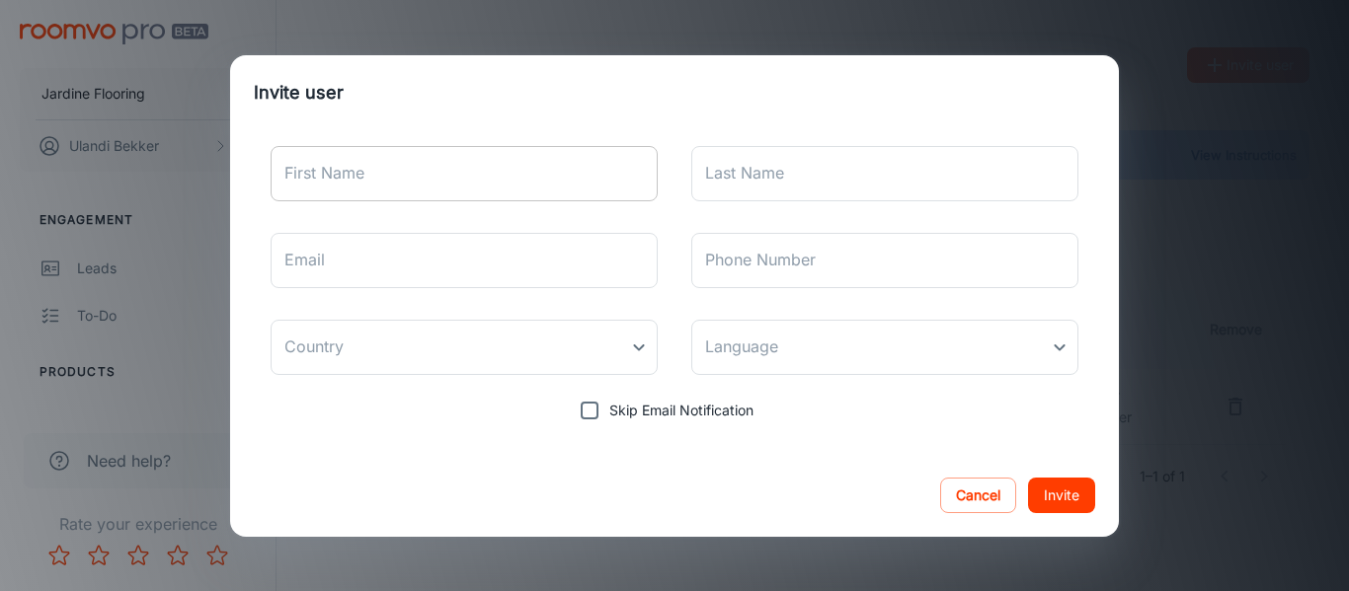
click at [562, 189] on input "First Name" at bounding box center [464, 173] width 387 height 55
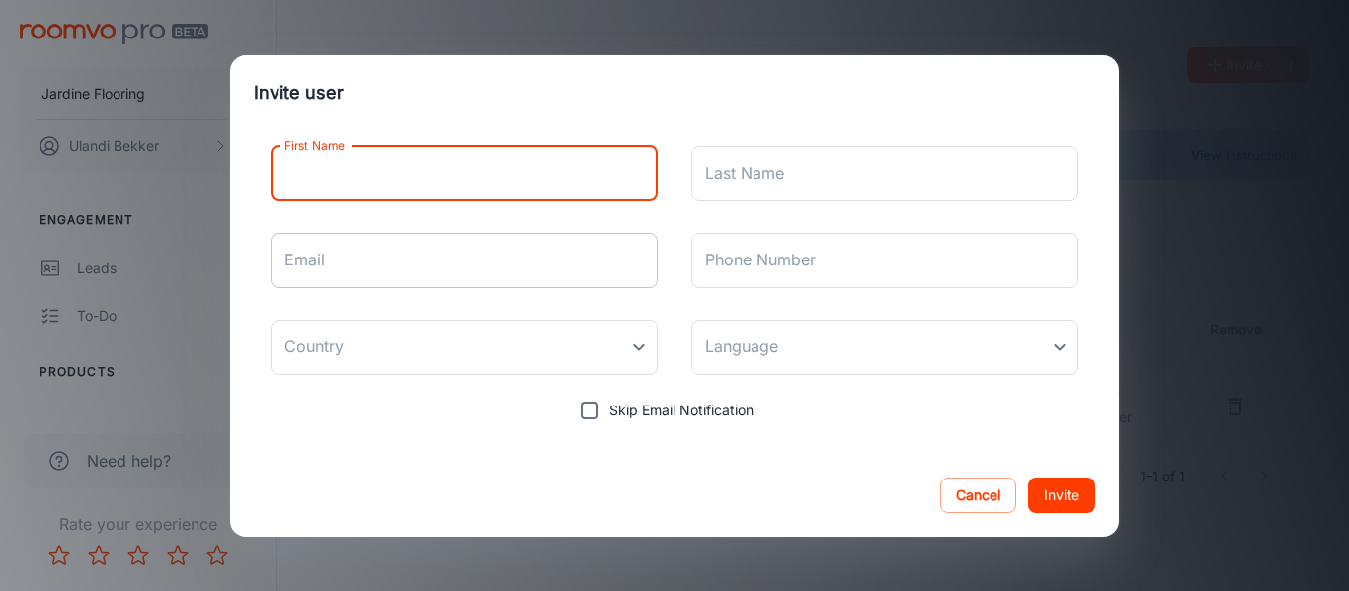
click at [581, 245] on input "Email" at bounding box center [464, 260] width 387 height 55
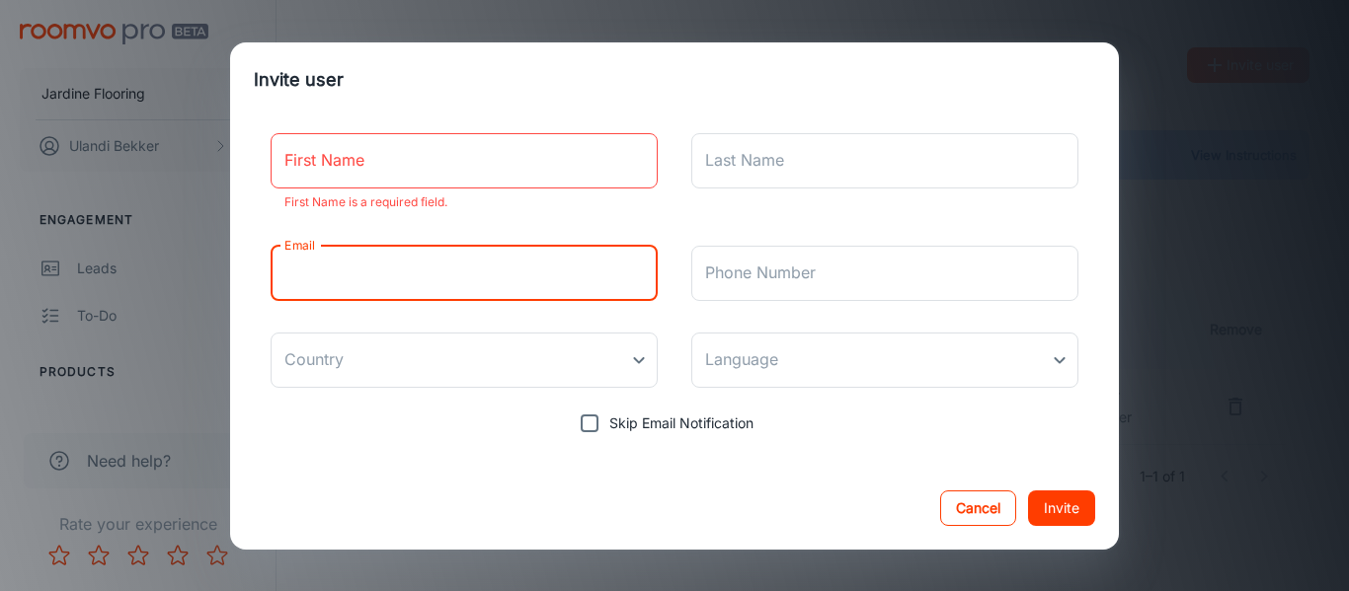
click at [987, 518] on button "Cancel" at bounding box center [978, 509] width 76 height 36
